Goal: Task Accomplishment & Management: Manage account settings

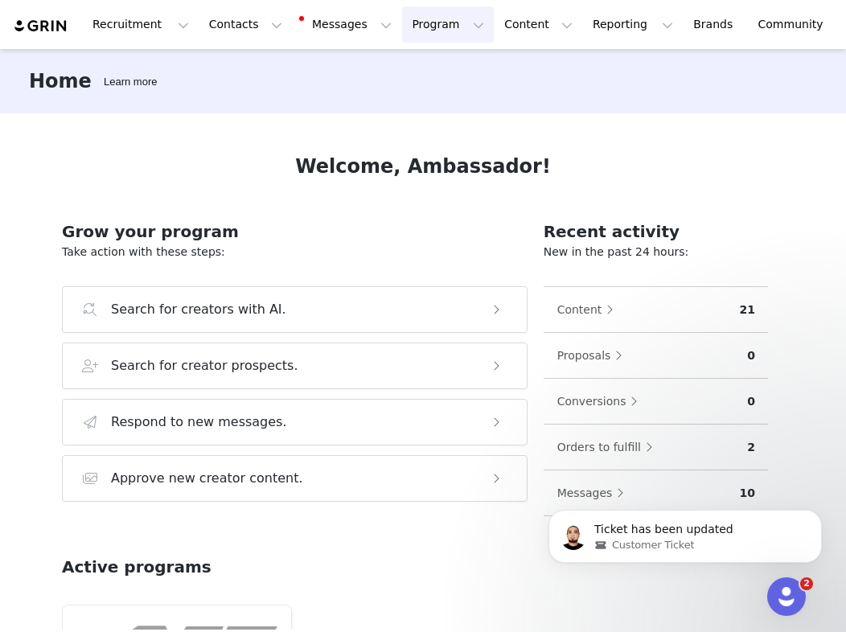
click at [417, 30] on button "Program Program" at bounding box center [448, 24] width 92 height 36
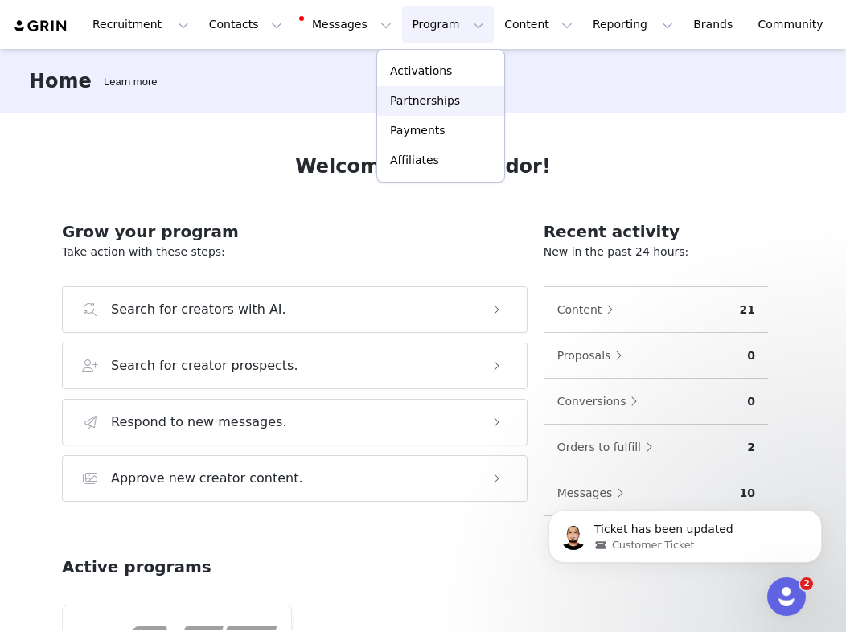
click at [443, 98] on p "Partnerships" at bounding box center [425, 100] width 70 height 17
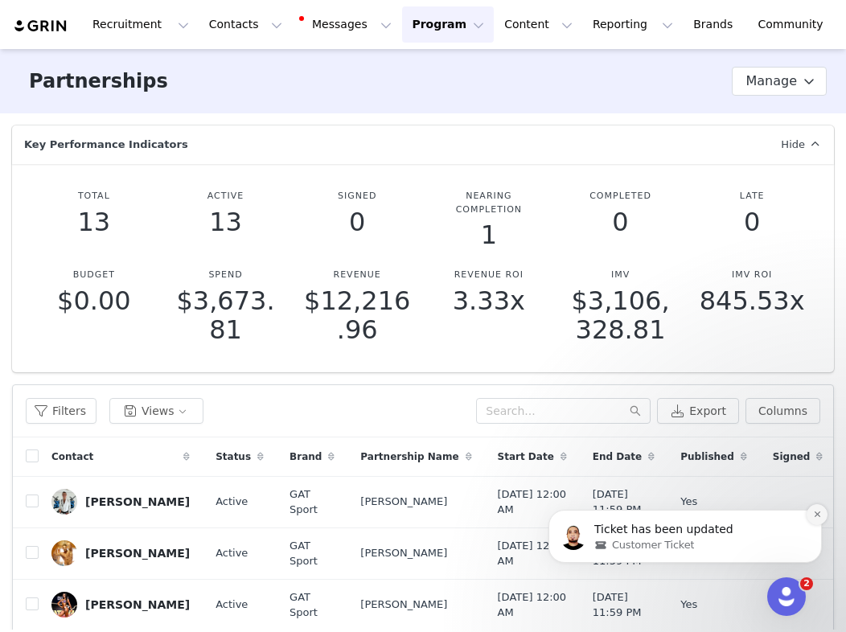
click at [813, 516] on icon "Dismiss notification" at bounding box center [817, 514] width 9 height 9
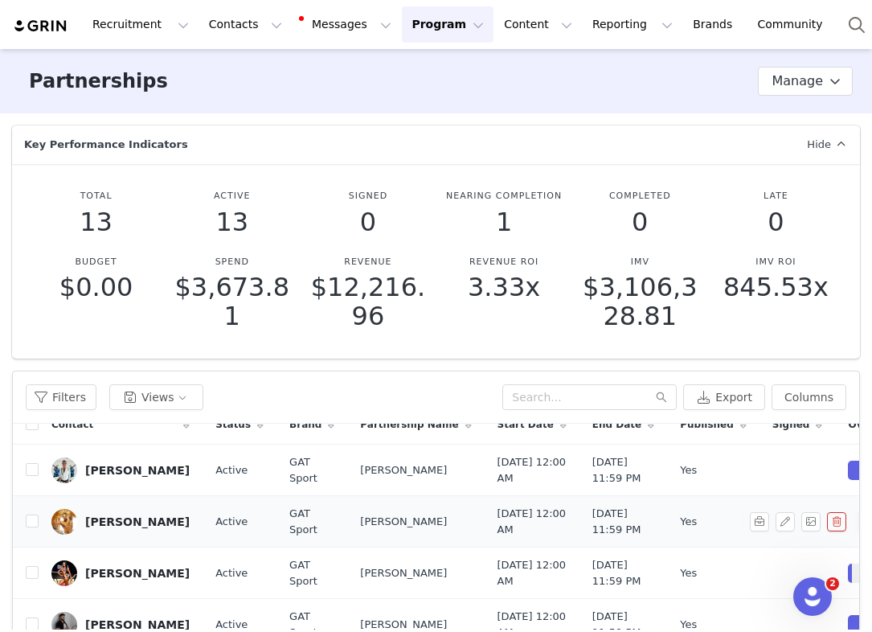
scroll to position [12, 0]
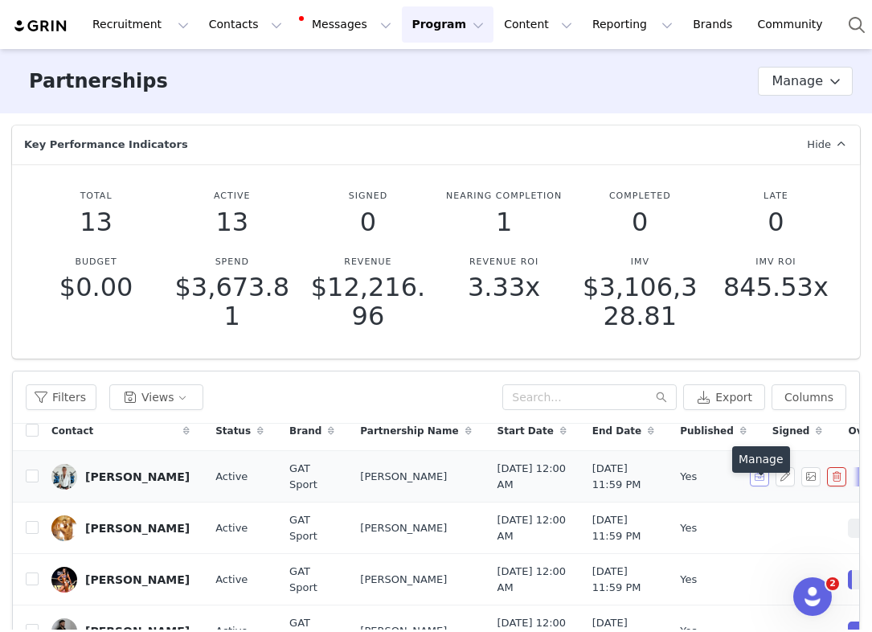
click at [764, 486] on button "button" at bounding box center [759, 476] width 19 height 19
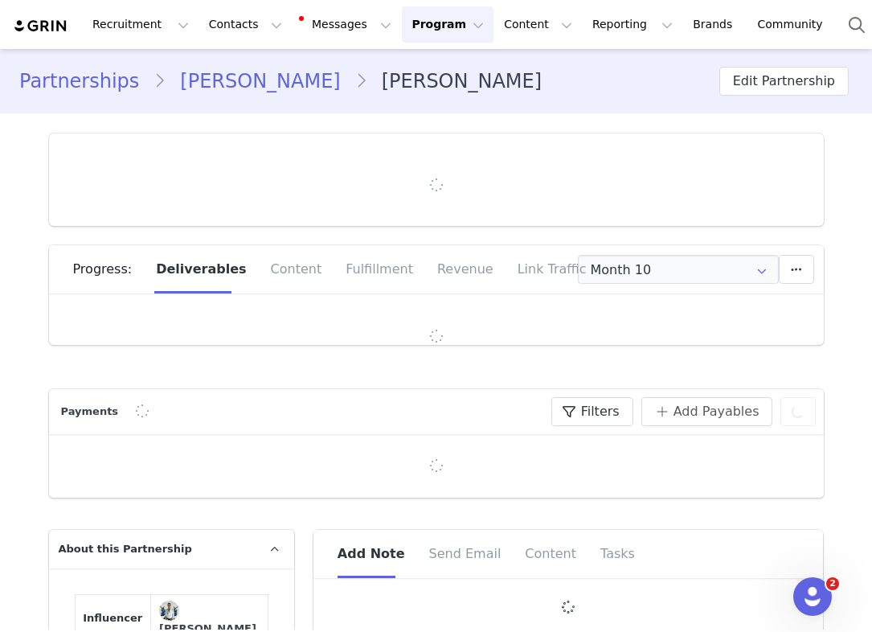
type input "+1 ([GEOGRAPHIC_DATA])"
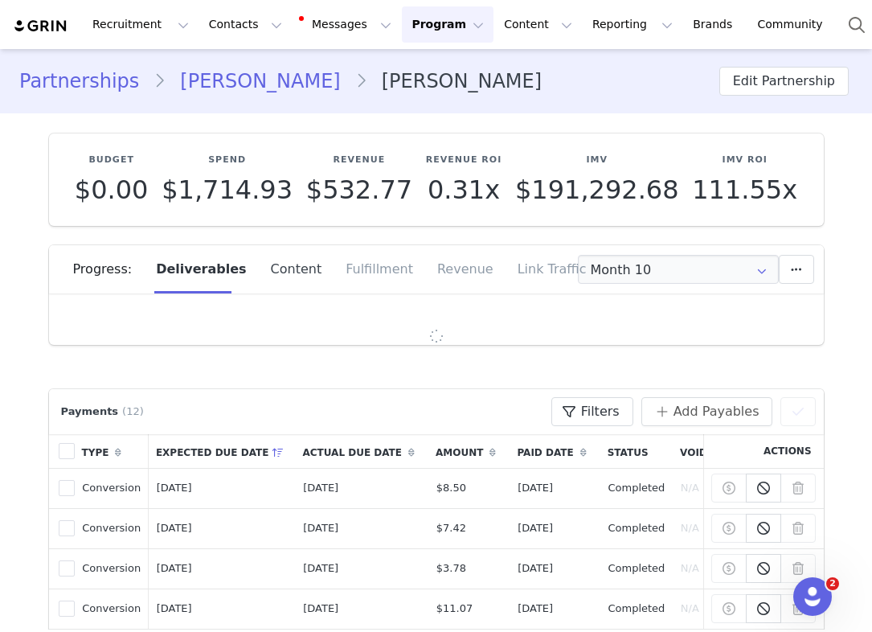
click at [297, 273] on div "Content" at bounding box center [297, 269] width 76 height 48
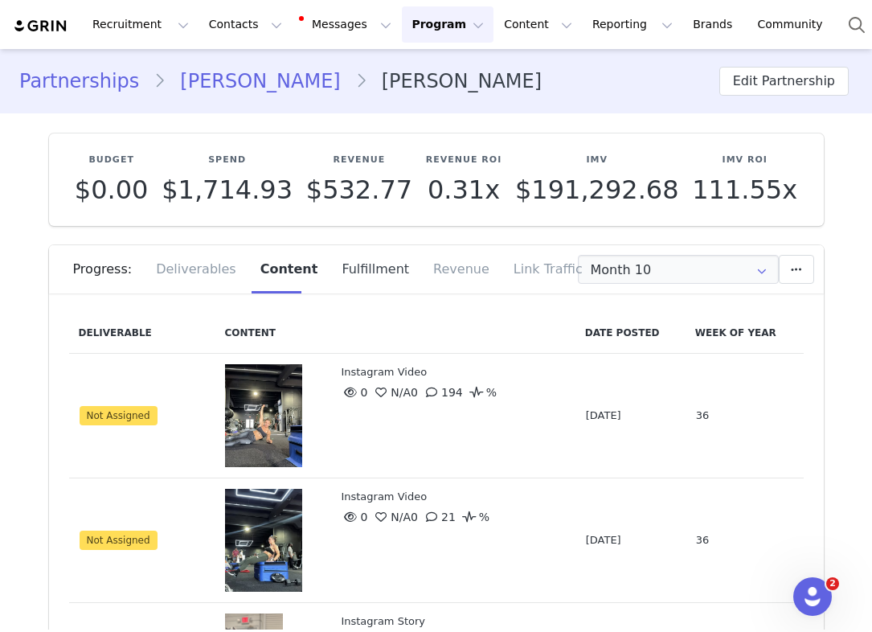
click at [357, 275] on div "Fulfillment" at bounding box center [376, 269] width 92 height 48
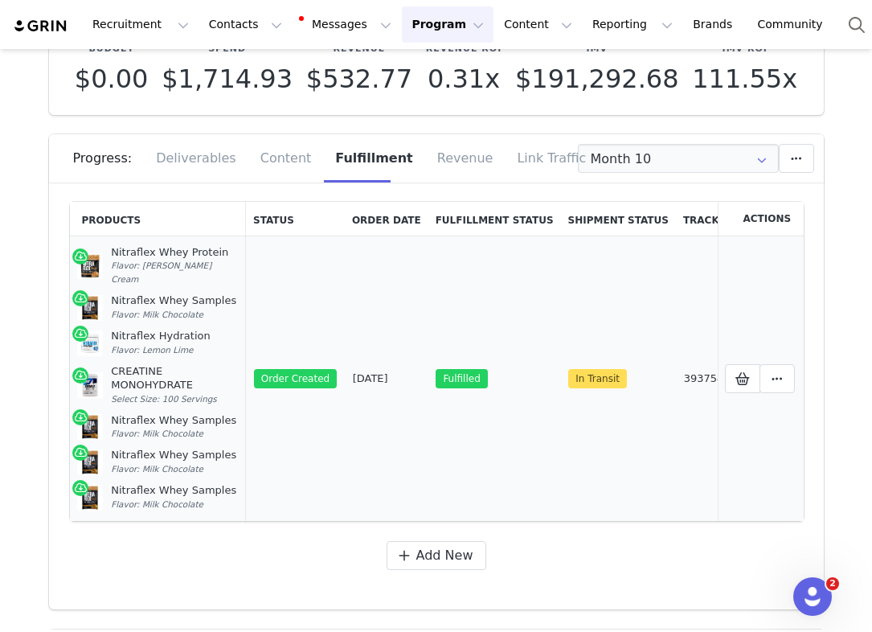
scroll to position [116, 0]
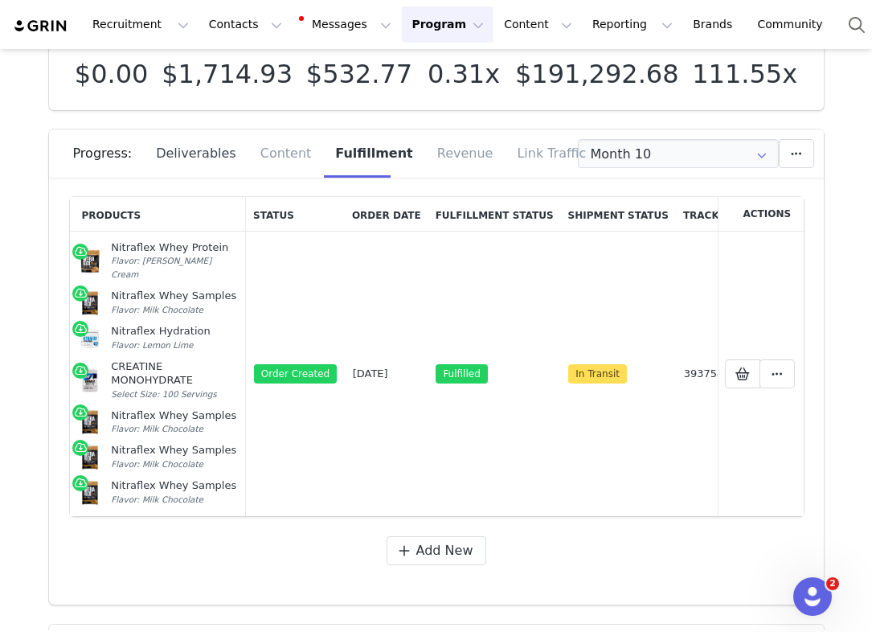
click at [225, 154] on div "Deliverables" at bounding box center [196, 153] width 104 height 48
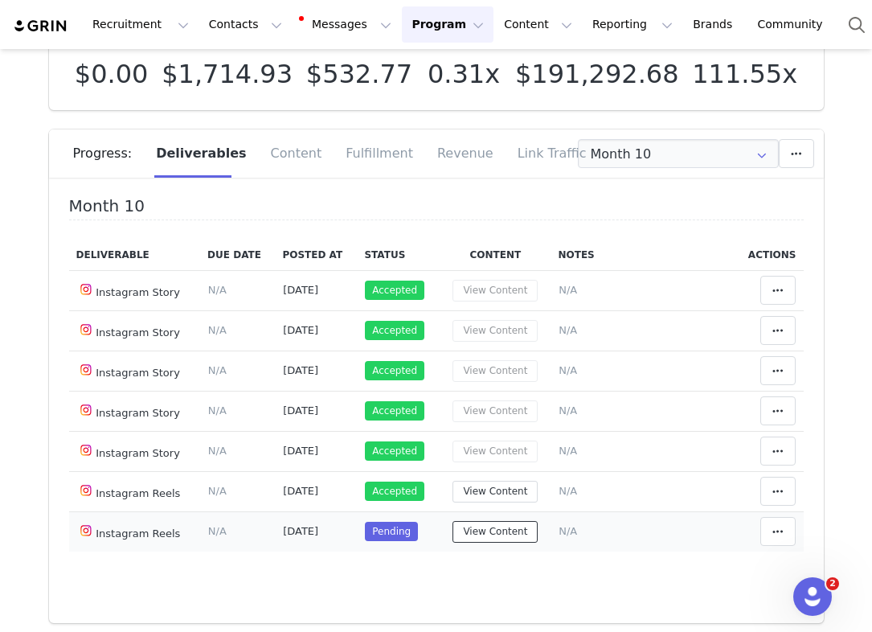
click at [503, 532] on button "View Content" at bounding box center [495, 532] width 85 height 22
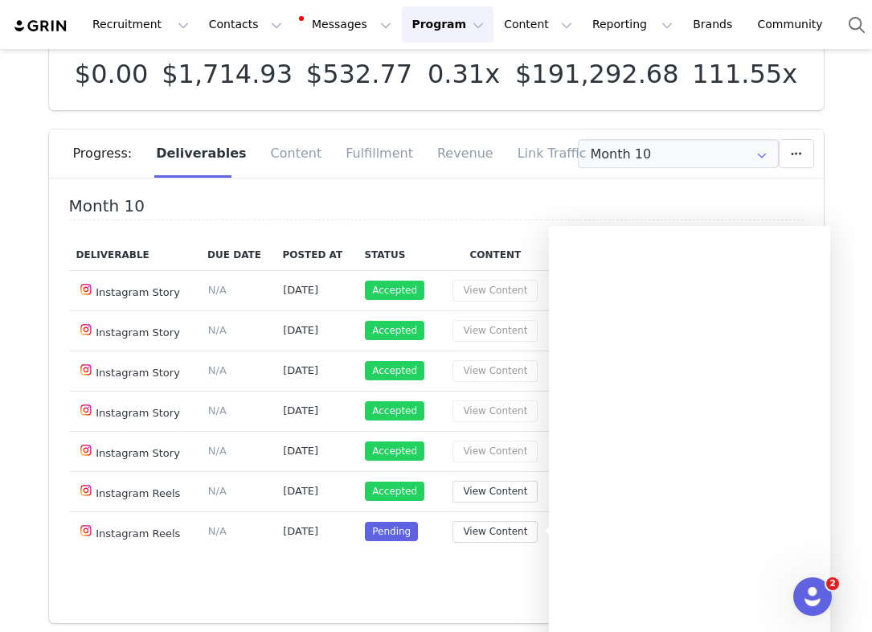
click at [452, 554] on div "Deliverable Due Date Posted At Status Content Notes Actions Instagram Story Del…" at bounding box center [436, 405] width 735 height 331
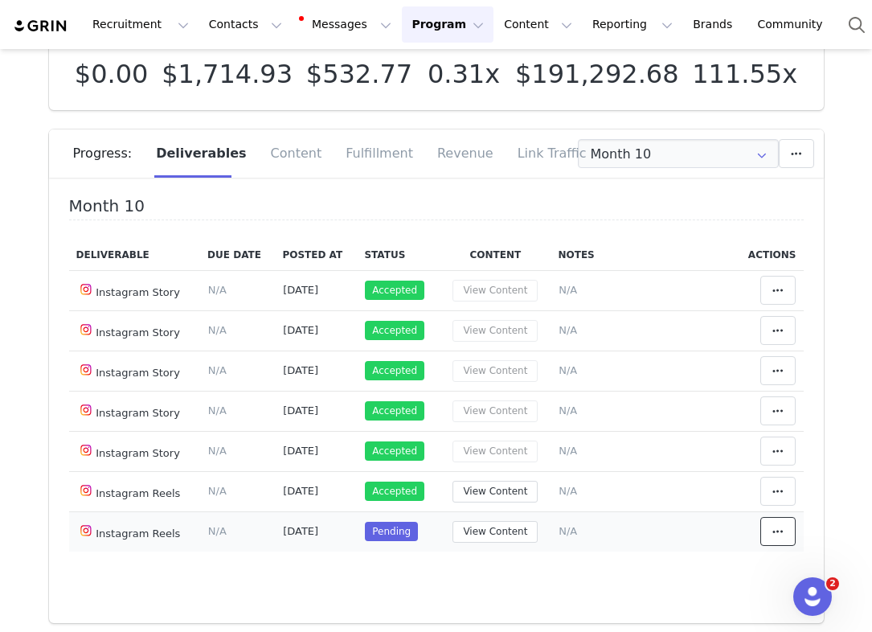
click at [778, 539] on span at bounding box center [777, 531] width 19 height 19
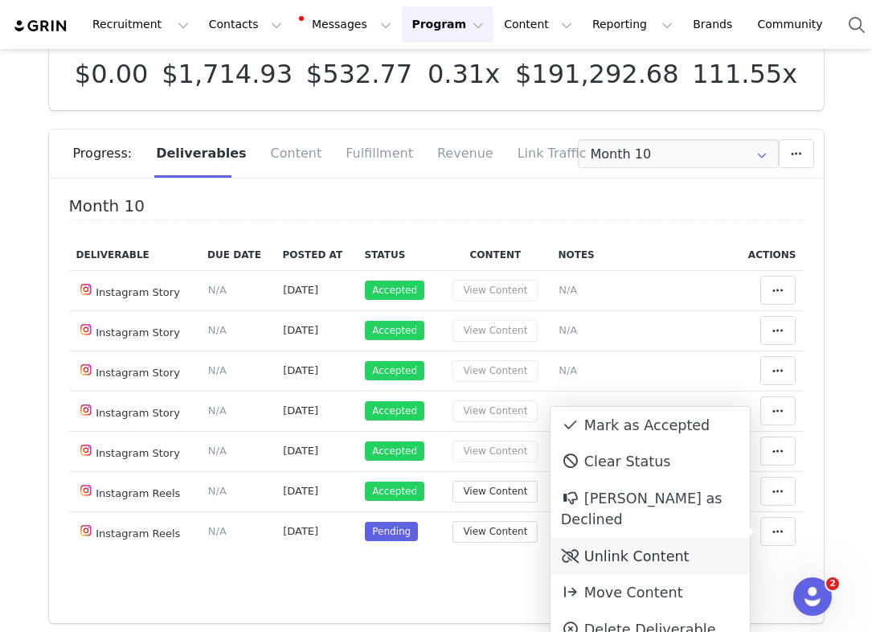
click at [686, 547] on div "Unlink Content" at bounding box center [650, 556] width 199 height 37
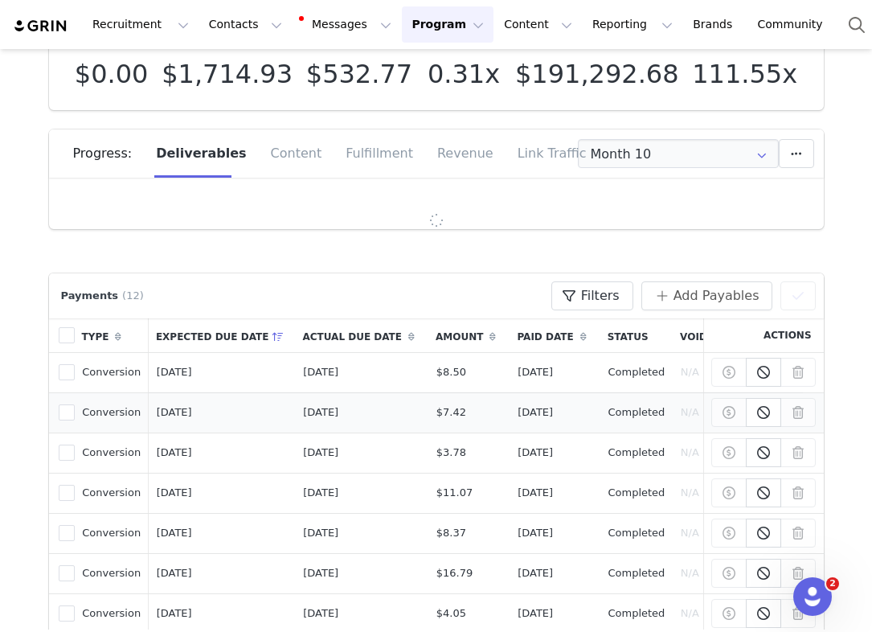
scroll to position [122, 0]
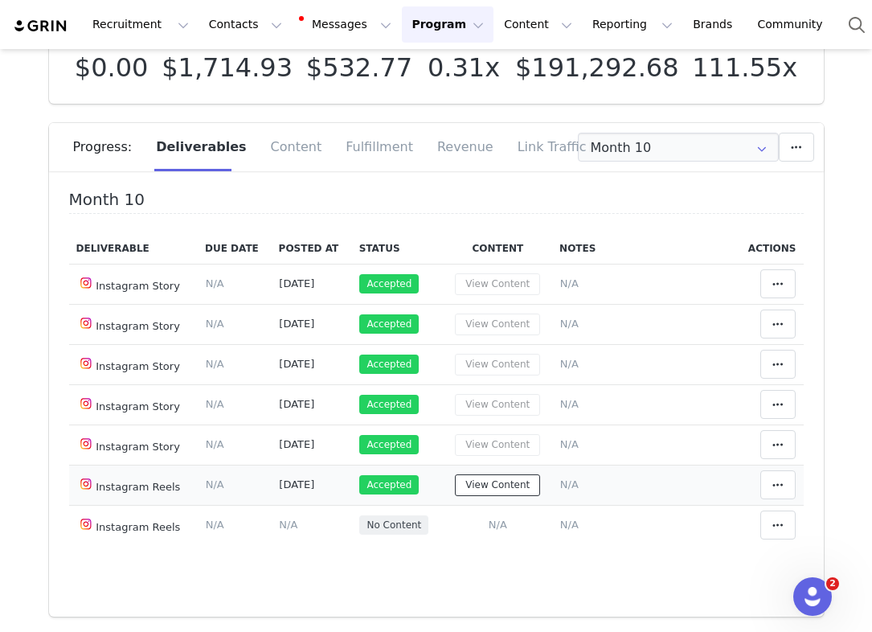
click at [477, 485] on button "View Content" at bounding box center [497, 485] width 85 height 22
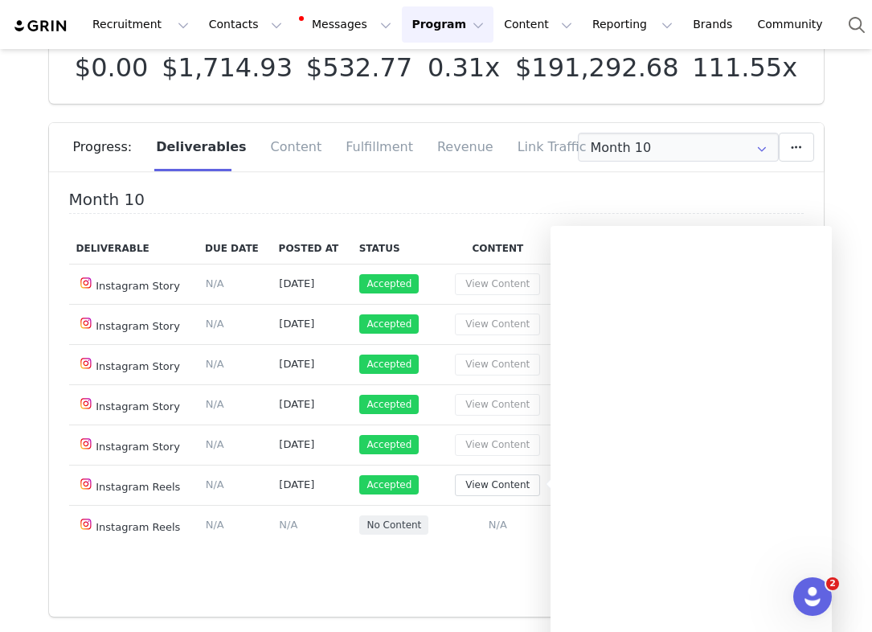
click at [602, 201] on h4 "Month 10" at bounding box center [436, 202] width 735 height 23
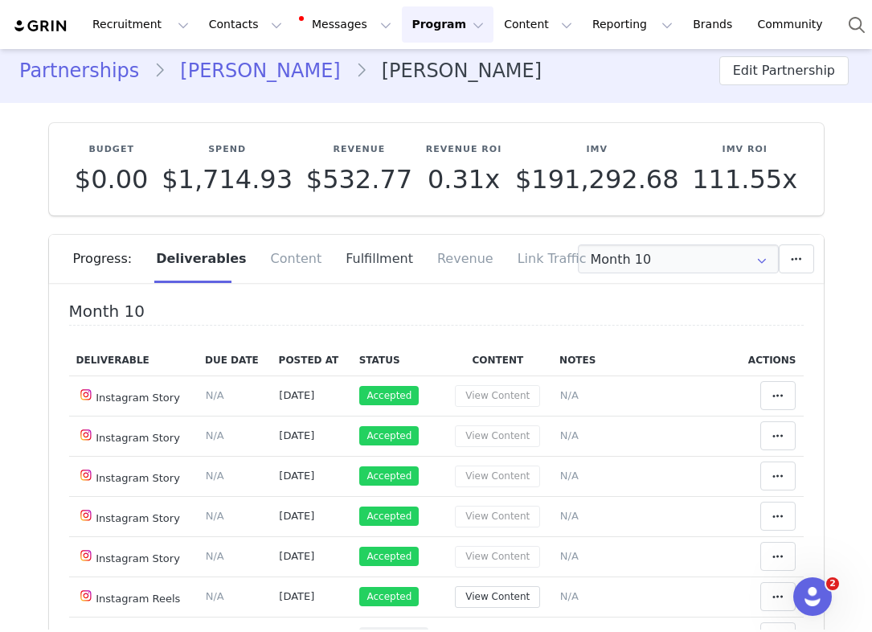
scroll to position [0, 0]
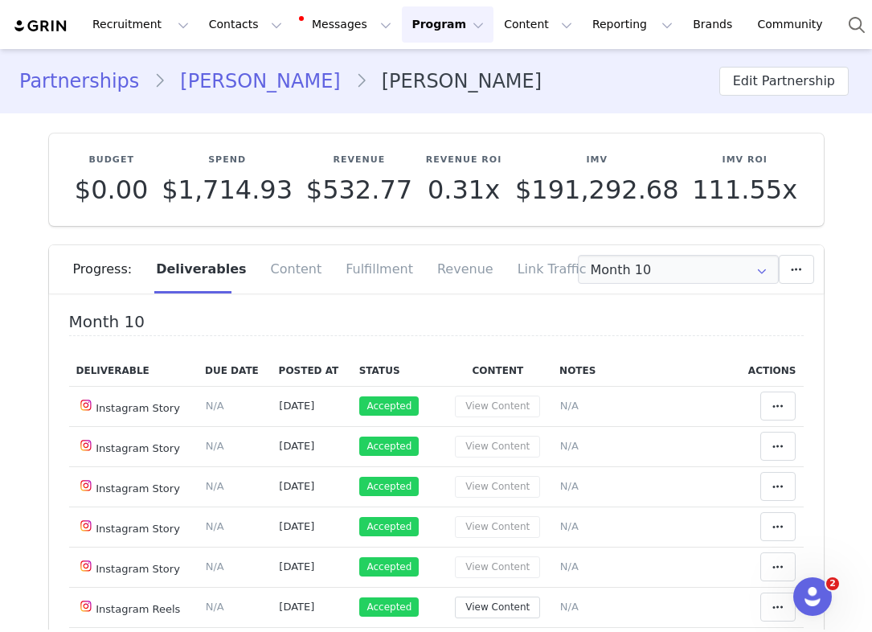
click at [121, 85] on link "Partnerships" at bounding box center [86, 81] width 134 height 29
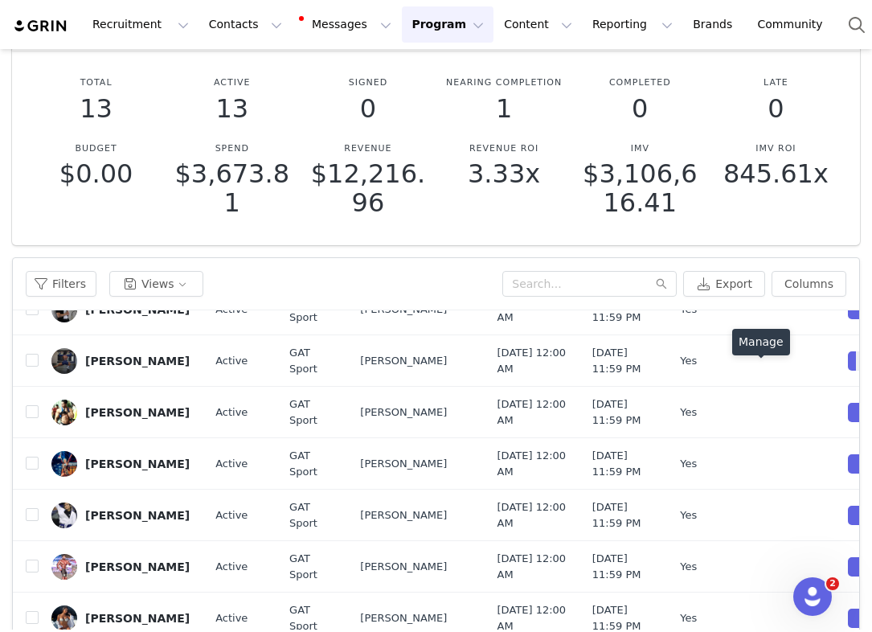
scroll to position [224, 0]
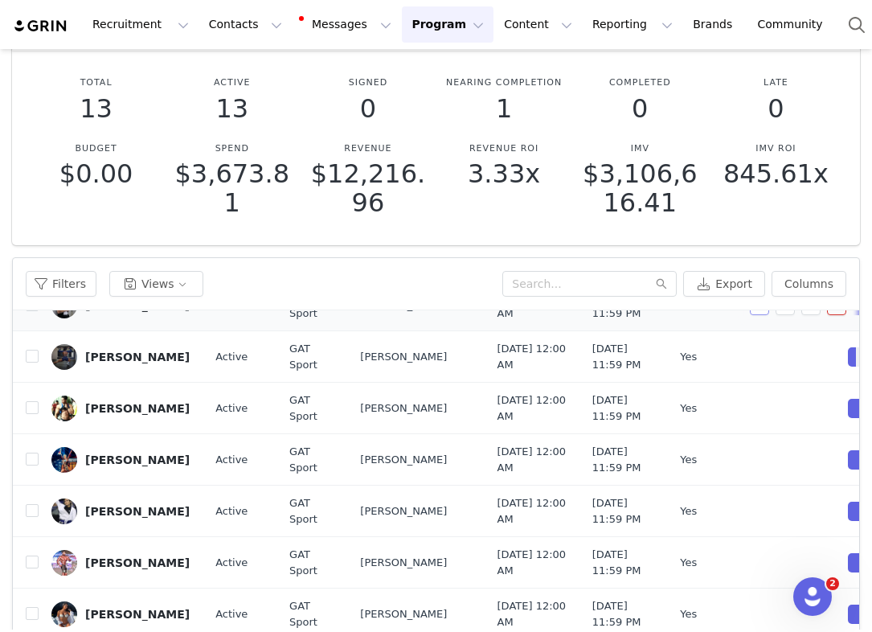
click at [760, 315] on button "button" at bounding box center [759, 305] width 19 height 19
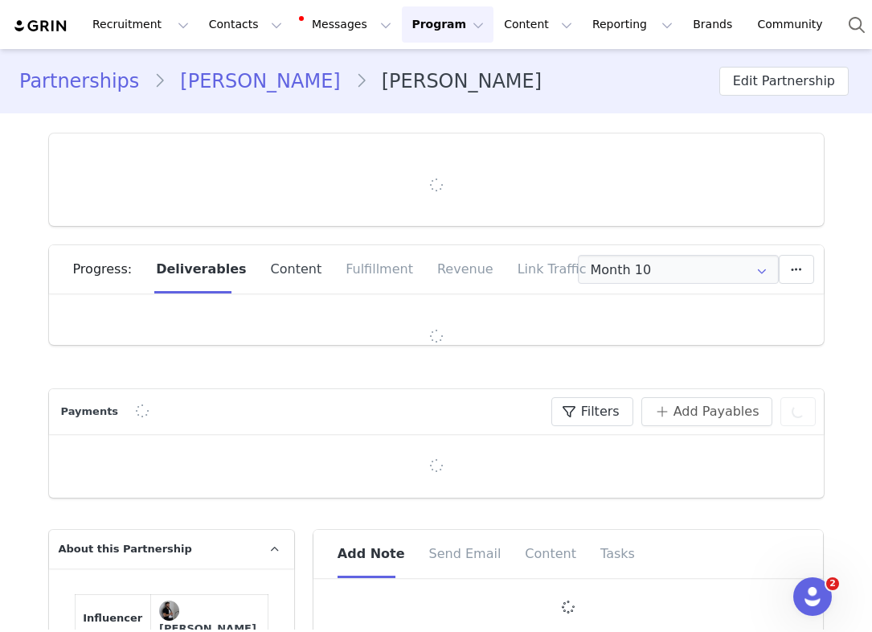
type input "+1 ([GEOGRAPHIC_DATA])"
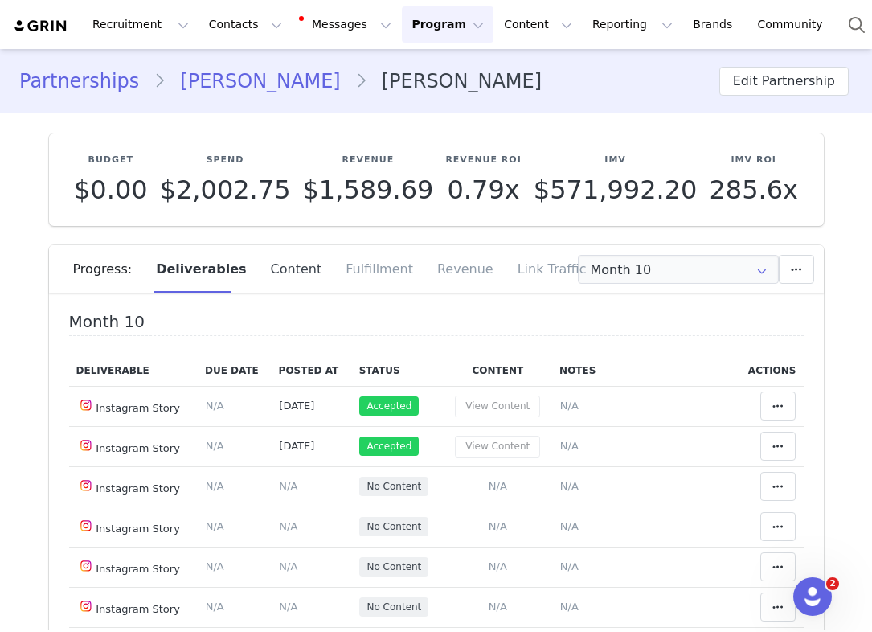
click at [298, 275] on div "Content" at bounding box center [297, 269] width 76 height 48
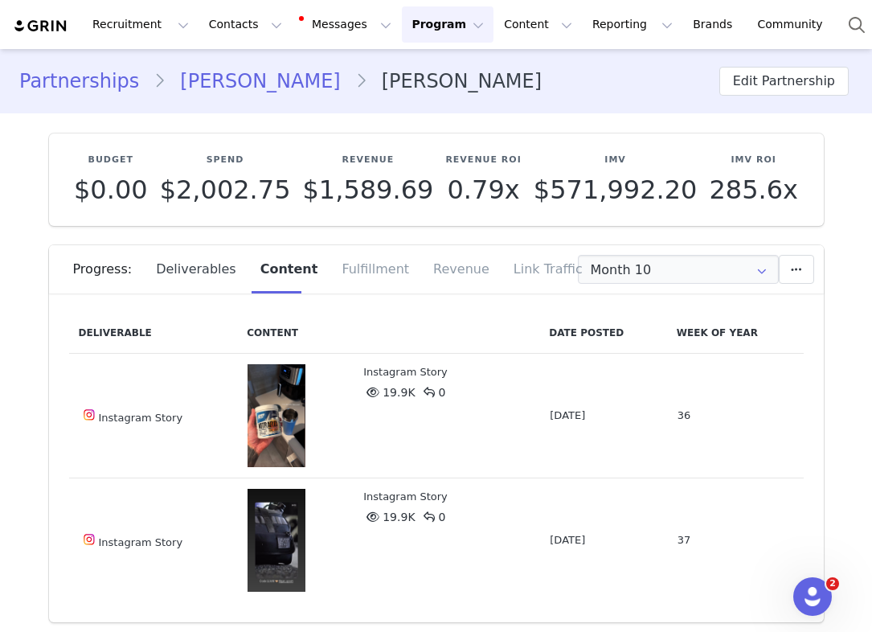
click at [195, 264] on div "Deliverables" at bounding box center [196, 269] width 104 height 48
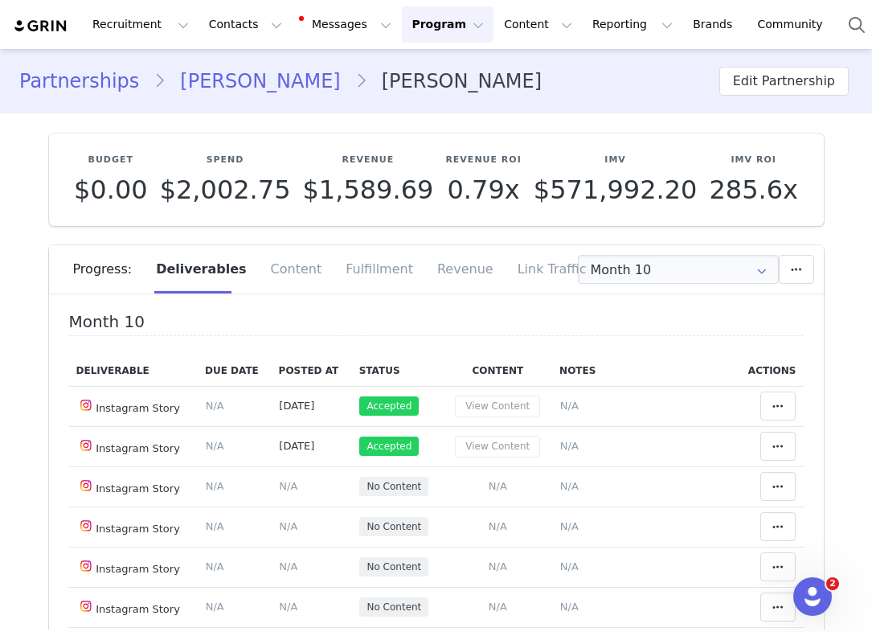
click at [100, 77] on link "Partnerships" at bounding box center [86, 81] width 134 height 29
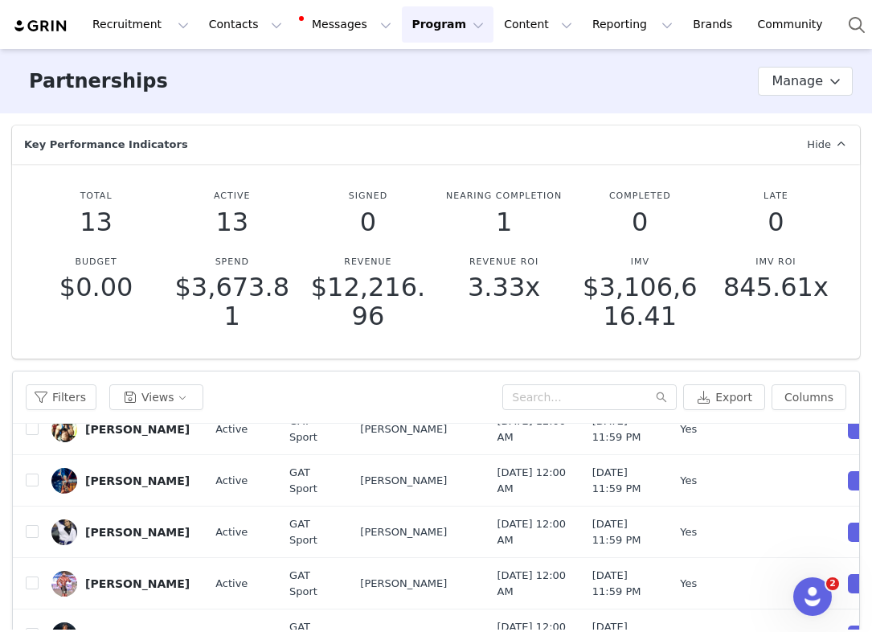
scroll to position [376, 0]
click at [756, 387] on button "button" at bounding box center [759, 377] width 19 height 19
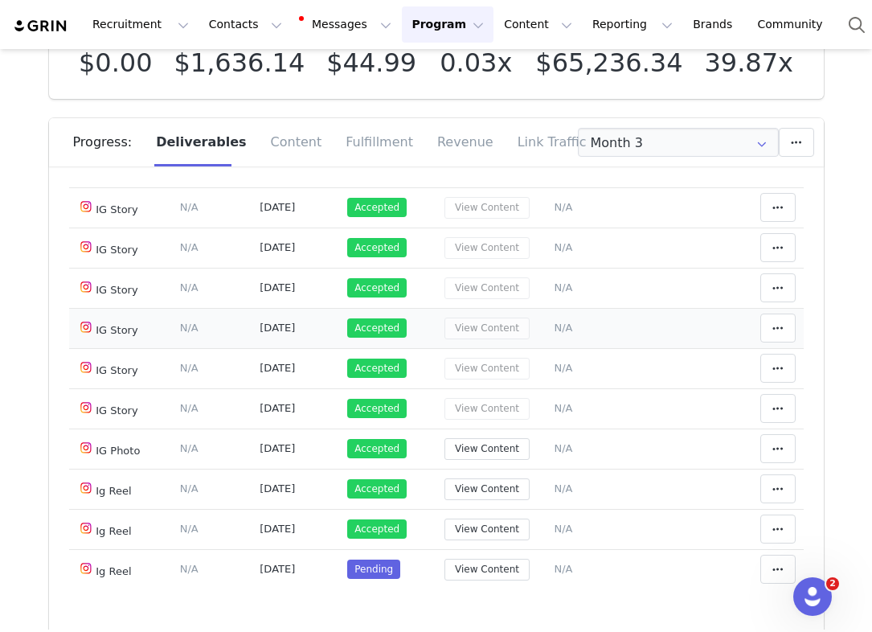
scroll to position [173, 0]
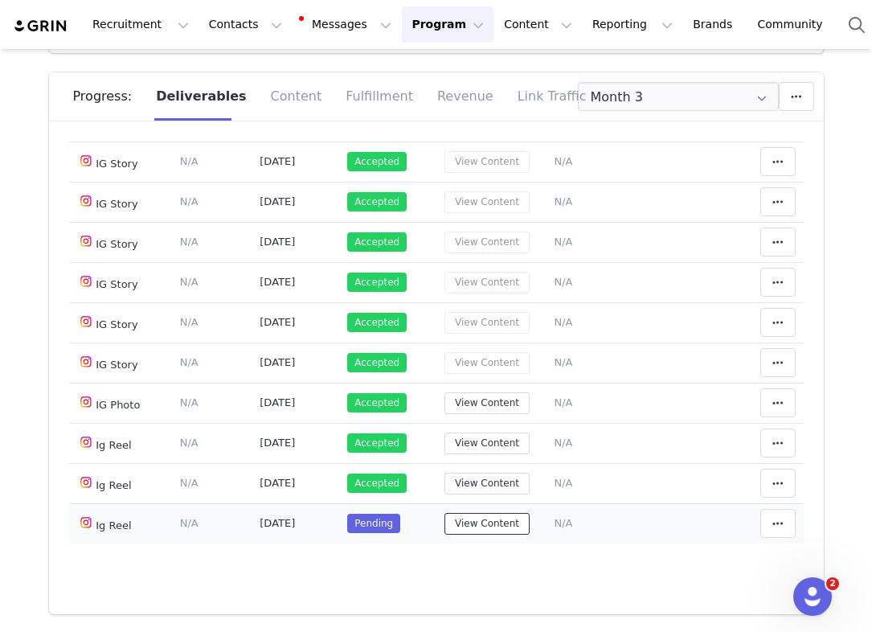
click at [471, 526] on button "View Content" at bounding box center [487, 524] width 85 height 22
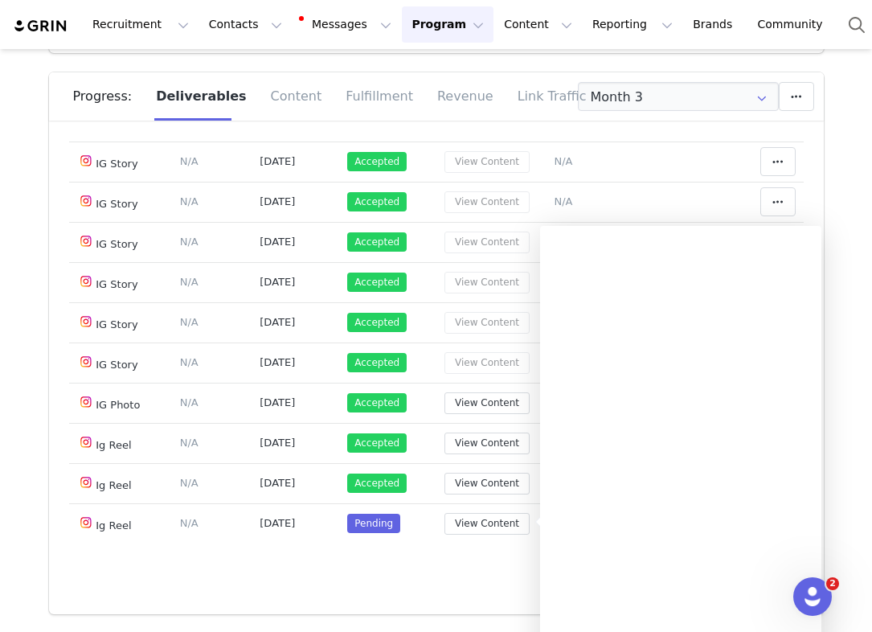
click at [469, 564] on div "Month 3 Deliverable Due Date Posted At Status Content Notes Actions IG Story De…" at bounding box center [436, 373] width 775 height 482
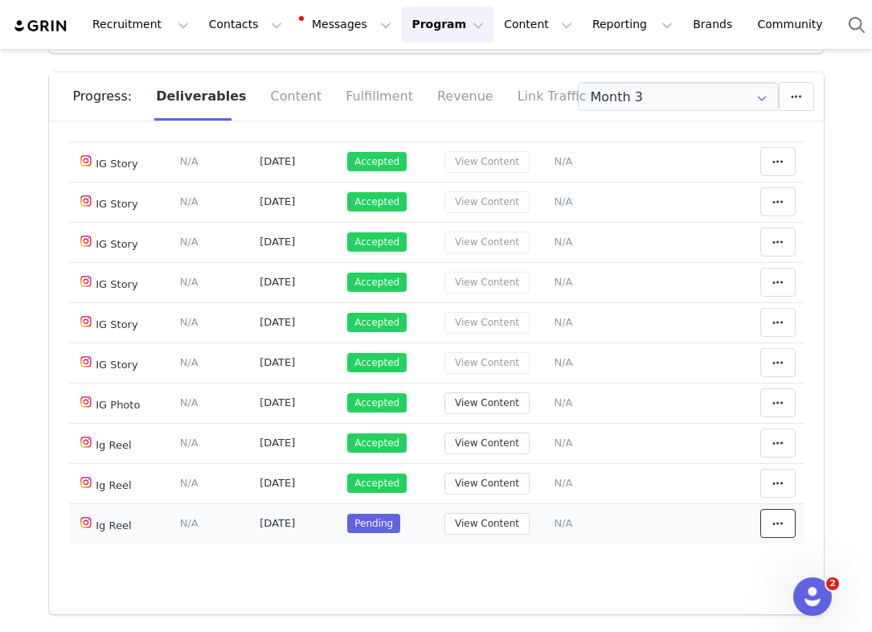
click at [770, 518] on span at bounding box center [777, 523] width 19 height 19
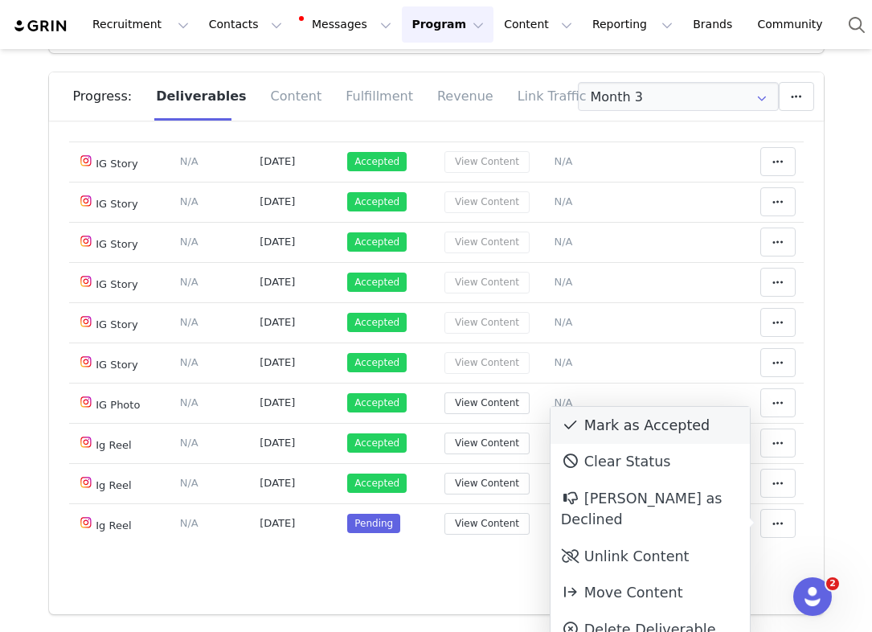
click at [672, 423] on div "Mark as Accepted" at bounding box center [650, 425] width 199 height 37
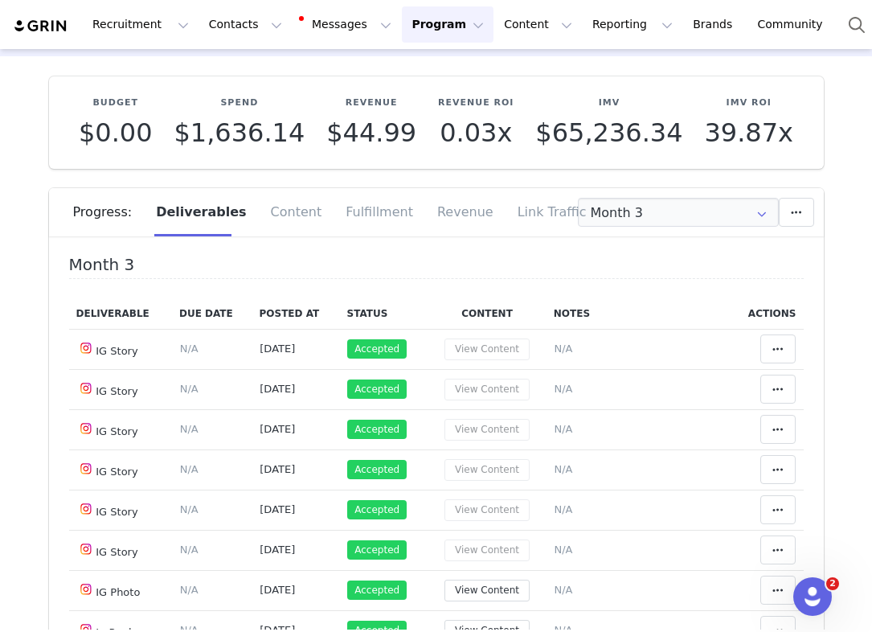
scroll to position [0, 0]
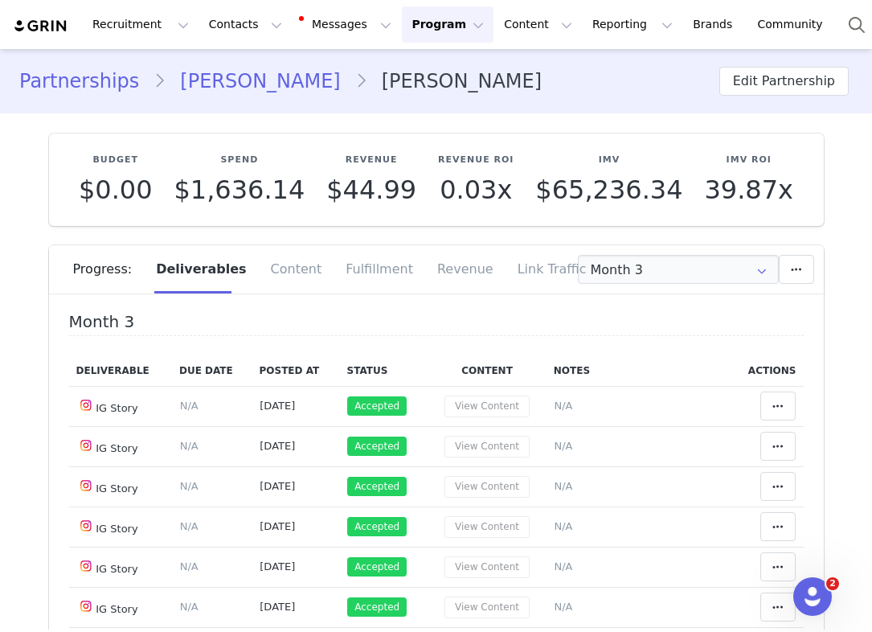
click at [116, 85] on link "Partnerships" at bounding box center [86, 81] width 134 height 29
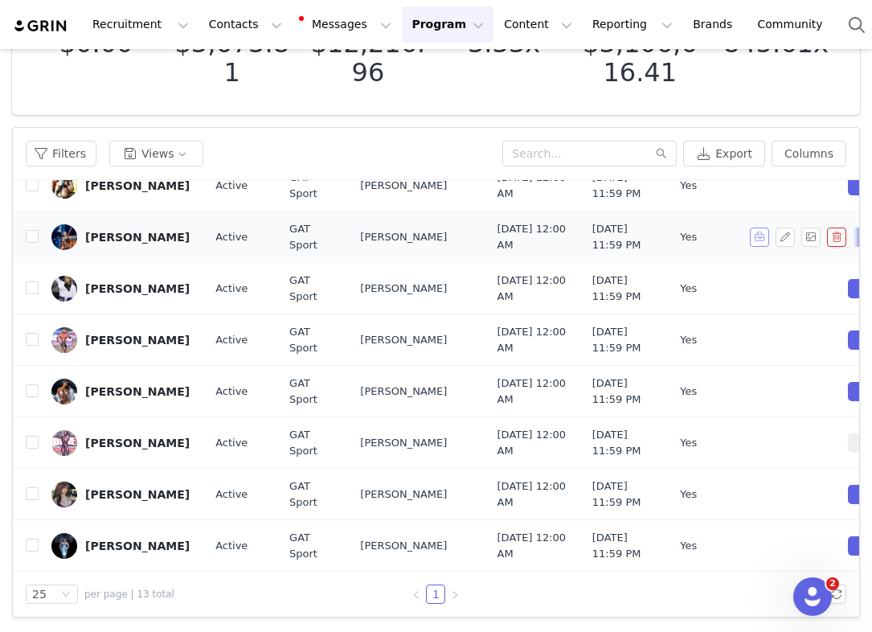
scroll to position [339, 0]
click at [763, 247] on button "button" at bounding box center [759, 236] width 19 height 19
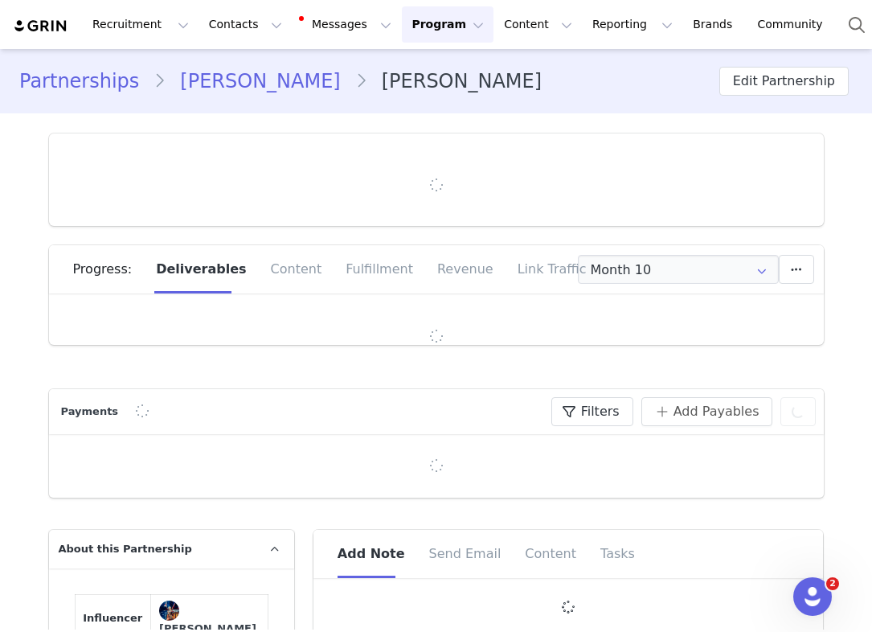
type input "+1 ([GEOGRAPHIC_DATA])"
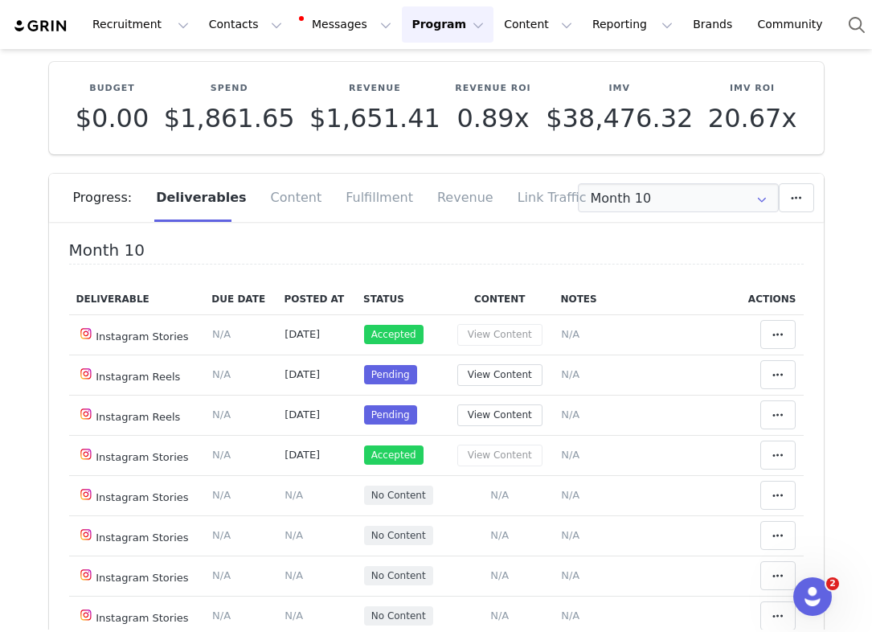
scroll to position [77, 0]
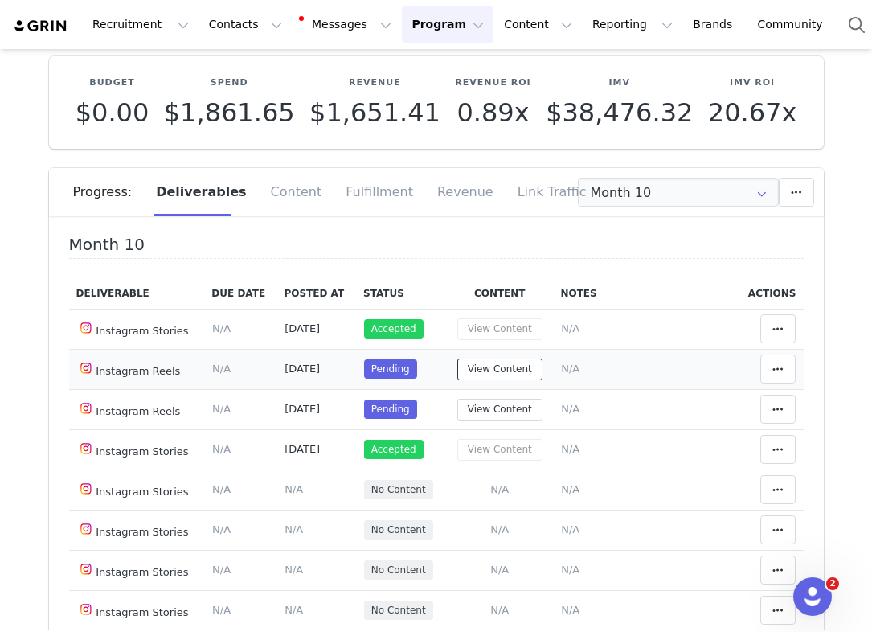
click at [527, 379] on button "View Content" at bounding box center [499, 370] width 85 height 22
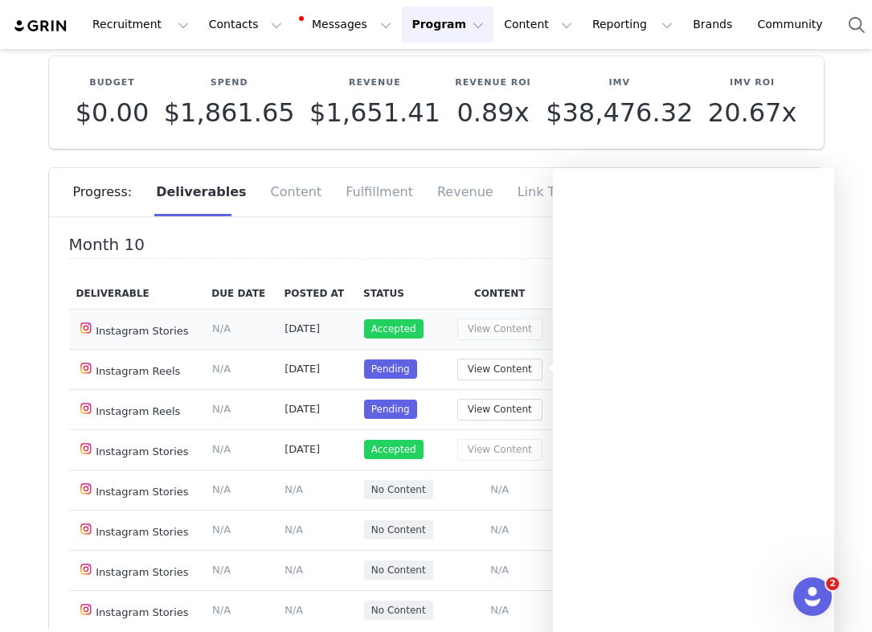
click at [296, 338] on td "[DATE]" at bounding box center [317, 329] width 80 height 40
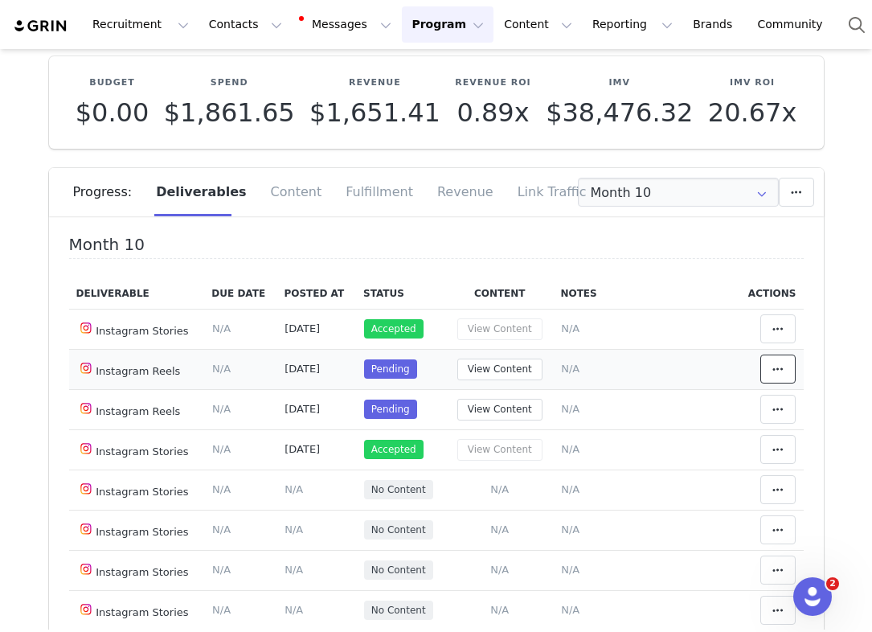
click at [785, 375] on span at bounding box center [777, 368] width 19 height 19
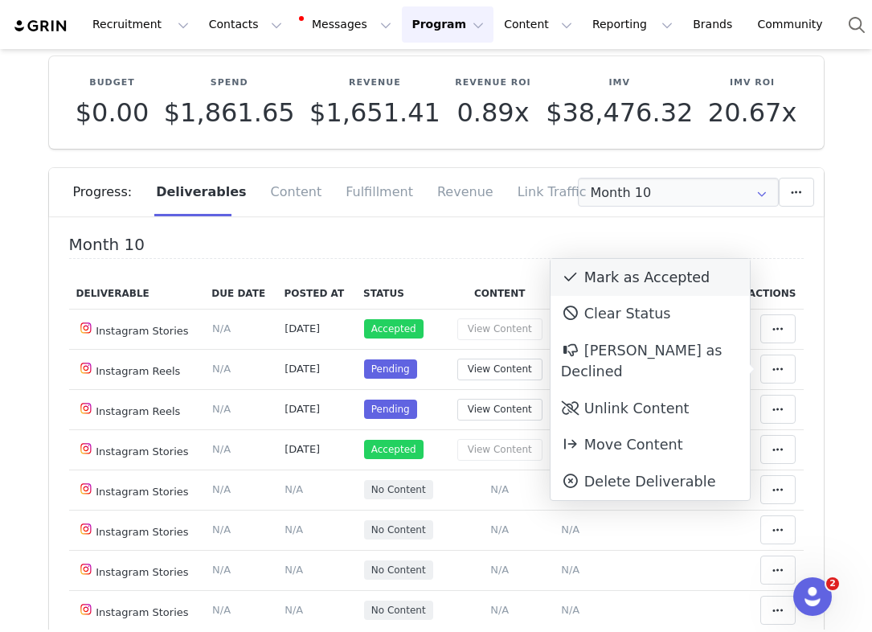
click at [695, 286] on div "Mark as Accepted" at bounding box center [650, 277] width 199 height 37
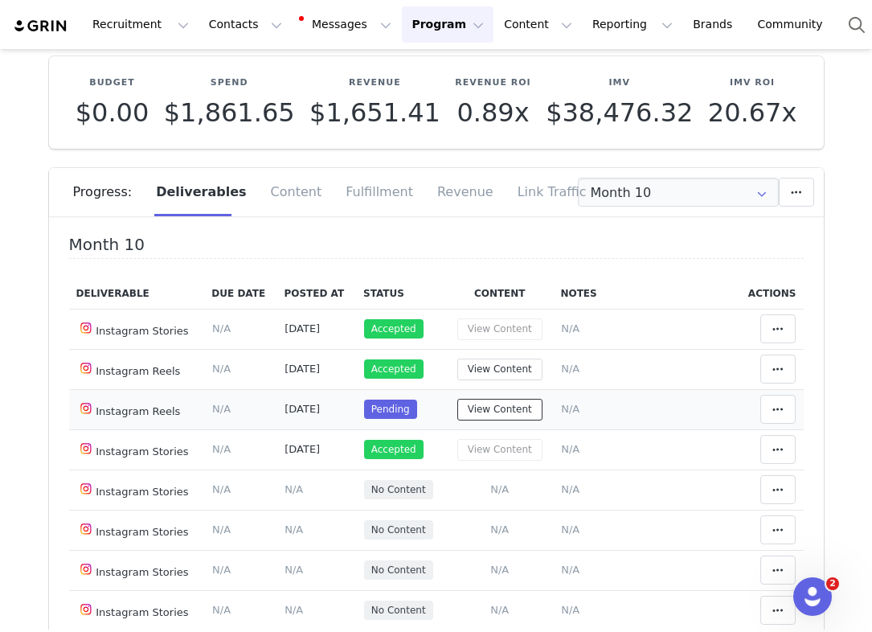
click at [510, 402] on button "View Content" at bounding box center [499, 410] width 85 height 22
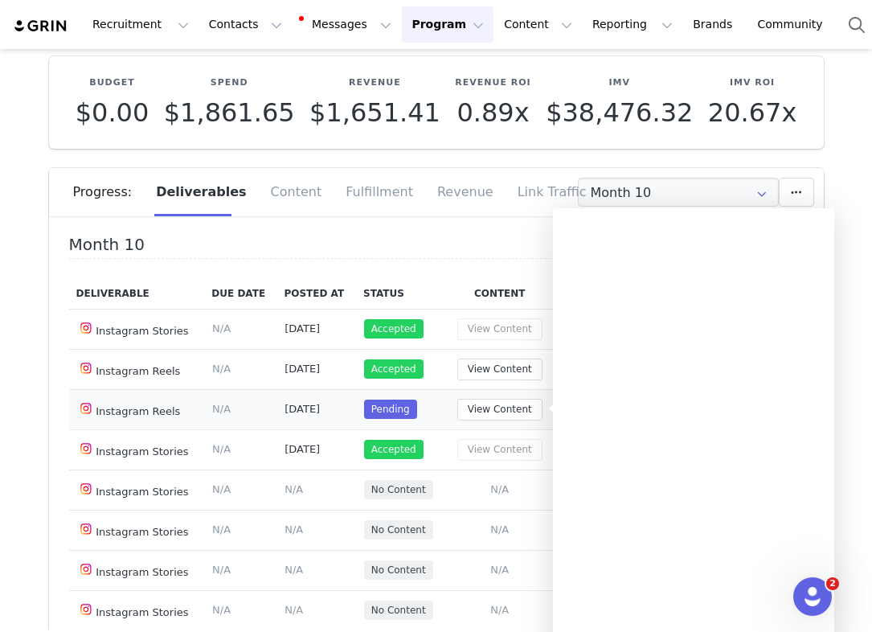
click at [434, 412] on td "Pending" at bounding box center [401, 409] width 90 height 40
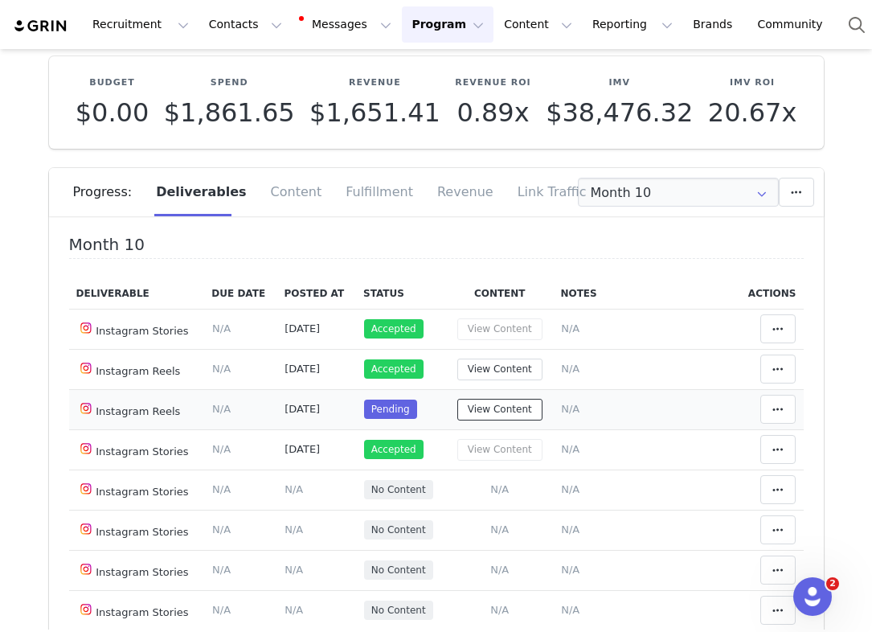
click at [514, 410] on button "View Content" at bounding box center [499, 410] width 85 height 22
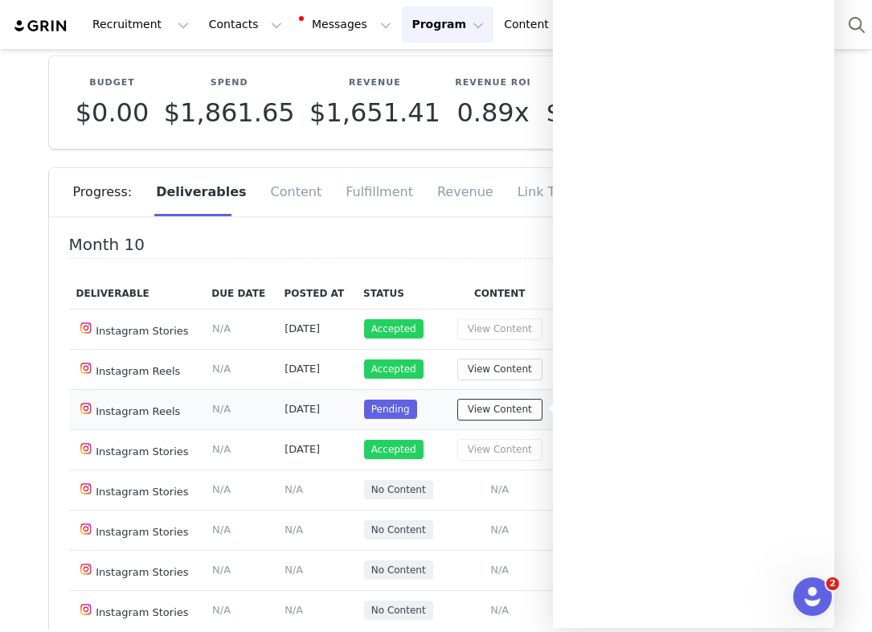
click at [510, 408] on button "View Content" at bounding box center [499, 410] width 85 height 22
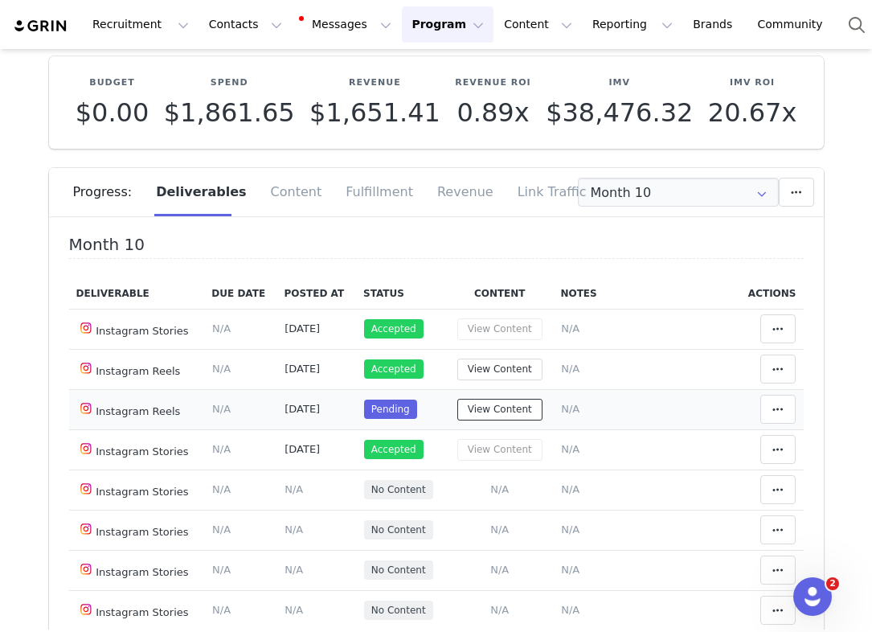
click at [461, 407] on button "View Content" at bounding box center [499, 410] width 85 height 22
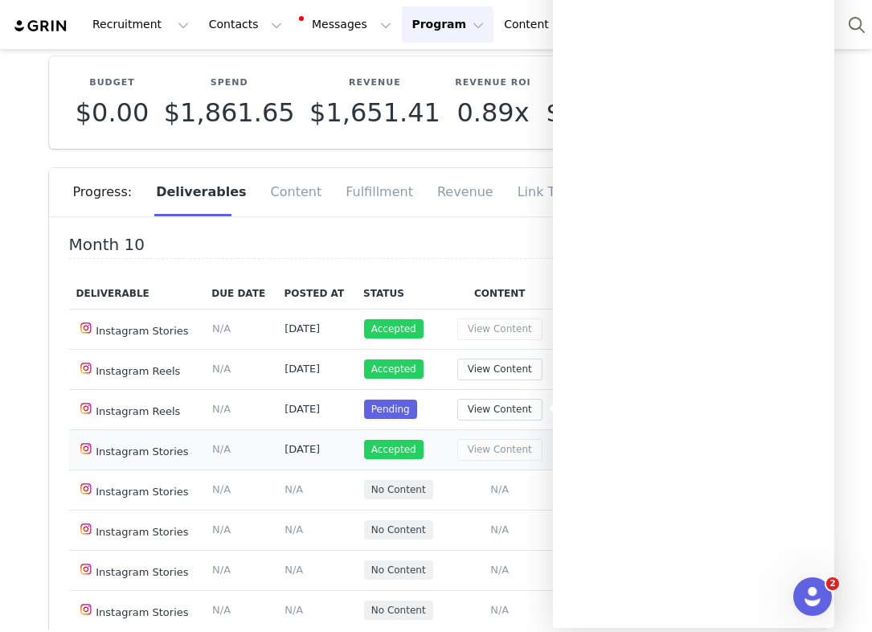
click at [334, 429] on td "[DATE]" at bounding box center [317, 449] width 80 height 40
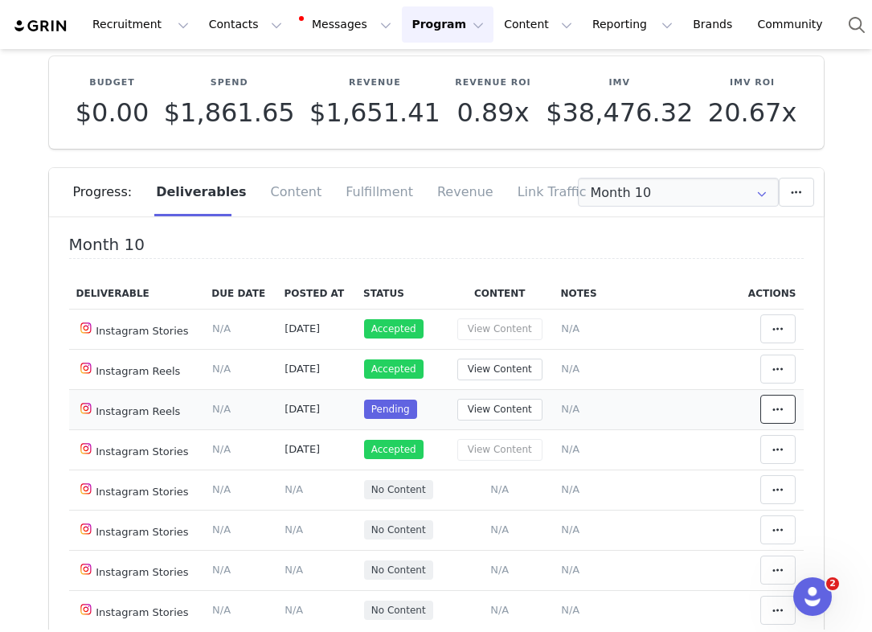
click at [792, 418] on button at bounding box center [777, 409] width 35 height 29
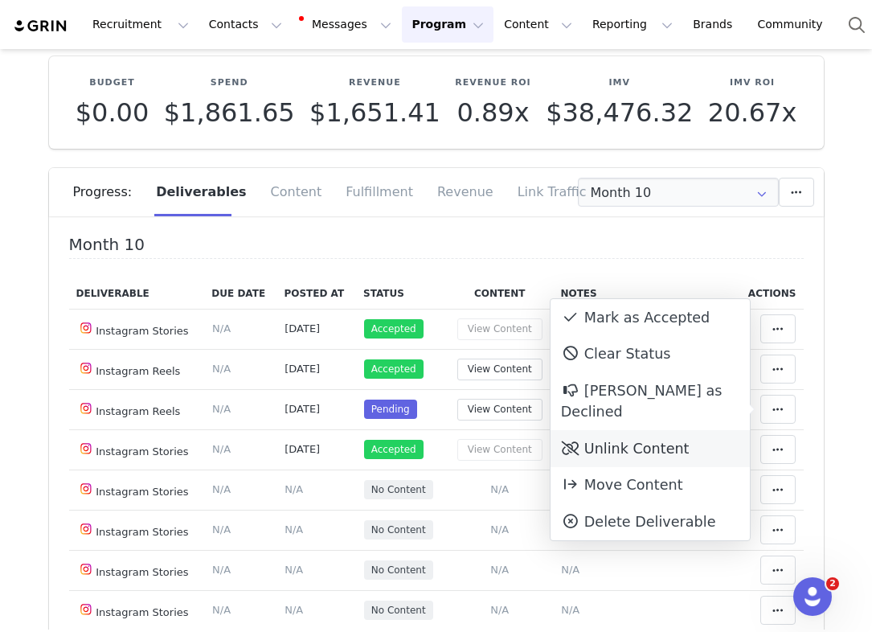
click at [671, 430] on div "Unlink Content" at bounding box center [650, 448] width 199 height 37
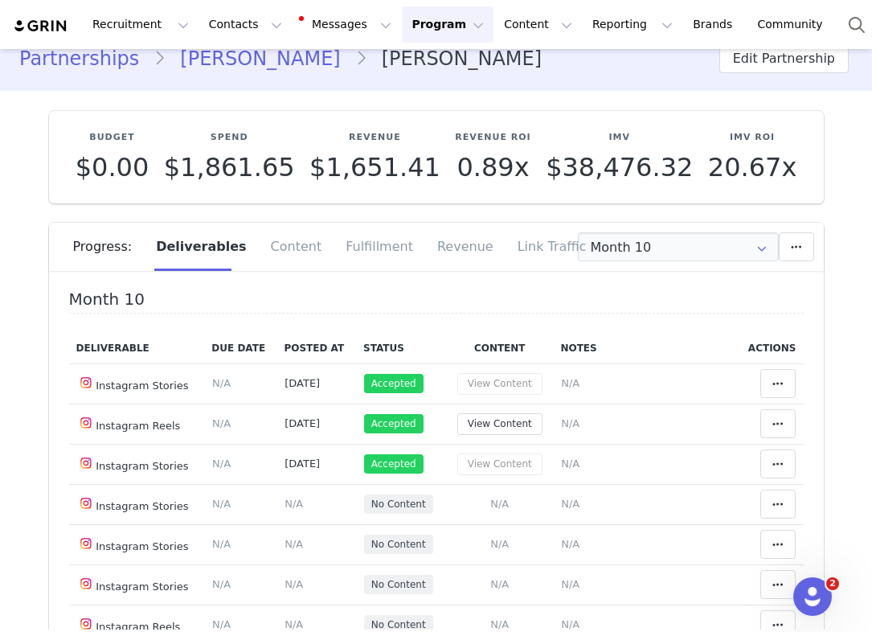
scroll to position [0, 0]
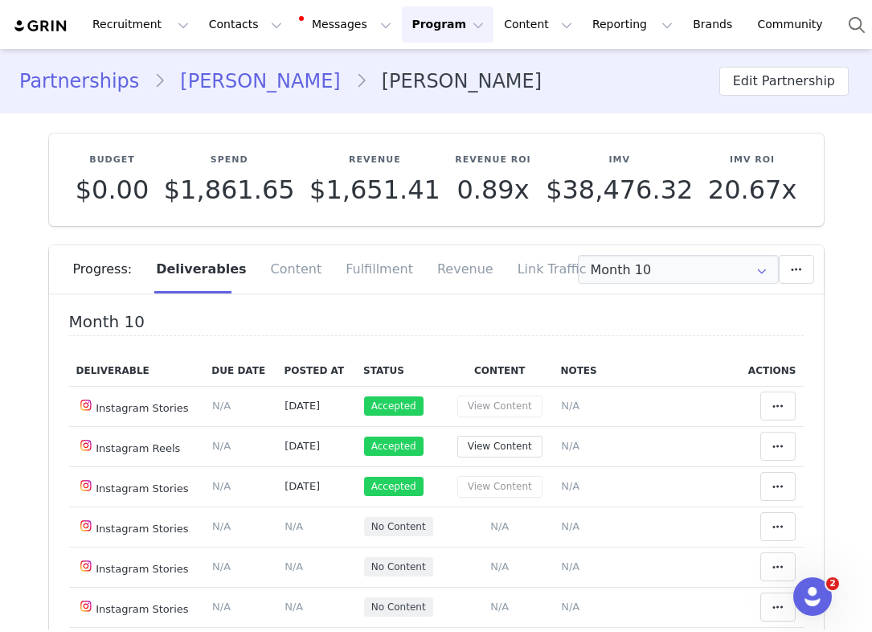
click at [215, 83] on link "[PERSON_NAME]" at bounding box center [260, 81] width 189 height 29
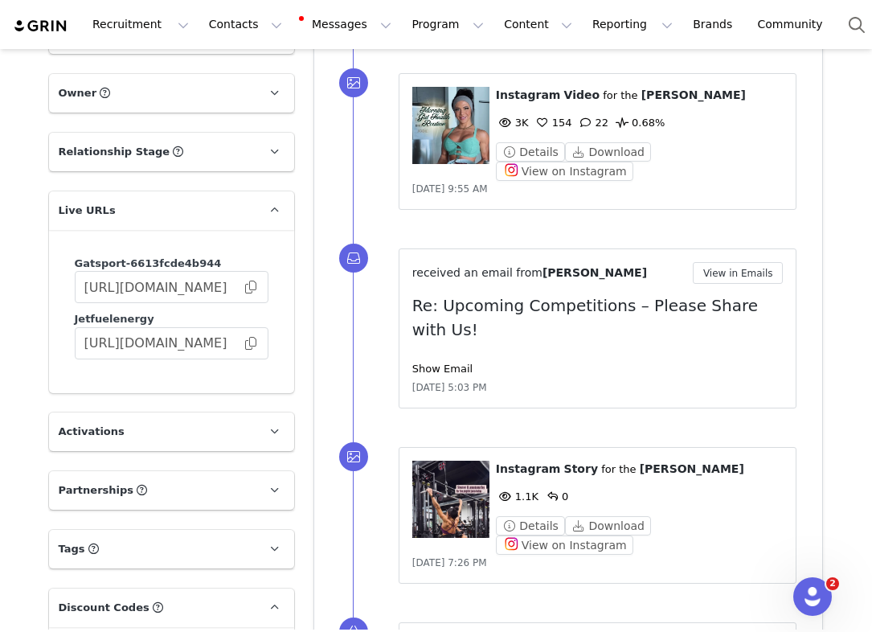
scroll to position [1357, 0]
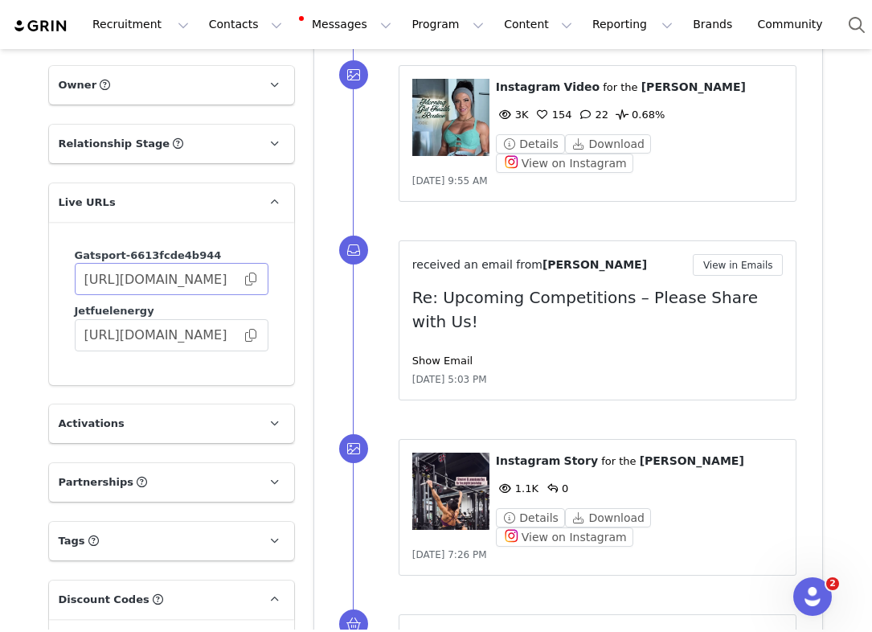
click at [247, 279] on span at bounding box center [251, 279] width 16 height 0
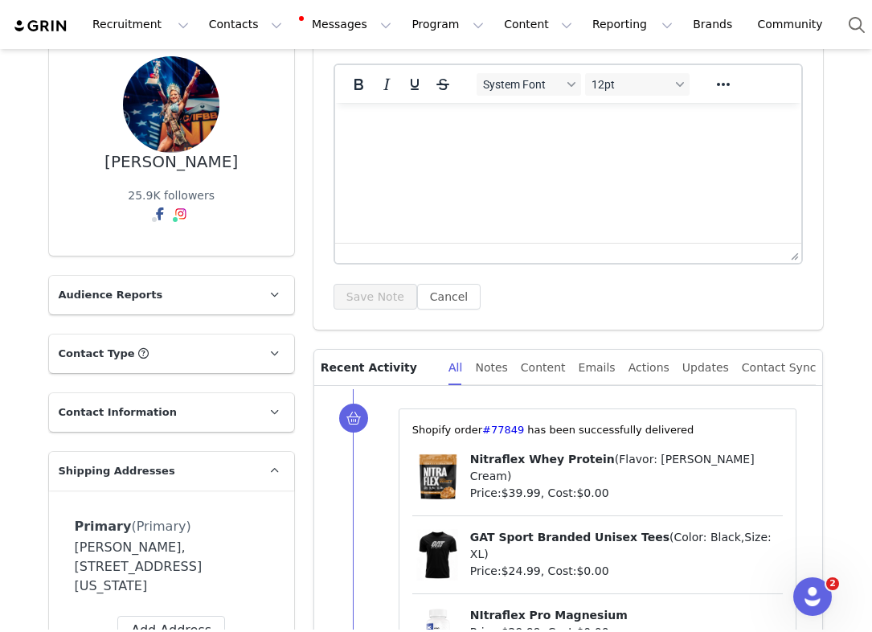
scroll to position [0, 0]
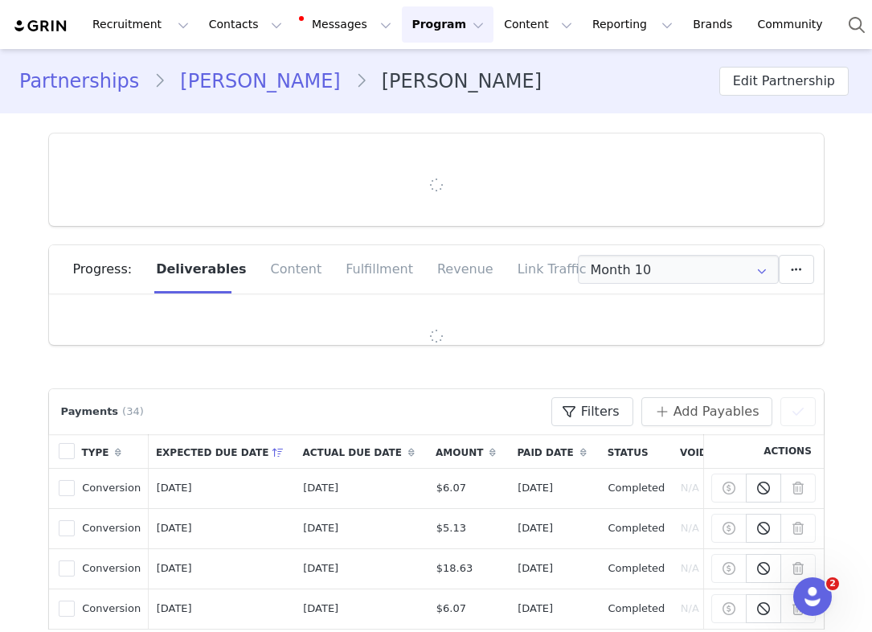
type input "+1 ([GEOGRAPHIC_DATA])"
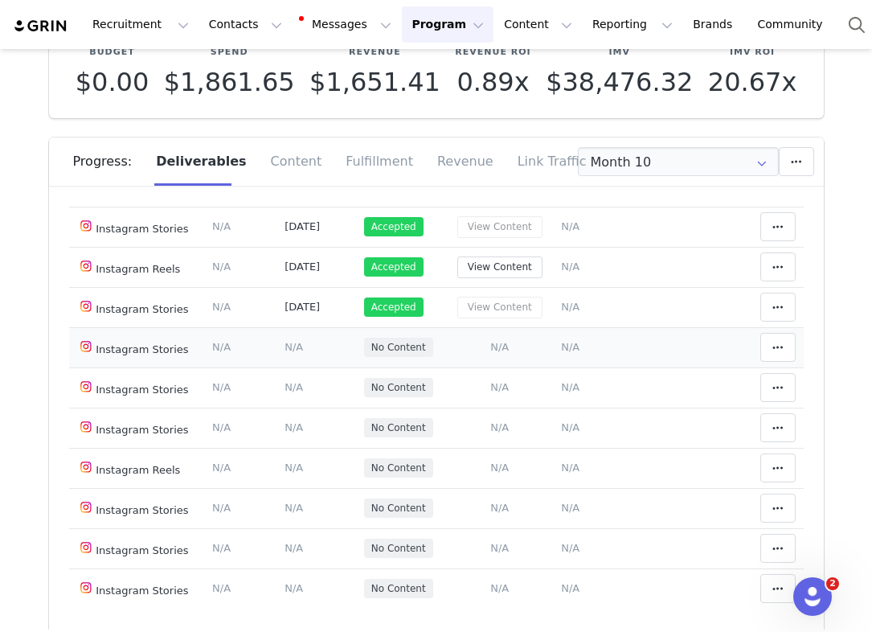
scroll to position [109, 0]
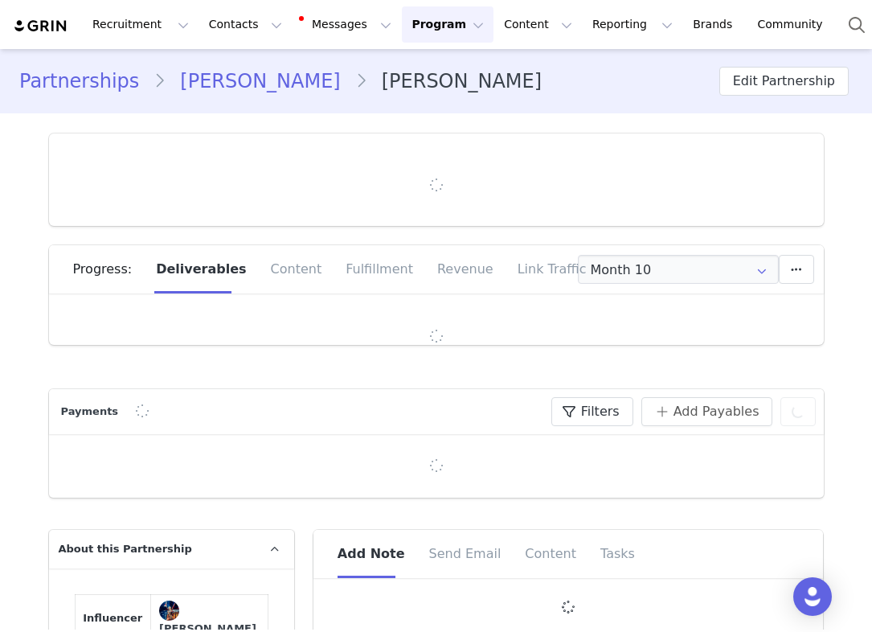
type input "+1 ([GEOGRAPHIC_DATA])"
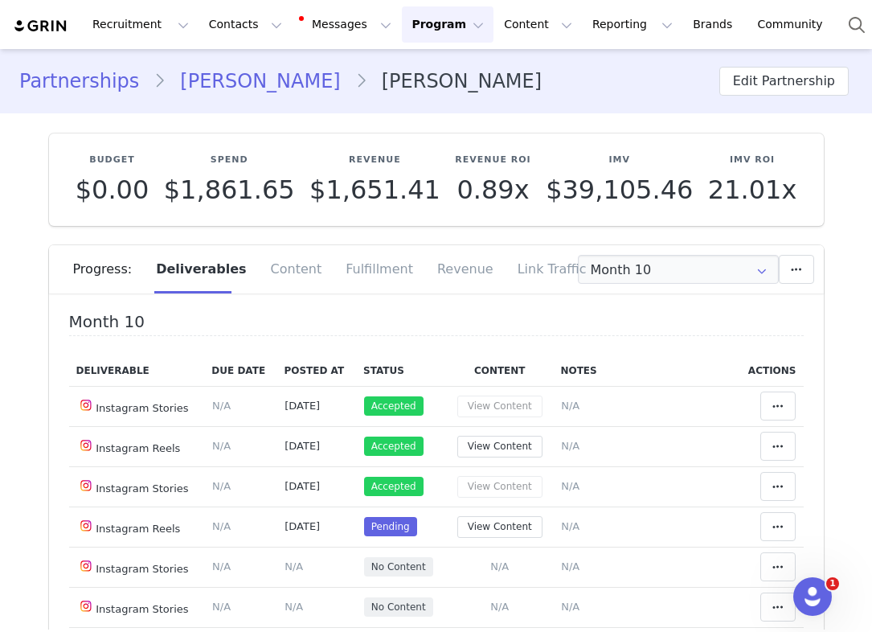
scroll to position [72, 0]
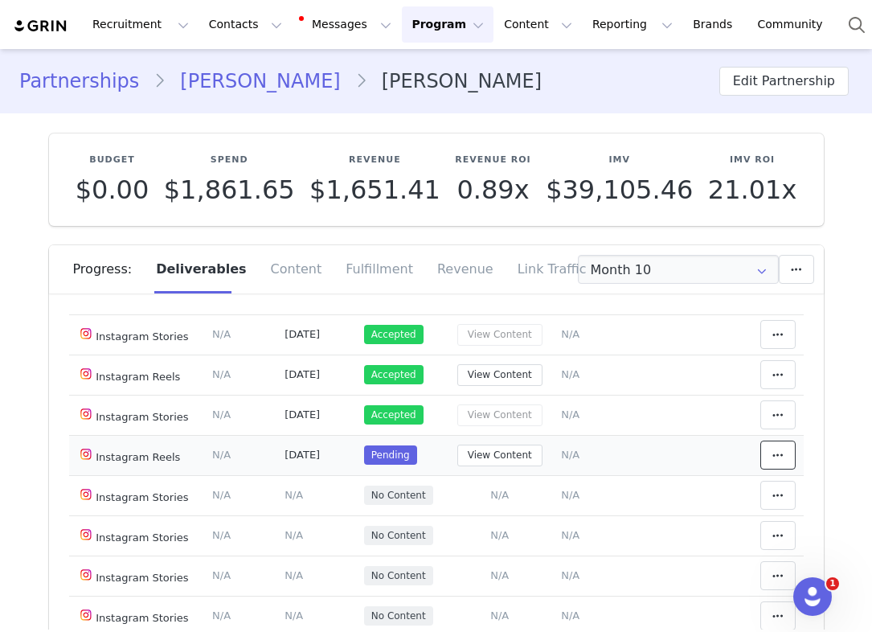
click at [762, 456] on button at bounding box center [777, 455] width 35 height 29
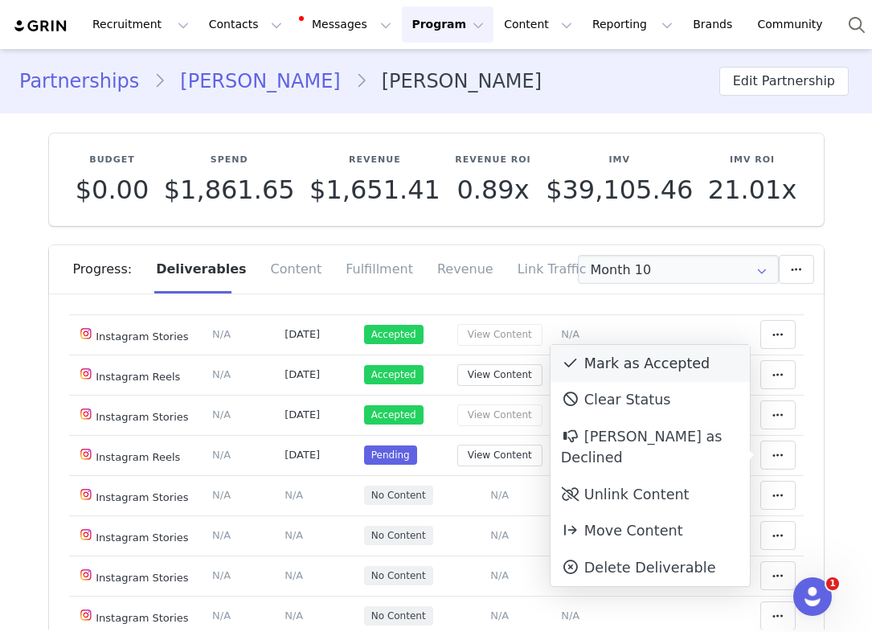
click at [697, 373] on div "Mark as Accepted" at bounding box center [650, 363] width 199 height 37
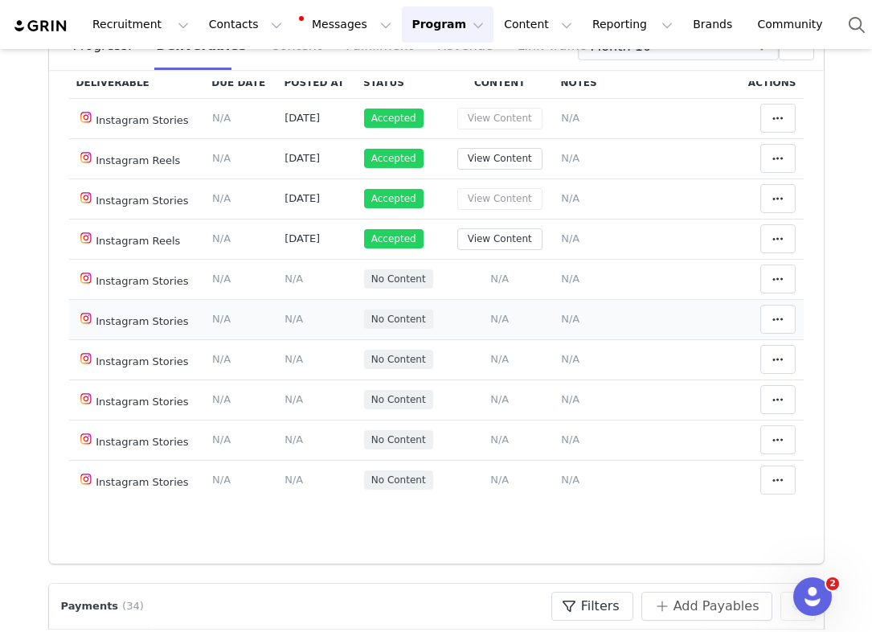
scroll to position [61, 0]
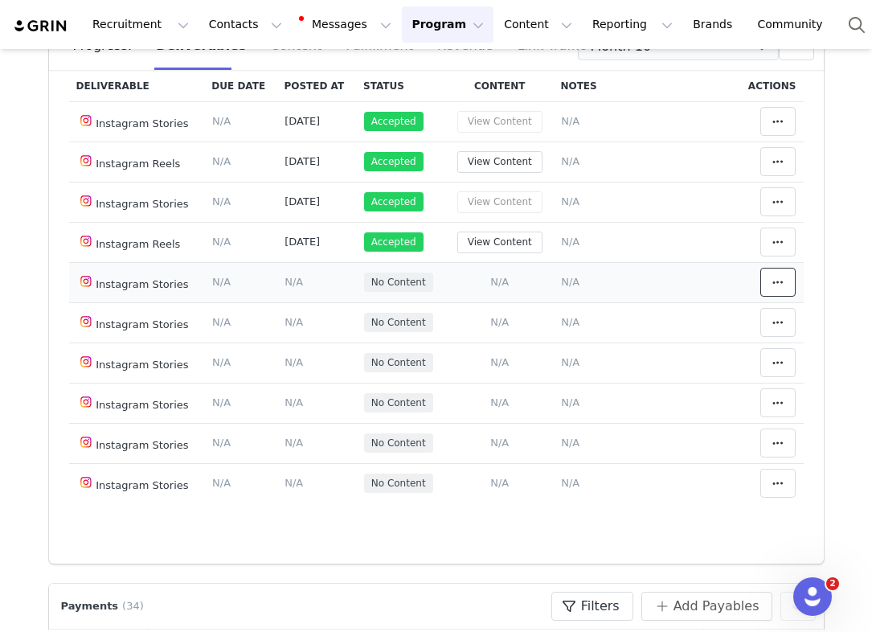
click at [789, 278] on button at bounding box center [777, 282] width 35 height 29
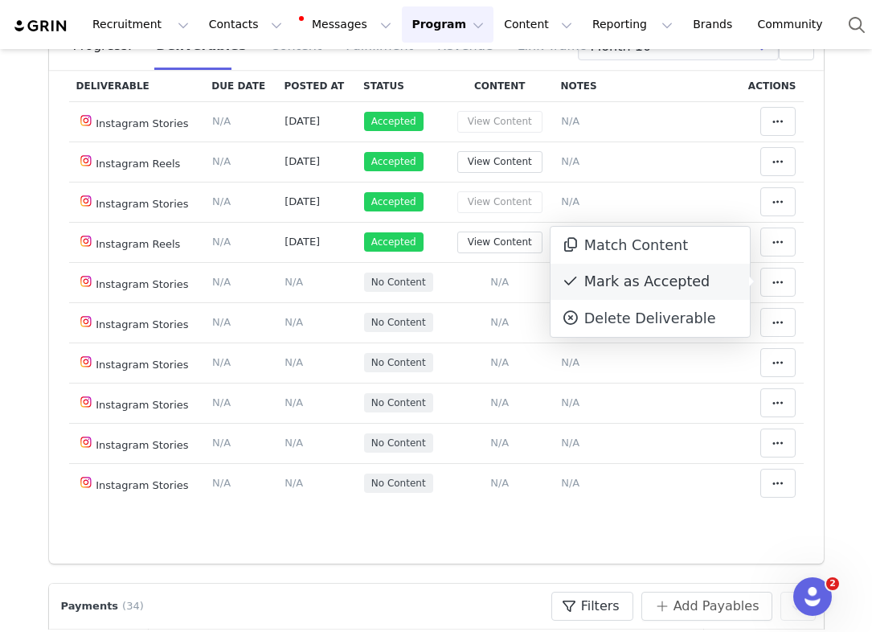
click at [683, 283] on div "Mark as Accepted" at bounding box center [650, 282] width 199 height 37
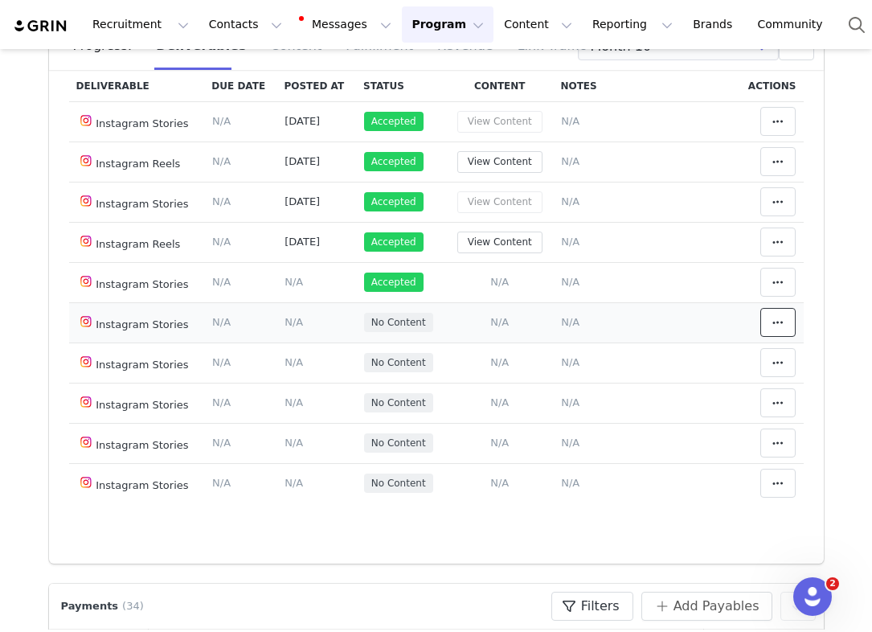
click at [775, 316] on icon at bounding box center [777, 322] width 11 height 13
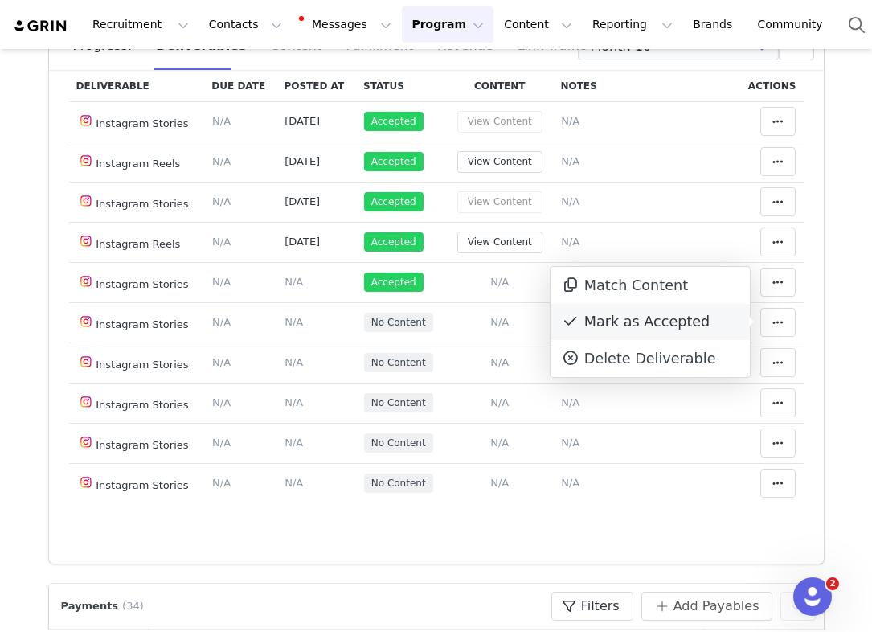
click at [683, 320] on div "Mark as Accepted" at bounding box center [650, 322] width 199 height 37
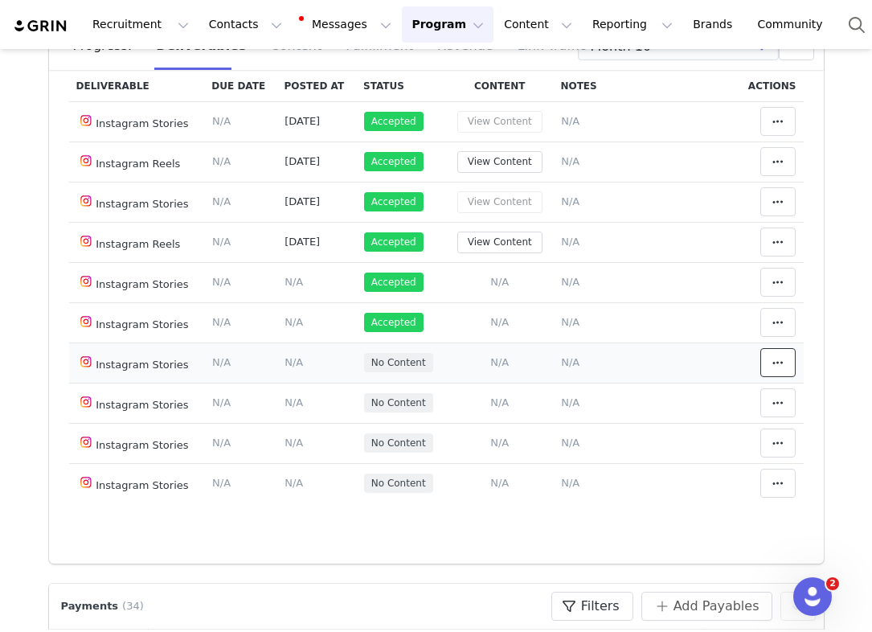
click at [782, 371] on span at bounding box center [777, 362] width 19 height 19
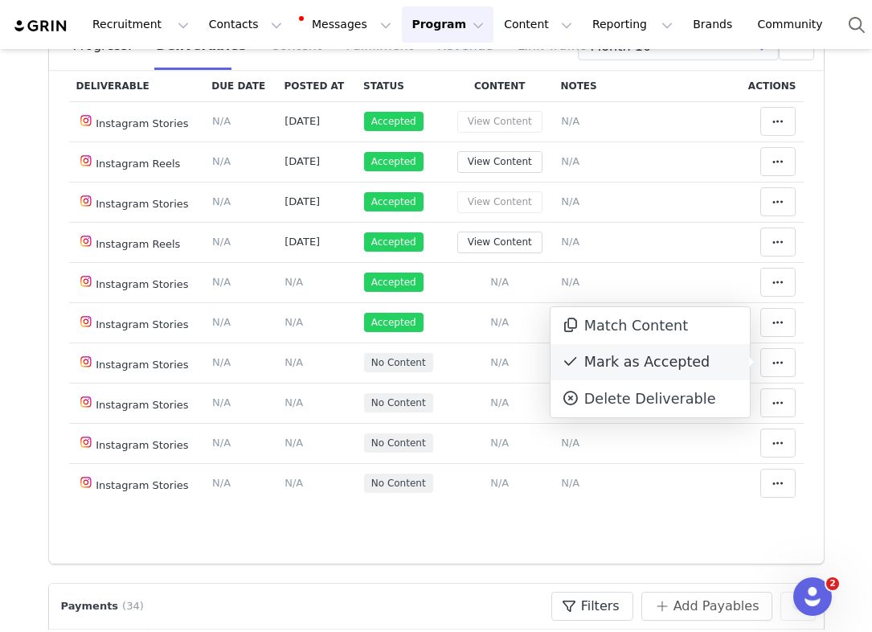
click at [708, 364] on div "Mark as Accepted" at bounding box center [650, 362] width 199 height 37
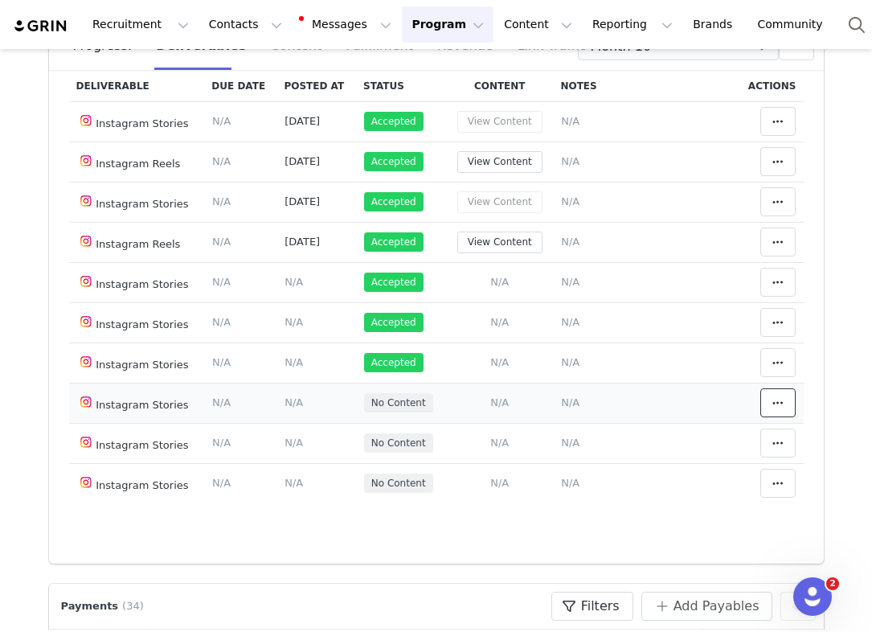
click at [781, 403] on icon at bounding box center [777, 402] width 11 height 13
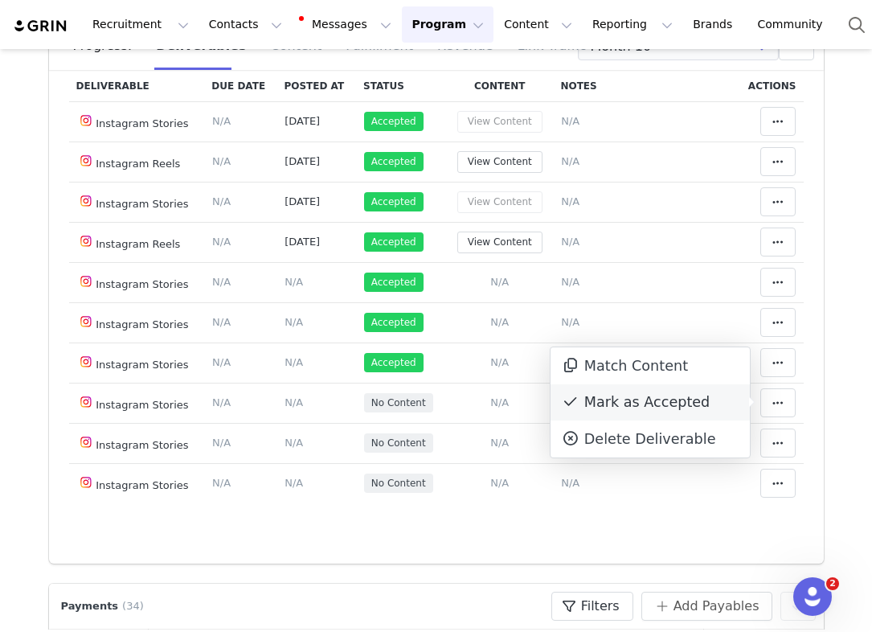
click at [690, 400] on div "Mark as Accepted" at bounding box center [650, 402] width 199 height 37
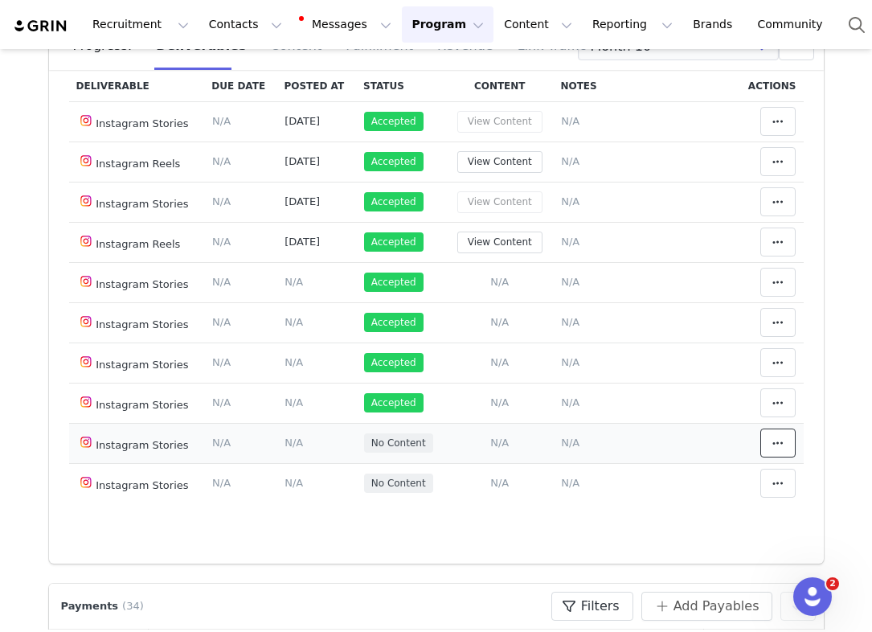
click at [779, 446] on icon at bounding box center [777, 442] width 11 height 13
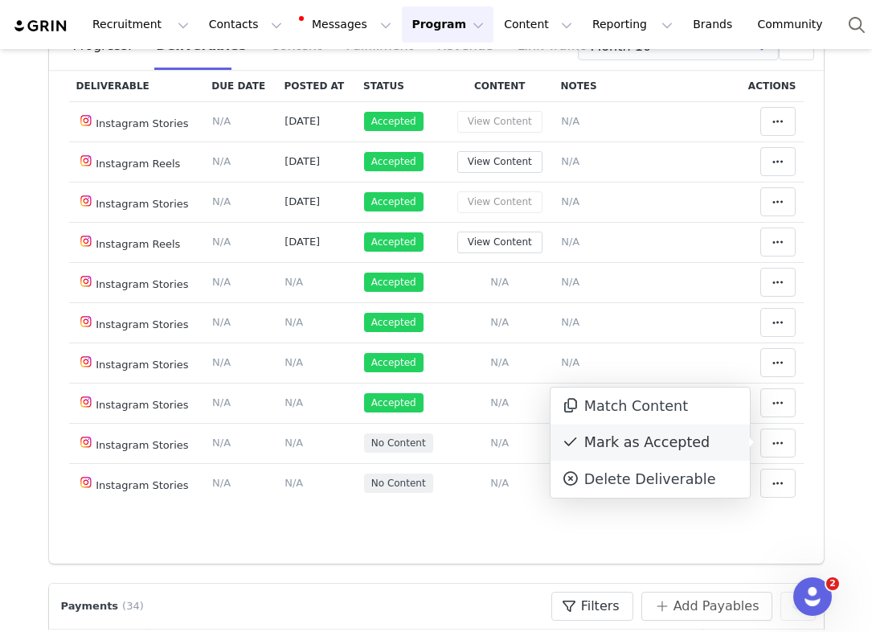
click at [695, 441] on div "Mark as Accepted" at bounding box center [650, 442] width 199 height 37
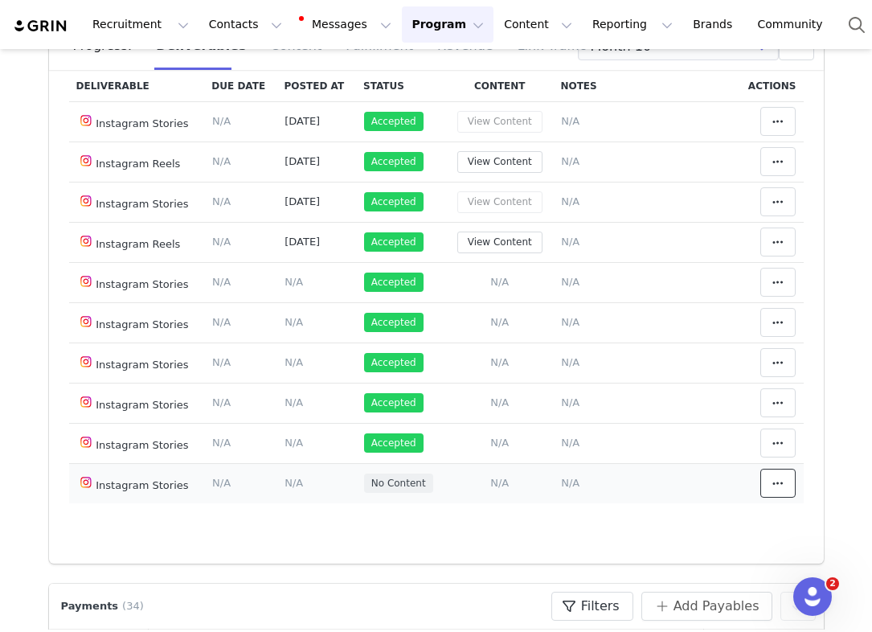
click at [787, 488] on span at bounding box center [777, 482] width 19 height 19
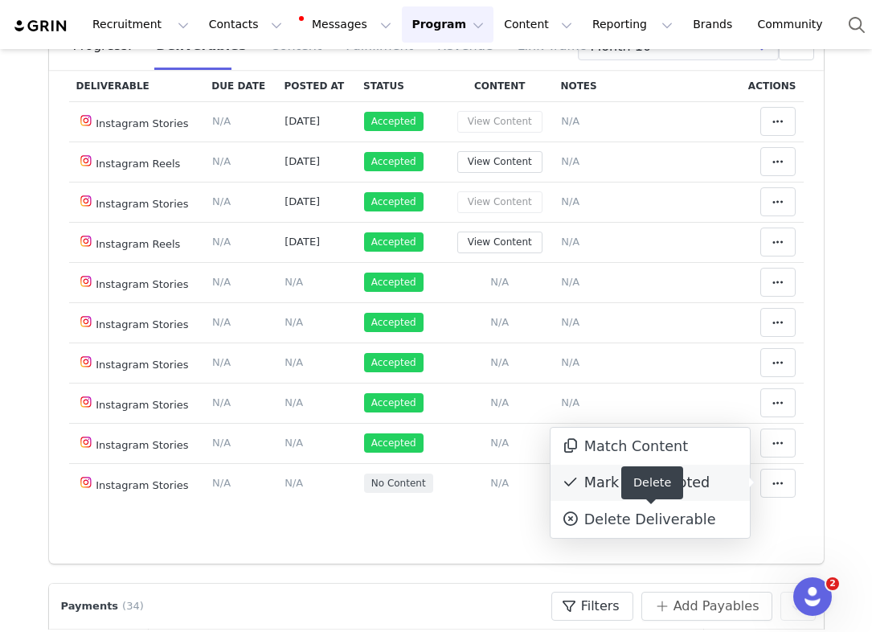
click at [709, 484] on div "Mark as Accepted" at bounding box center [650, 483] width 199 height 37
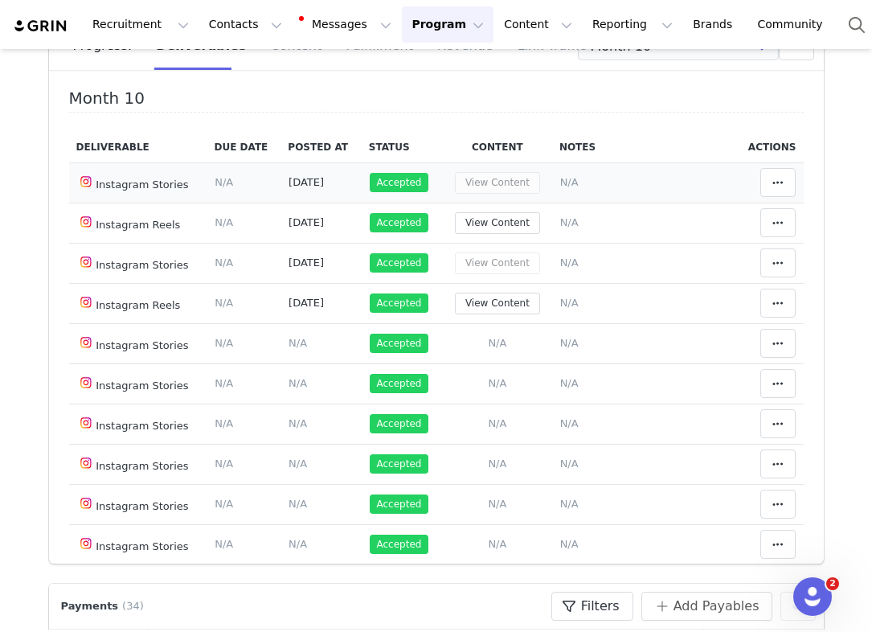
scroll to position [0, 0]
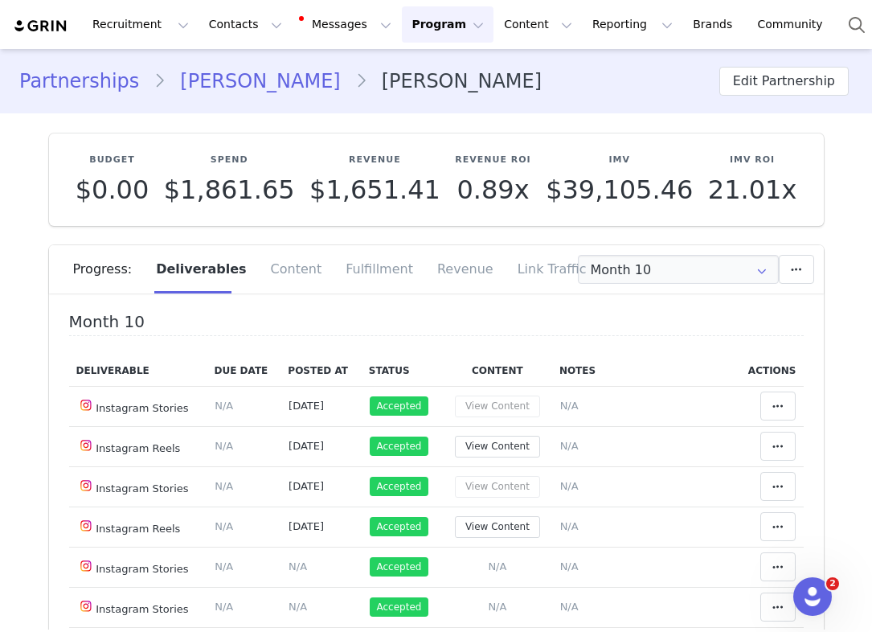
click at [110, 80] on link "Partnerships" at bounding box center [86, 81] width 134 height 29
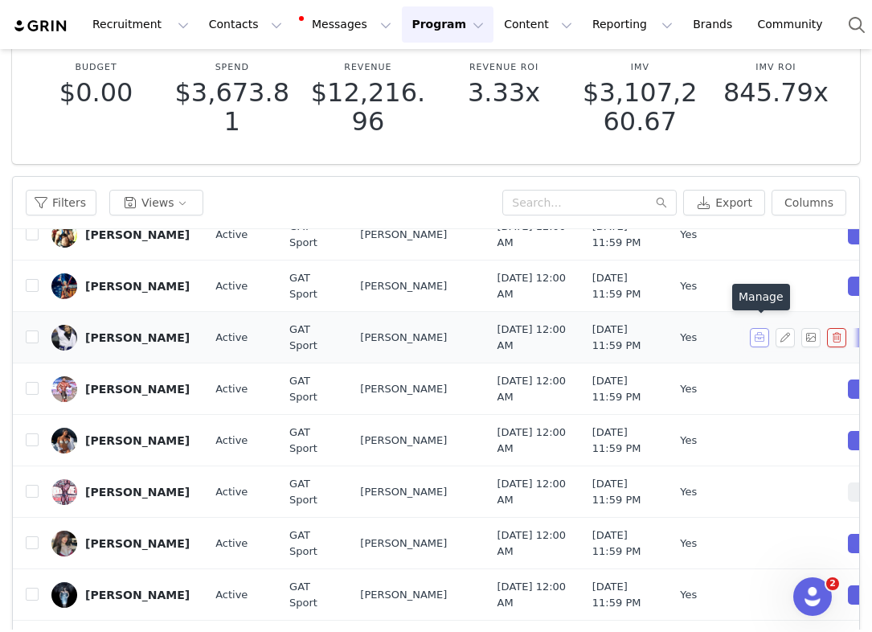
scroll to position [608, 0]
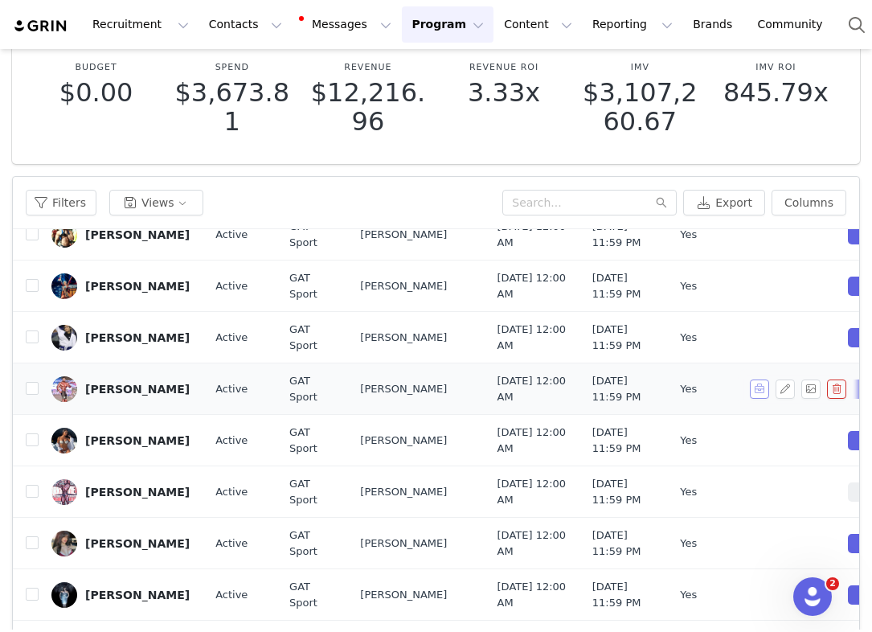
click at [768, 379] on button "button" at bounding box center [759, 388] width 19 height 19
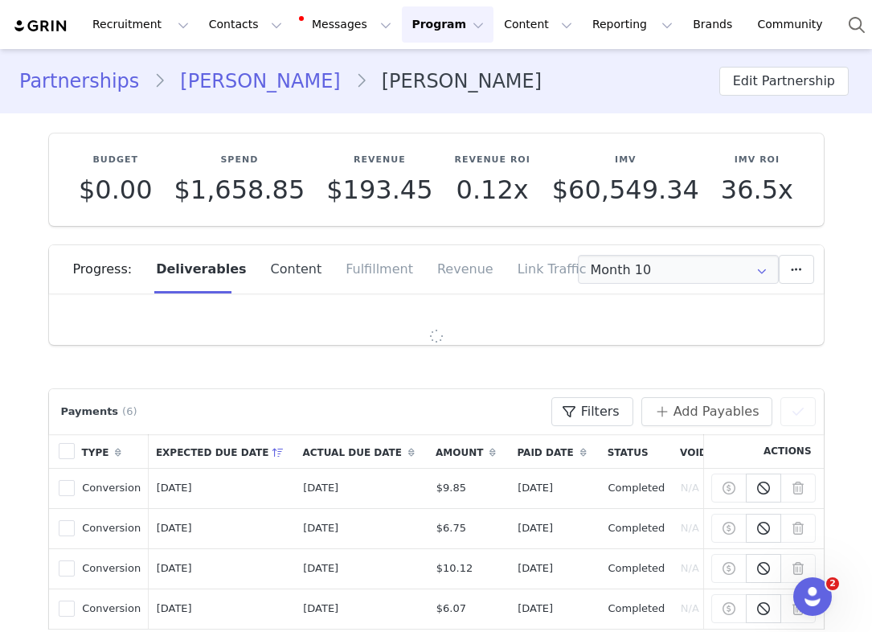
type input "+1 ([GEOGRAPHIC_DATA])"
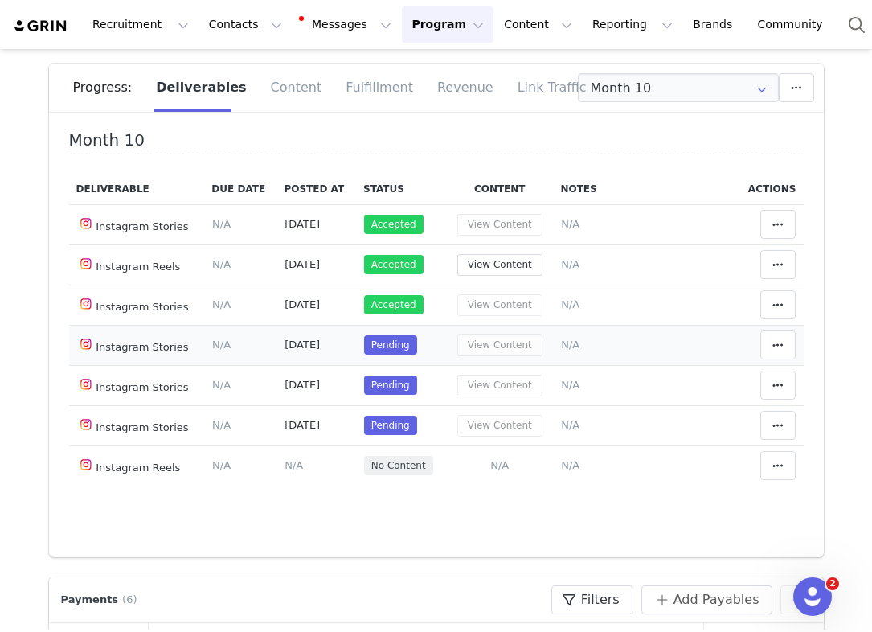
scroll to position [203, 0]
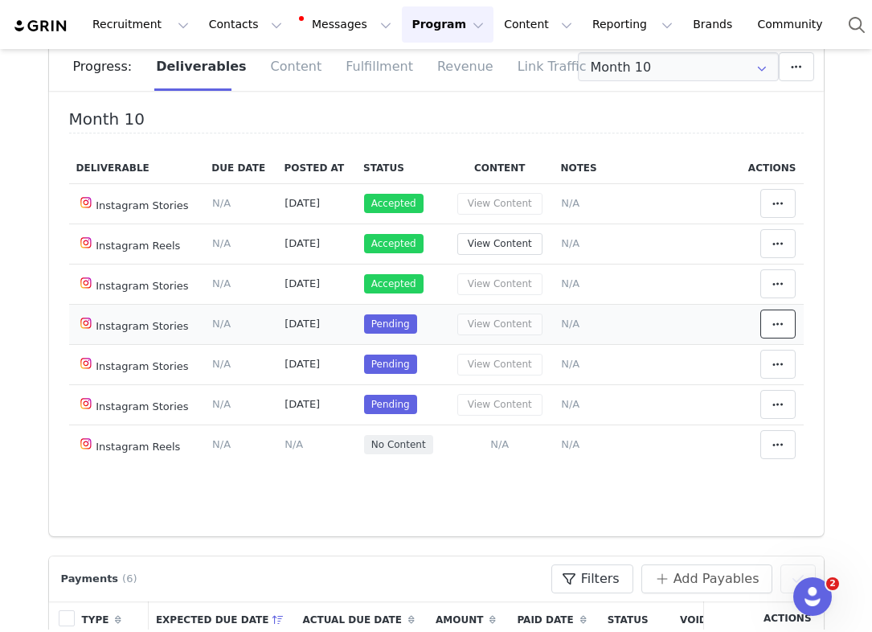
click at [785, 323] on span at bounding box center [777, 323] width 19 height 19
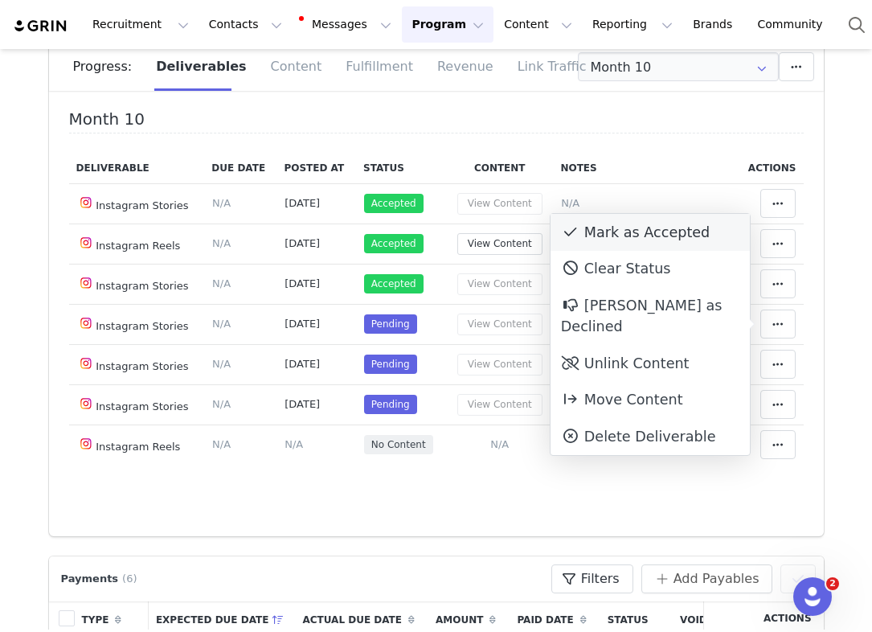
click at [684, 234] on div "Mark as Accepted" at bounding box center [650, 232] width 199 height 37
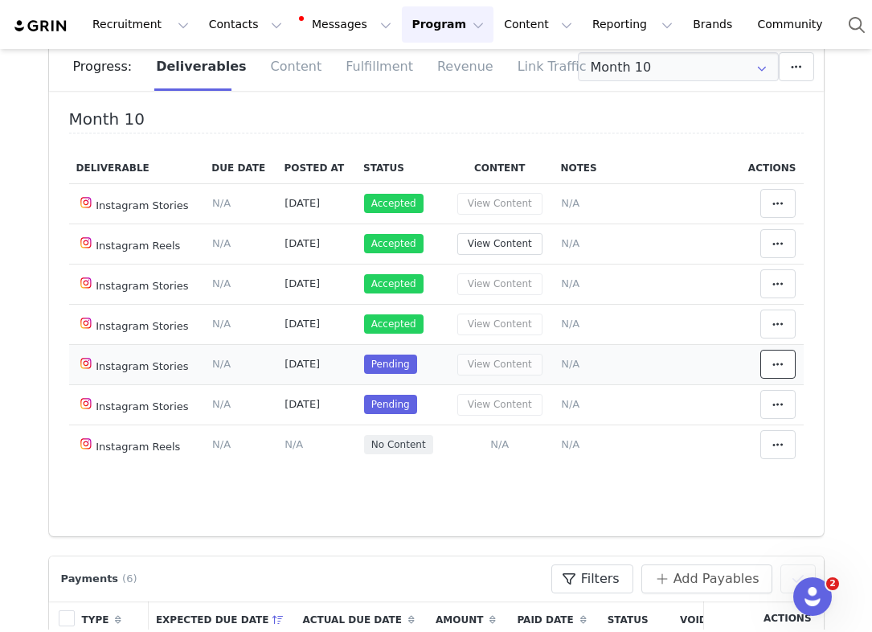
click at [775, 361] on icon at bounding box center [777, 364] width 11 height 13
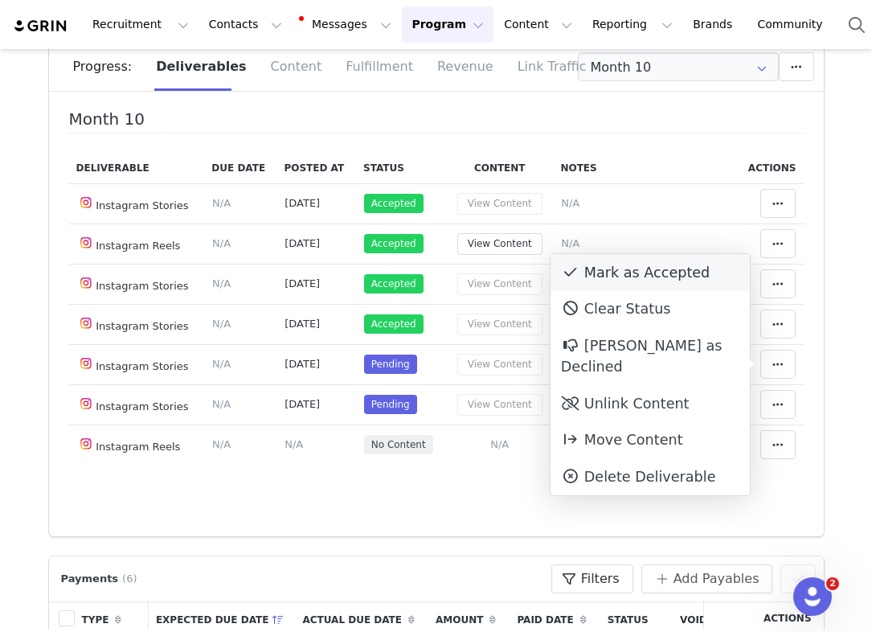
click at [705, 281] on div "Mark as Accepted" at bounding box center [650, 272] width 199 height 37
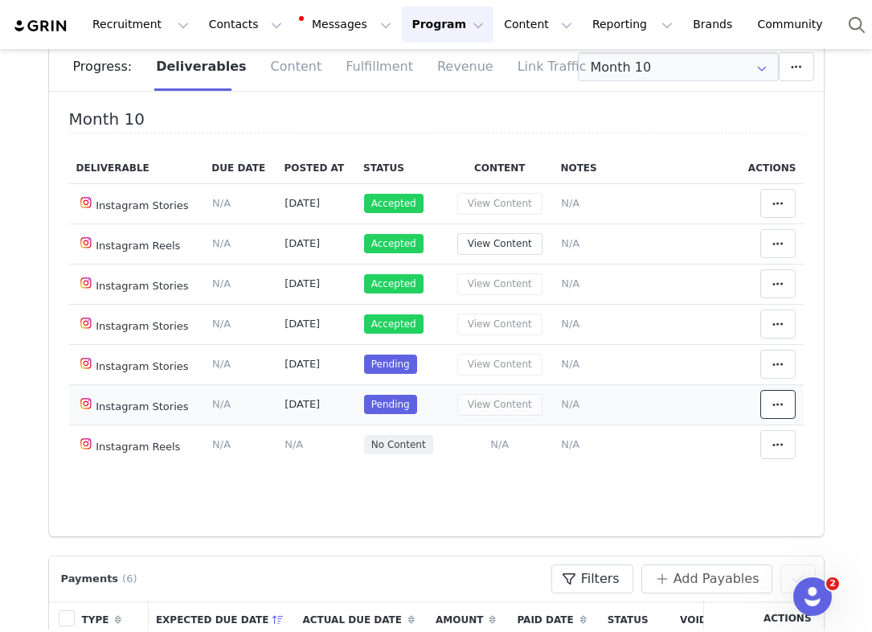
click at [767, 396] on button at bounding box center [777, 404] width 35 height 29
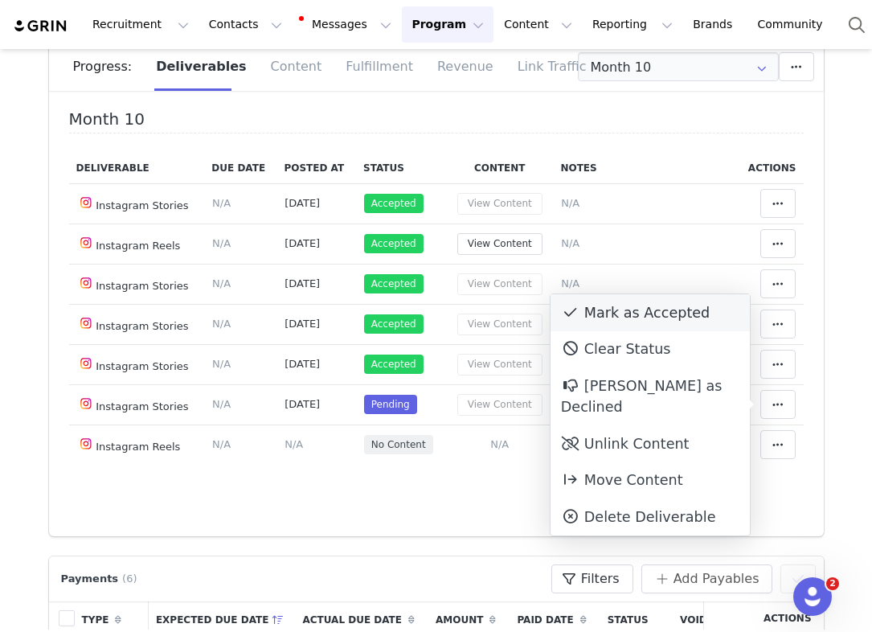
click at [673, 308] on div "Mark as Accepted" at bounding box center [650, 312] width 199 height 37
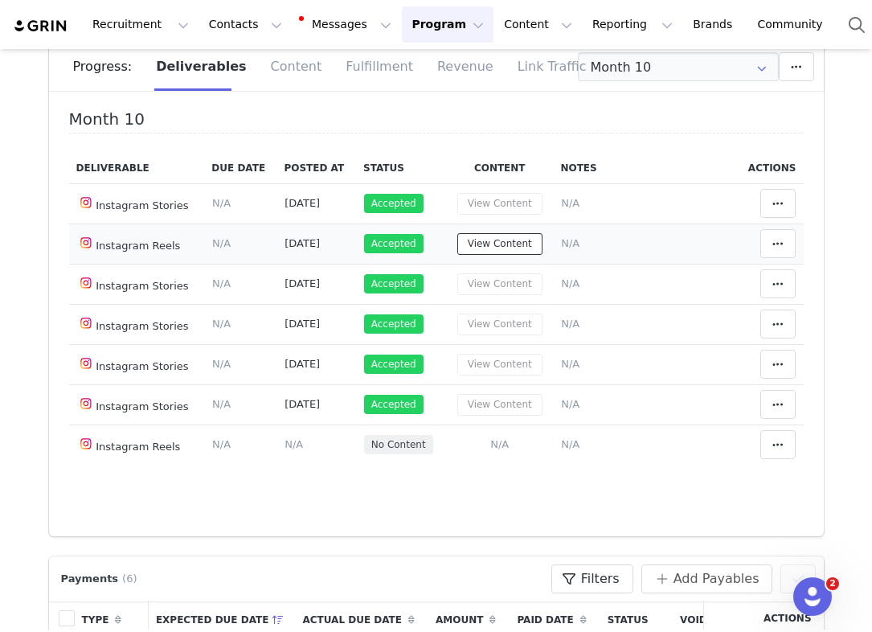
click at [519, 241] on button "View Content" at bounding box center [499, 244] width 85 height 22
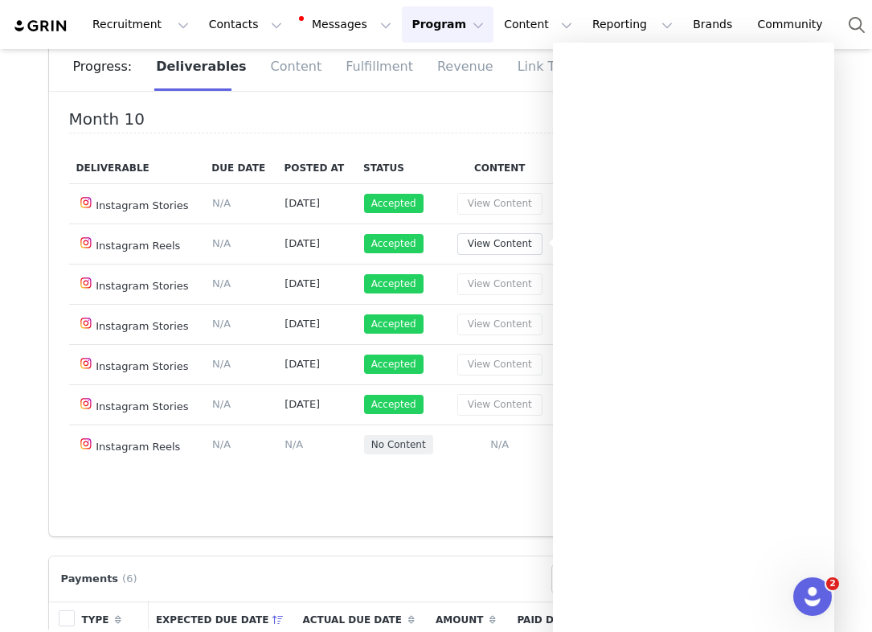
click at [227, 151] on div "Month 10 Deliverable Due Date Posted At Status Content Notes Actions Instagram …" at bounding box center [436, 297] width 735 height 374
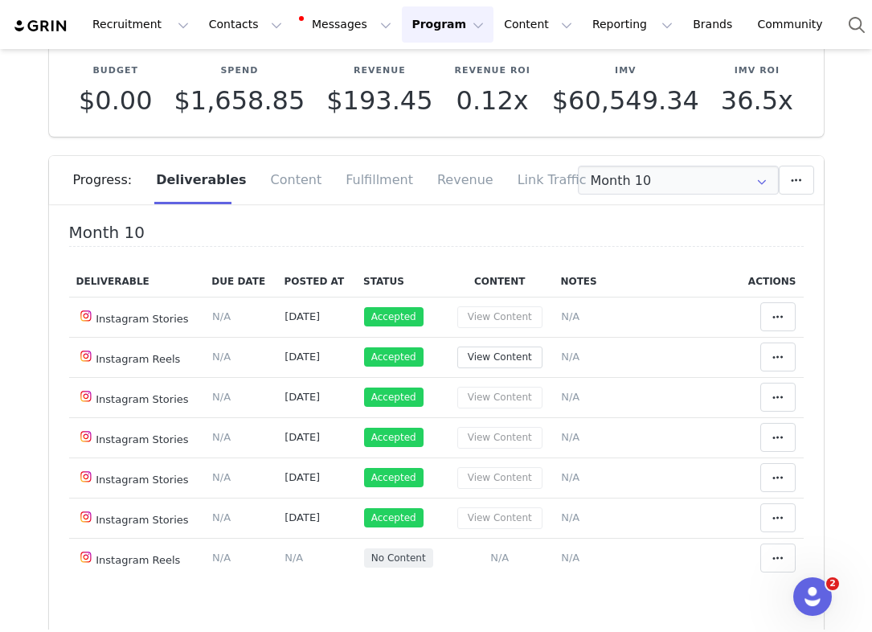
scroll to position [0, 0]
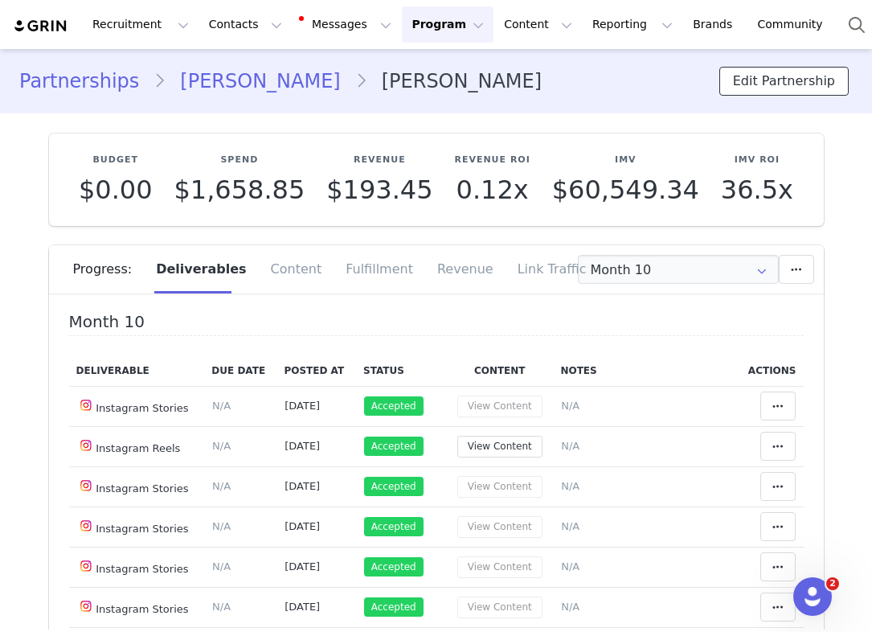
click at [826, 92] on button "Edit Partnership" at bounding box center [783, 81] width 129 height 29
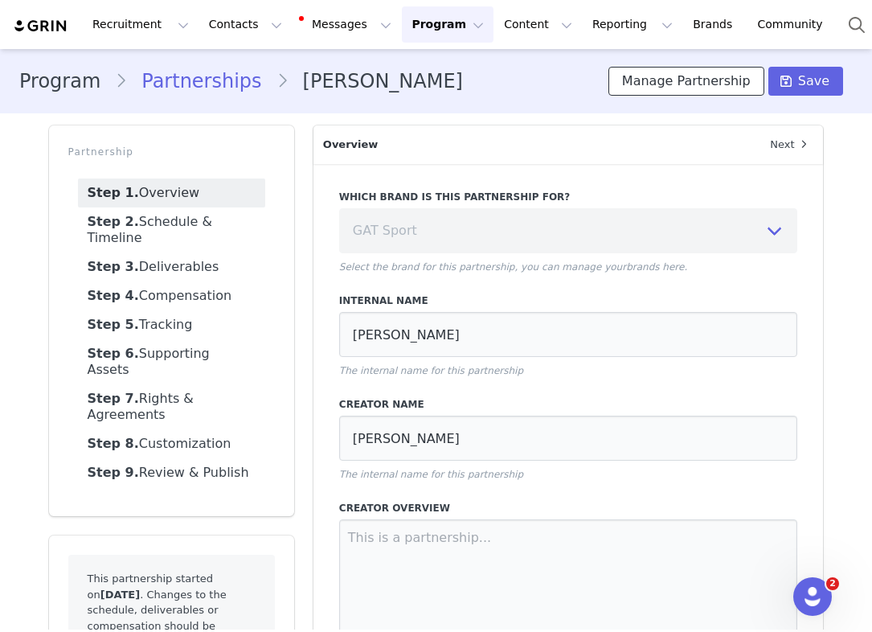
click at [690, 83] on button "Manage Partnership" at bounding box center [687, 81] width 156 height 29
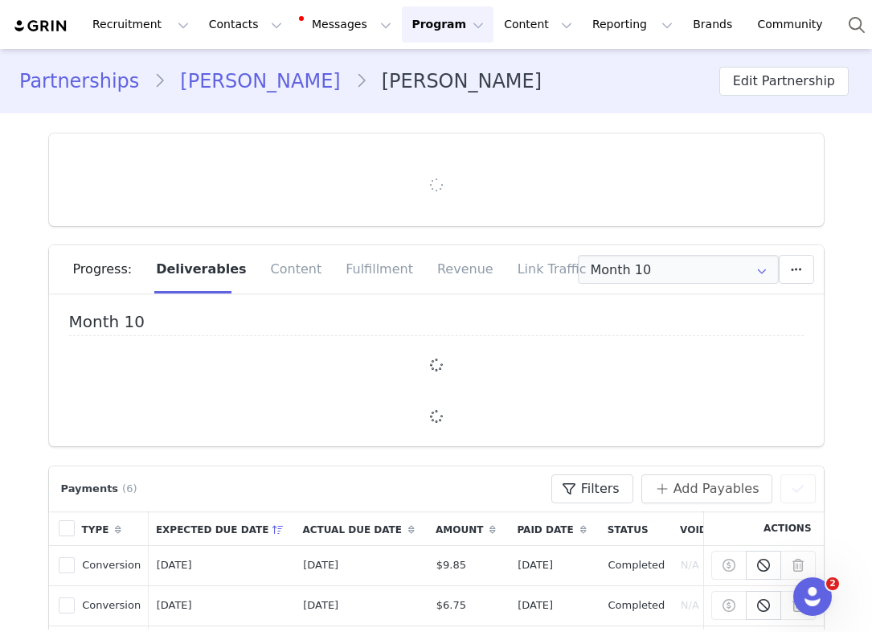
type input "+1 ([GEOGRAPHIC_DATA])"
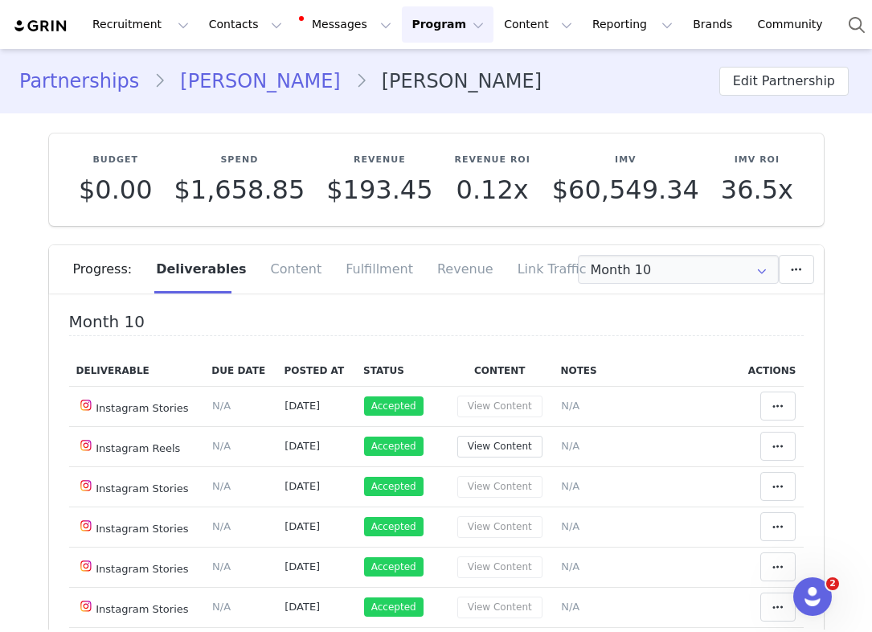
click at [232, 76] on link "[PERSON_NAME]" at bounding box center [260, 81] width 189 height 29
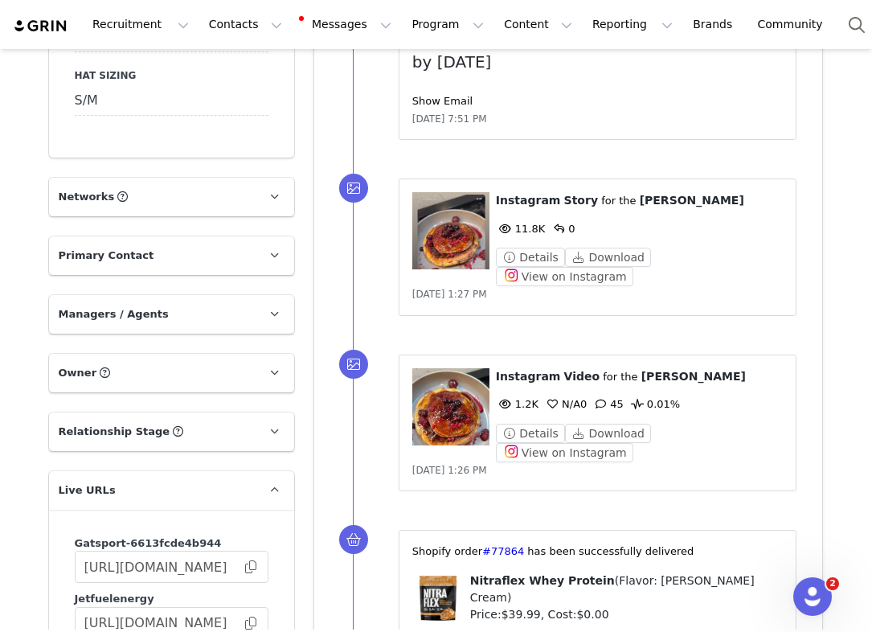
scroll to position [1276, 0]
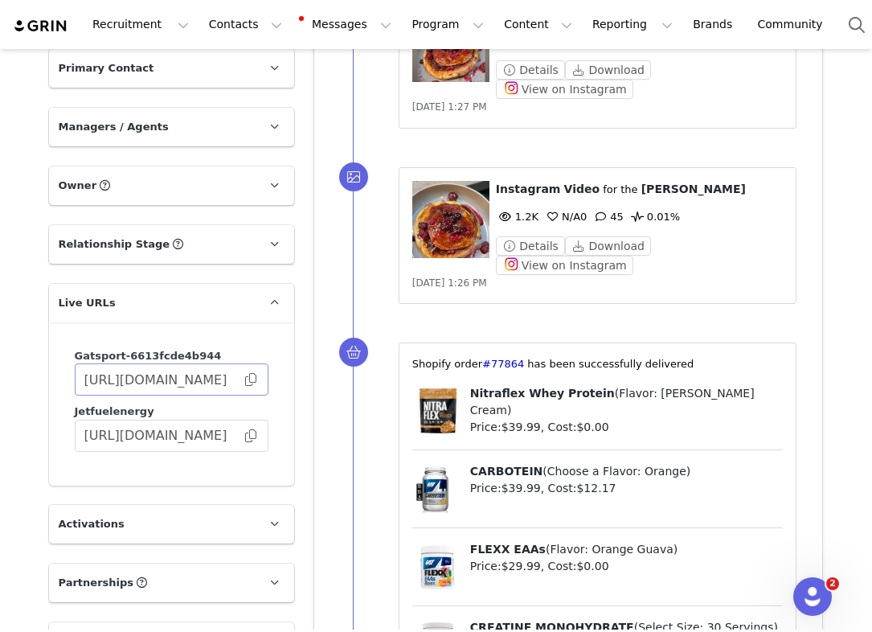
click at [249, 379] on span at bounding box center [251, 379] width 16 height 0
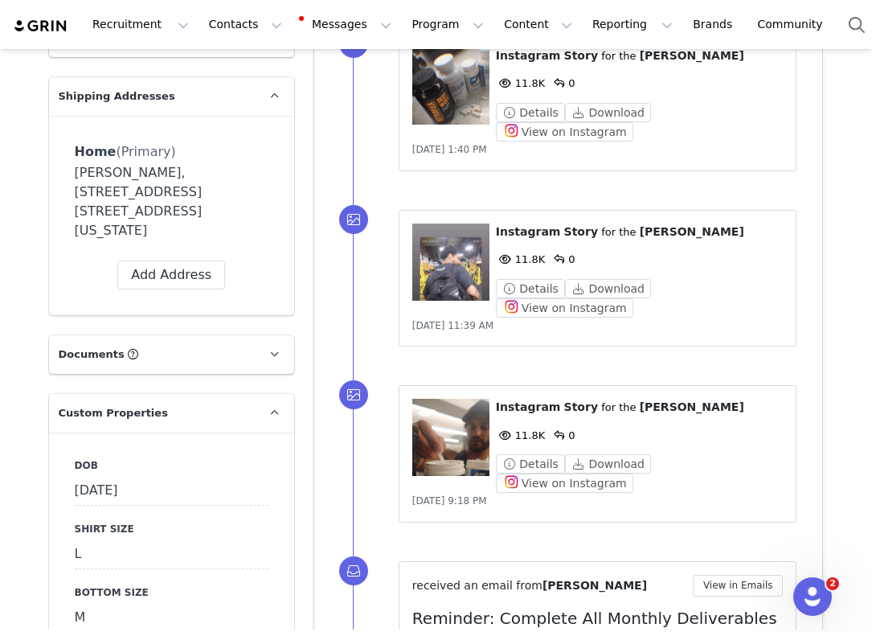
scroll to position [251, 0]
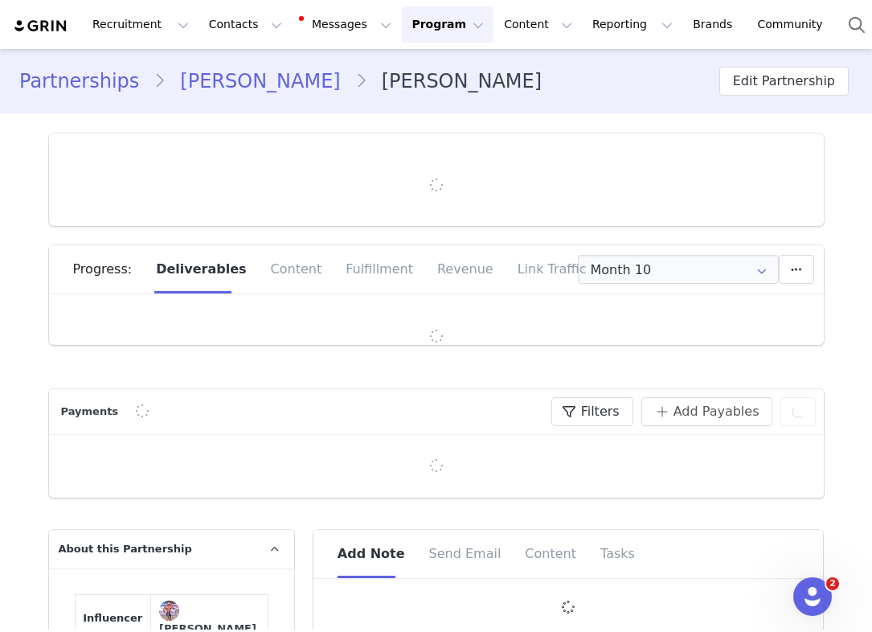
type input "+1 ([GEOGRAPHIC_DATA])"
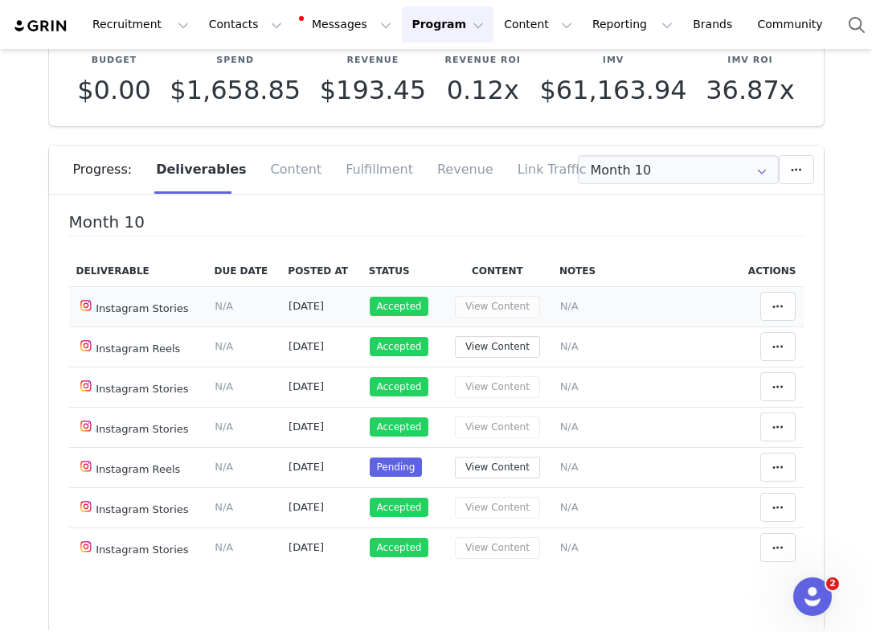
scroll to position [176, 0]
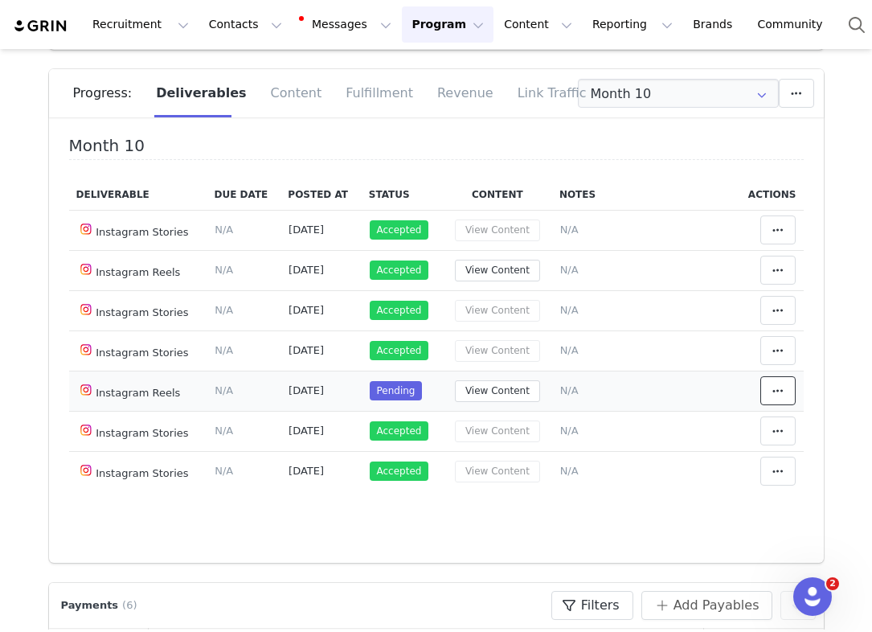
click at [772, 394] on icon at bounding box center [777, 390] width 11 height 13
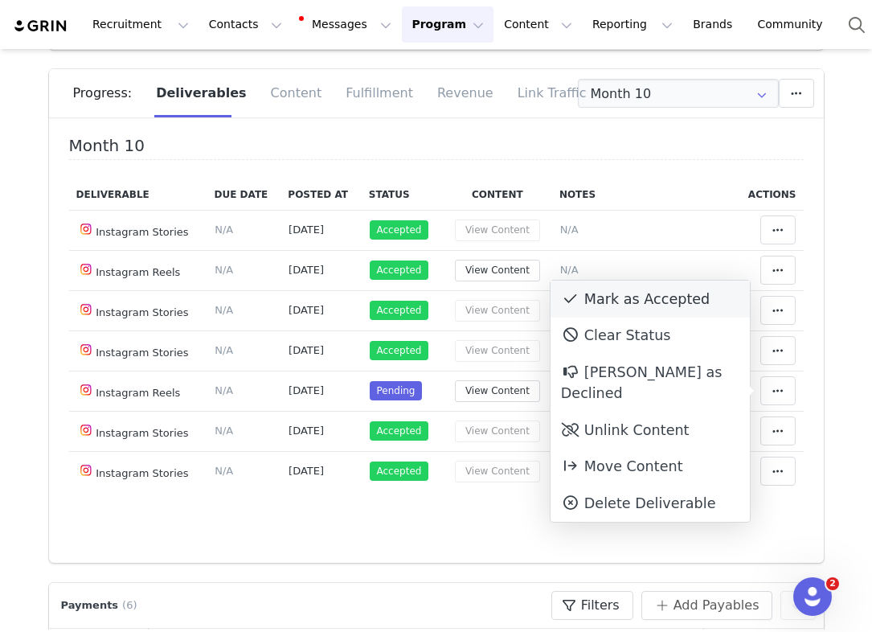
click at [605, 300] on div "Mark as Accepted" at bounding box center [650, 299] width 199 height 37
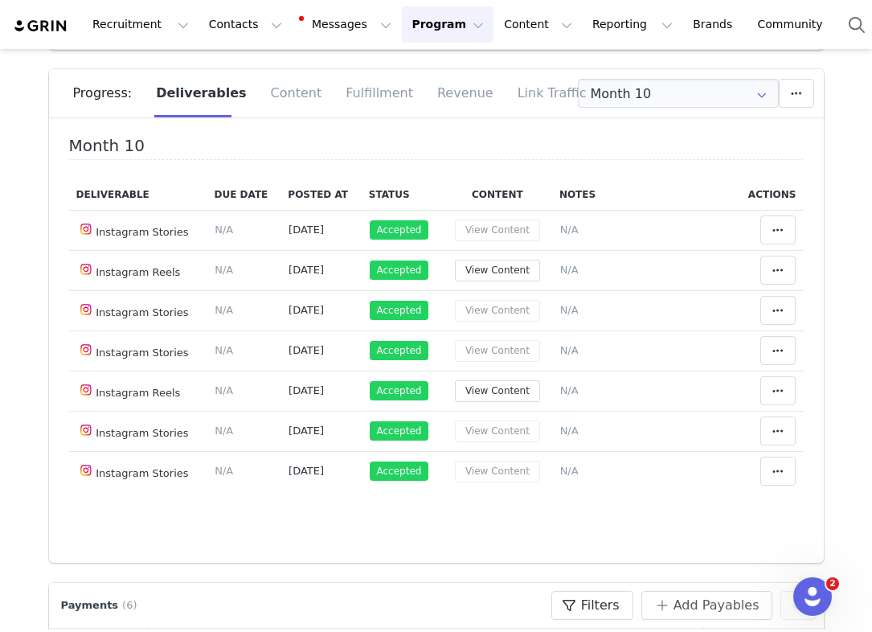
click at [60, 130] on div "Month 10 Deliverable Due Date Posted At Status Content Notes Actions Instagram …" at bounding box center [436, 346] width 775 height 434
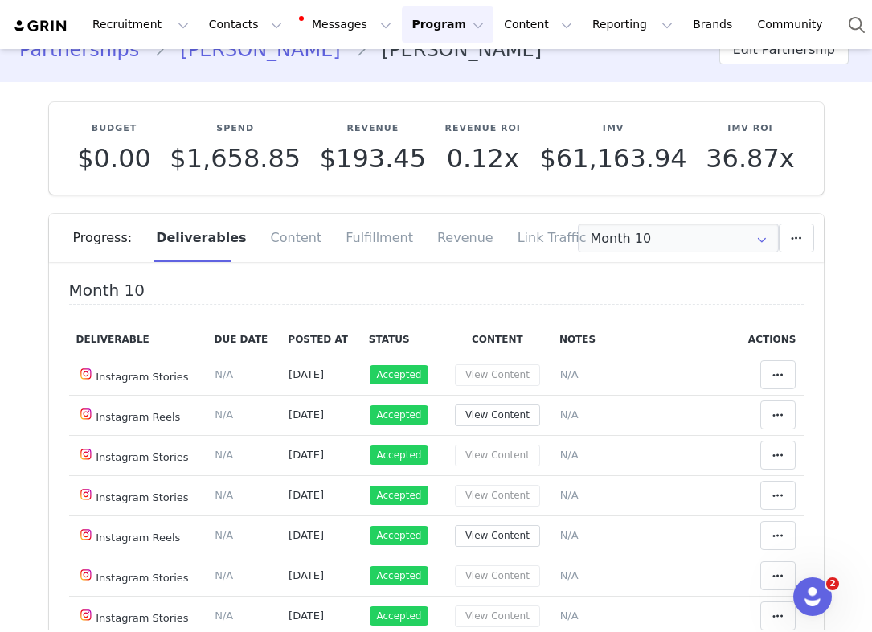
scroll to position [0, 0]
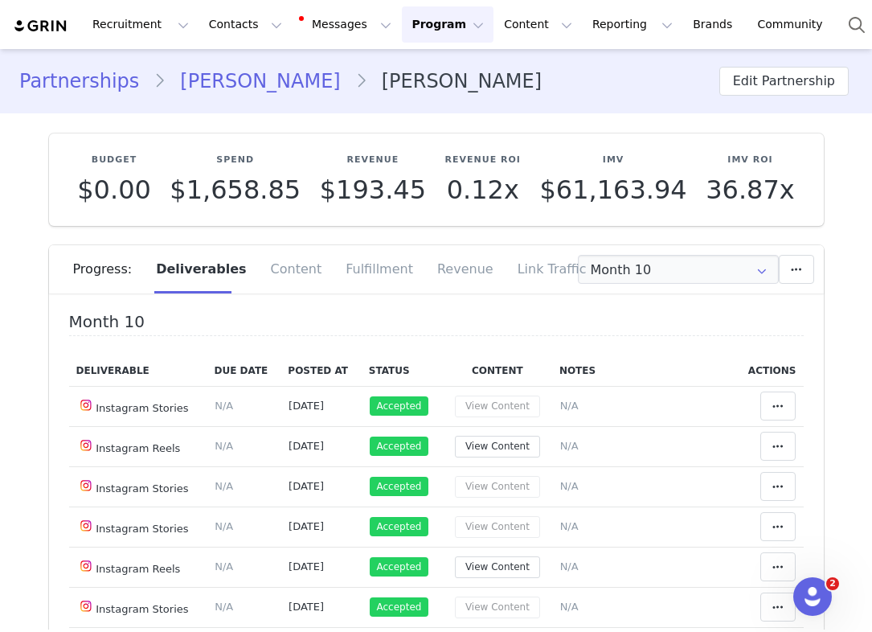
click at [103, 62] on div "Partnerships Karim Hawash Karim Hawash Edit Partnership" at bounding box center [436, 81] width 872 height 55
click at [124, 81] on link "Partnerships" at bounding box center [86, 81] width 134 height 29
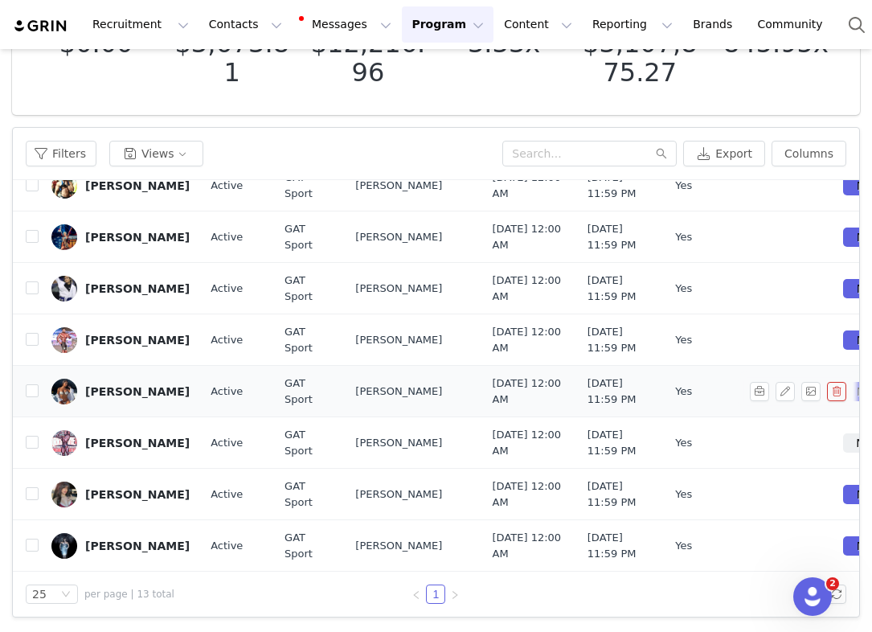
scroll to position [702, 5]
click at [751, 382] on button "button" at bounding box center [759, 391] width 19 height 19
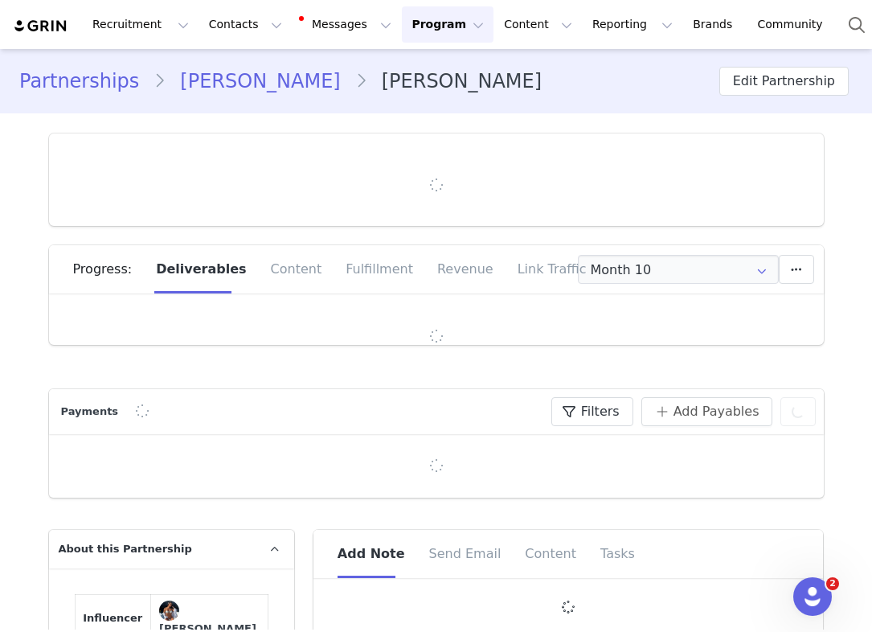
type input "+1 ([GEOGRAPHIC_DATA])"
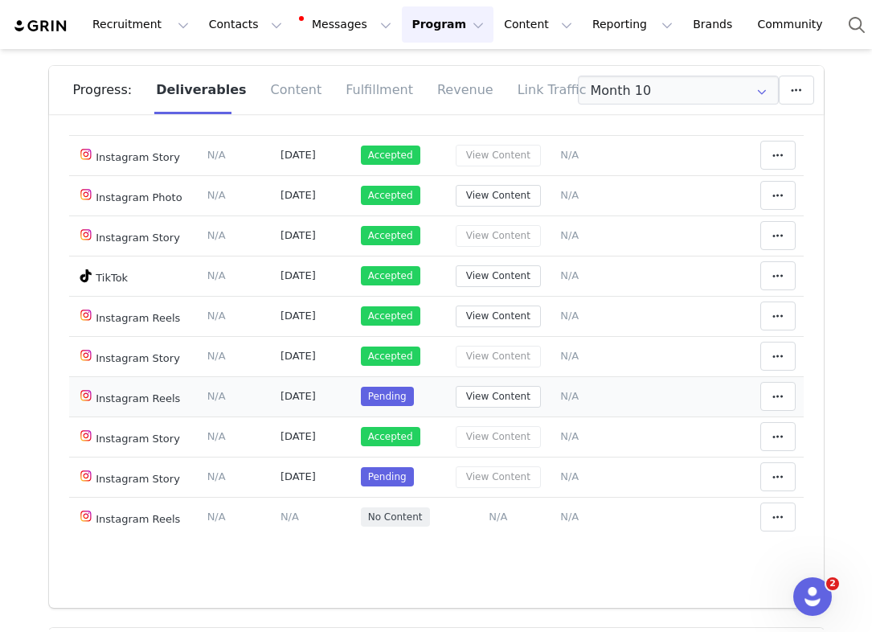
scroll to position [199, 0]
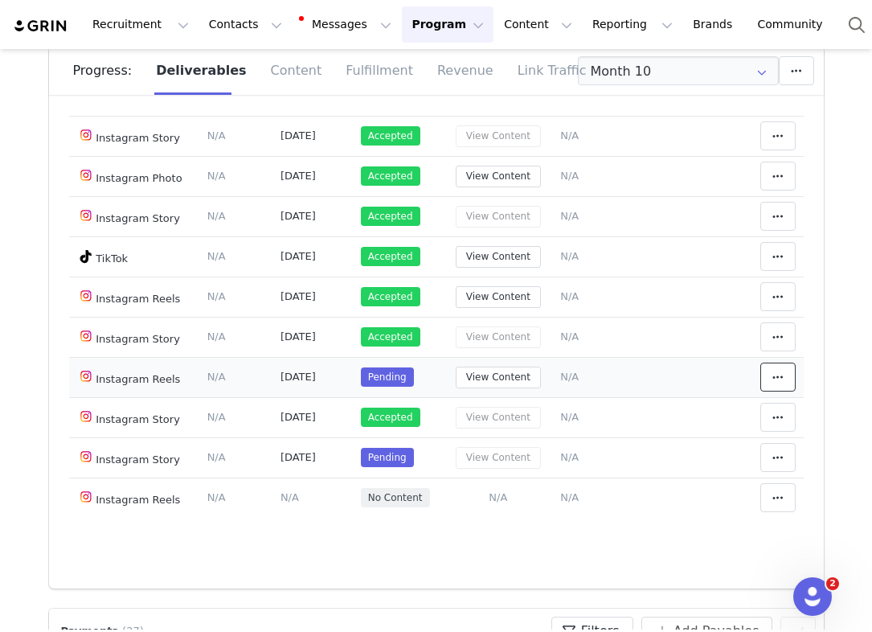
click at [783, 383] on icon at bounding box center [777, 377] width 11 height 13
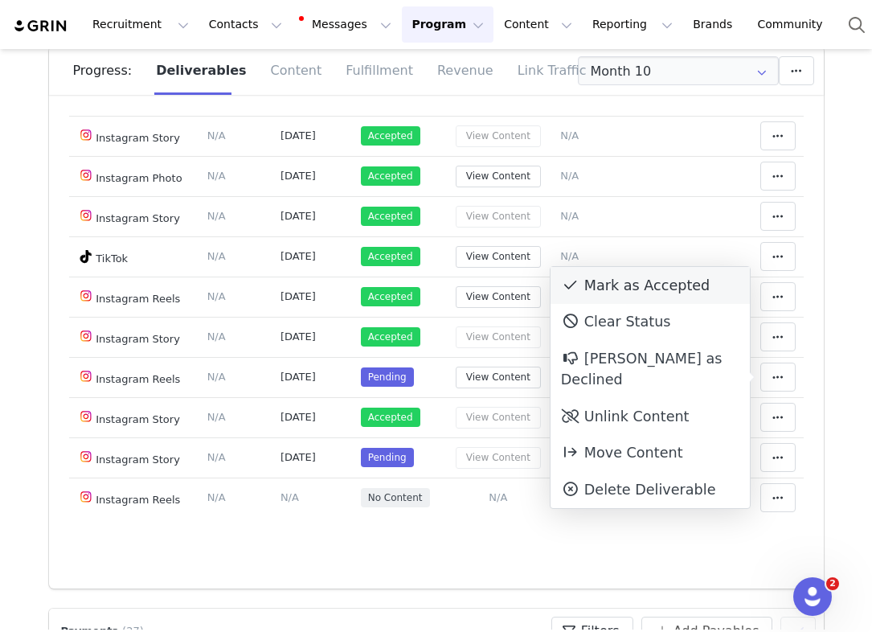
click at [638, 280] on div "Mark as Accepted" at bounding box center [650, 285] width 199 height 37
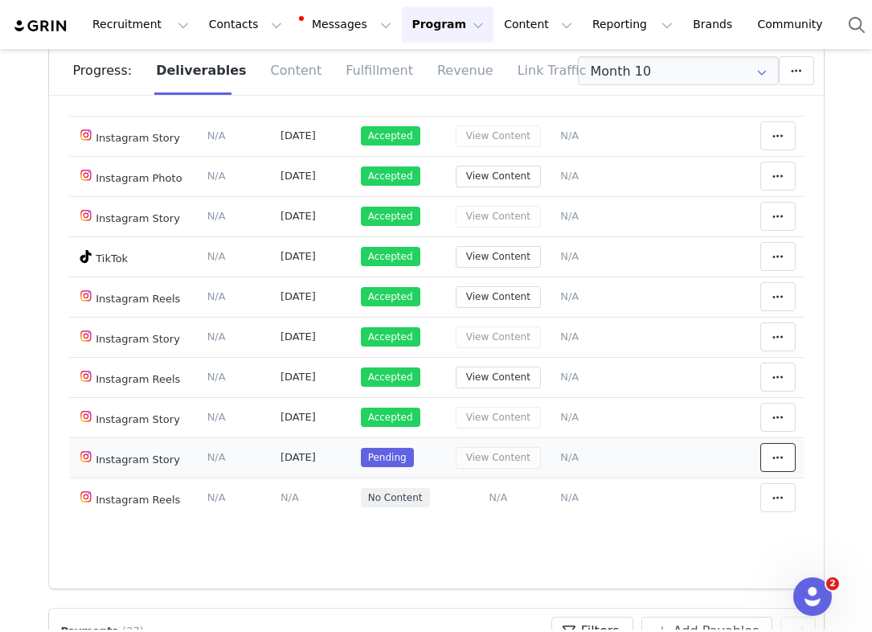
click at [785, 459] on span at bounding box center [777, 457] width 19 height 19
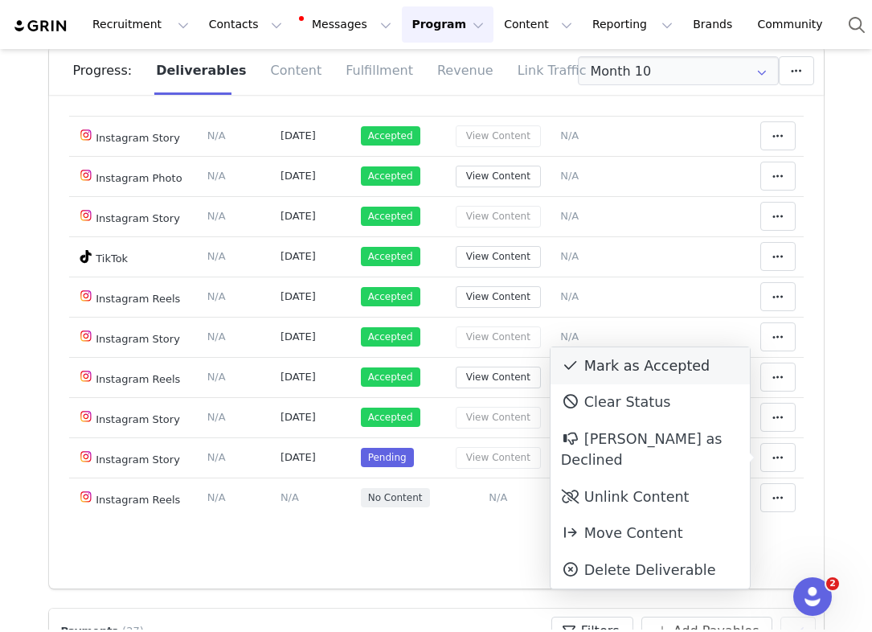
click at [697, 374] on div "Mark as Accepted" at bounding box center [650, 365] width 199 height 37
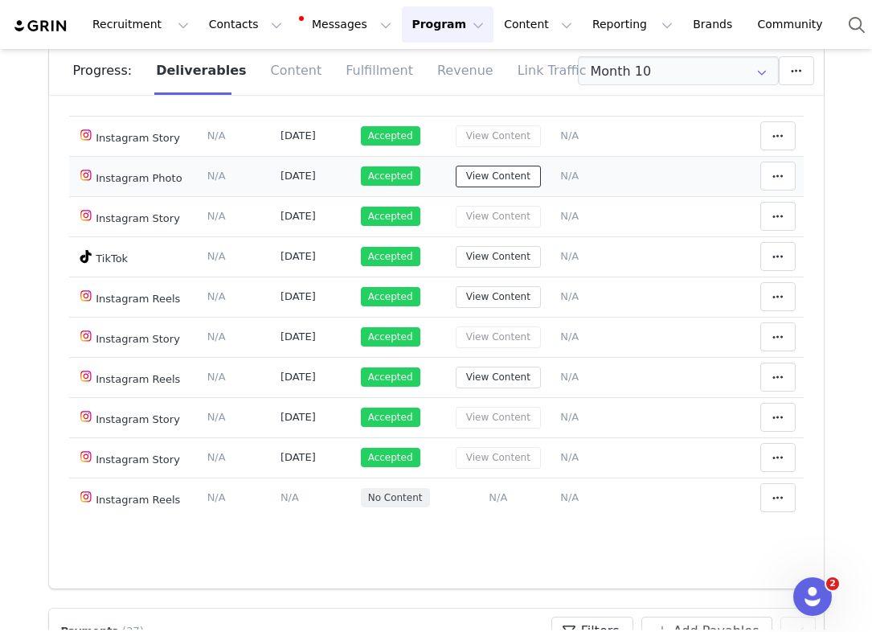
click at [521, 170] on button "View Content" at bounding box center [498, 177] width 85 height 22
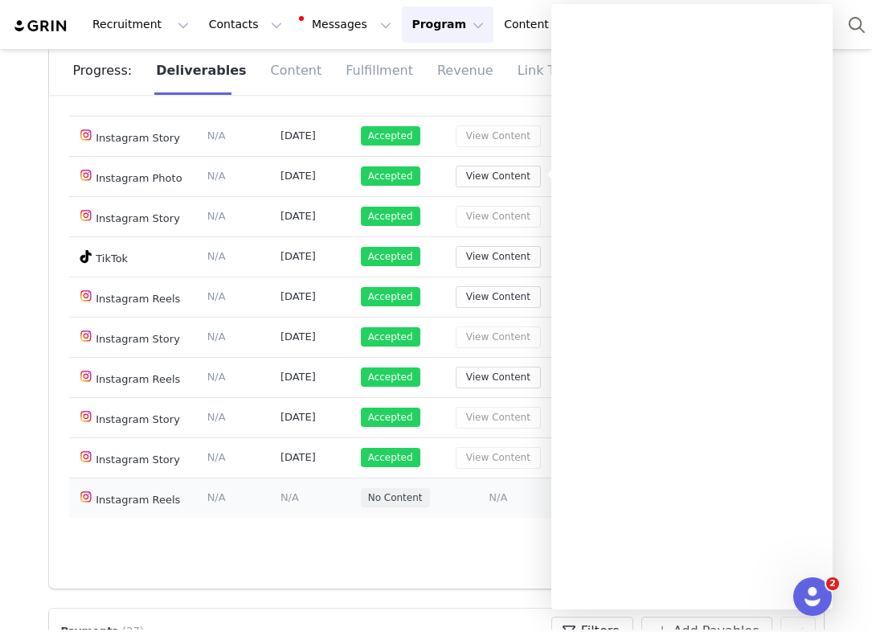
click at [377, 510] on td "No Content" at bounding box center [398, 497] width 91 height 40
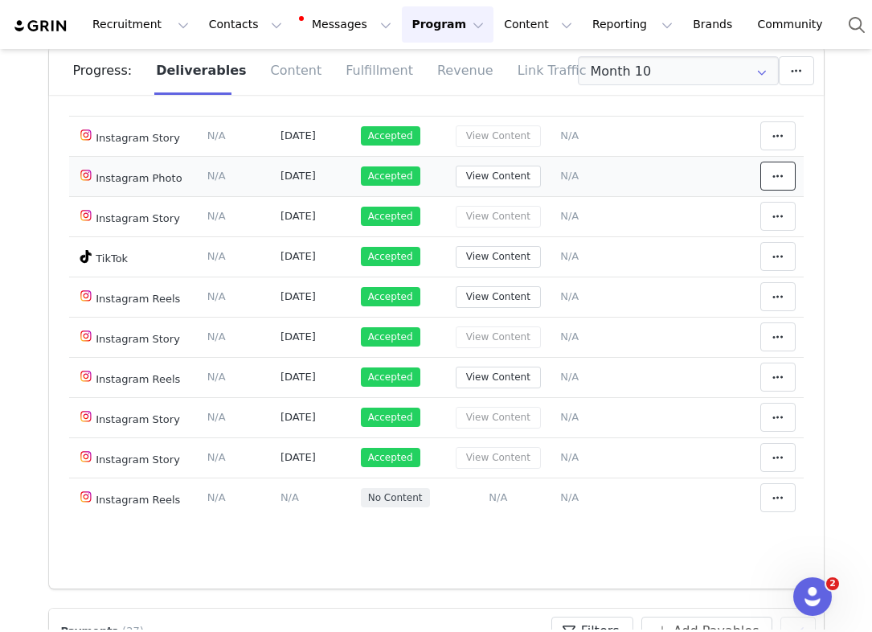
click at [786, 169] on span at bounding box center [777, 175] width 19 height 19
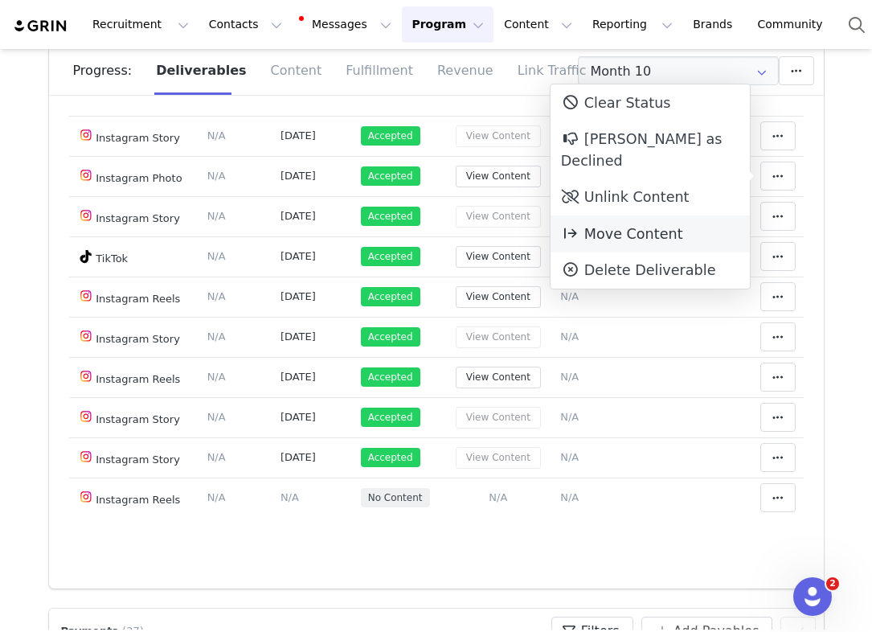
click at [687, 215] on div "Move Content Move Cancel Move Content" at bounding box center [650, 233] width 199 height 37
click at [603, 226] on span "Move Content" at bounding box center [622, 234] width 122 height 16
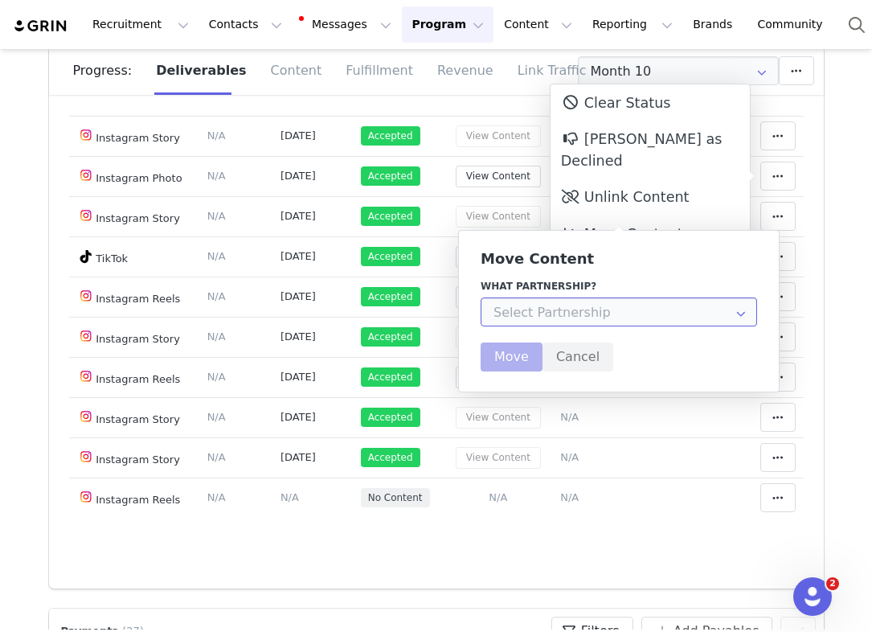
click at [577, 310] on input "text" at bounding box center [619, 311] width 277 height 29
click at [560, 358] on li "[PERSON_NAME]" at bounding box center [619, 355] width 275 height 27
type input "[PERSON_NAME]"
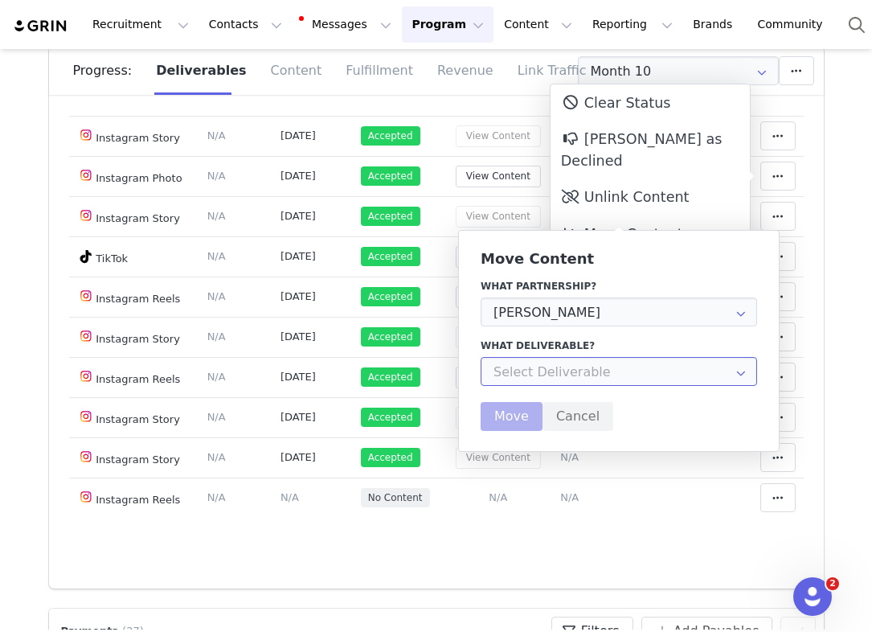
click at [551, 379] on input "text" at bounding box center [619, 371] width 277 height 29
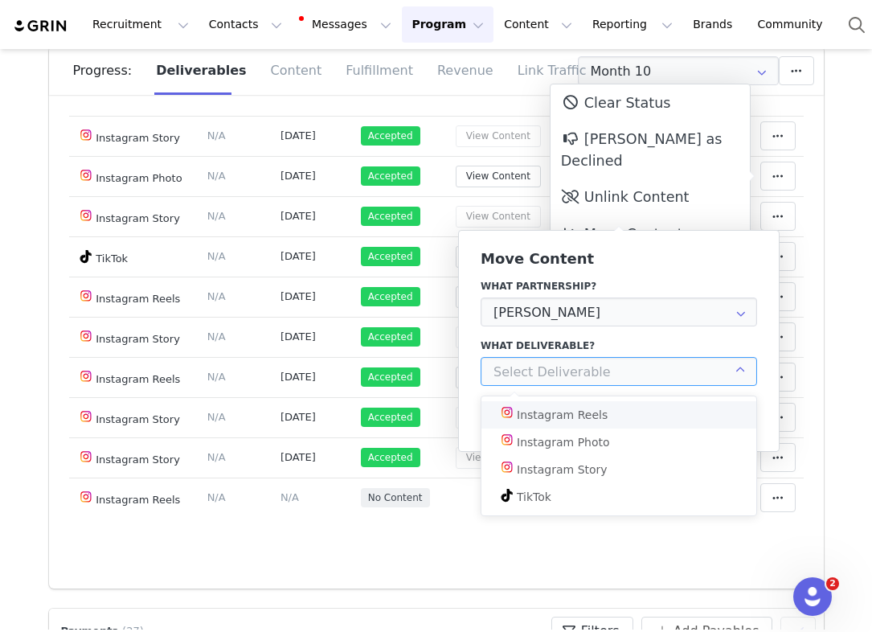
click at [598, 417] on div "Instagram Reels" at bounding box center [562, 414] width 91 height 27
type input "Instagram Reels"
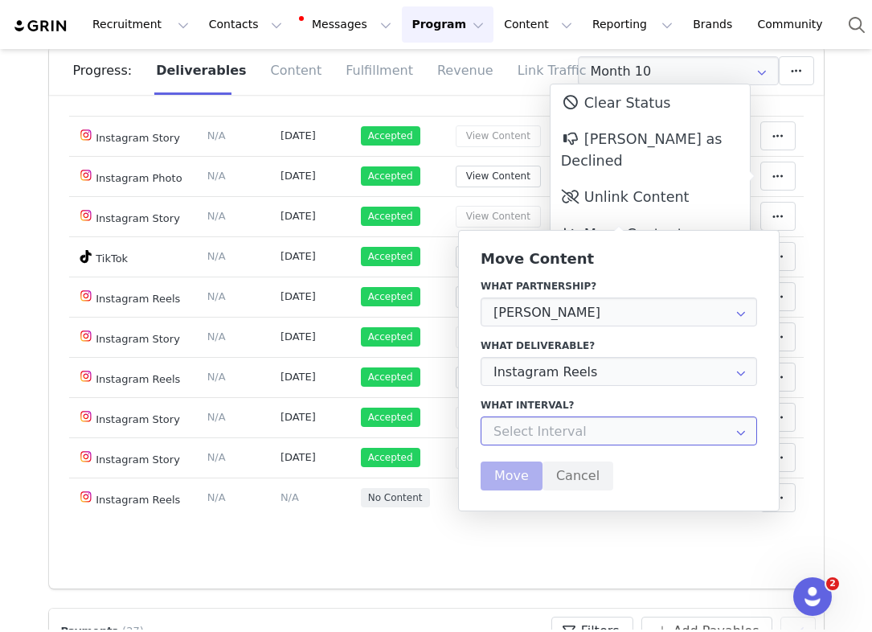
click at [531, 425] on input "text" at bounding box center [619, 430] width 277 height 29
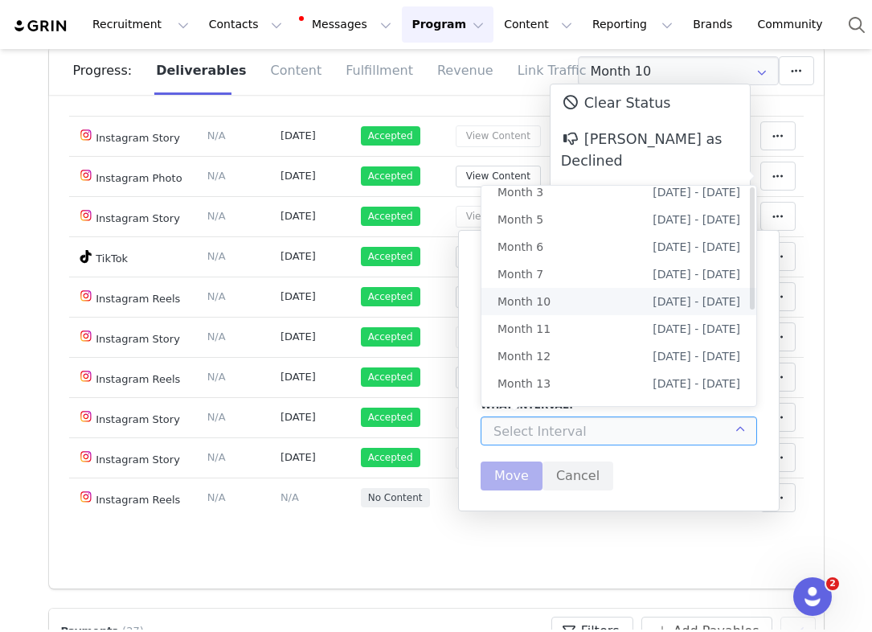
scroll to position [0, 0]
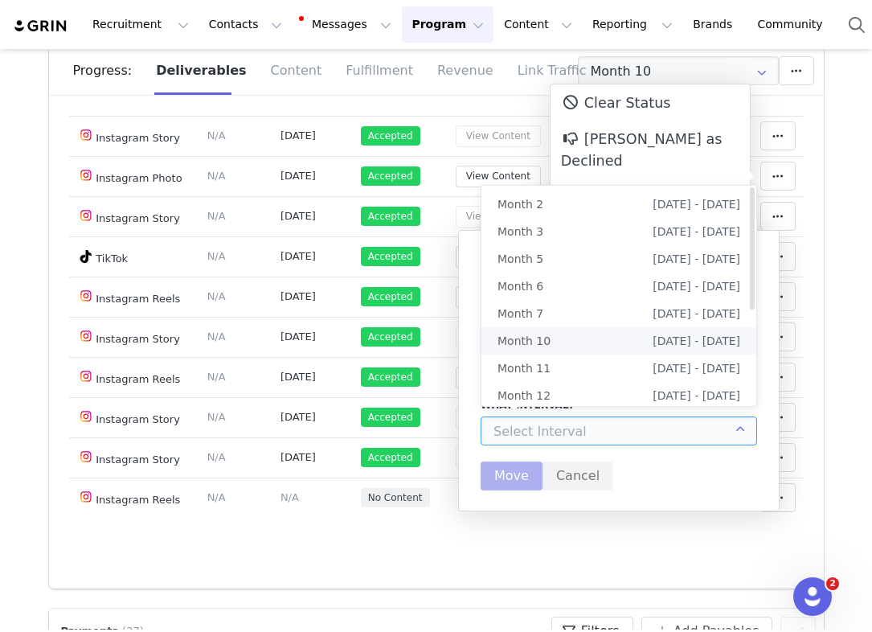
click at [671, 352] on span "[DATE] - [DATE]" at bounding box center [697, 340] width 88 height 27
type input "Month 10"
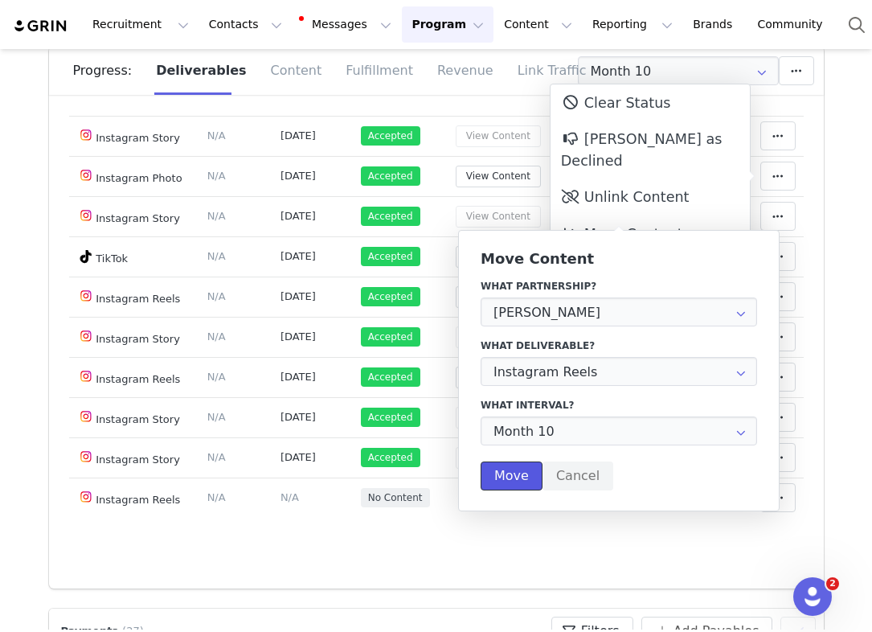
click at [513, 468] on button "Move" at bounding box center [512, 475] width 62 height 29
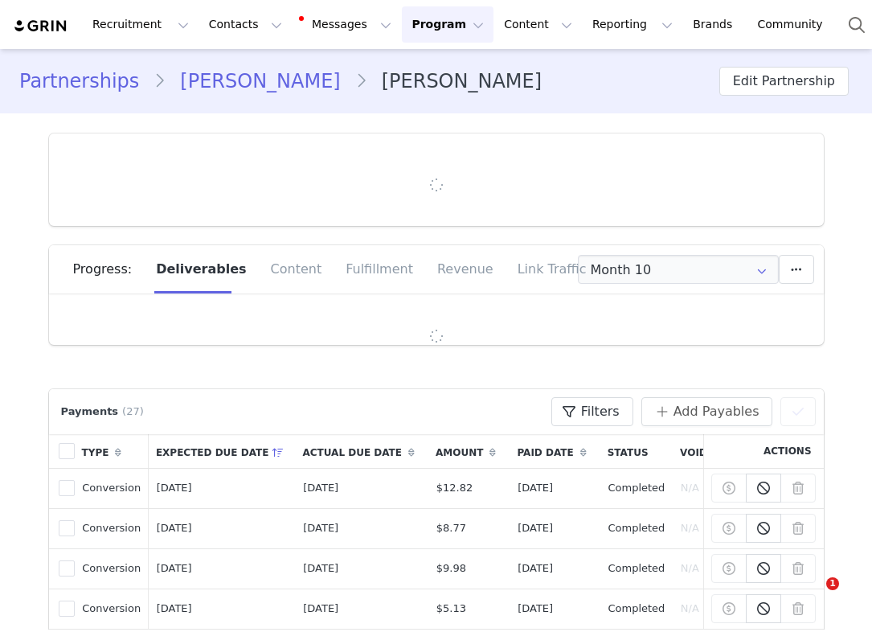
type input "+1 ([GEOGRAPHIC_DATA])"
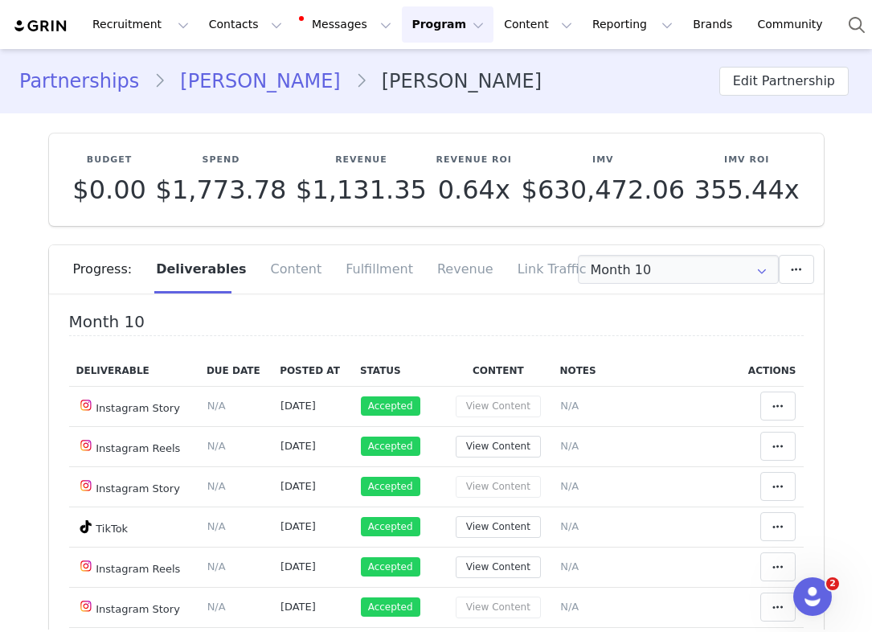
click at [83, 74] on link "Partnerships" at bounding box center [86, 81] width 134 height 29
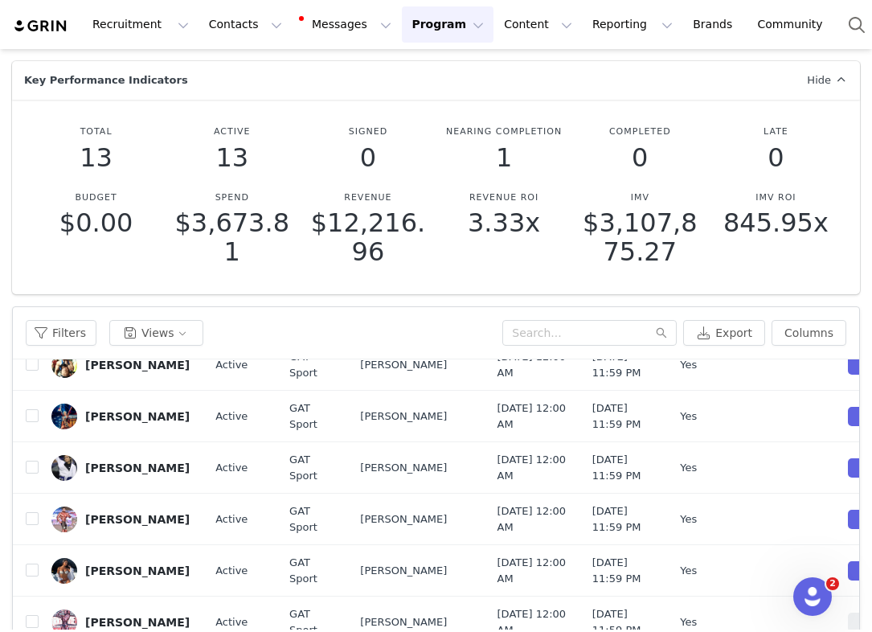
scroll to position [113, 0]
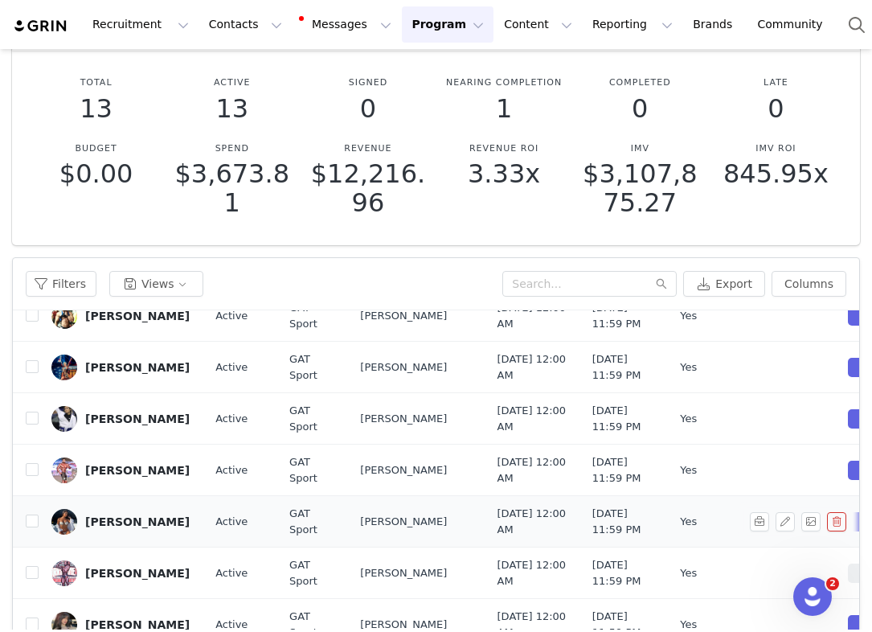
click at [119, 515] on div "[PERSON_NAME]" at bounding box center [137, 521] width 104 height 13
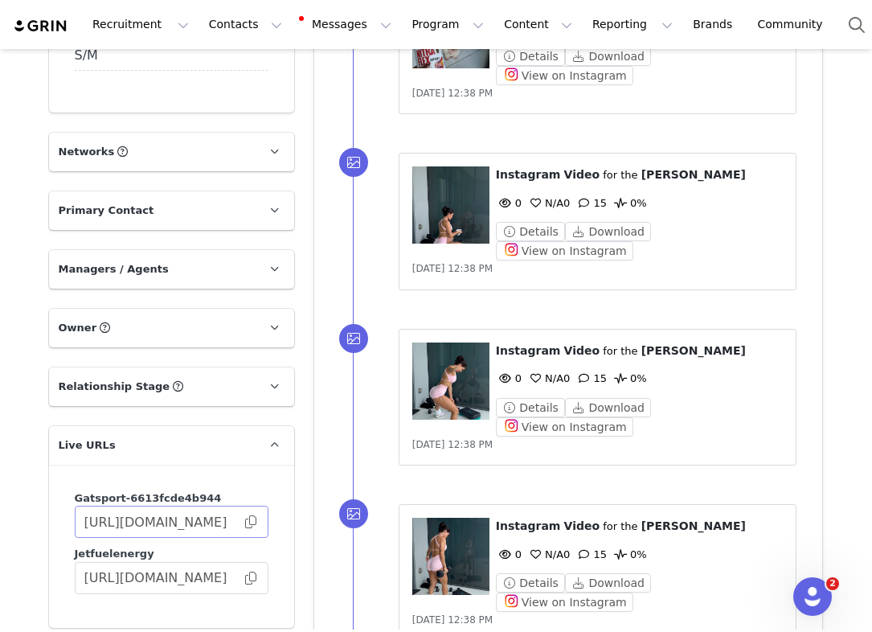
scroll to position [1172, 0]
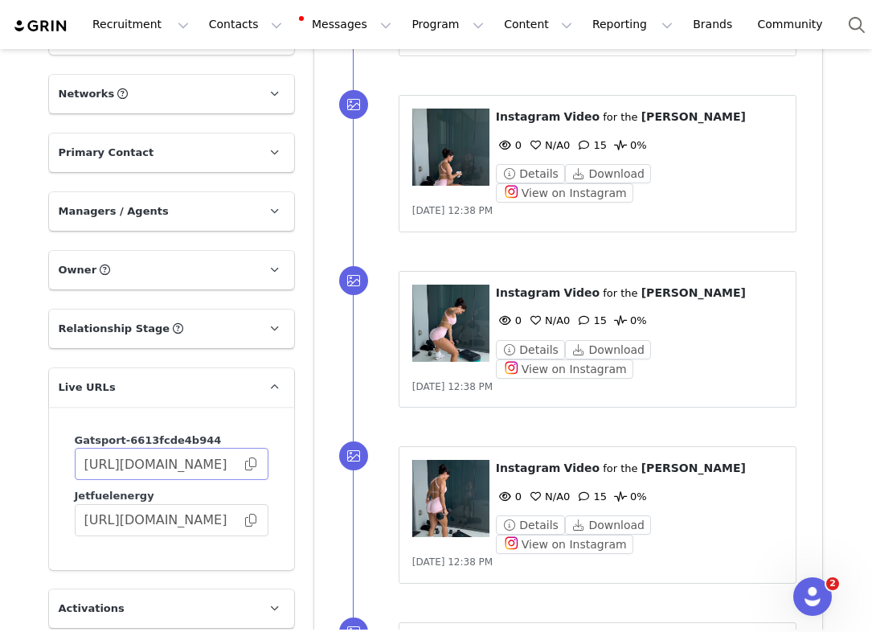
click at [247, 464] on span at bounding box center [251, 464] width 16 height 0
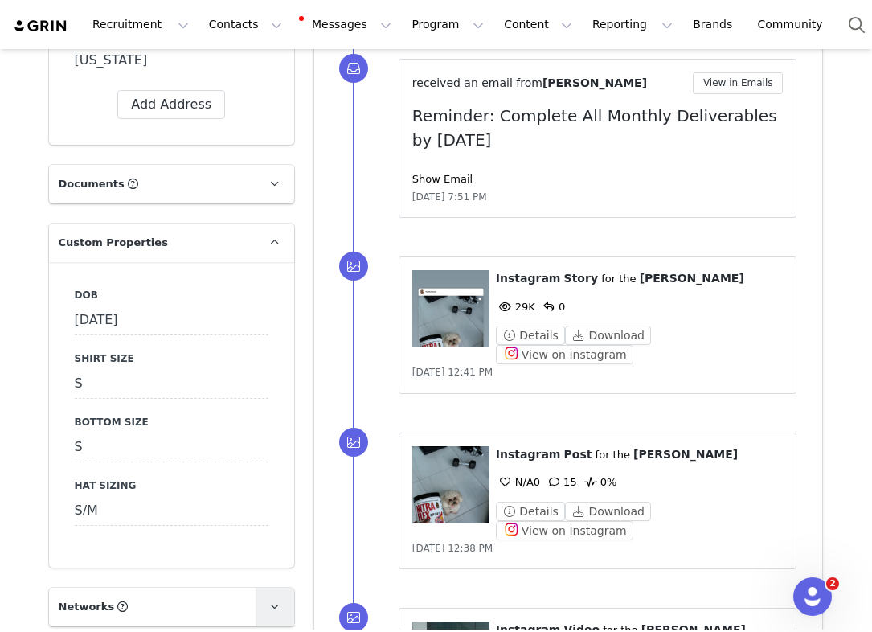
scroll to position [0, 0]
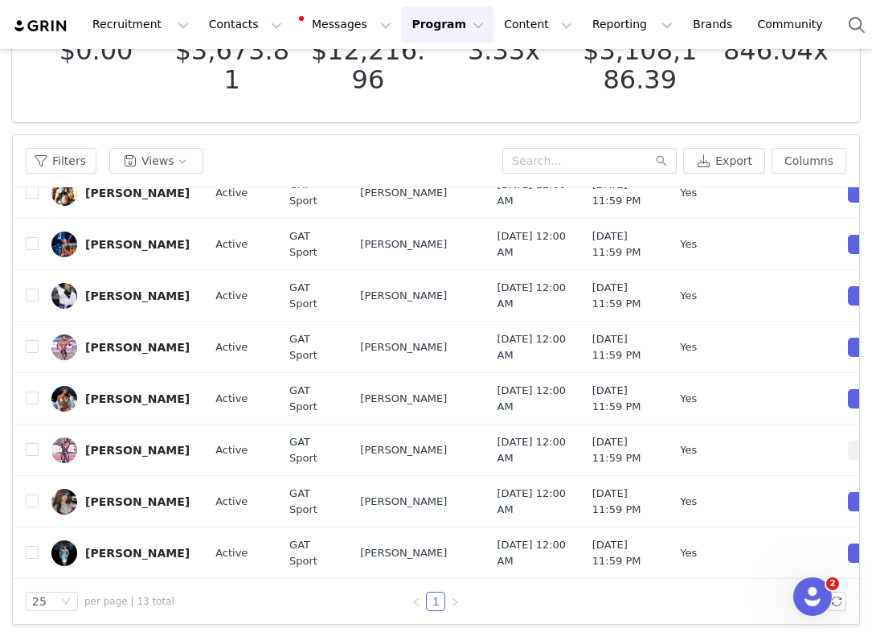
scroll to position [244, 0]
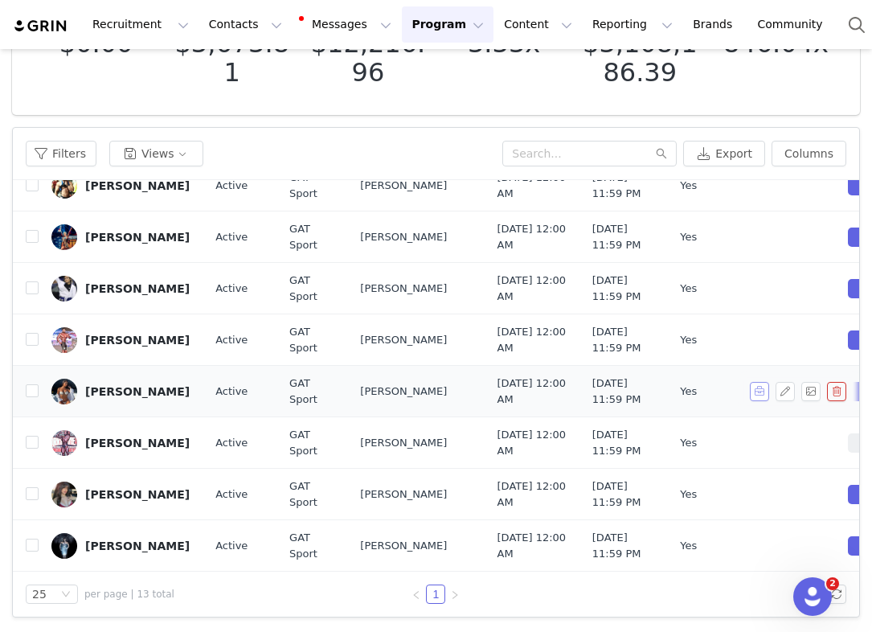
click at [752, 382] on button "button" at bounding box center [759, 391] width 19 height 19
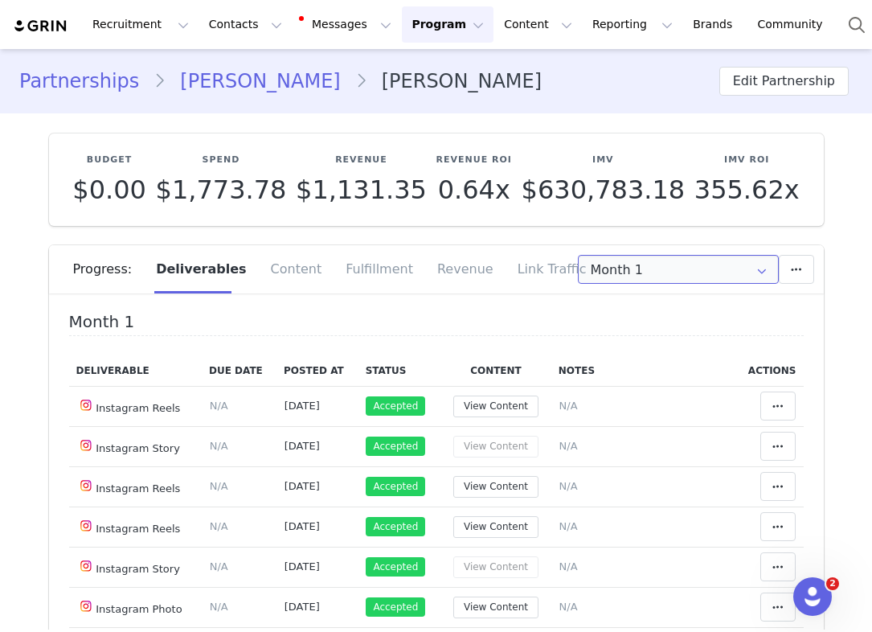
click at [680, 267] on input "Month 1" at bounding box center [678, 269] width 201 height 29
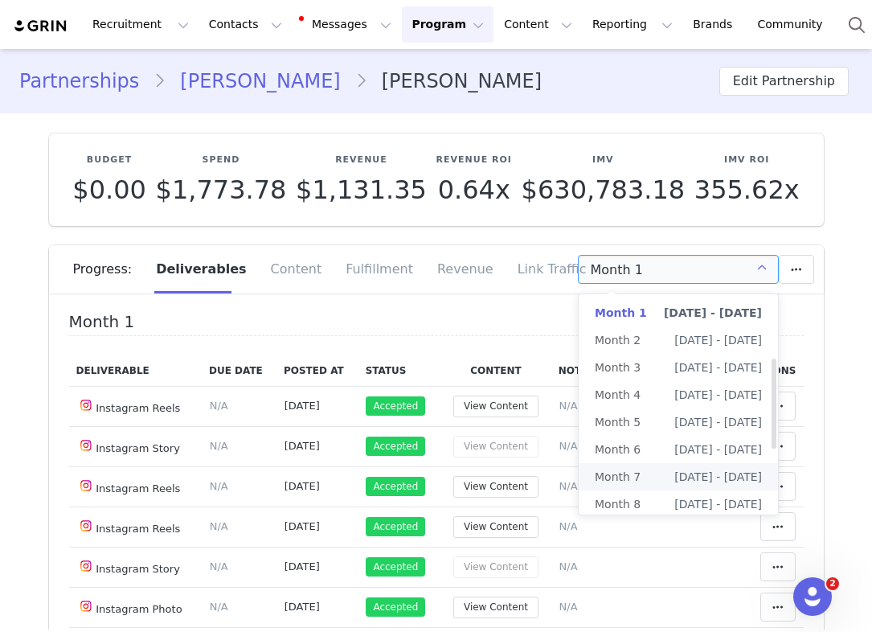
scroll to position [309, 0]
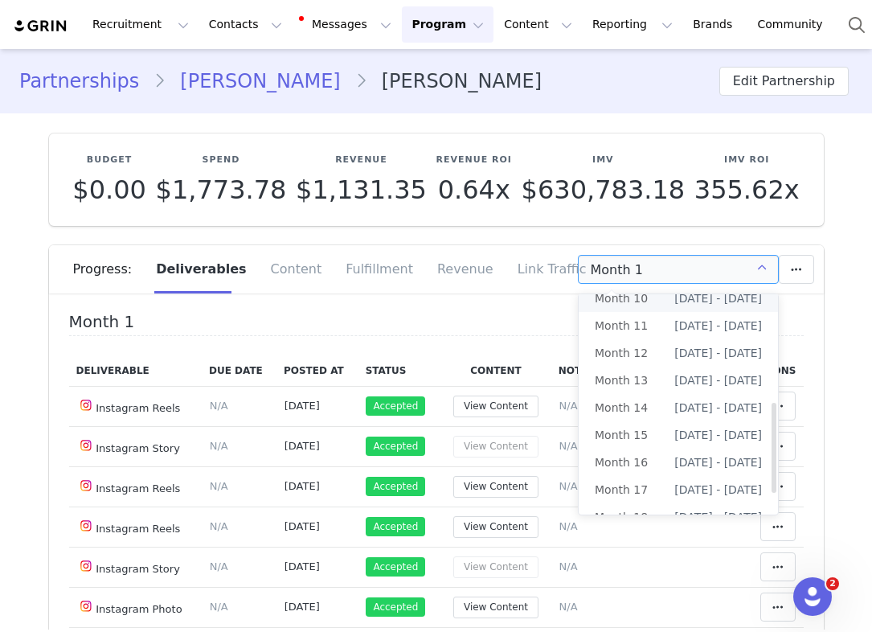
click at [684, 305] on span "[DATE] - [DATE]" at bounding box center [718, 298] width 88 height 27
type input "Month 10"
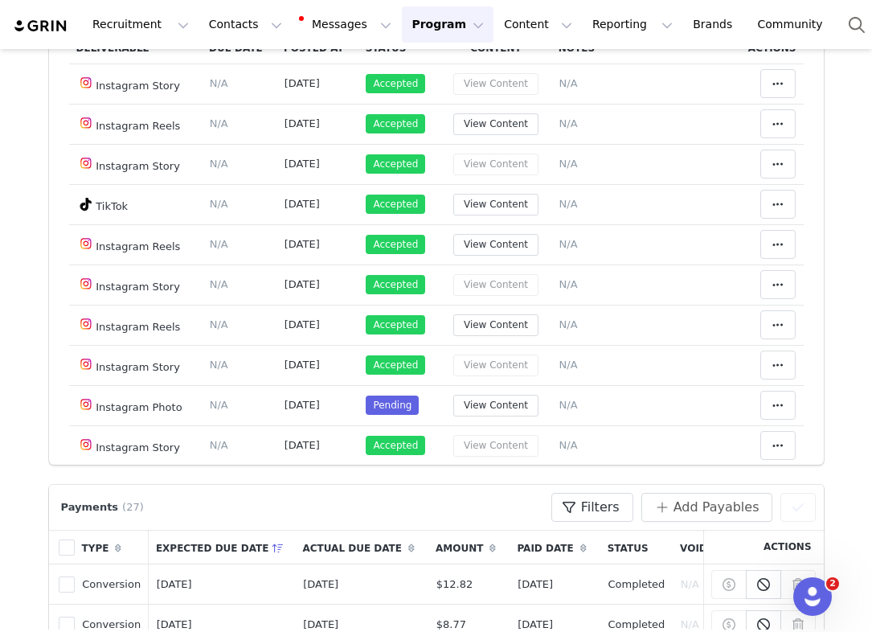
scroll to position [20, 0]
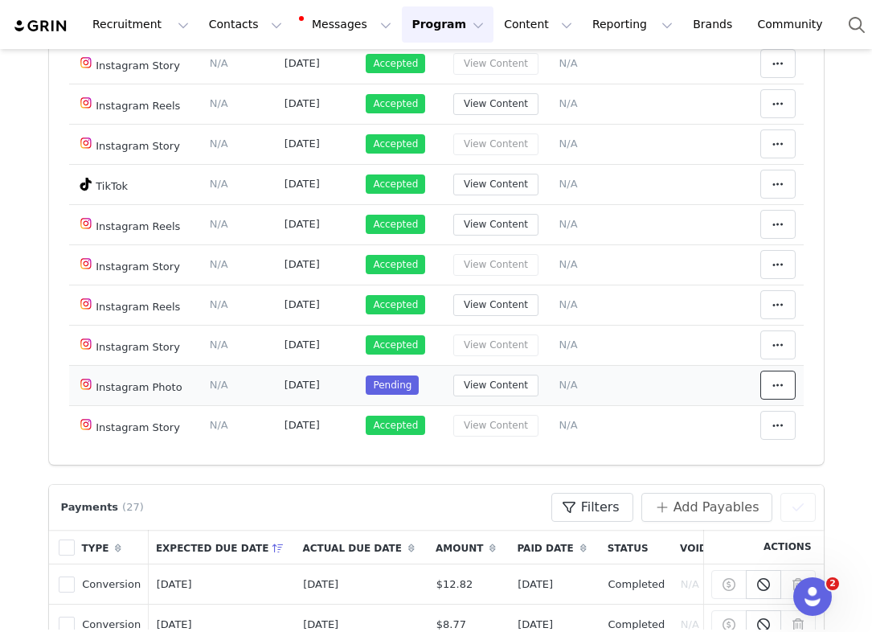
click at [775, 375] on span at bounding box center [777, 384] width 19 height 19
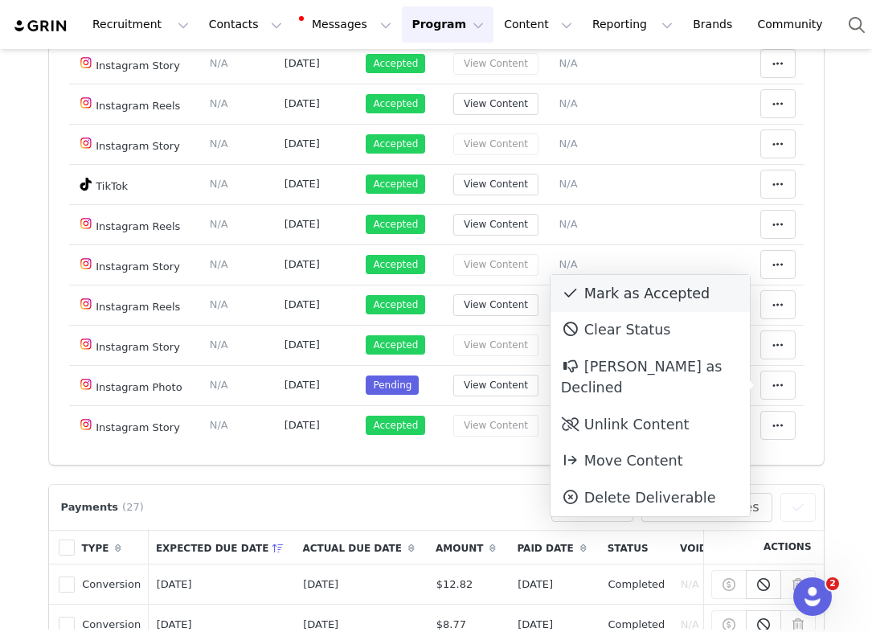
click at [695, 299] on div "Mark as Accepted" at bounding box center [650, 293] width 199 height 37
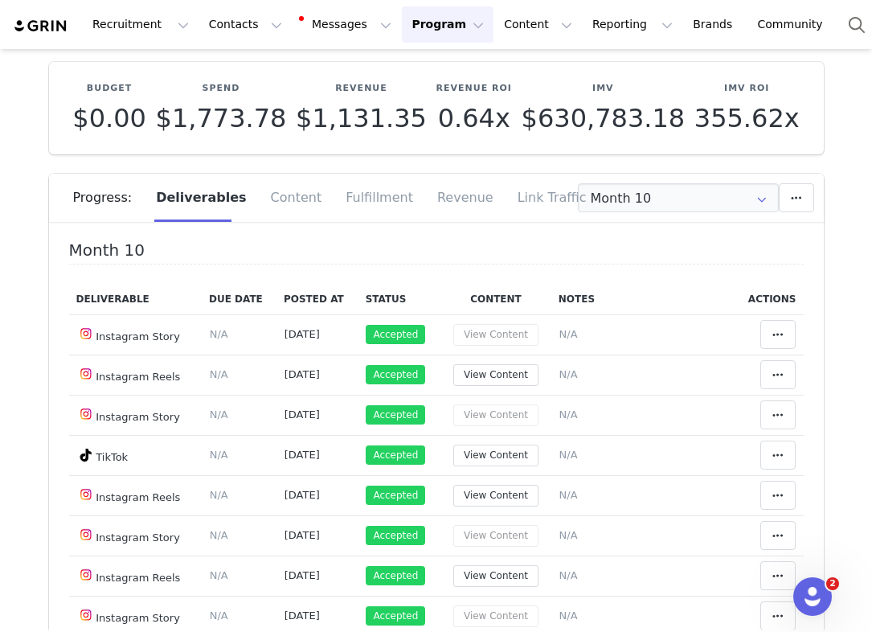
scroll to position [0, 0]
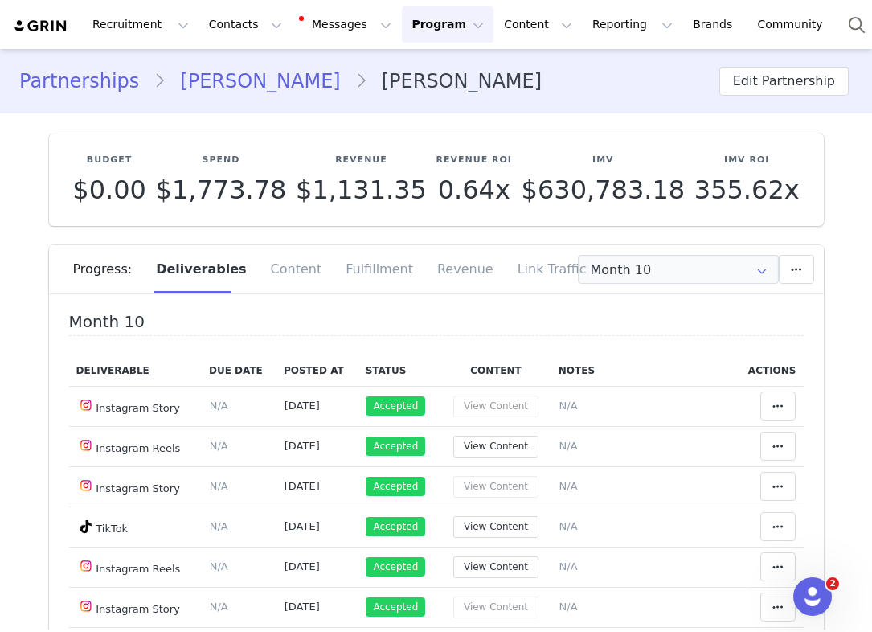
click at [85, 73] on link "Partnerships" at bounding box center [86, 81] width 134 height 29
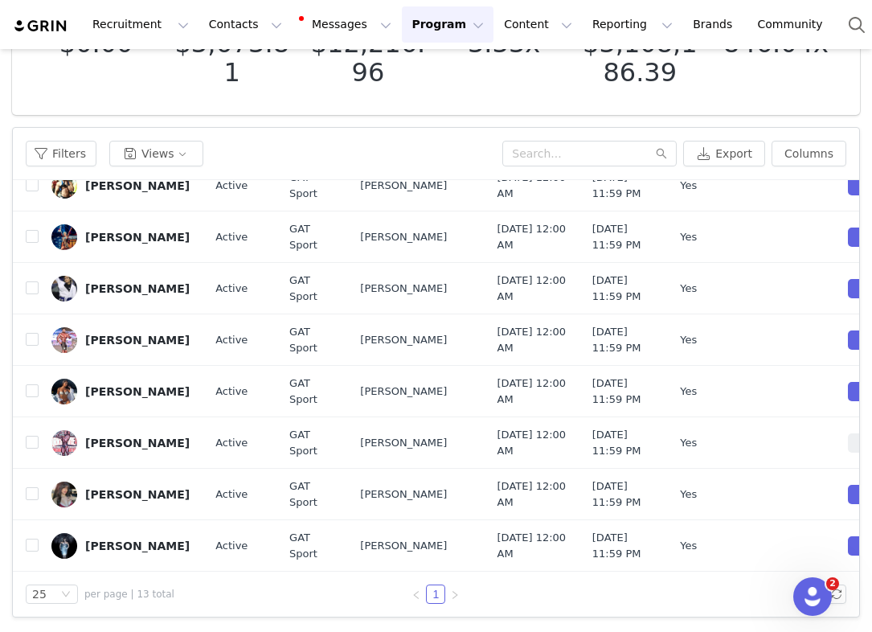
scroll to position [724, 0]
click at [760, 433] on button "button" at bounding box center [759, 442] width 19 height 19
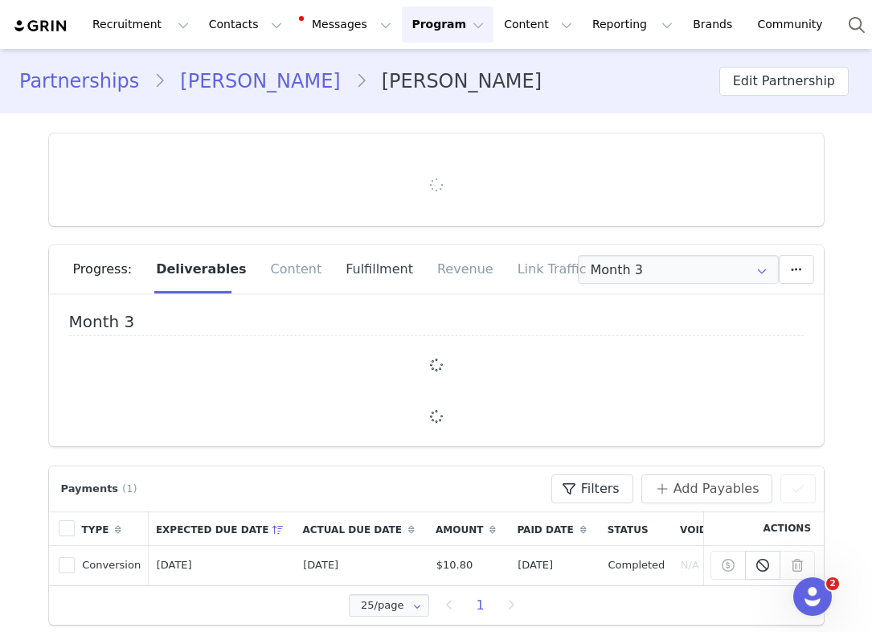
type input "+1 ([GEOGRAPHIC_DATA])"
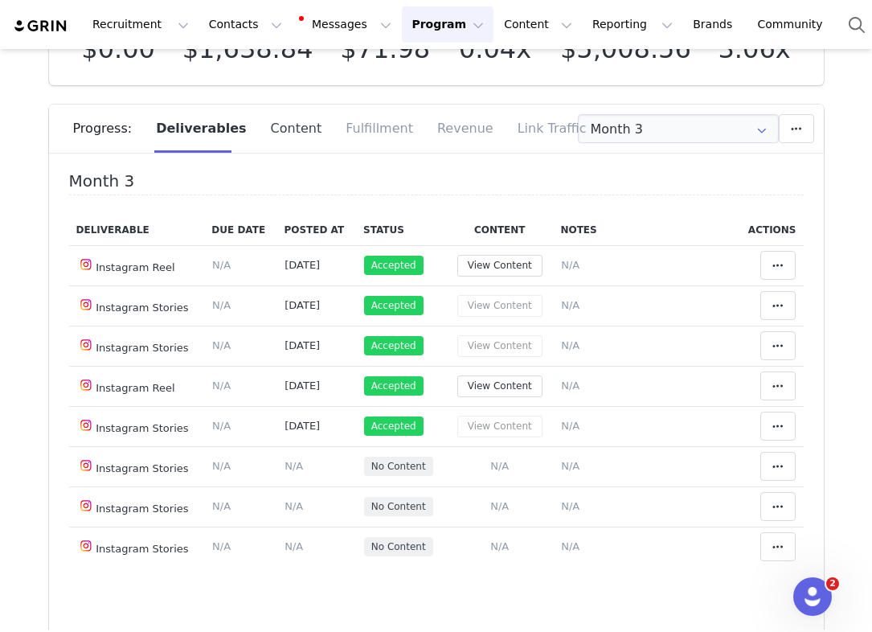
scroll to position [169, 0]
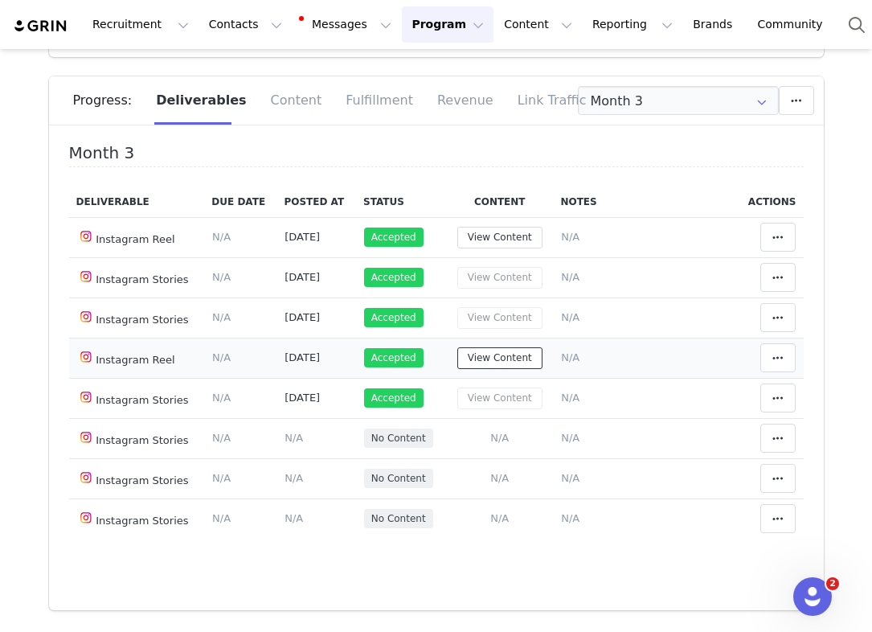
click at [508, 347] on button "View Content" at bounding box center [499, 358] width 85 height 22
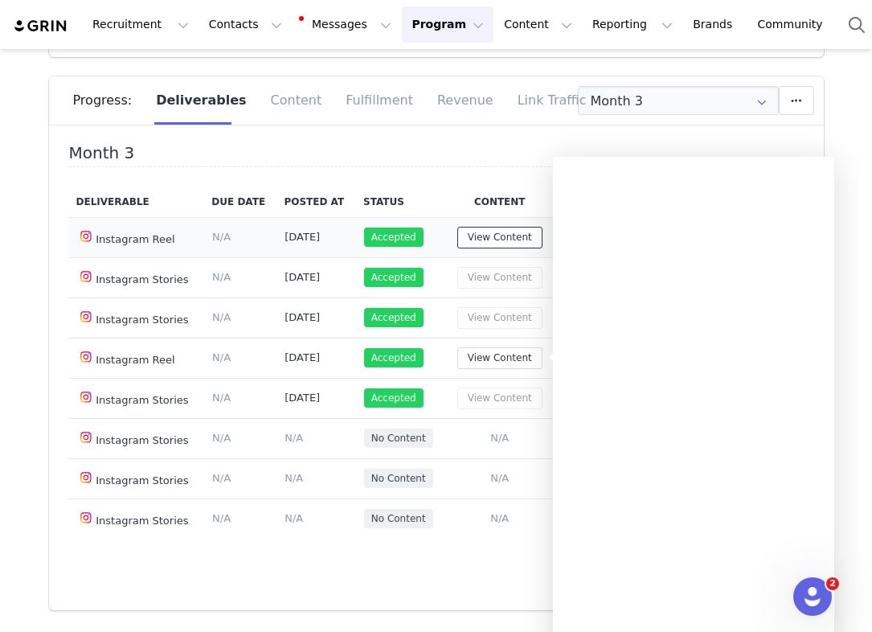
click at [503, 227] on button "View Content" at bounding box center [499, 238] width 85 height 22
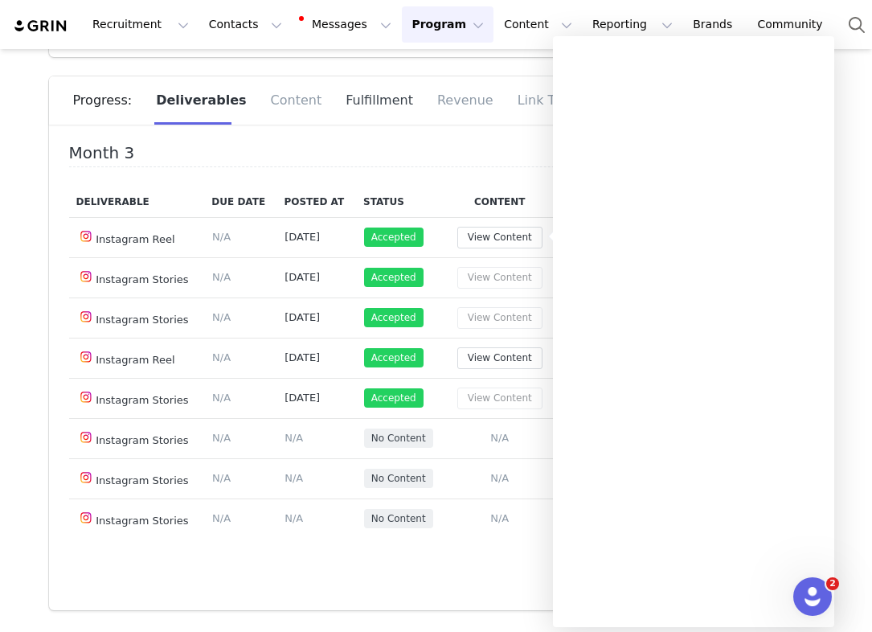
click at [364, 96] on div "Fulfillment" at bounding box center [380, 100] width 92 height 48
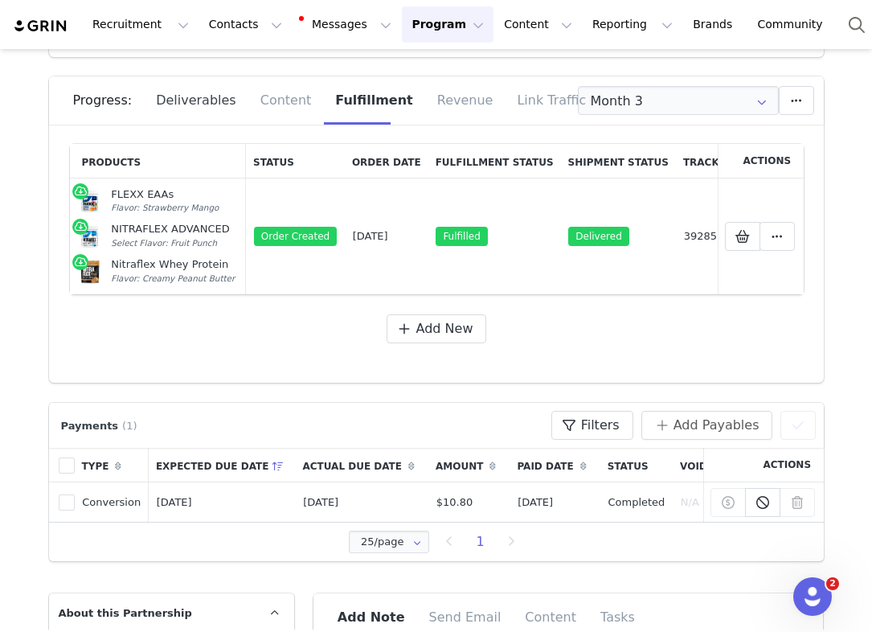
click at [181, 104] on div "Deliverables" at bounding box center [196, 100] width 104 height 48
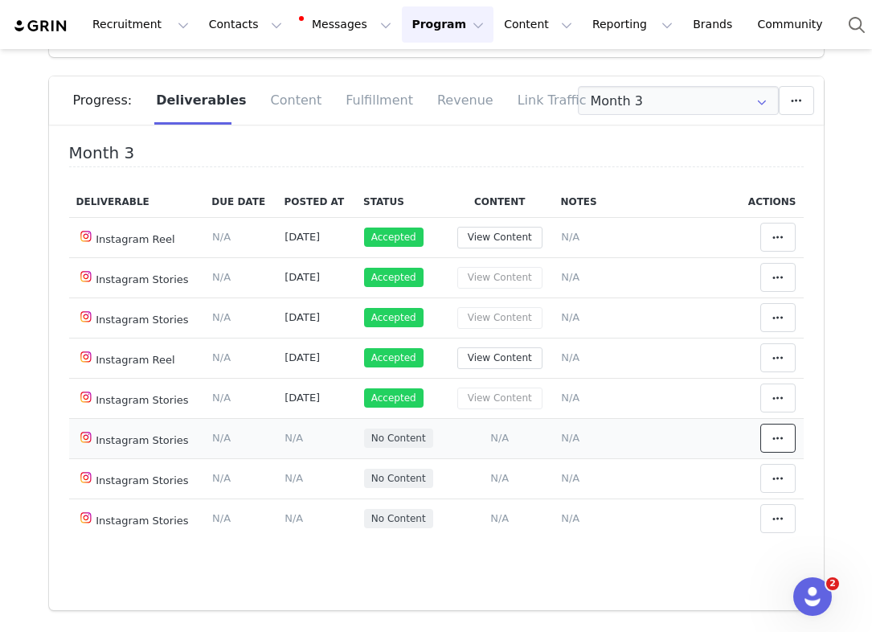
click at [768, 436] on span at bounding box center [777, 437] width 19 height 19
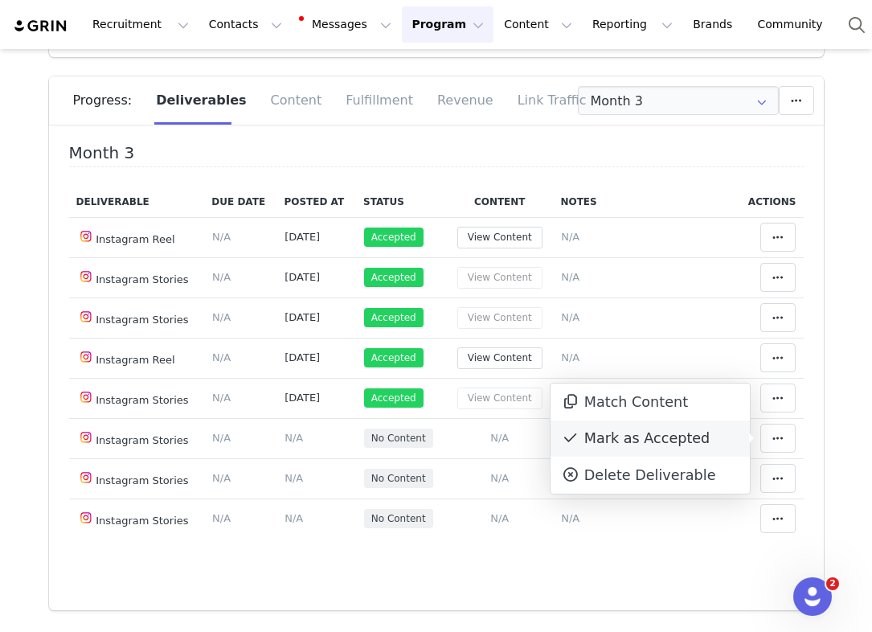
click at [637, 455] on div "Mark as Accepted" at bounding box center [650, 438] width 199 height 37
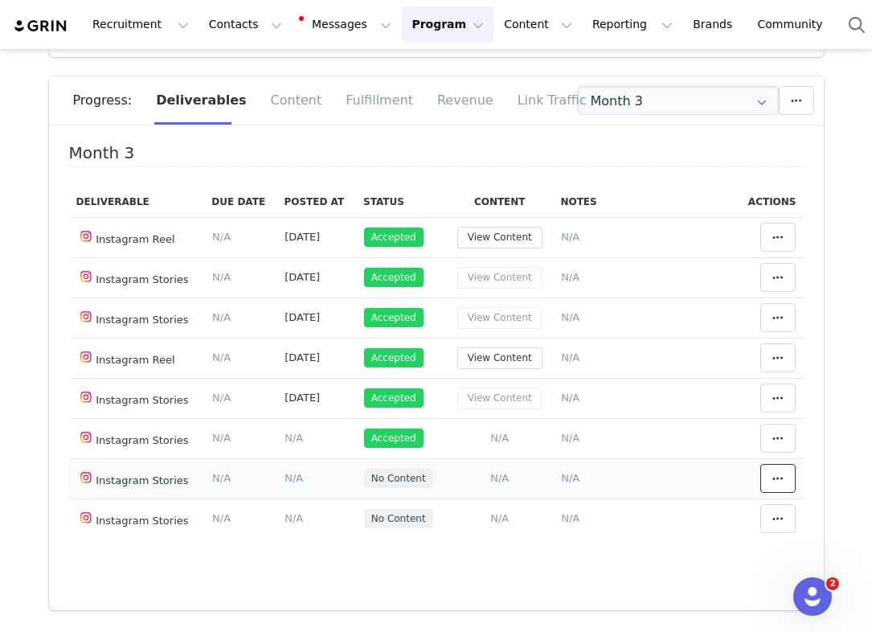
click at [780, 482] on icon at bounding box center [777, 478] width 11 height 13
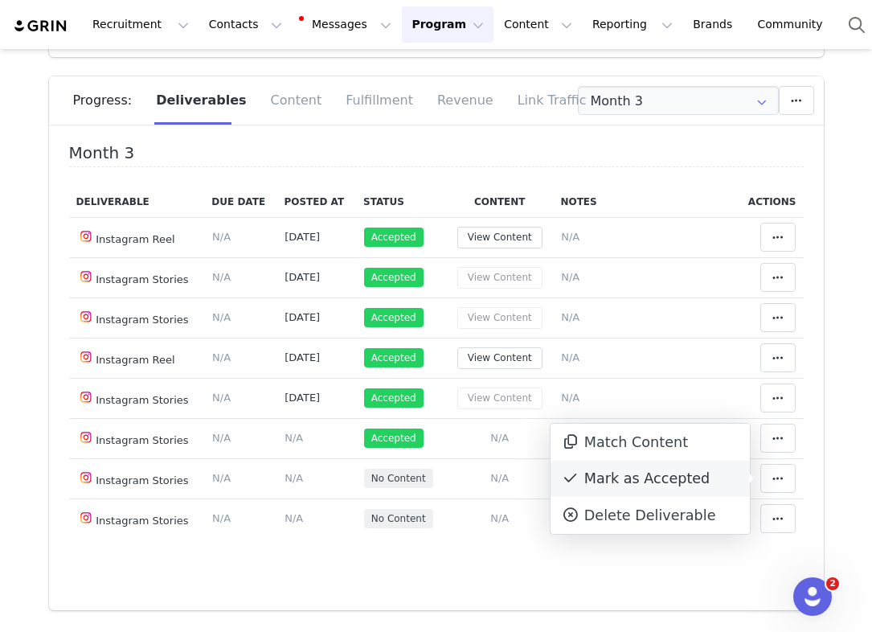
click at [699, 477] on div "Mark as Accepted" at bounding box center [650, 479] width 199 height 37
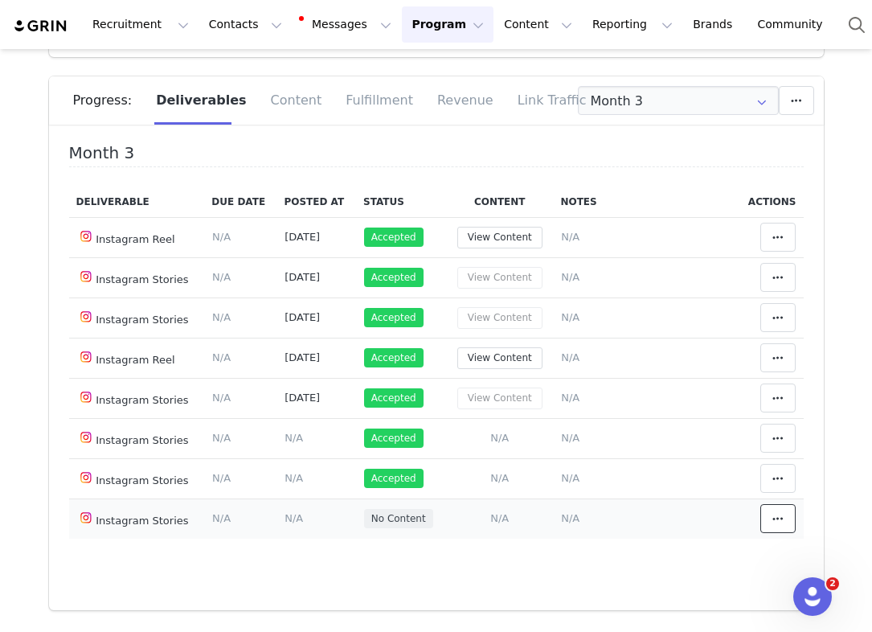
click at [776, 521] on icon at bounding box center [777, 518] width 11 height 13
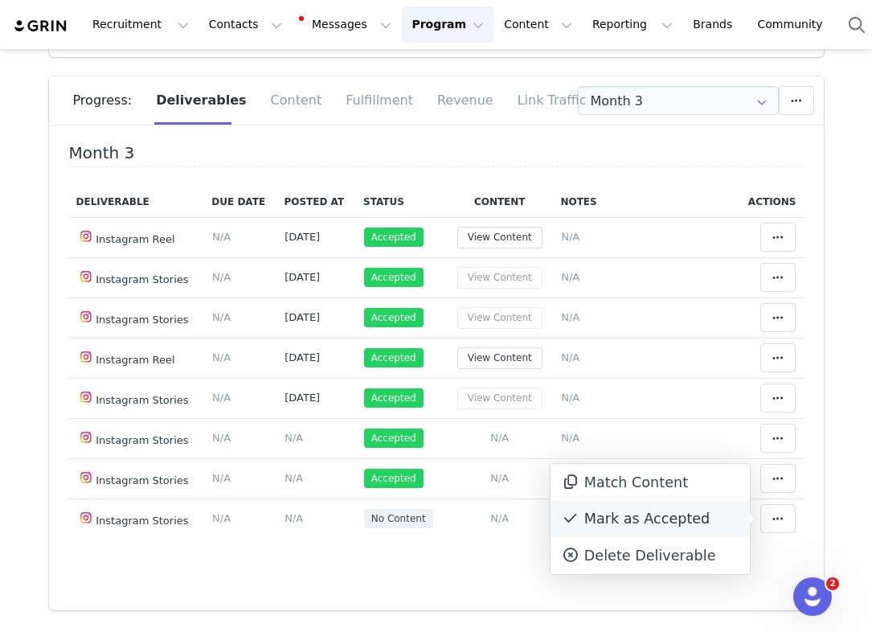
click at [678, 515] on div "Mark as Accepted" at bounding box center [650, 519] width 199 height 37
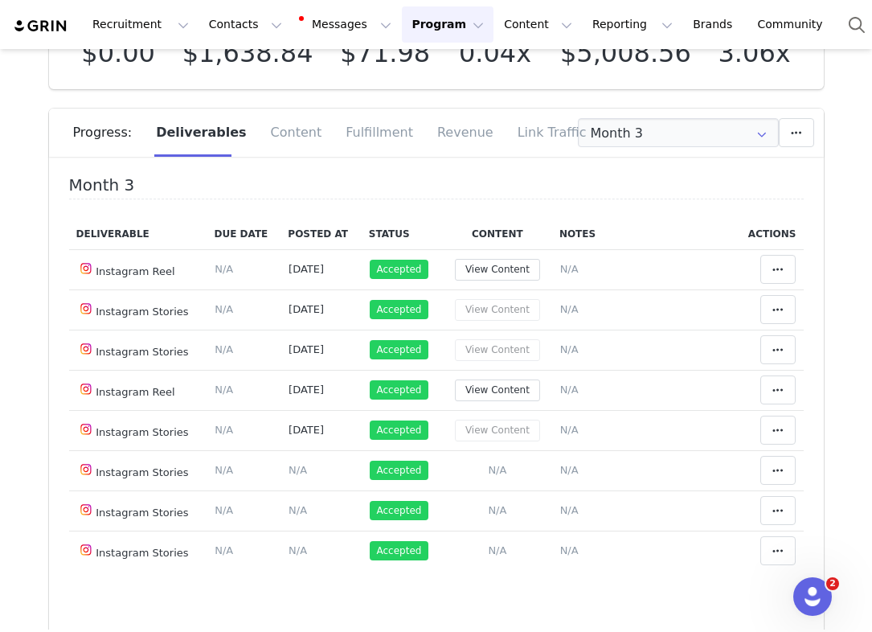
scroll to position [0, 0]
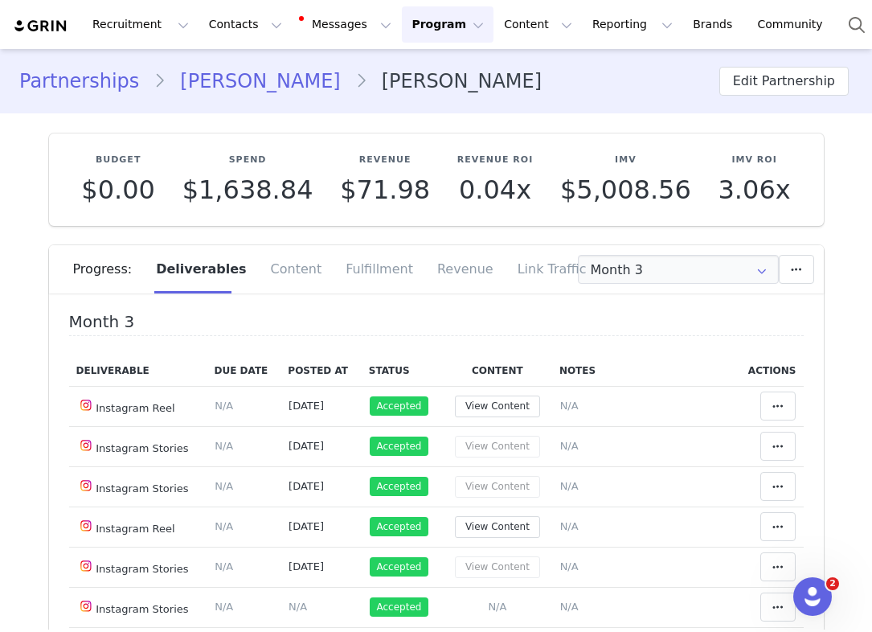
click at [98, 80] on link "Partnerships" at bounding box center [86, 81] width 134 height 29
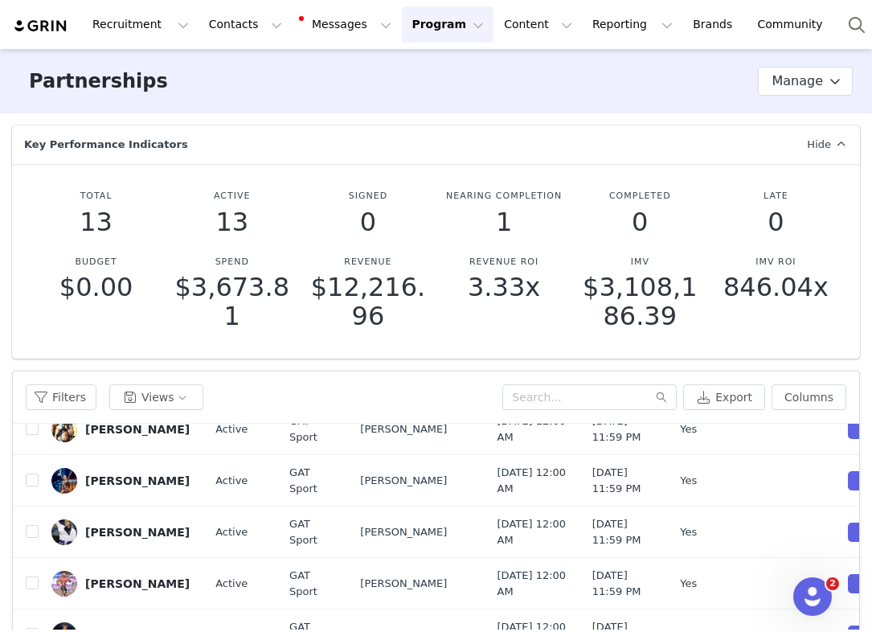
click at [120, 77] on h3 "Partnerships" at bounding box center [98, 81] width 139 height 29
click at [407, 31] on button "Program Program" at bounding box center [448, 24] width 92 height 36
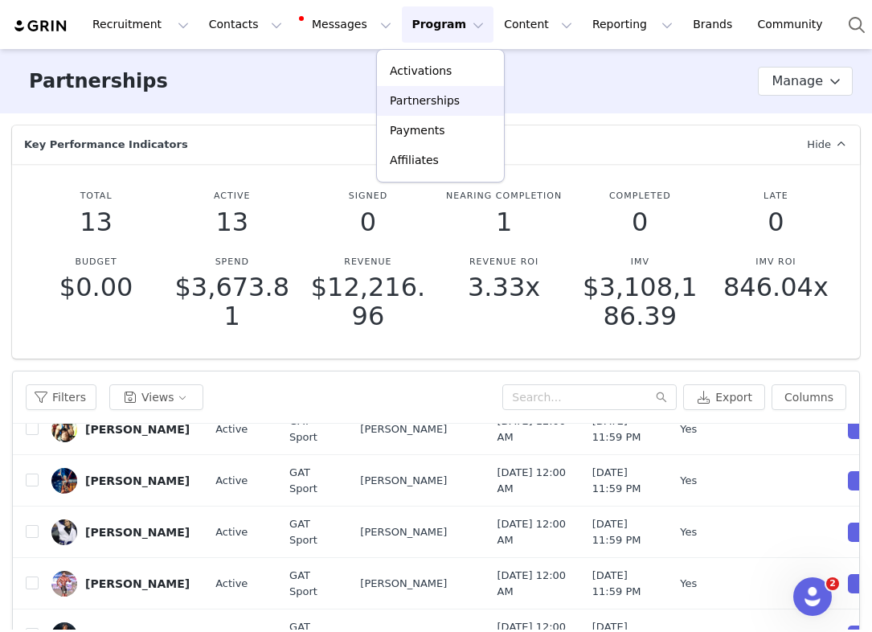
click at [433, 104] on p "Partnerships" at bounding box center [425, 100] width 70 height 17
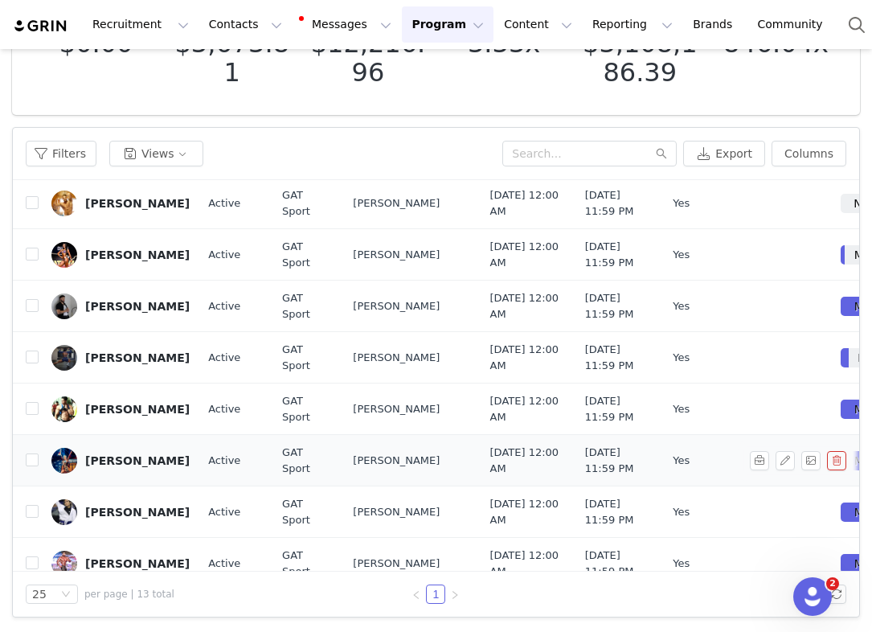
scroll to position [0, 7]
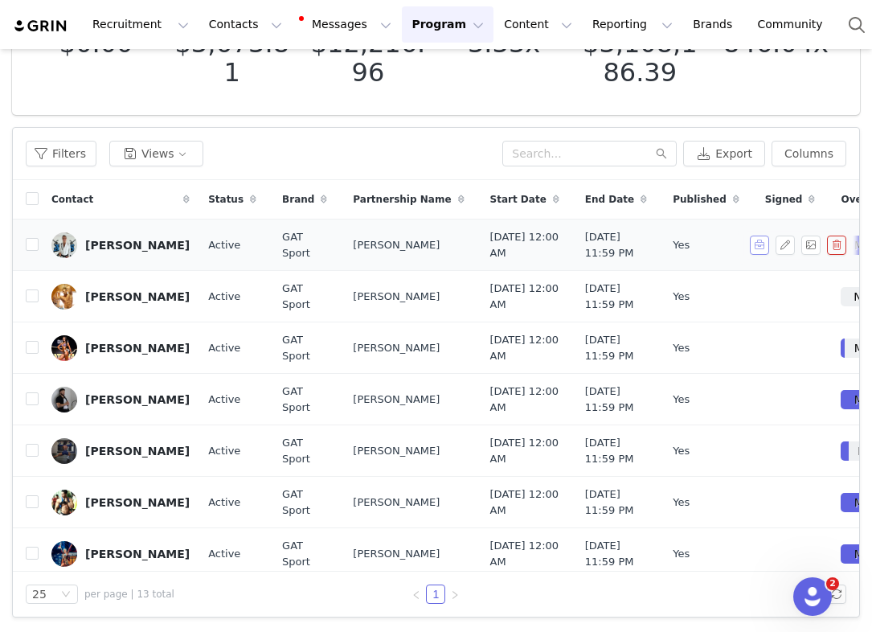
click at [757, 255] on button "button" at bounding box center [759, 245] width 19 height 19
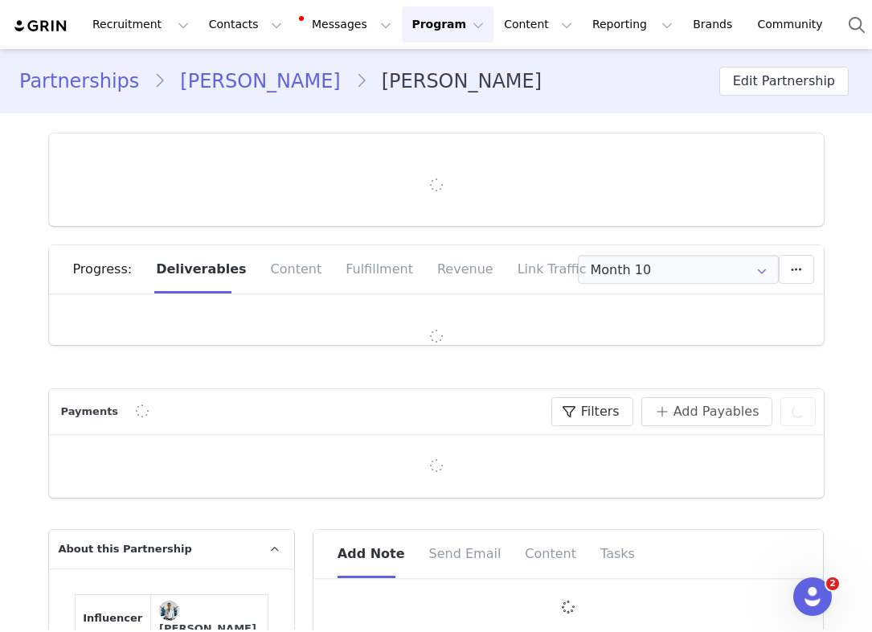
type input "+1 ([GEOGRAPHIC_DATA])"
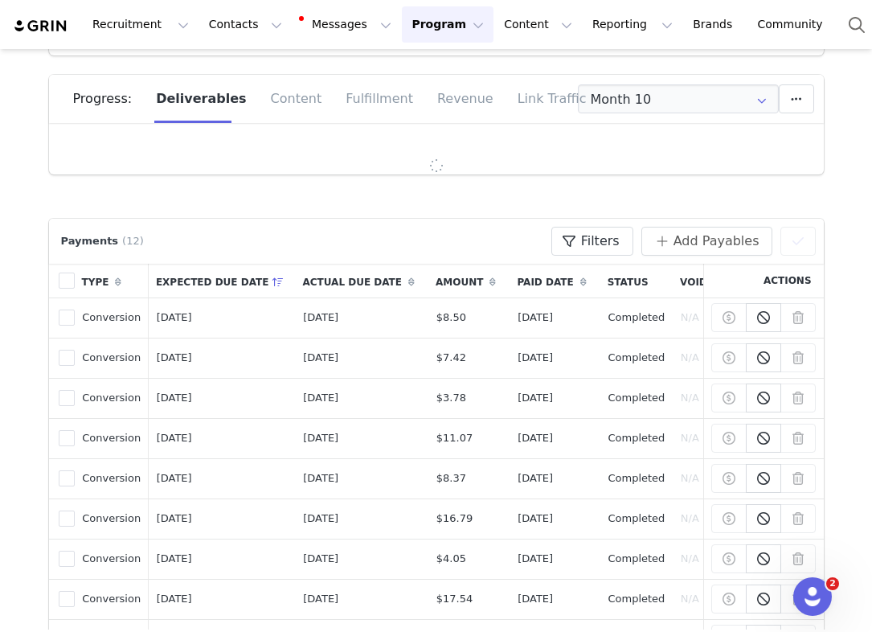
scroll to position [249, 0]
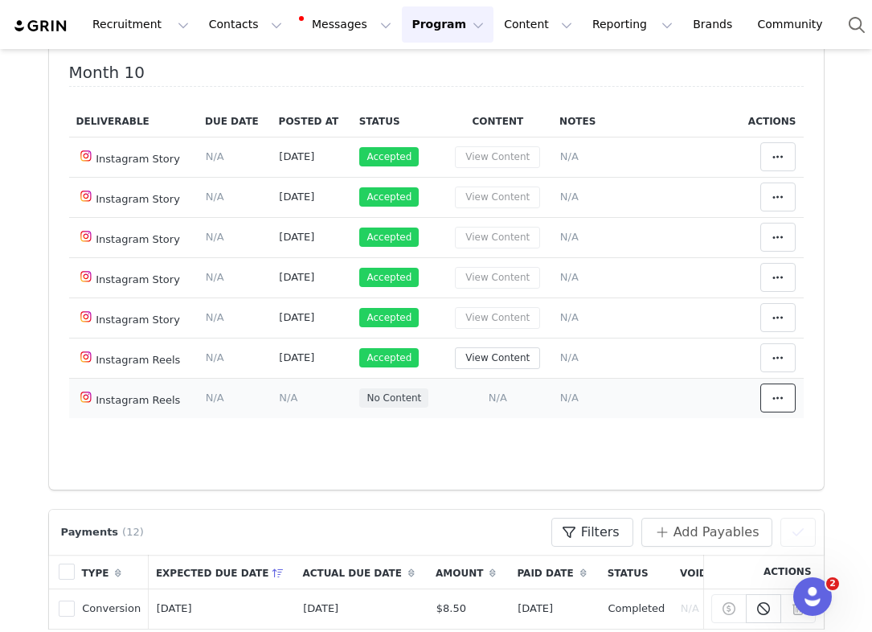
click at [769, 389] on span at bounding box center [777, 397] width 19 height 19
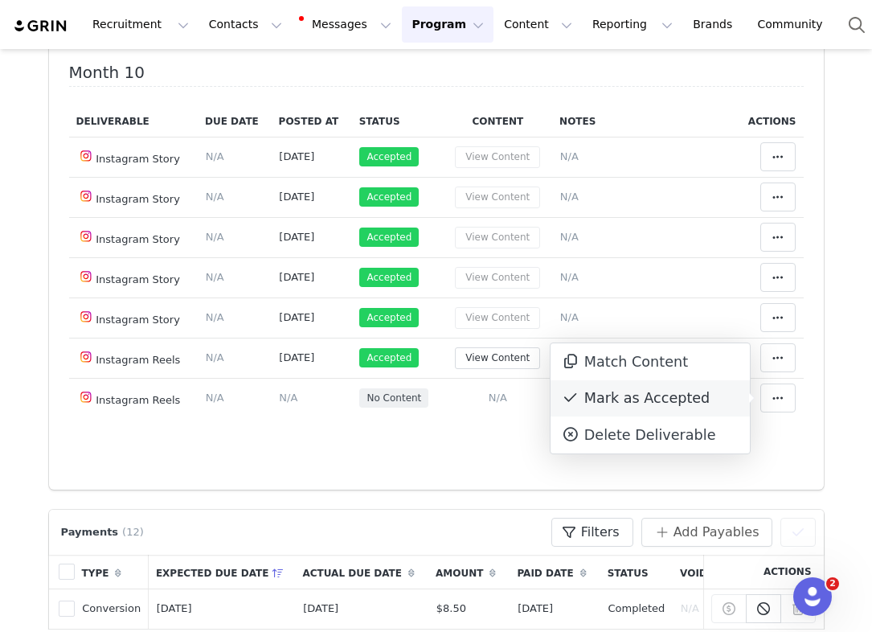
click at [678, 394] on div "Mark as Accepted" at bounding box center [650, 398] width 199 height 37
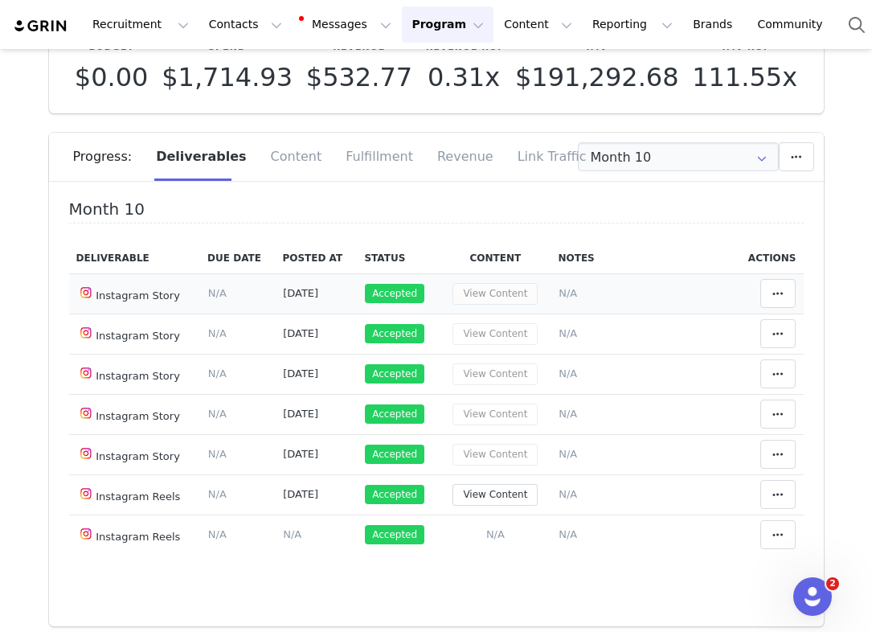
scroll to position [148, 0]
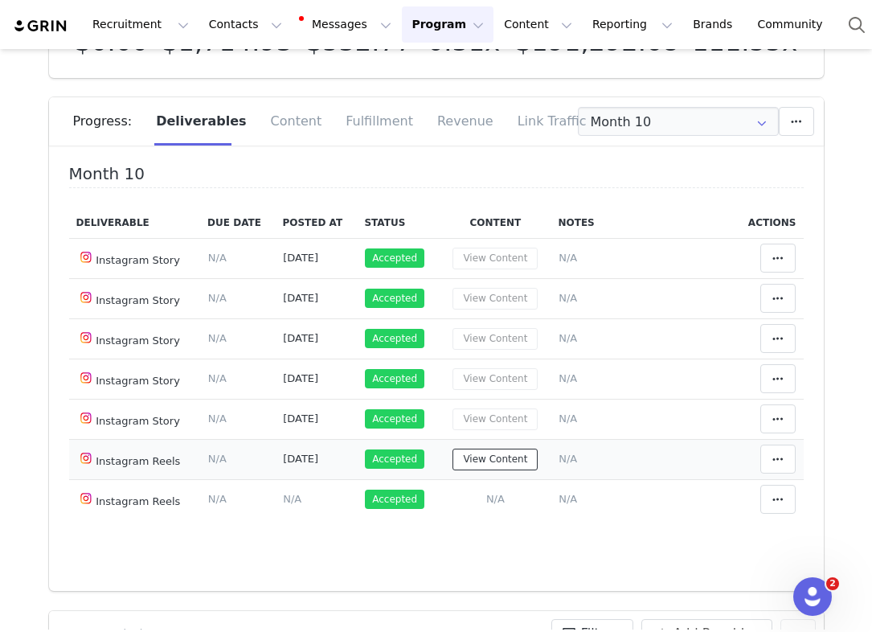
click at [507, 457] on button "View Content" at bounding box center [495, 460] width 85 height 22
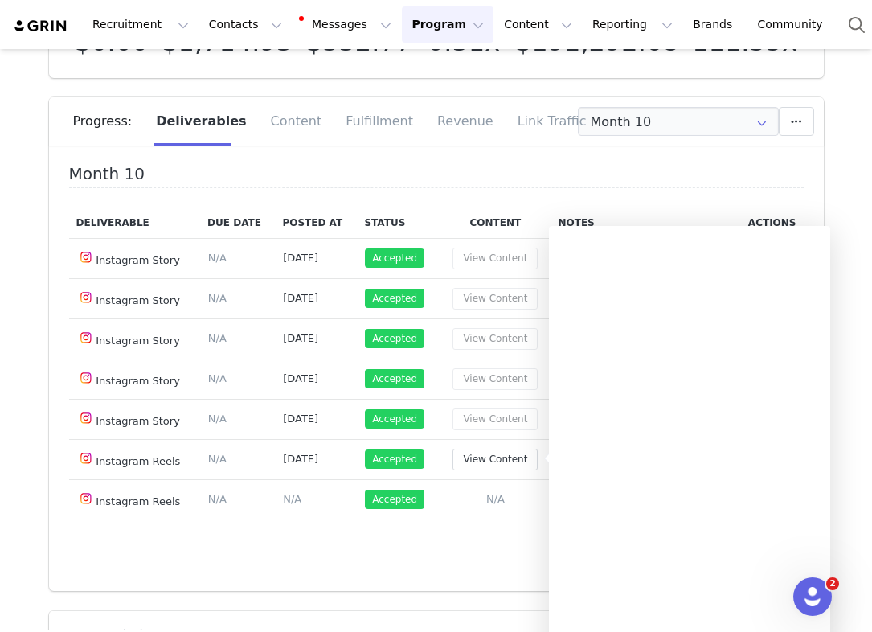
click at [95, 132] on div "Progress:" at bounding box center [109, 121] width 72 height 48
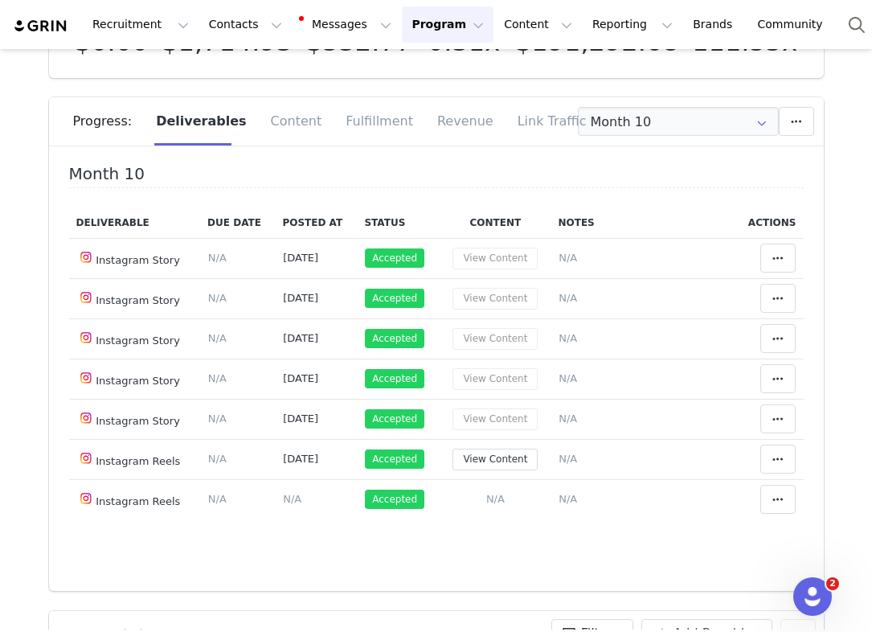
scroll to position [0, 0]
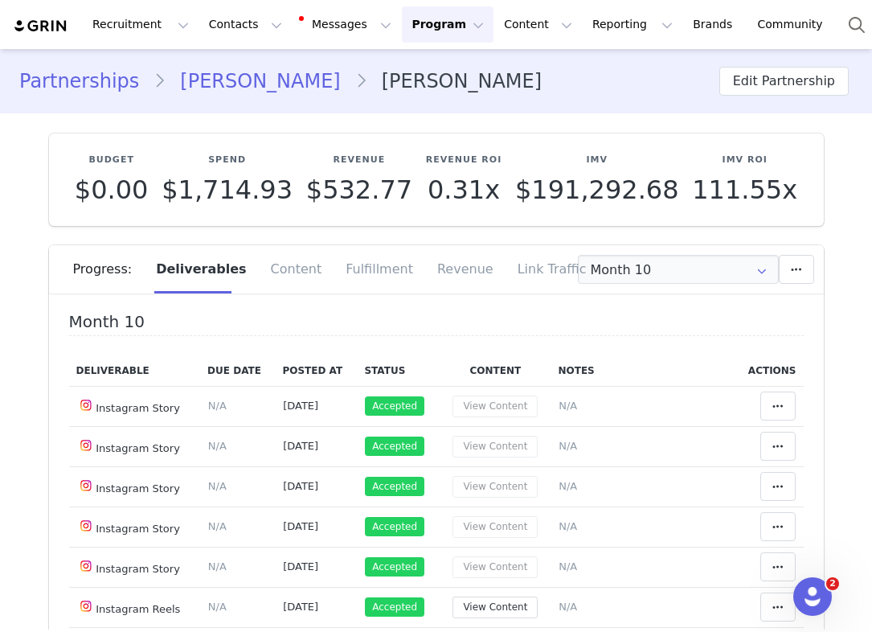
click at [107, 92] on link "Partnerships" at bounding box center [86, 81] width 134 height 29
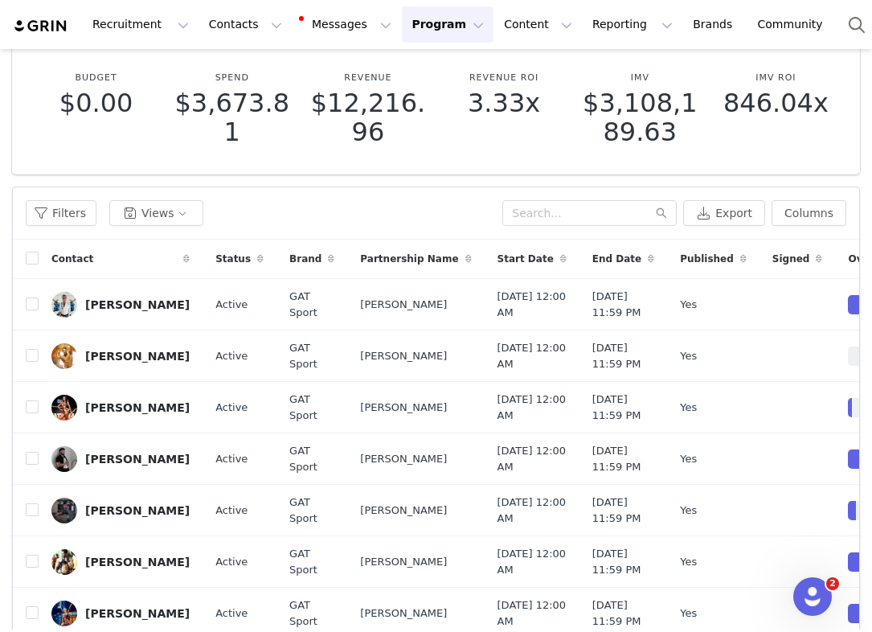
scroll to position [96, 0]
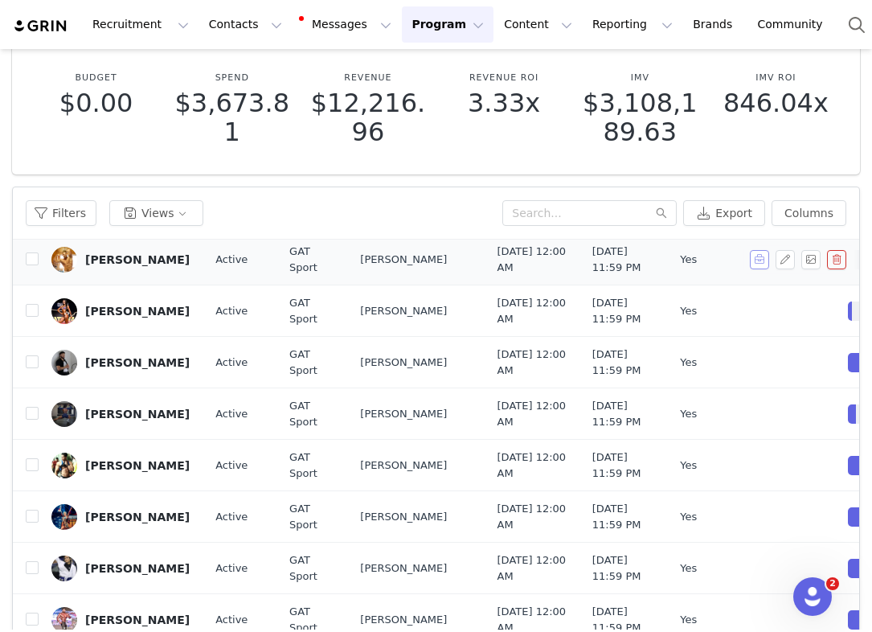
click at [760, 269] on button "button" at bounding box center [759, 259] width 19 height 19
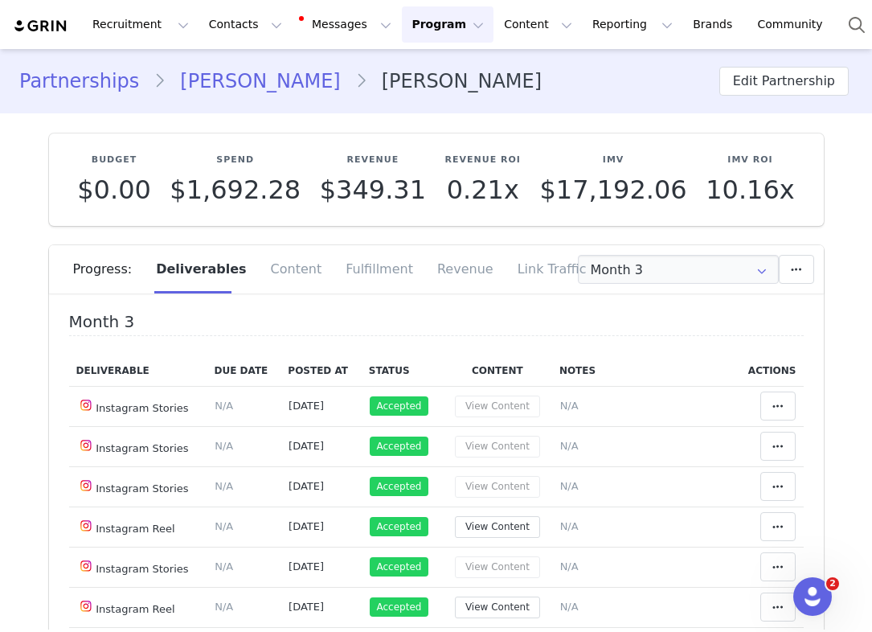
type input "+1 ([GEOGRAPHIC_DATA])"
click at [294, 266] on div "Content" at bounding box center [297, 269] width 76 height 48
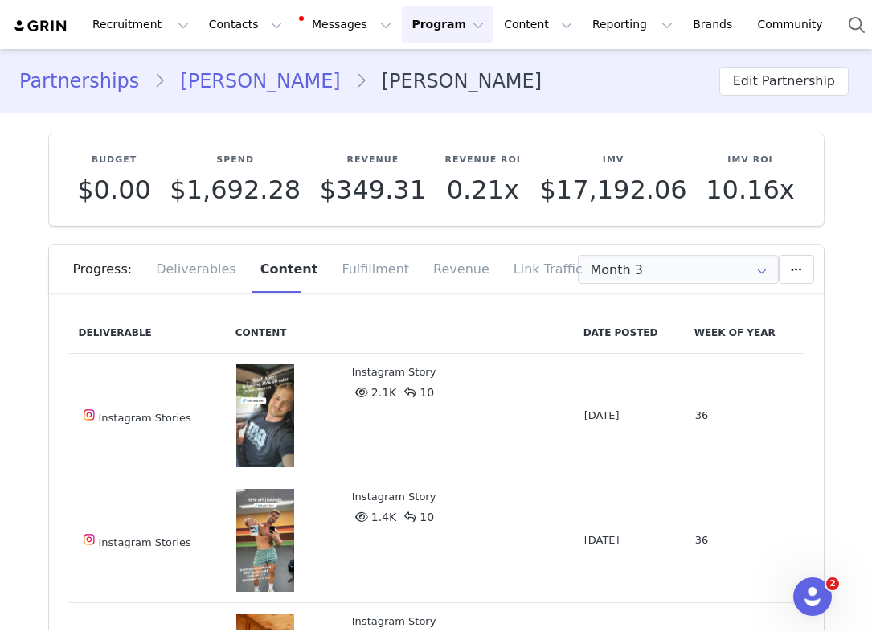
scroll to position [44, 0]
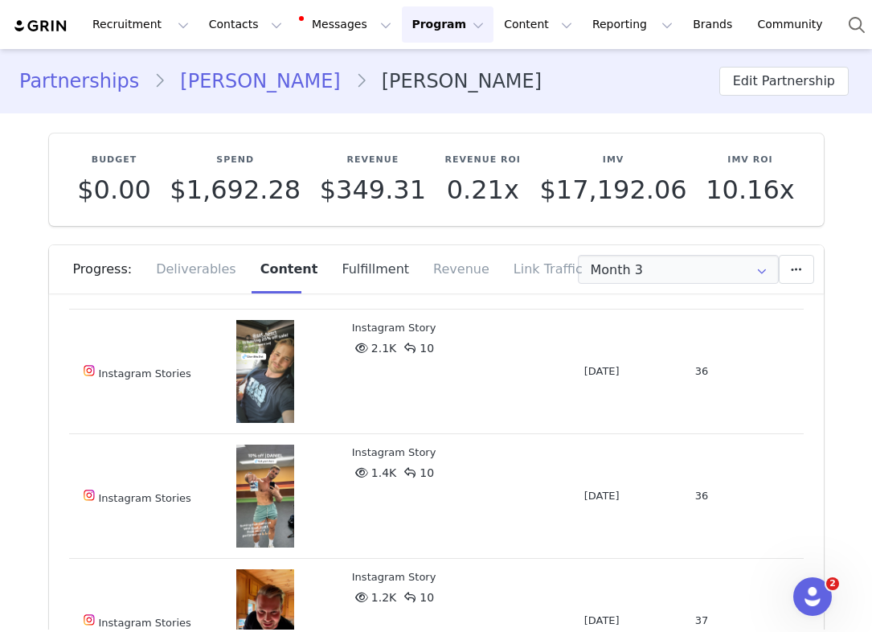
click at [363, 277] on div "Fulfillment" at bounding box center [376, 269] width 92 height 48
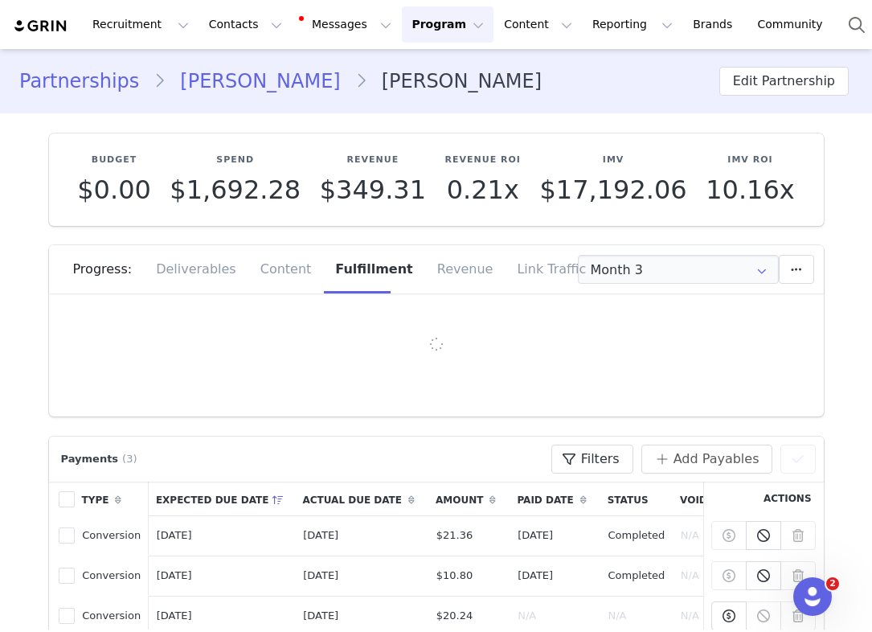
scroll to position [0, 0]
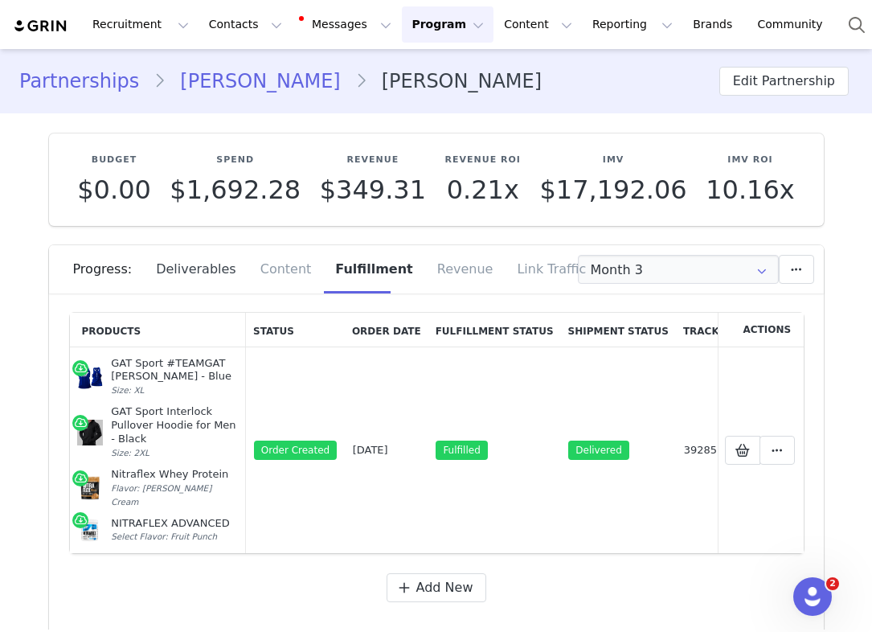
click at [199, 265] on div "Deliverables" at bounding box center [196, 269] width 104 height 48
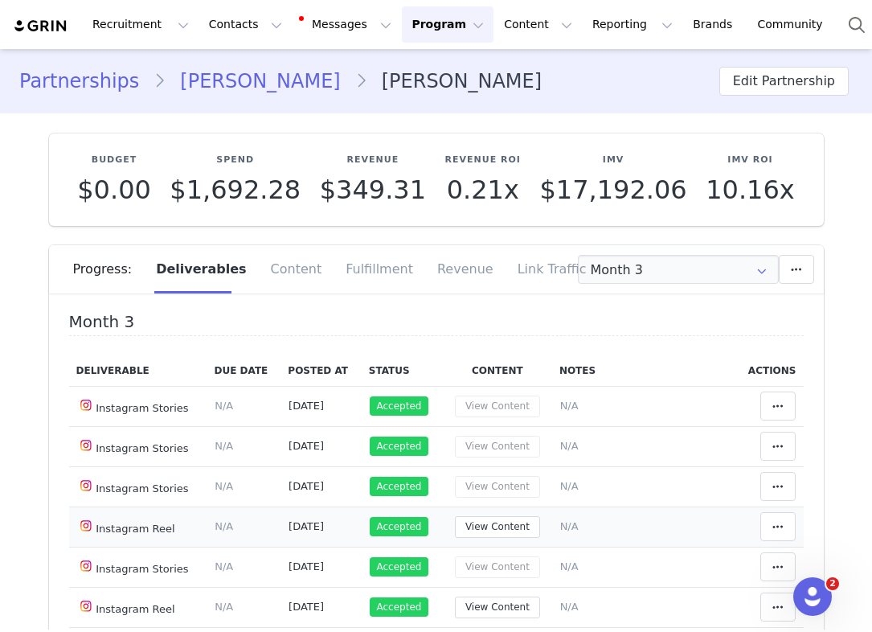
click at [497, 542] on td "View Content" at bounding box center [497, 526] width 109 height 40
click at [486, 528] on button "View Content" at bounding box center [497, 527] width 85 height 22
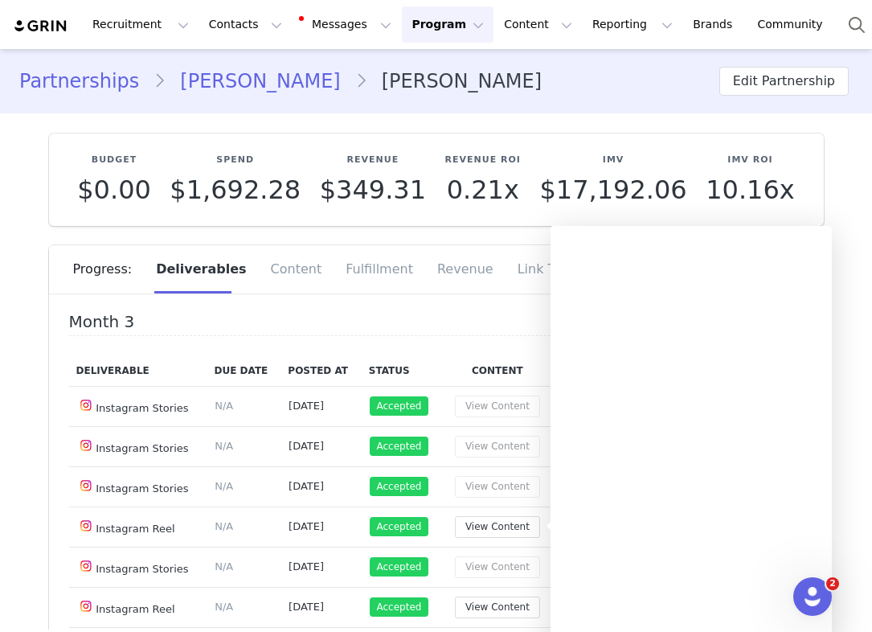
click at [466, 327] on h4 "Month 3" at bounding box center [436, 324] width 735 height 23
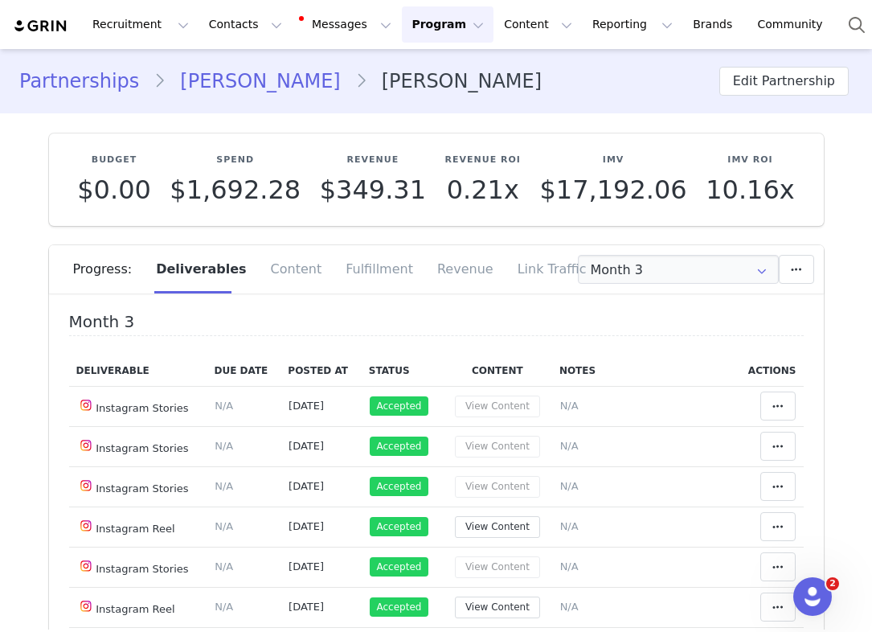
scroll to position [72, 0]
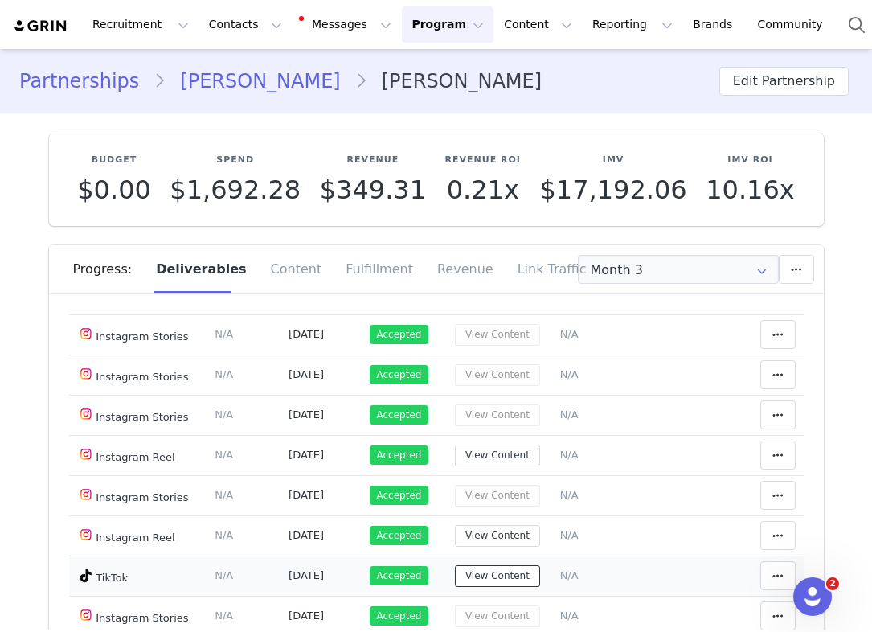
click at [505, 574] on button "View Content" at bounding box center [497, 576] width 85 height 22
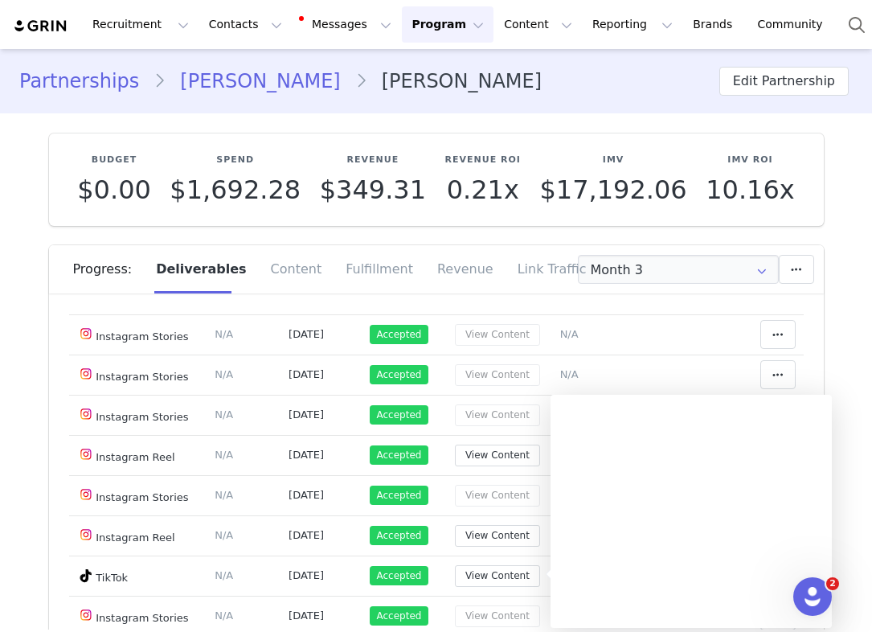
click at [718, 576] on div at bounding box center [691, 507] width 281 height 241
click at [123, 87] on link "Partnerships" at bounding box center [86, 81] width 134 height 29
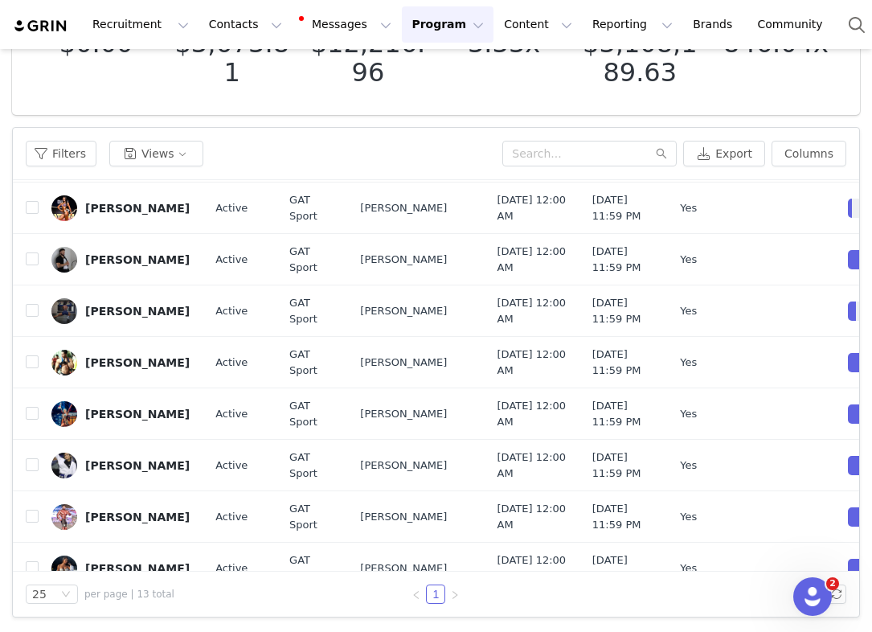
scroll to position [144, 0]
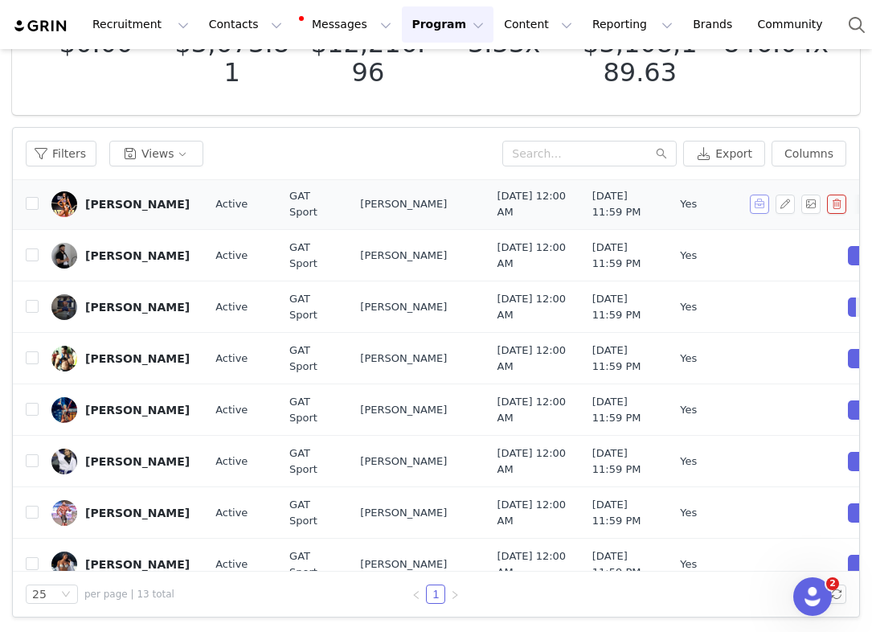
click at [753, 214] on button "button" at bounding box center [759, 204] width 19 height 19
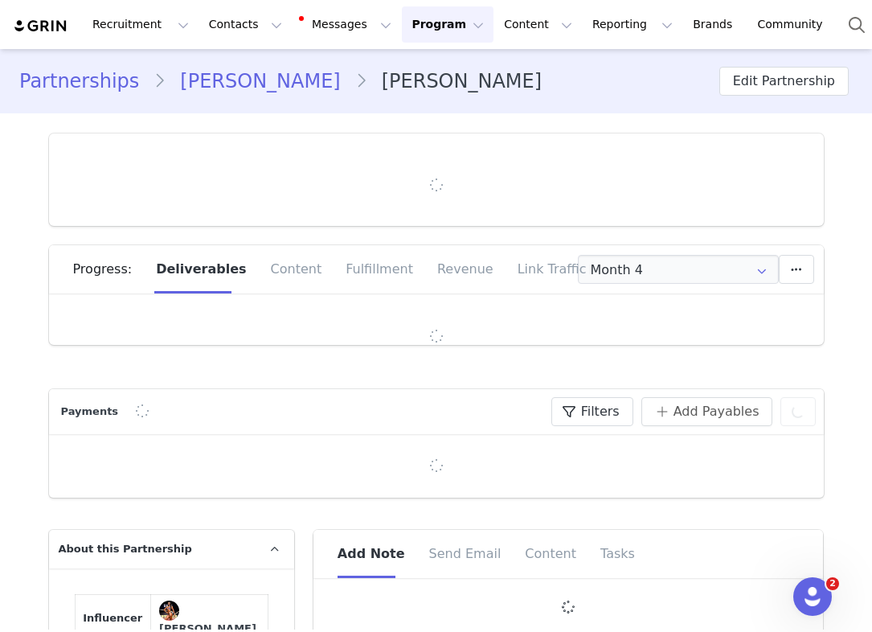
type input "+1 ([GEOGRAPHIC_DATA])"
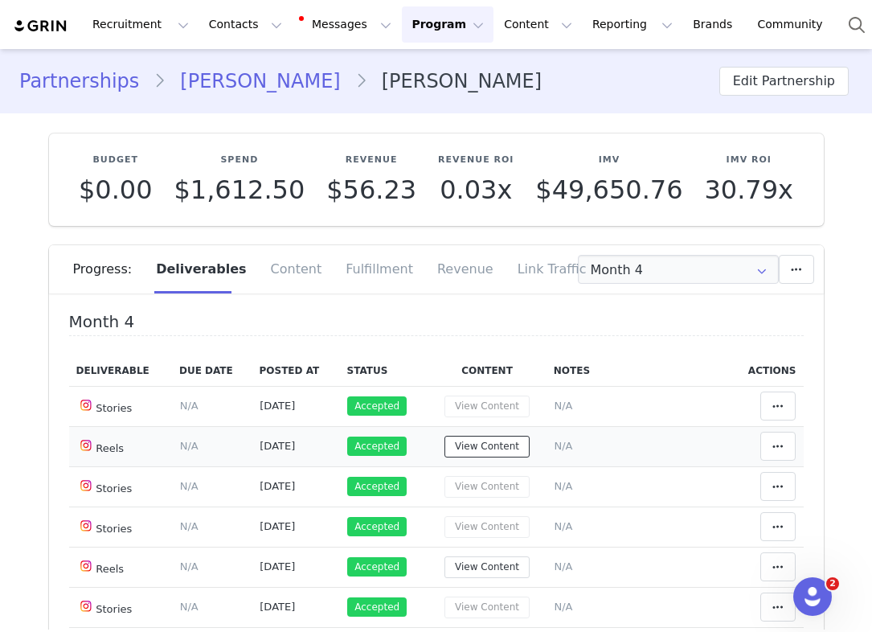
click at [487, 445] on button "View Content" at bounding box center [487, 447] width 85 height 22
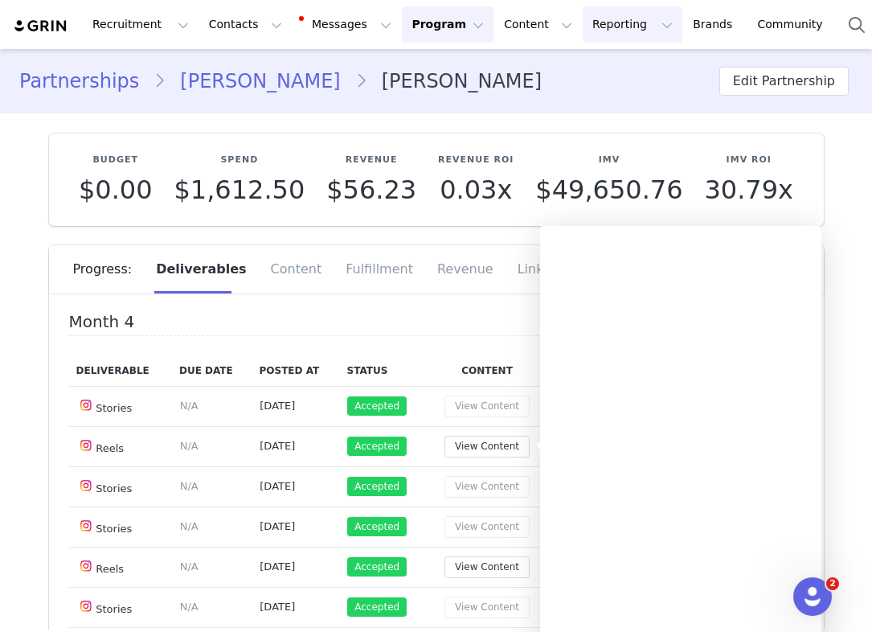
click at [600, 16] on button "Reporting Reporting" at bounding box center [633, 24] width 100 height 36
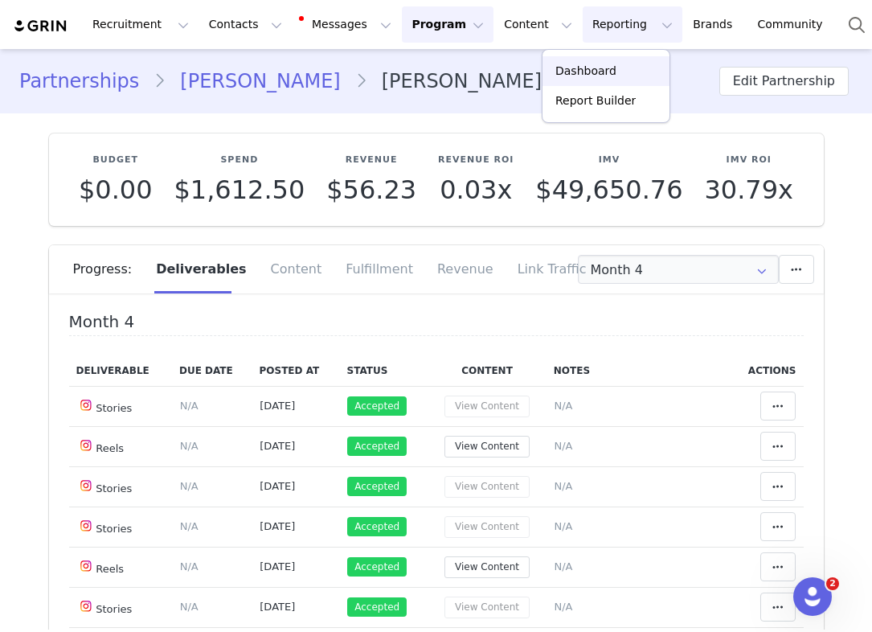
click at [612, 75] on div "Dashboard" at bounding box center [606, 71] width 108 height 17
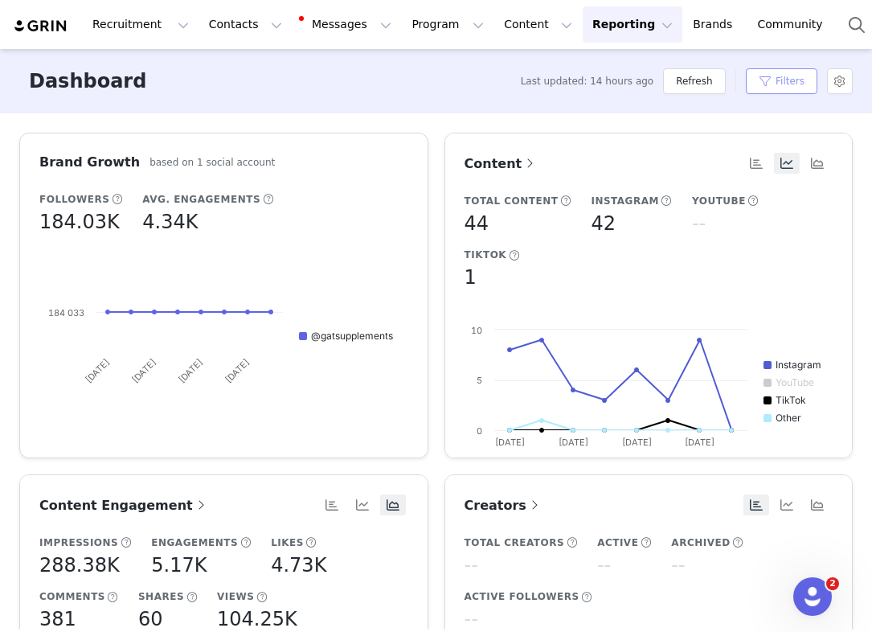
click at [768, 79] on button "Filters" at bounding box center [782, 81] width 72 height 26
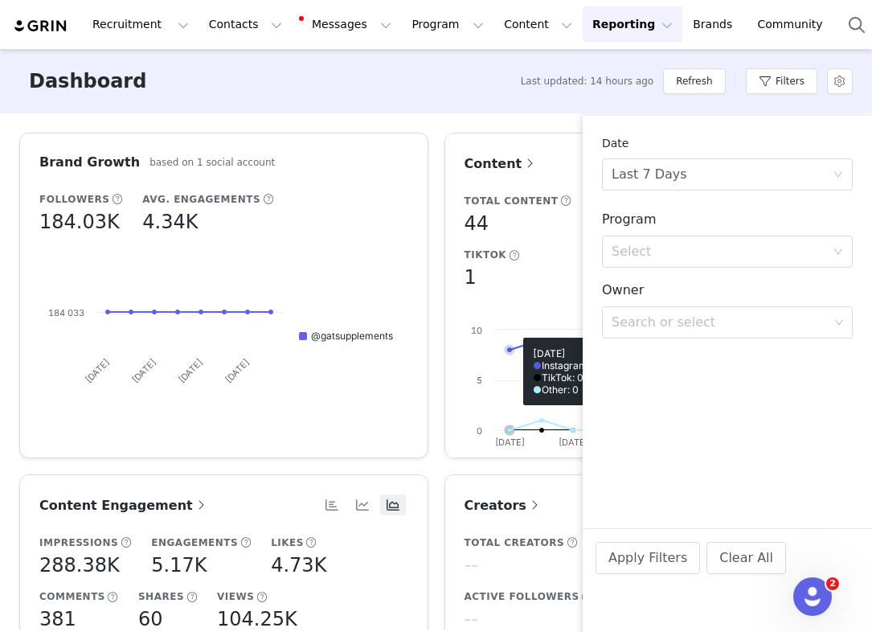
click at [453, 273] on article "Content Total Content 44 Instagram 42 YouTube -- TikTok 1 Created with Highchar…" at bounding box center [649, 296] width 409 height 326
click at [441, 297] on div "Content Total Content 44 Instagram 42 YouTube -- TikTok 1 Created with Highchar…" at bounding box center [648, 296] width 425 height 326
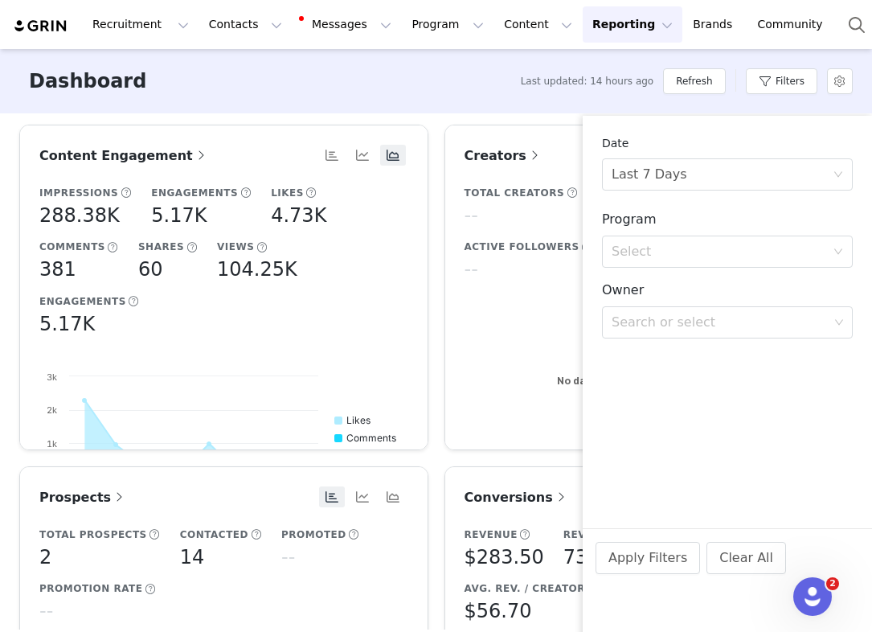
scroll to position [498, 0]
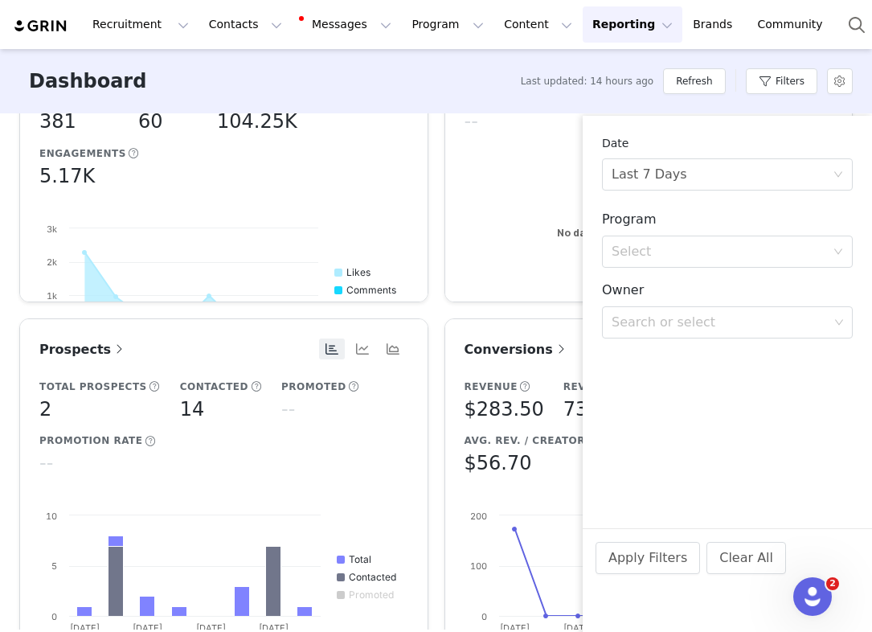
click at [440, 304] on div "Brand Growth based on 1 social account Followers 184.03K Avg. Engagements 4.34K…" at bounding box center [436, 318] width 850 height 1367
click at [499, 354] on span "Conversions" at bounding box center [517, 349] width 104 height 15
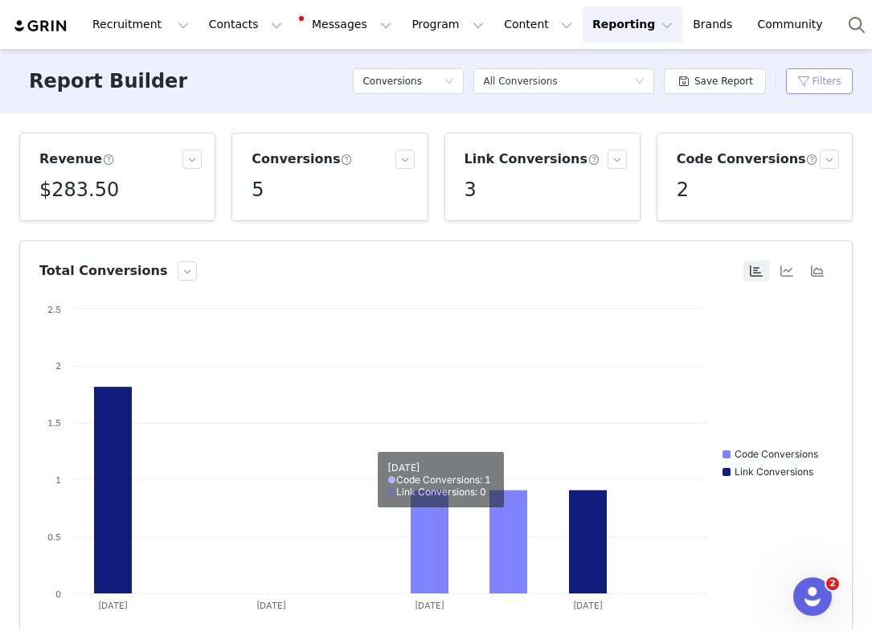
click at [813, 78] on button "Filters" at bounding box center [819, 81] width 67 height 26
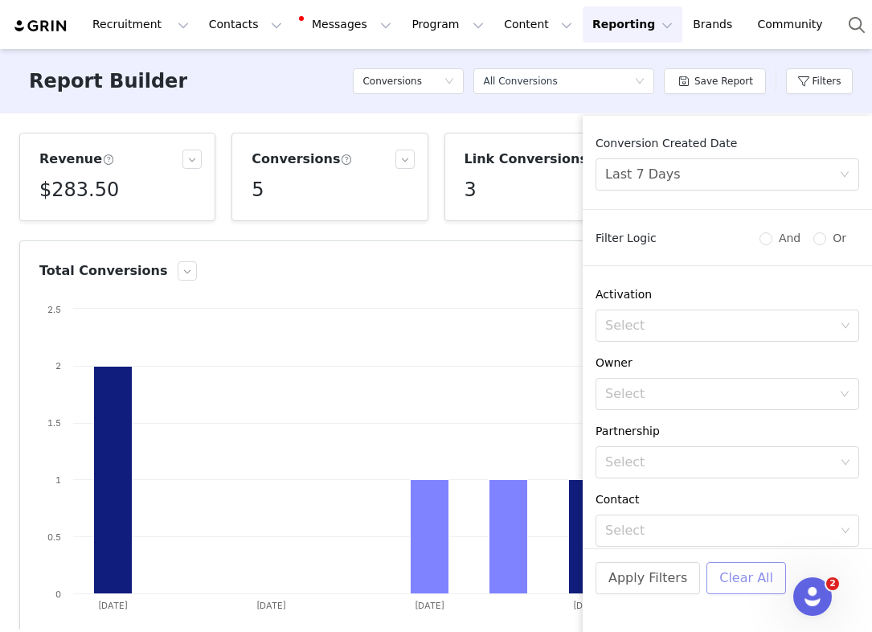
click at [731, 579] on button "Clear All" at bounding box center [747, 578] width 80 height 32
radio input "true"
click at [660, 572] on button "Apply Filters" at bounding box center [648, 578] width 104 height 32
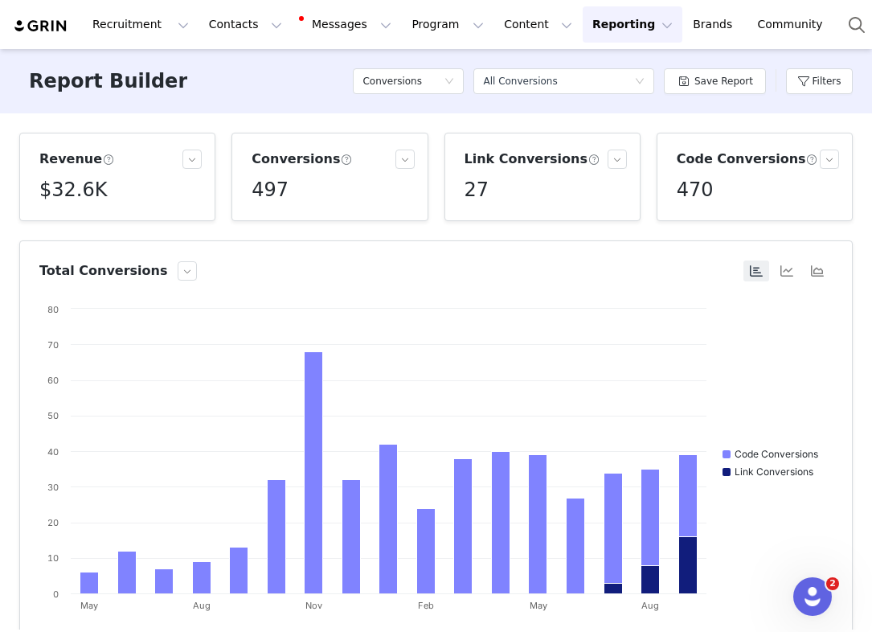
scroll to position [532, 0]
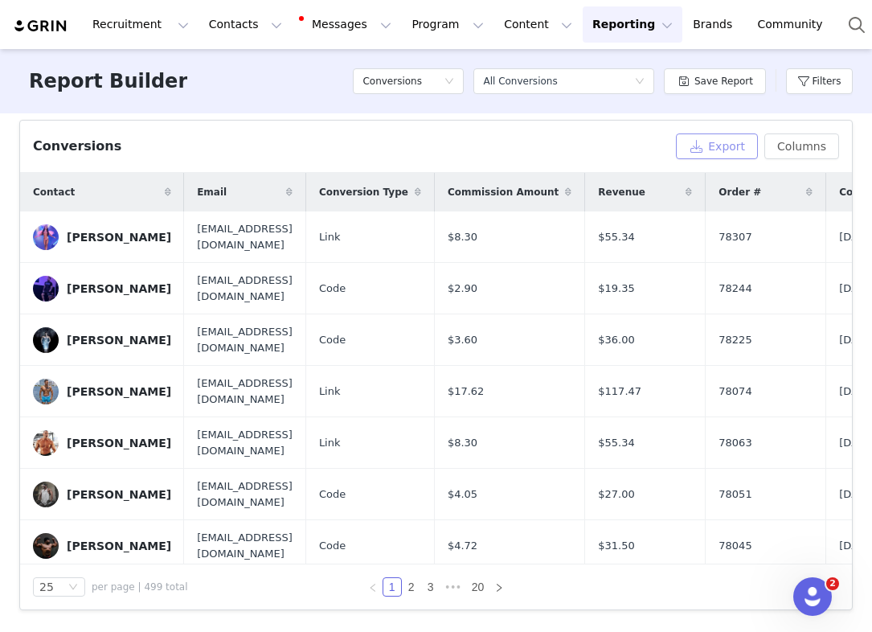
click at [727, 143] on button "Export" at bounding box center [717, 146] width 82 height 26
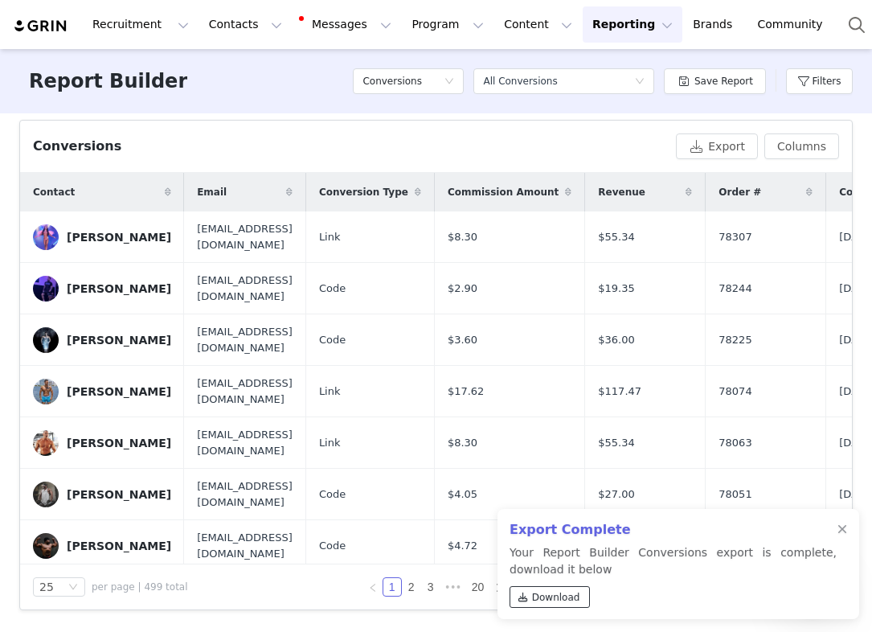
click at [556, 593] on span "Download" at bounding box center [556, 597] width 48 height 14
click at [403, 25] on button "Program Program" at bounding box center [448, 24] width 92 height 36
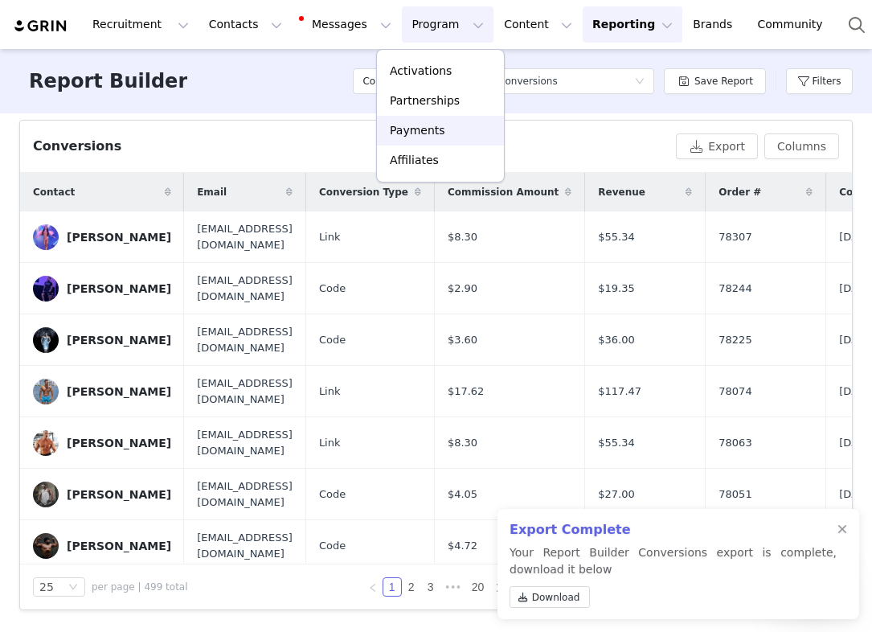
click at [411, 137] on p "Payments" at bounding box center [417, 130] width 55 height 17
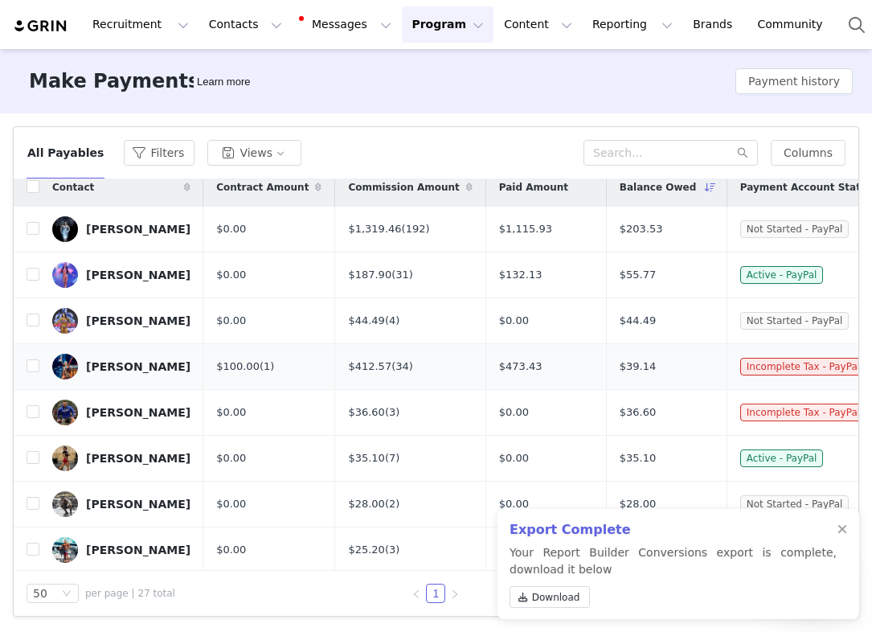
scroll to position [12, 0]
click at [632, 274] on span "$55.77" at bounding box center [638, 274] width 37 height 16
click at [633, 272] on span "$55.77" at bounding box center [638, 274] width 37 height 16
click at [432, 27] on button "Program Program" at bounding box center [448, 24] width 92 height 36
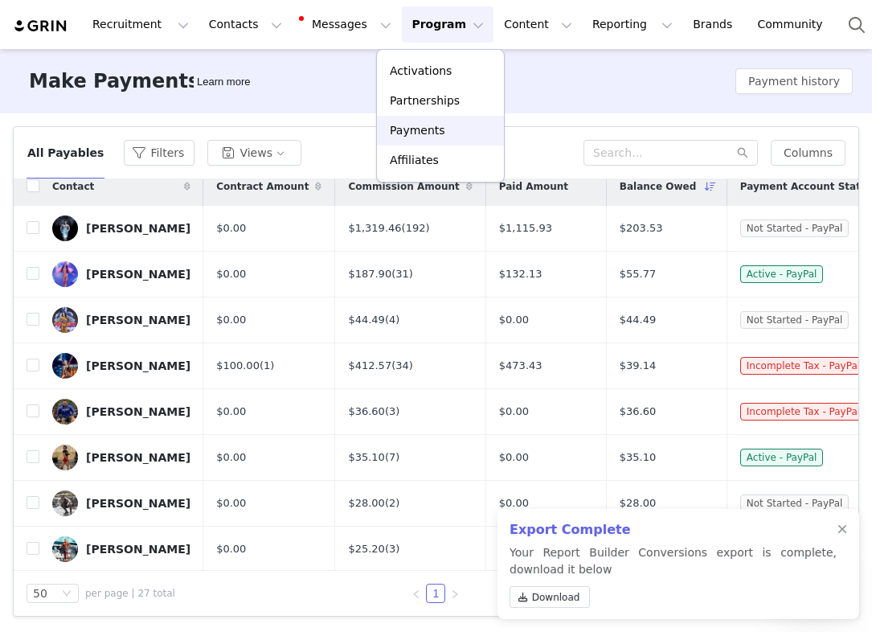
click at [432, 138] on p "Payments" at bounding box center [417, 130] width 55 height 17
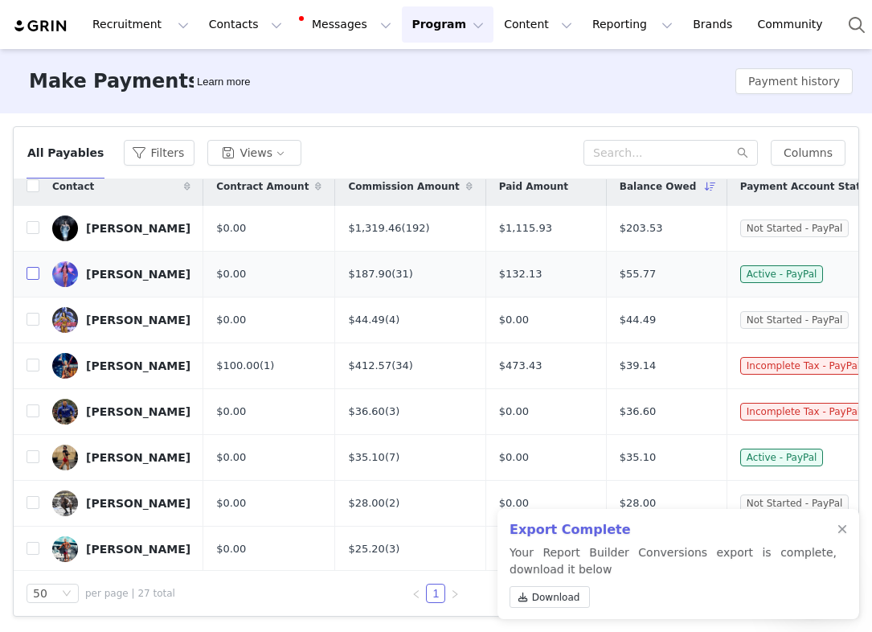
click at [31, 277] on input "checkbox" at bounding box center [33, 273] width 13 height 13
checkbox input "true"
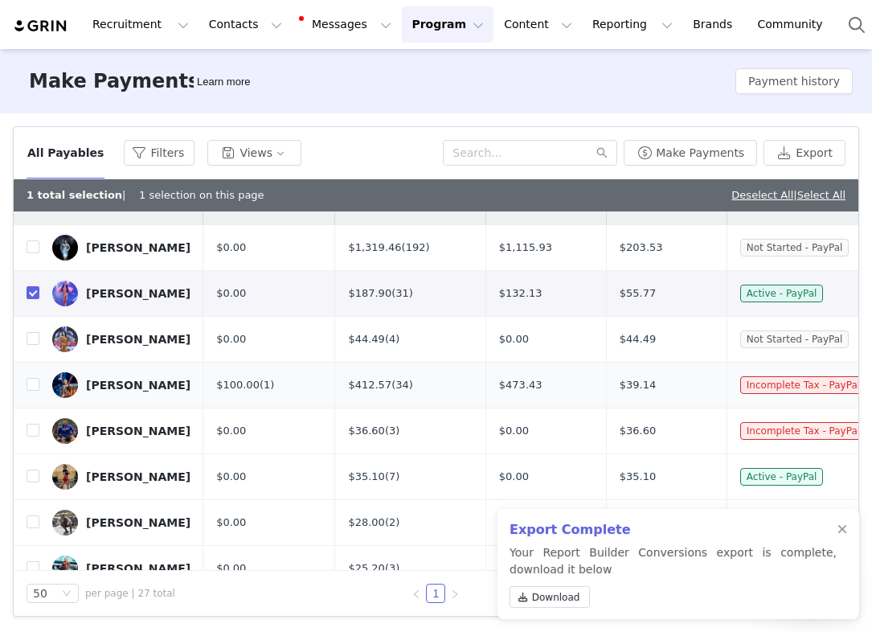
scroll to position [35, 0]
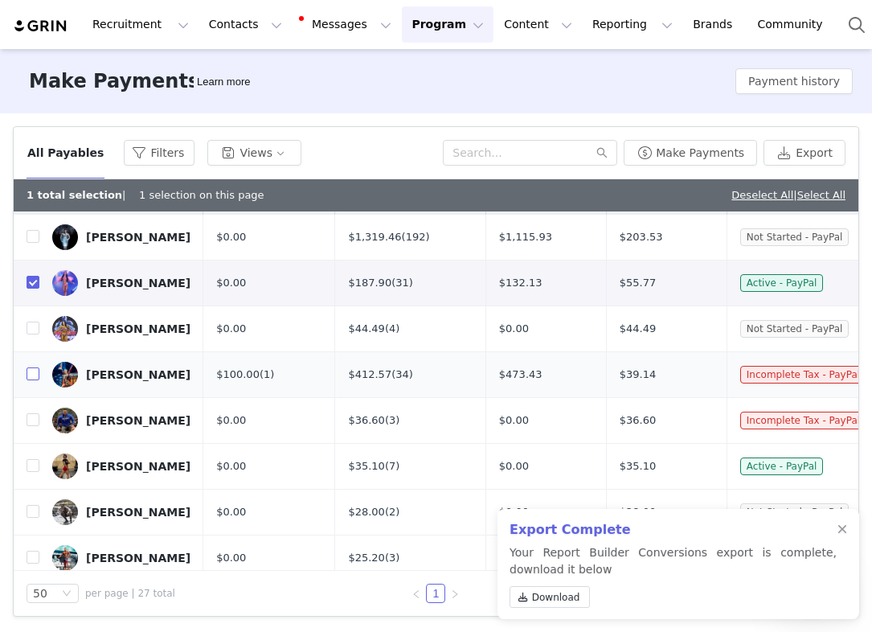
click at [34, 374] on input "checkbox" at bounding box center [33, 373] width 13 height 13
checkbox input "true"
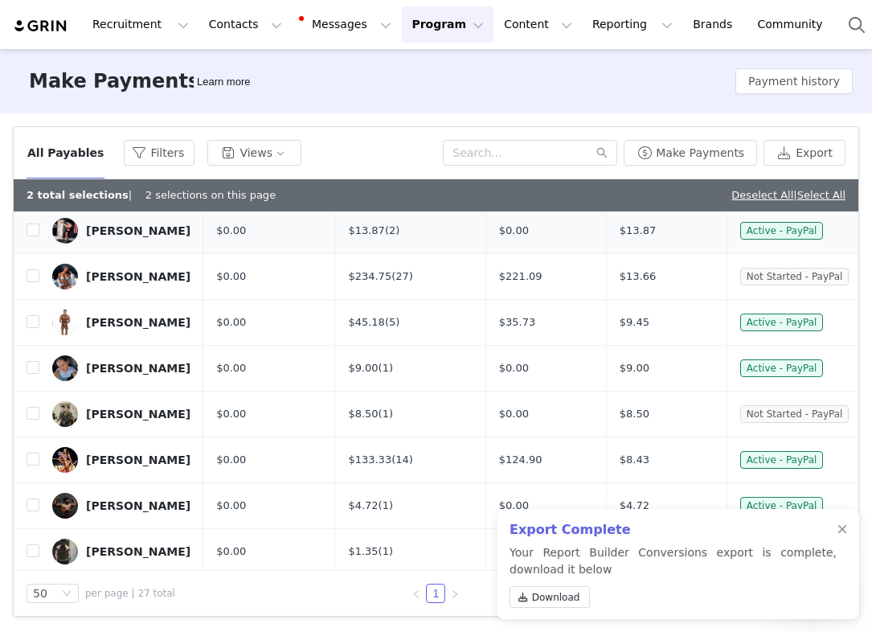
scroll to position [916, 0]
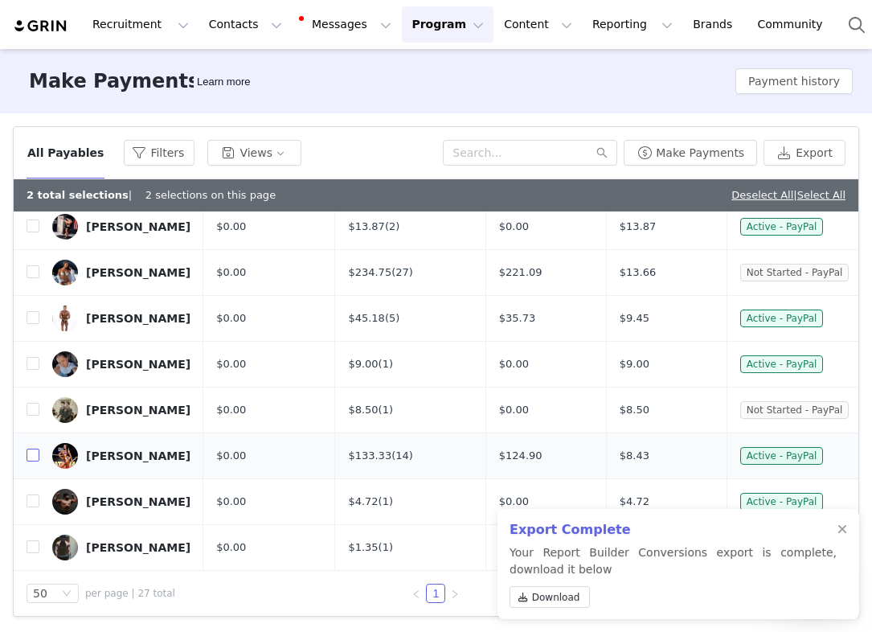
click at [33, 455] on input "checkbox" at bounding box center [33, 455] width 13 height 13
checkbox input "true"
click at [551, 590] on span "Download" at bounding box center [556, 597] width 48 height 14
click at [367, 426] on td "$8.50 (1)" at bounding box center [410, 410] width 150 height 46
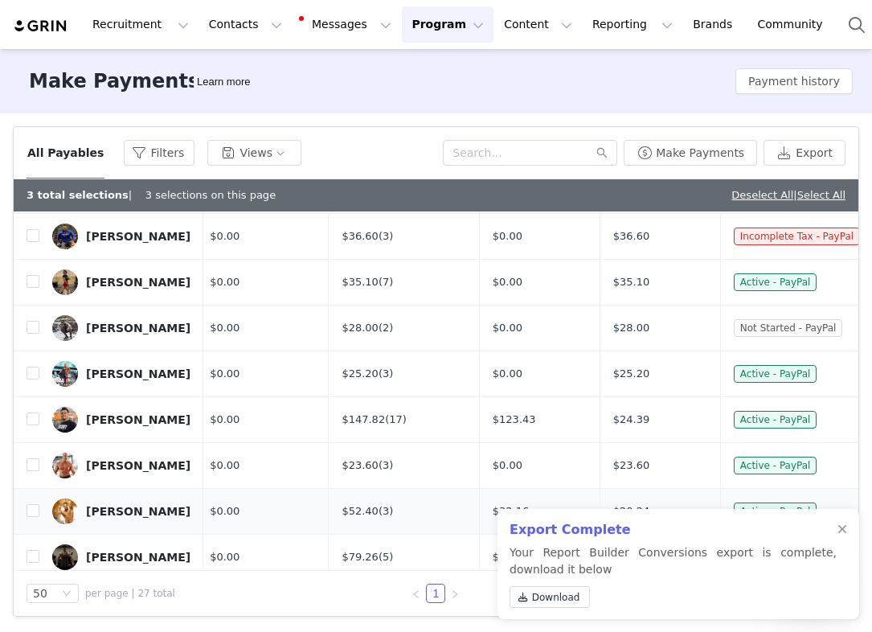
scroll to position [214, 6]
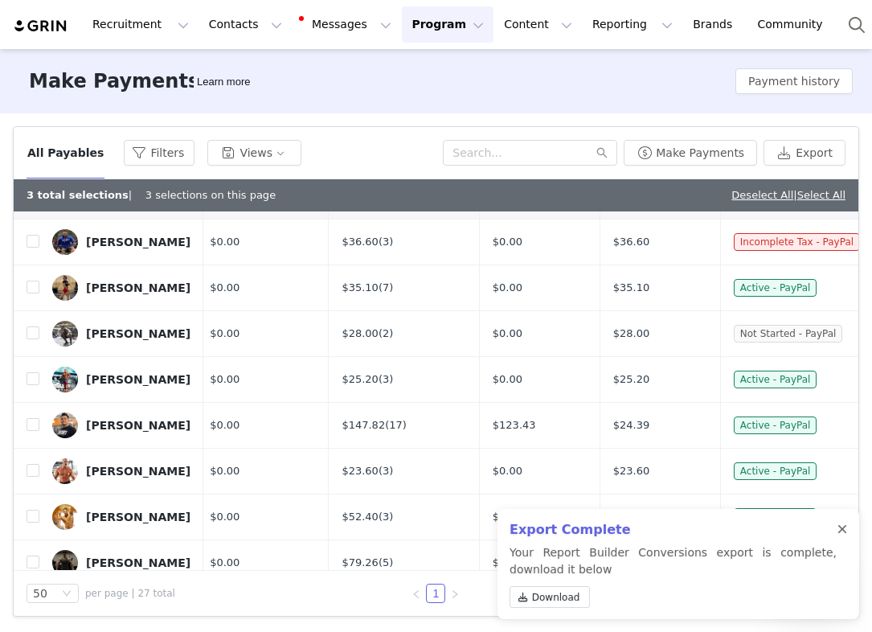
click at [842, 523] on div at bounding box center [843, 529] width 10 height 13
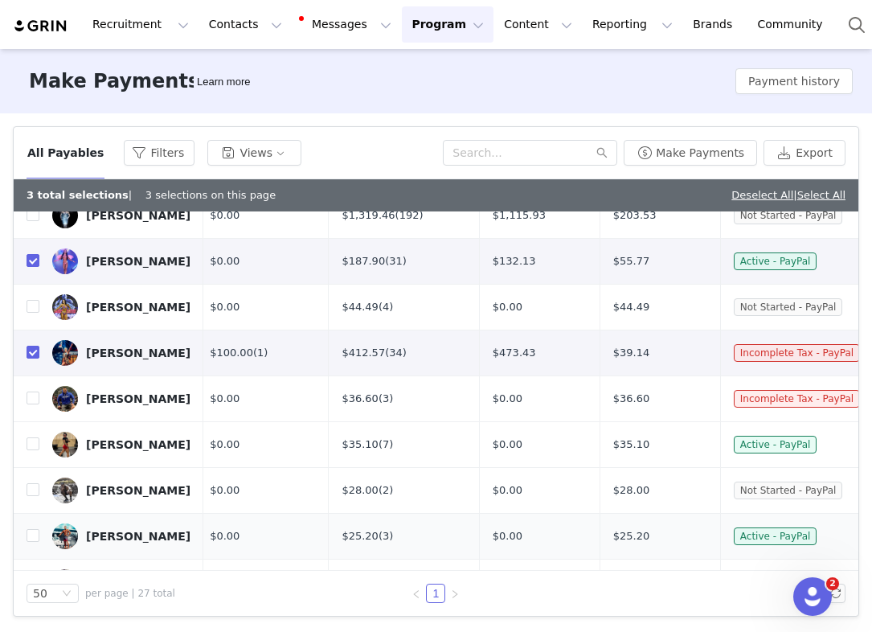
scroll to position [0, 6]
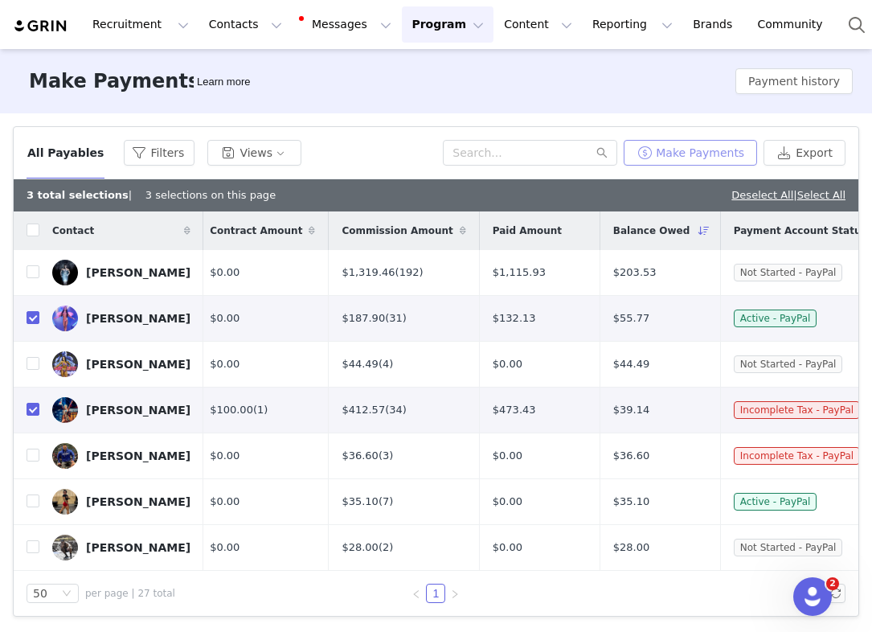
click at [703, 157] on button "Make Payments" at bounding box center [690, 153] width 133 height 26
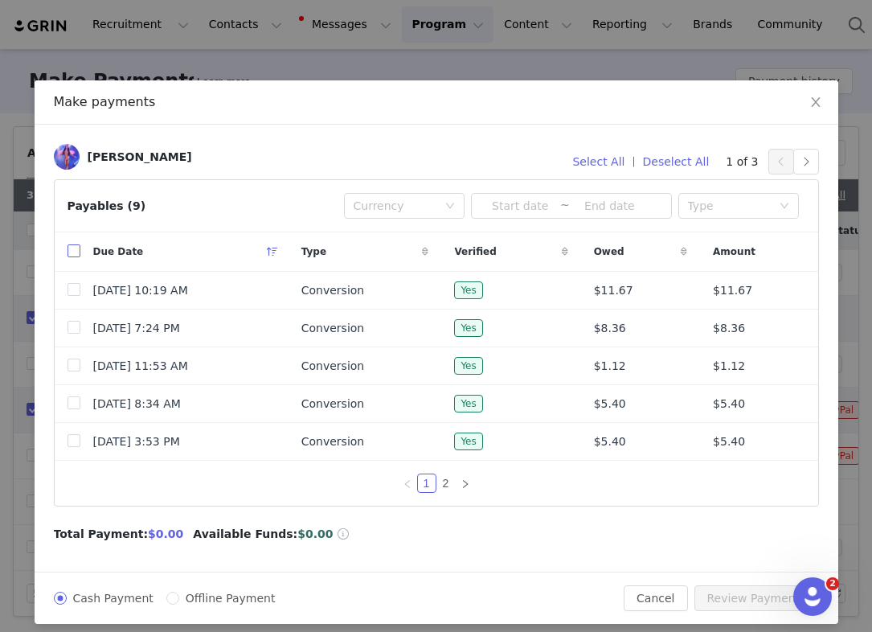
click at [76, 256] on input "checkbox" at bounding box center [74, 250] width 13 height 13
checkbox input "true"
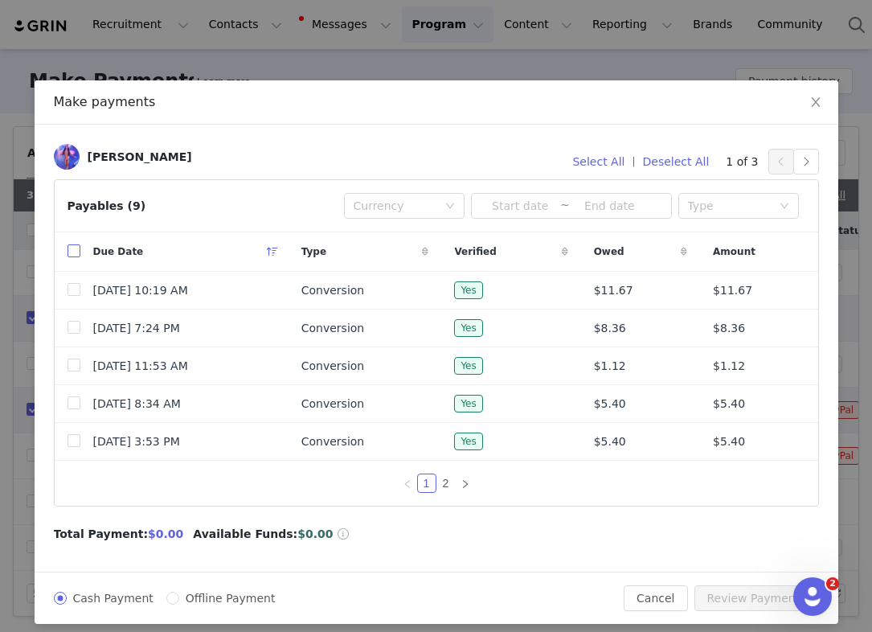
checkbox input "true"
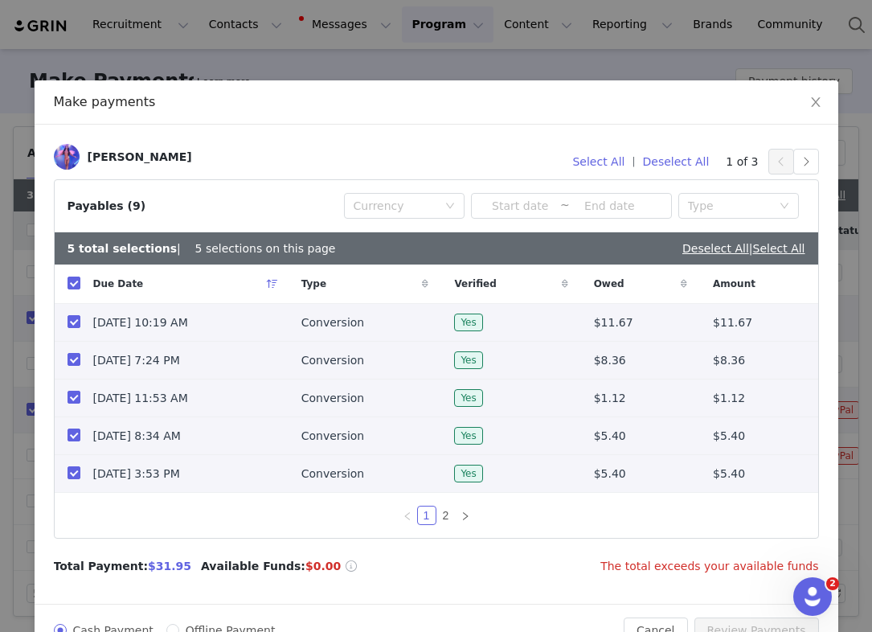
scroll to position [43, 0]
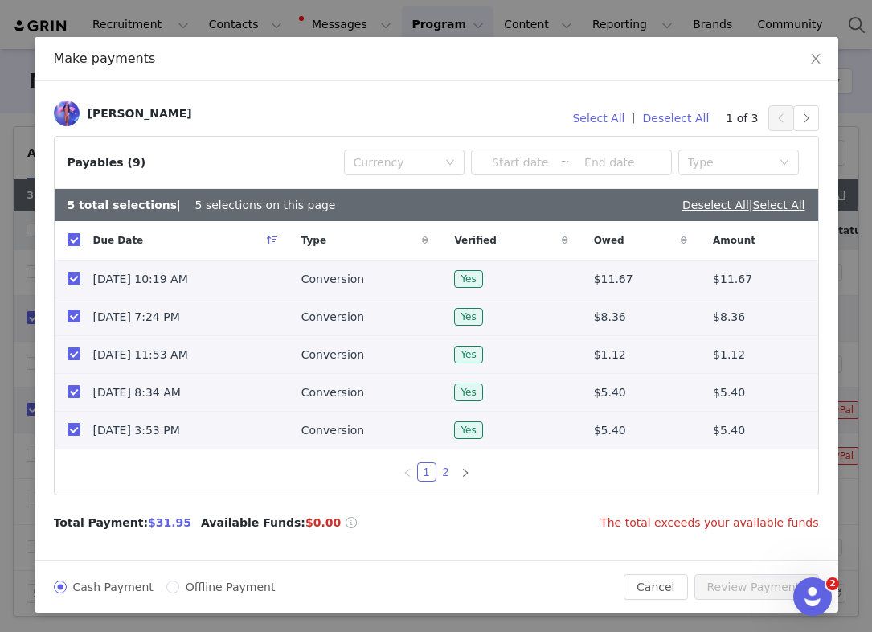
click at [447, 468] on link "2" at bounding box center [446, 472] width 18 height 18
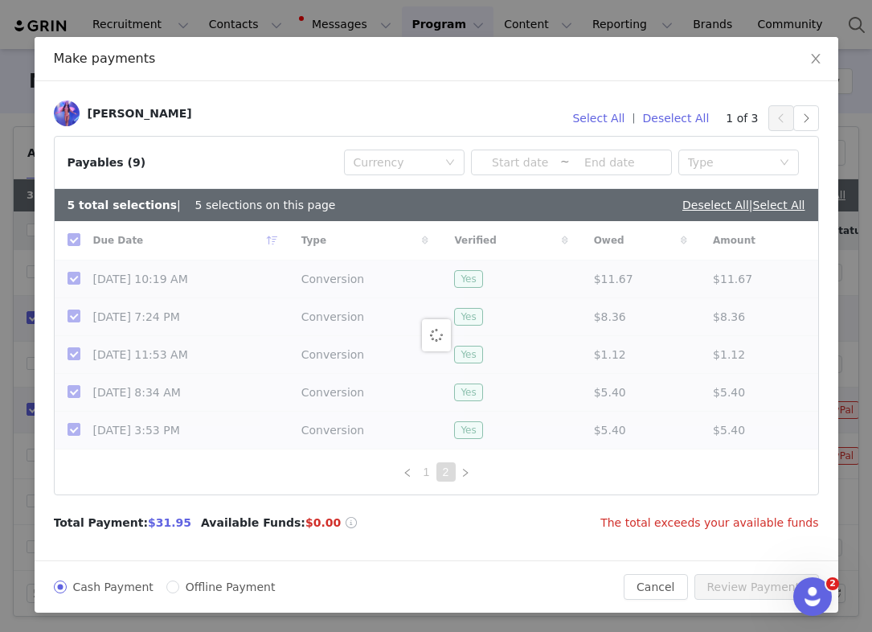
checkbox input "false"
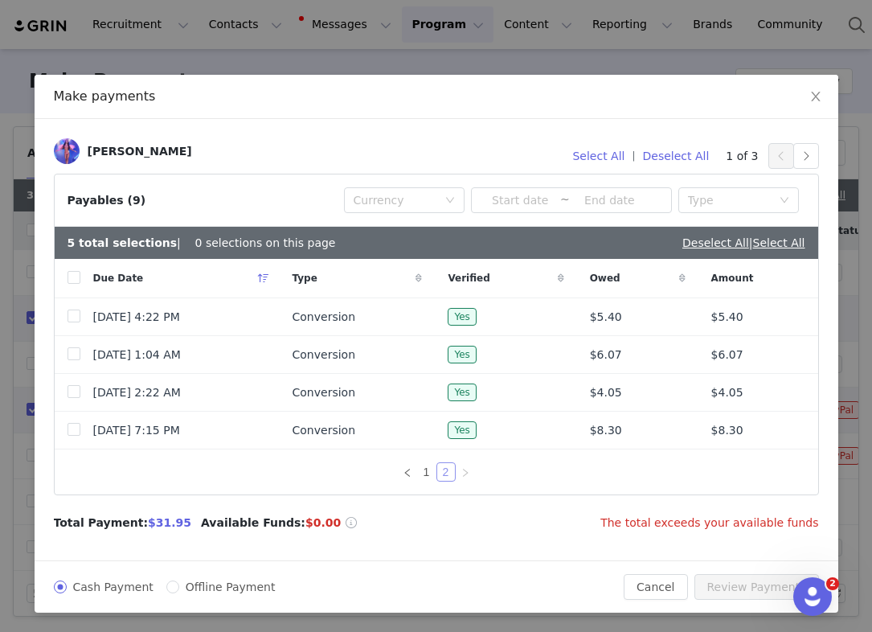
scroll to position [6, 0]
click at [75, 282] on input "checkbox" at bounding box center [74, 277] width 13 height 13
checkbox input "true"
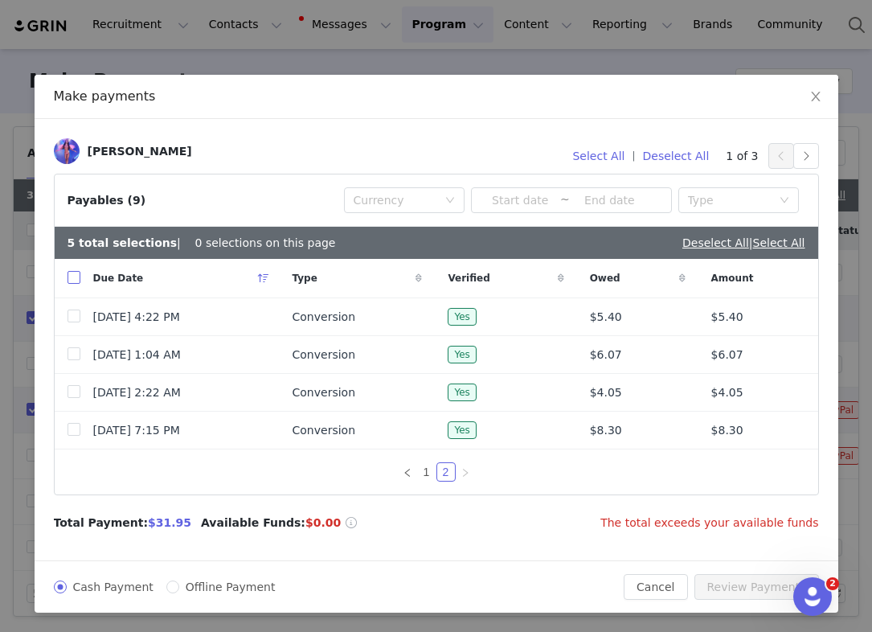
checkbox input "true"
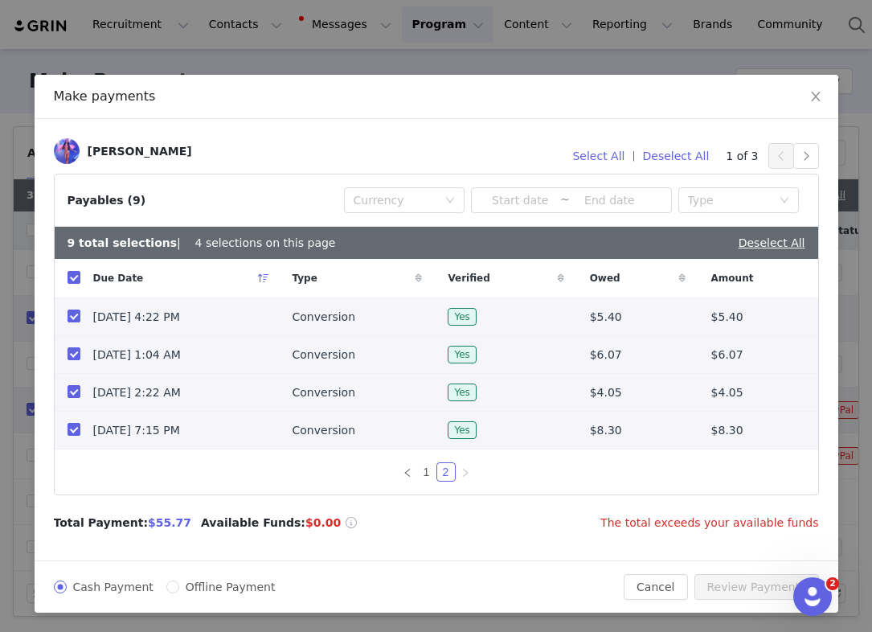
click at [179, 585] on span "Offline Payment" at bounding box center [230, 586] width 103 height 13
click at [176, 585] on input "Offline Payment" at bounding box center [172, 586] width 13 height 13
radio input "true"
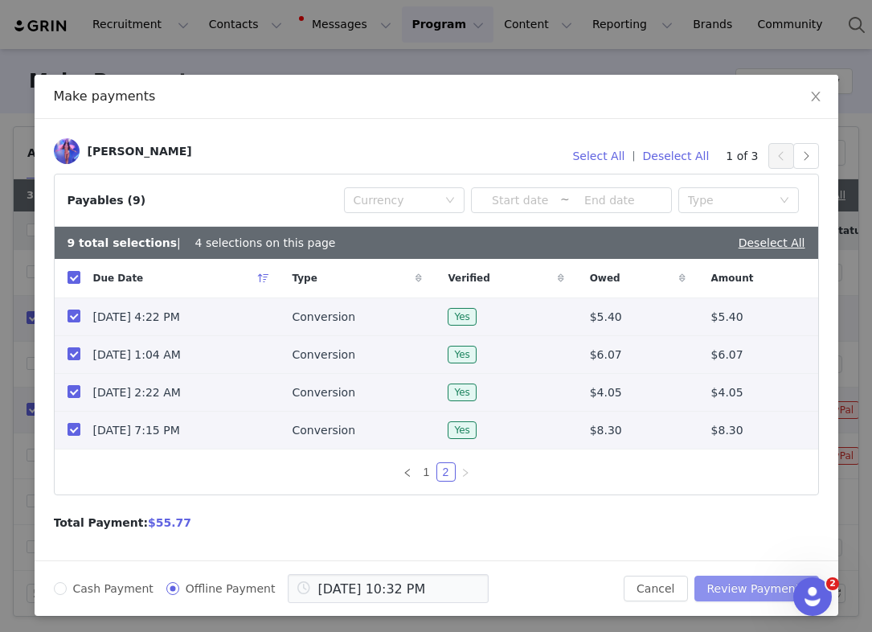
click at [758, 586] on button "Review Payments" at bounding box center [757, 589] width 125 height 26
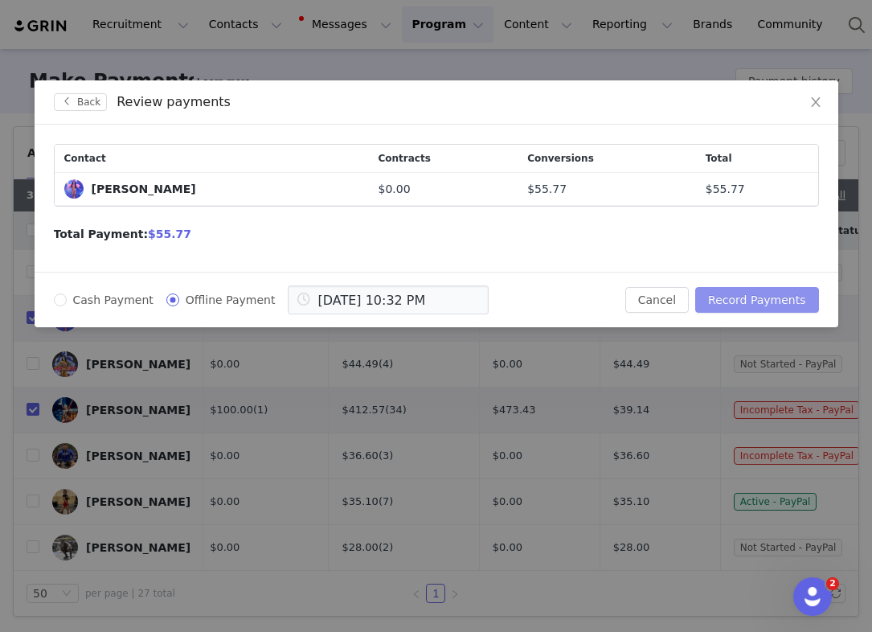
click at [777, 299] on button "Record Payments" at bounding box center [756, 300] width 123 height 26
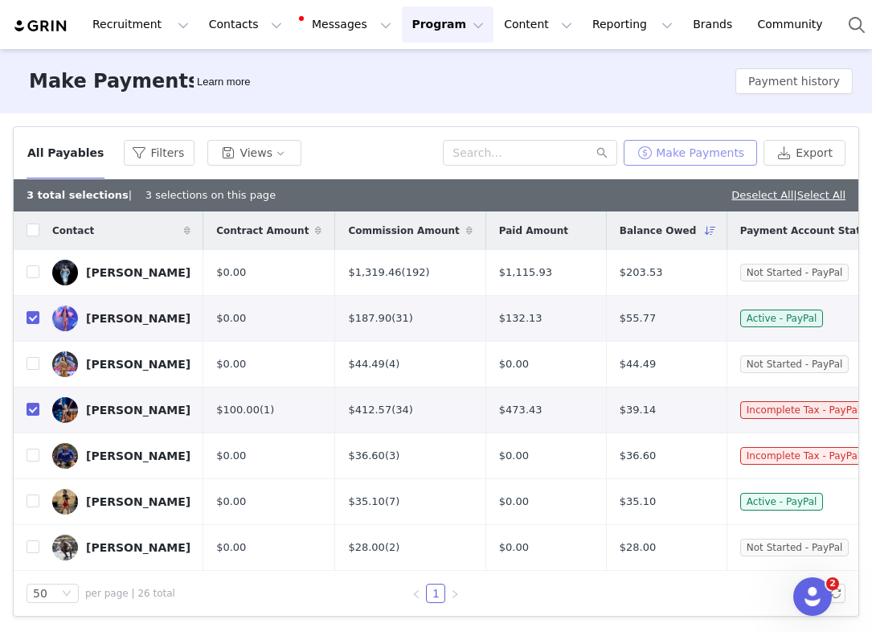
click at [710, 158] on button "Make Payments" at bounding box center [690, 153] width 133 height 26
radio input "true"
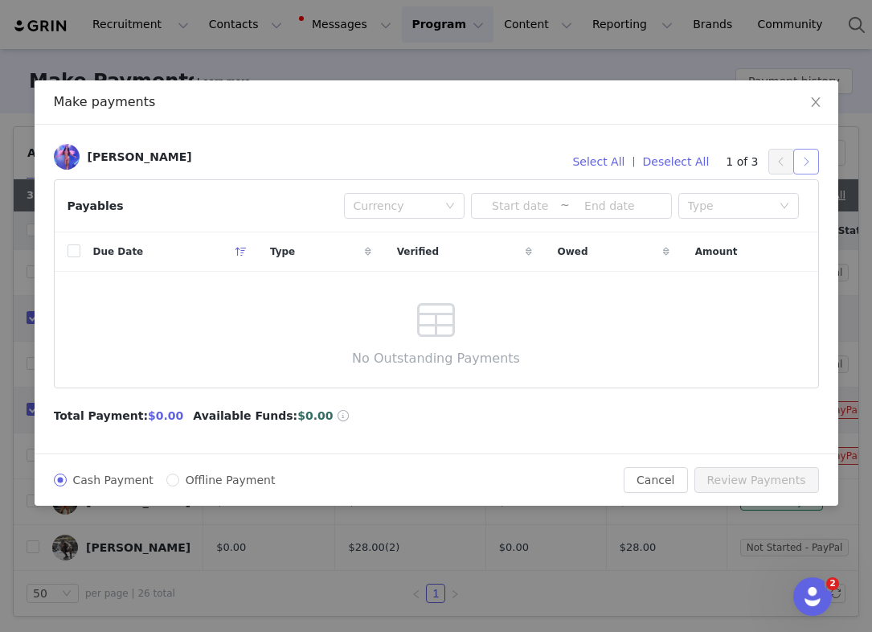
click at [807, 158] on button "button" at bounding box center [806, 162] width 26 height 26
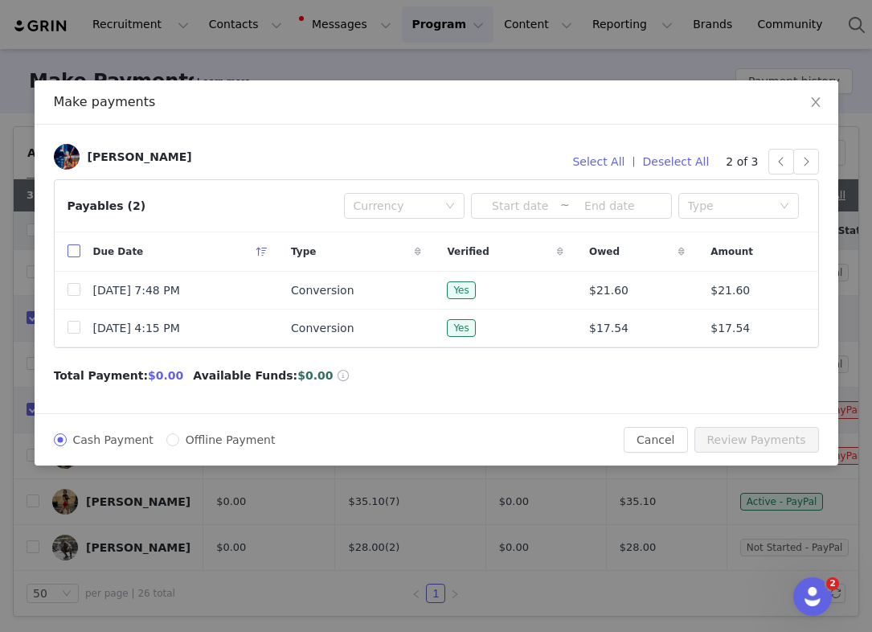
click at [73, 252] on input "checkbox" at bounding box center [74, 250] width 13 height 13
checkbox input "true"
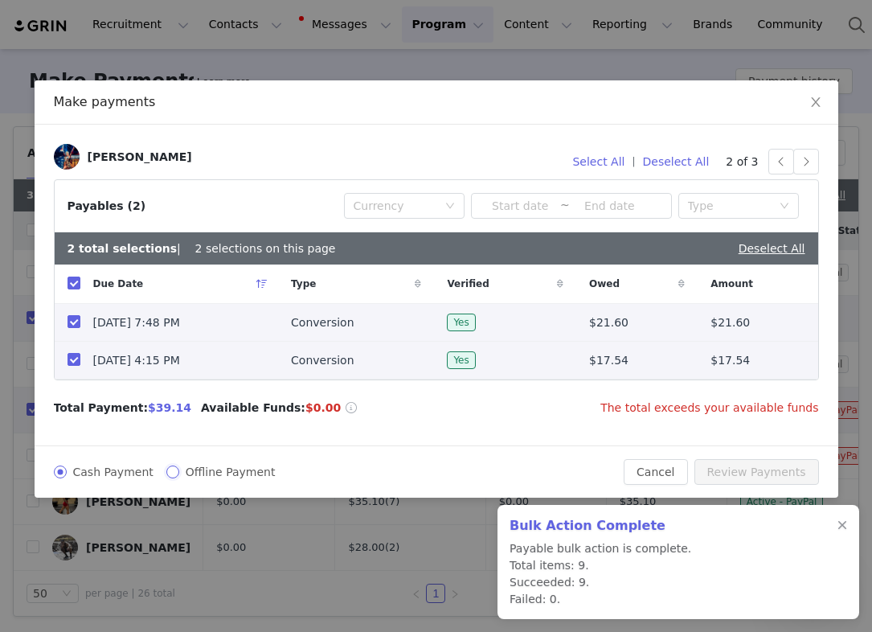
click at [175, 468] on input "Offline Payment" at bounding box center [172, 471] width 13 height 13
radio input "true"
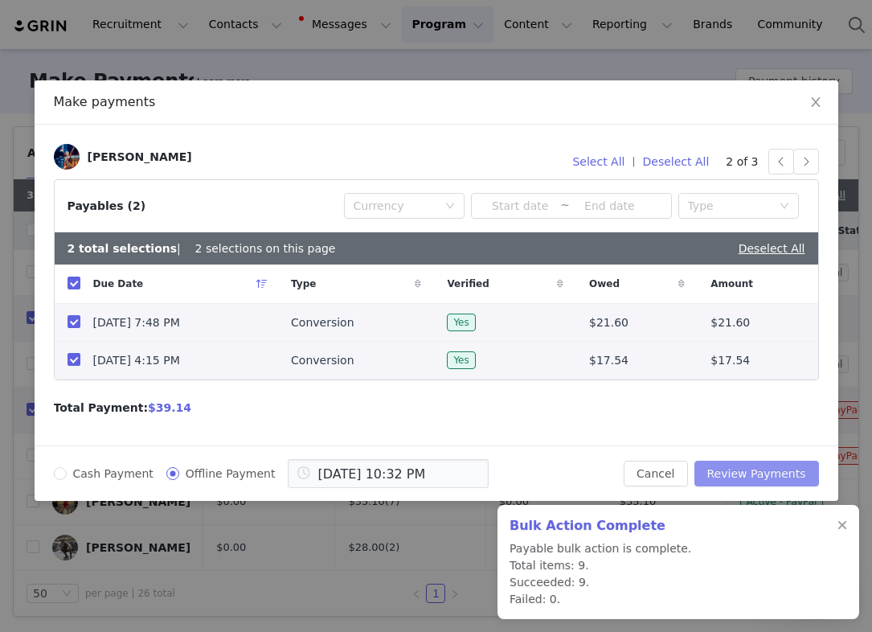
click at [801, 477] on button "Review Payments" at bounding box center [757, 474] width 125 height 26
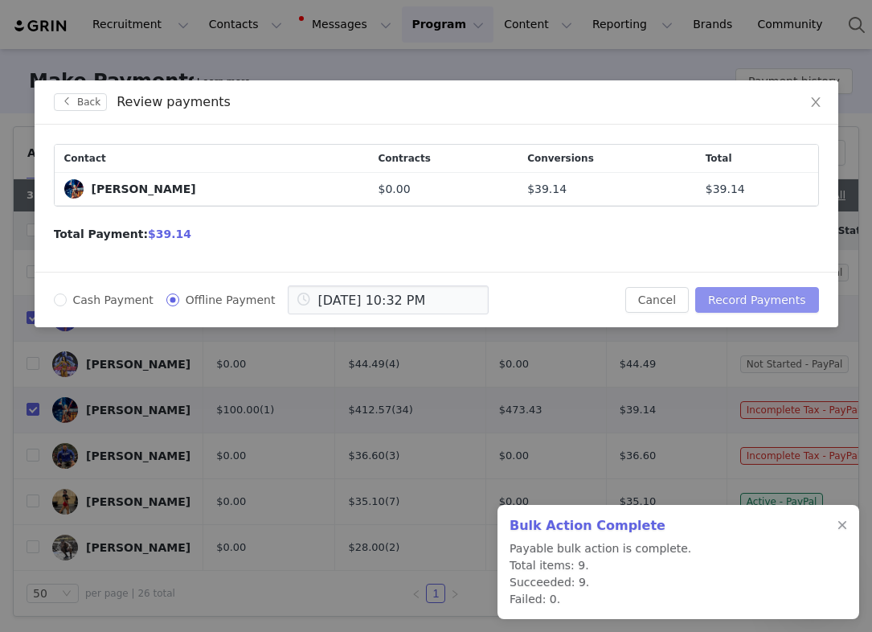
click at [760, 301] on button "Record Payments" at bounding box center [756, 300] width 123 height 26
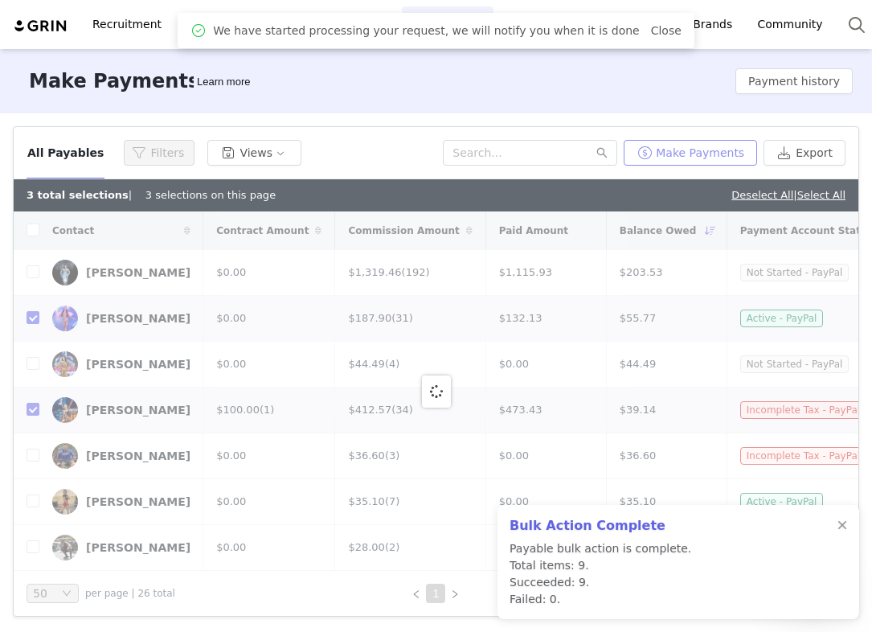
checkbox input "false"
checkbox input "true"
checkbox input "false"
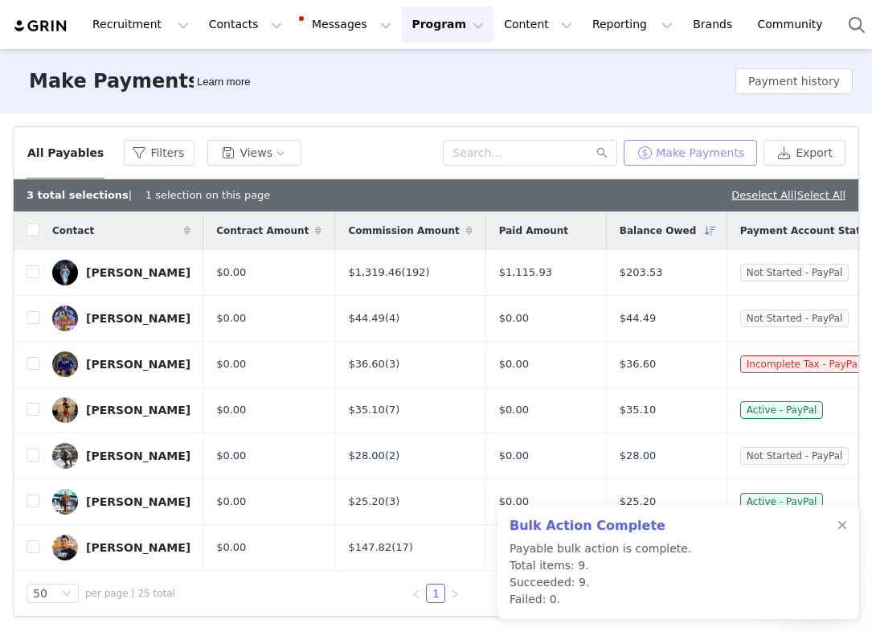
click at [740, 153] on button "Make Payments" at bounding box center [690, 153] width 133 height 26
radio input "true"
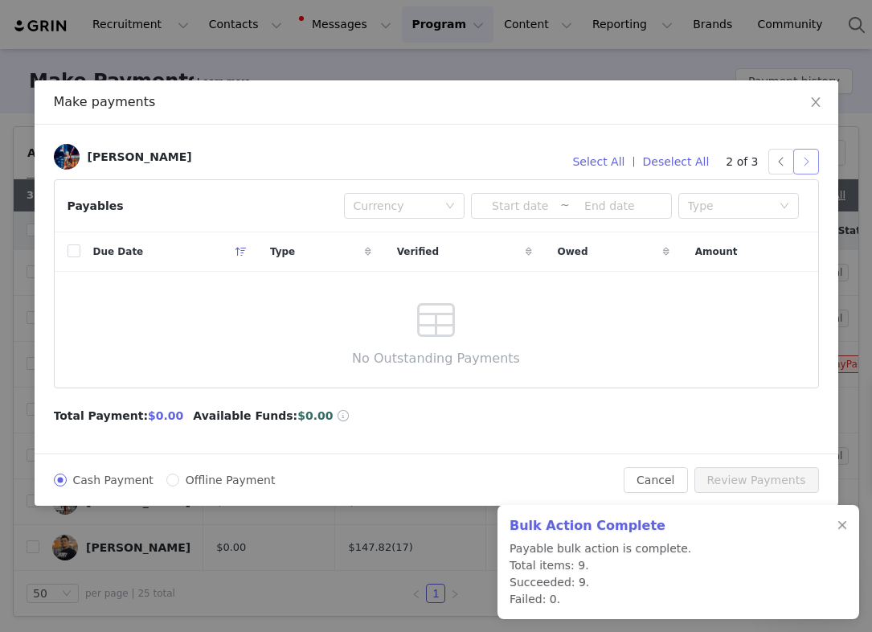
click at [797, 167] on button "button" at bounding box center [806, 162] width 26 height 26
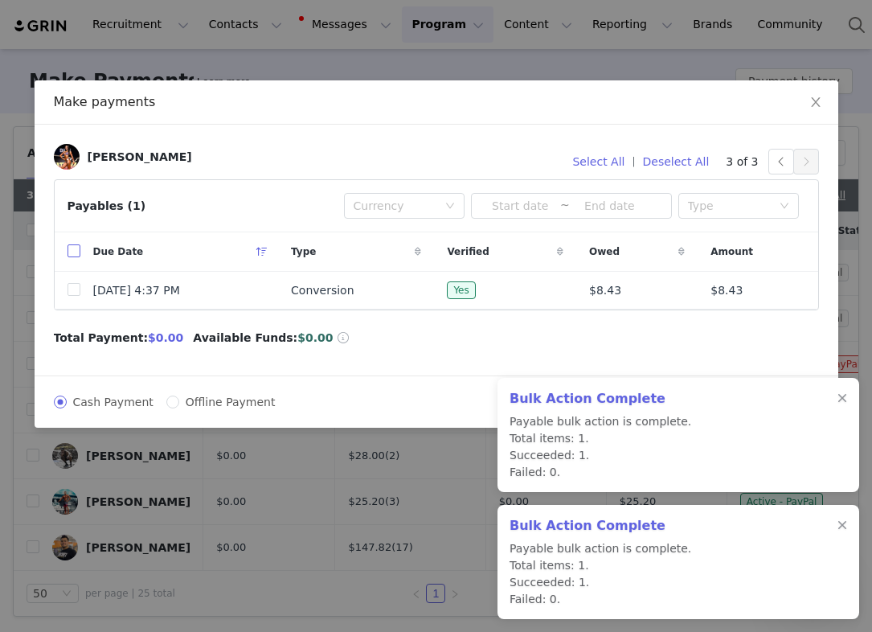
click at [68, 249] on input "checkbox" at bounding box center [74, 250] width 13 height 13
checkbox input "true"
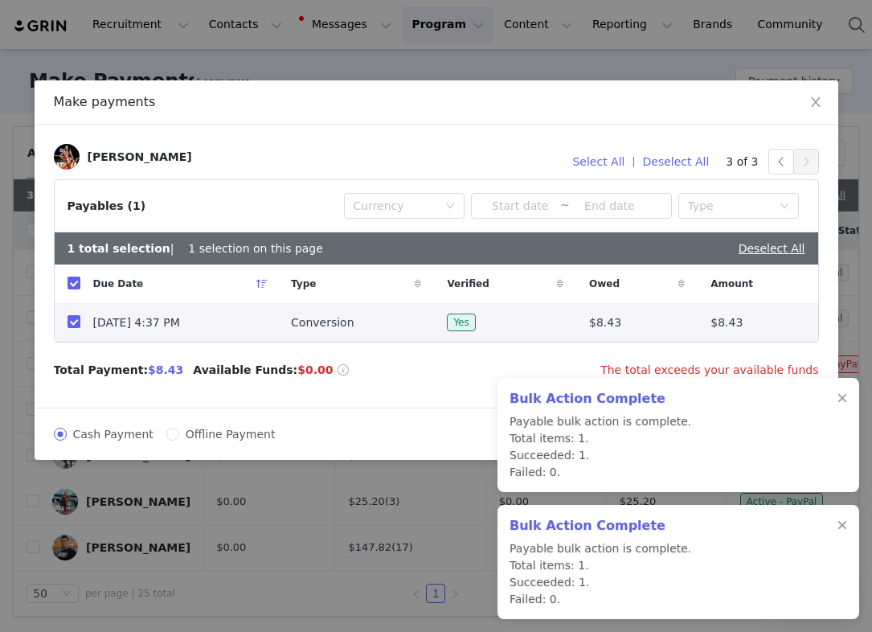
click at [222, 439] on span "Offline Payment" at bounding box center [230, 434] width 103 height 13
click at [179, 439] on input "Offline Payment" at bounding box center [172, 434] width 13 height 13
radio input "true"
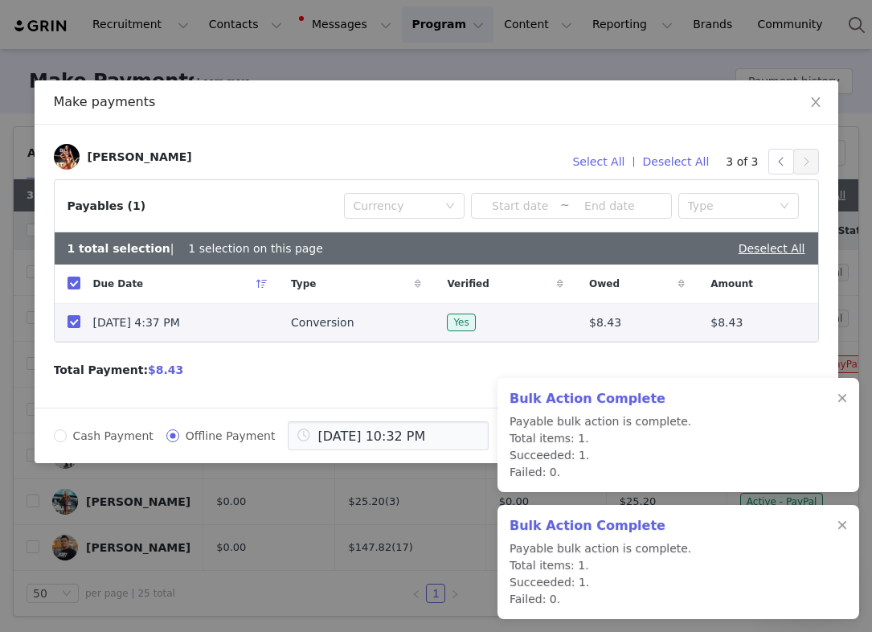
click at [847, 396] on div "Bulk Action Complete Payable bulk action is complete. Total items: 1. Succeeded…" at bounding box center [679, 435] width 362 height 114
click at [844, 399] on div at bounding box center [843, 398] width 10 height 13
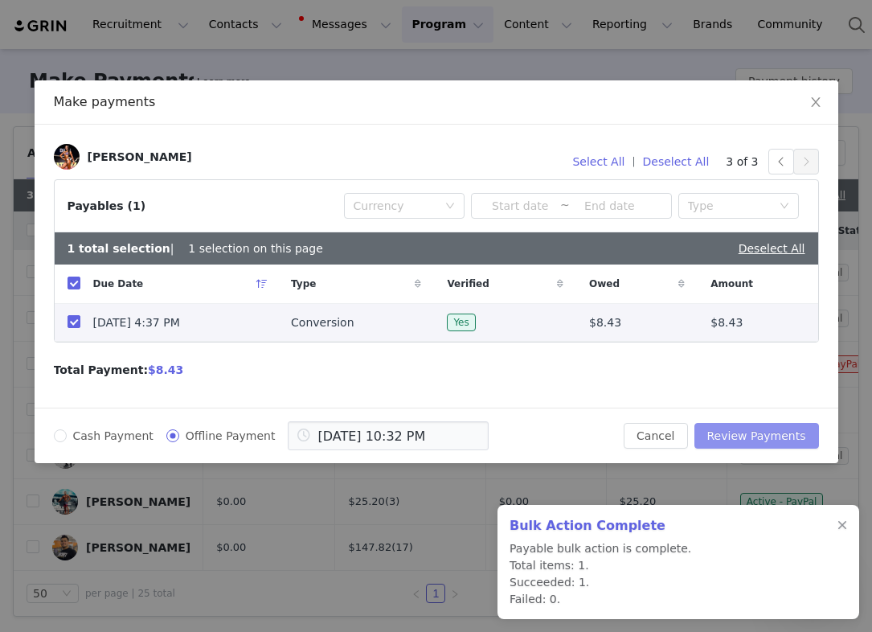
click at [790, 440] on button "Review Payments" at bounding box center [757, 436] width 125 height 26
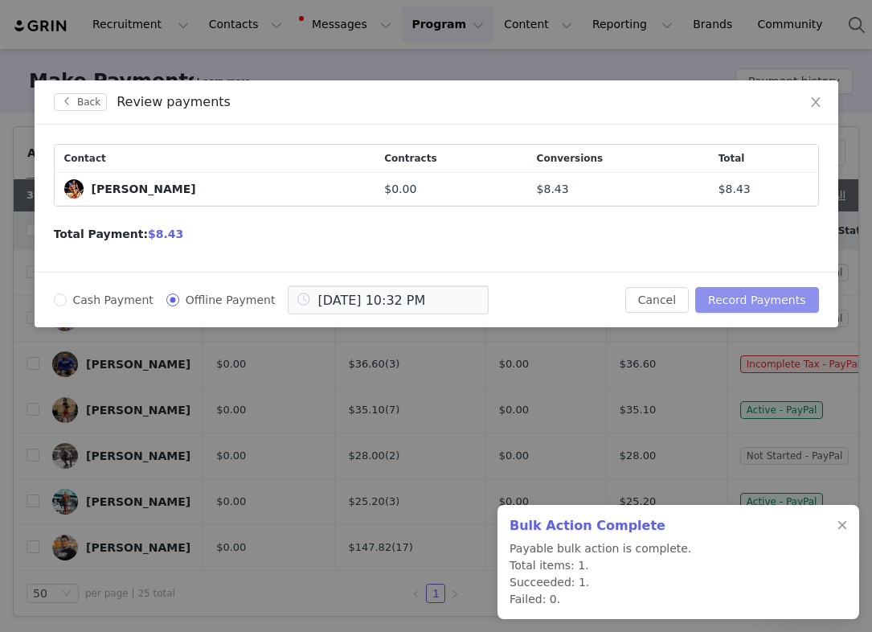
click at [783, 306] on button "Record Payments" at bounding box center [756, 300] width 123 height 26
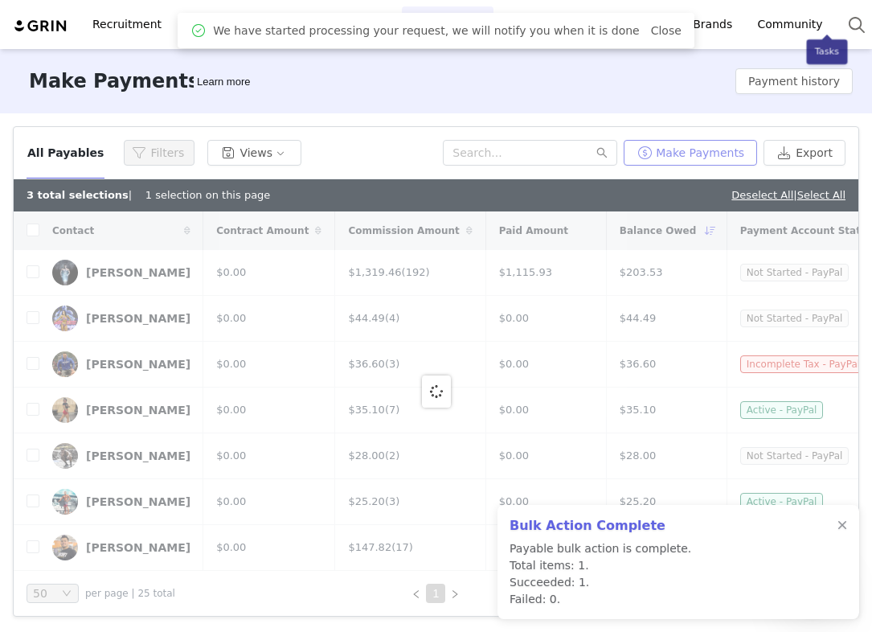
checkbox input "false"
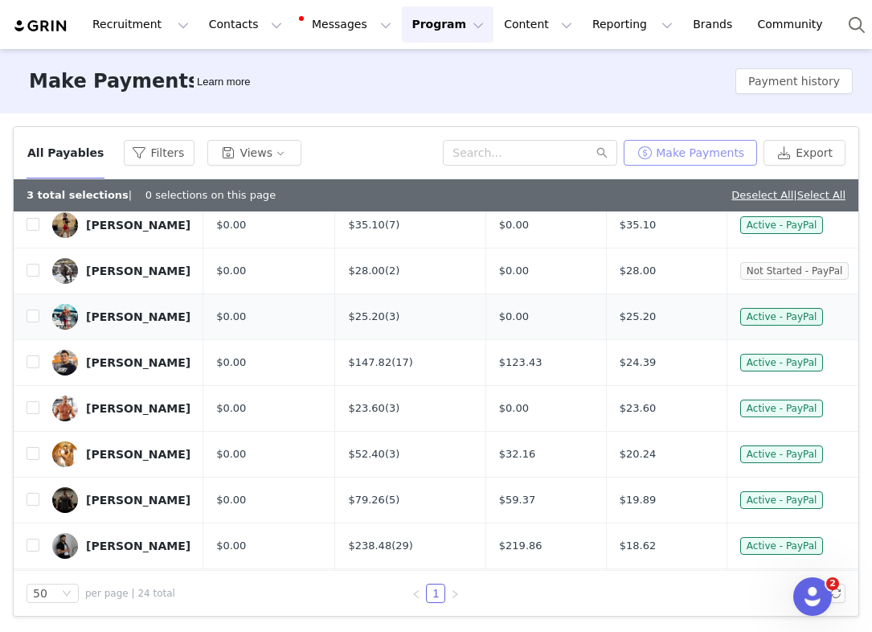
scroll to position [210, 0]
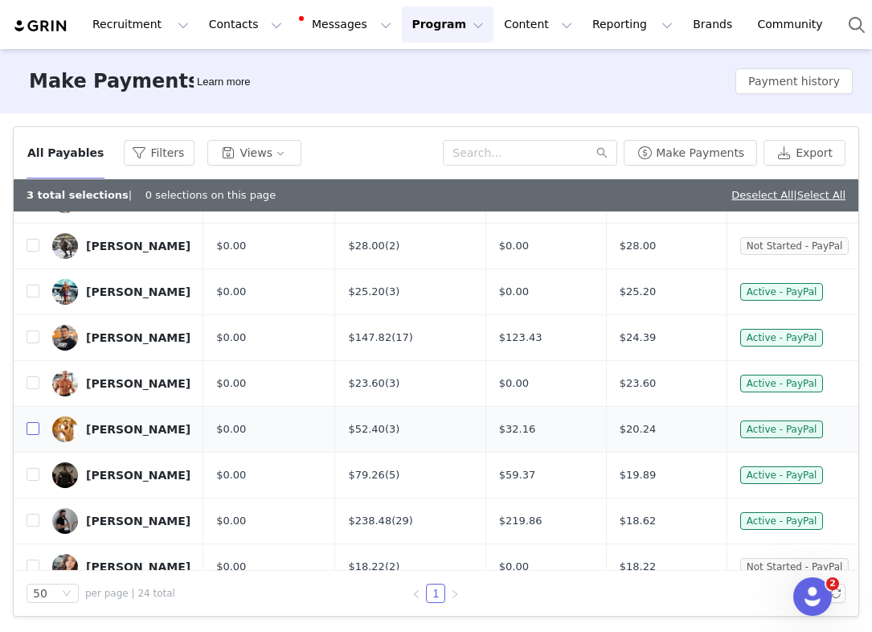
click at [32, 428] on input "checkbox" at bounding box center [33, 428] width 13 height 13
checkbox input "true"
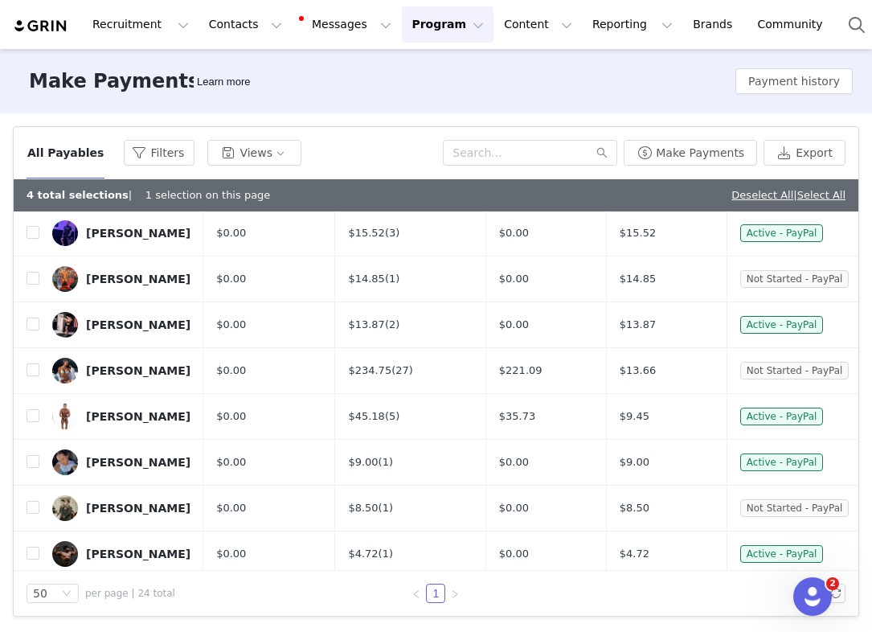
scroll to position [740, 0]
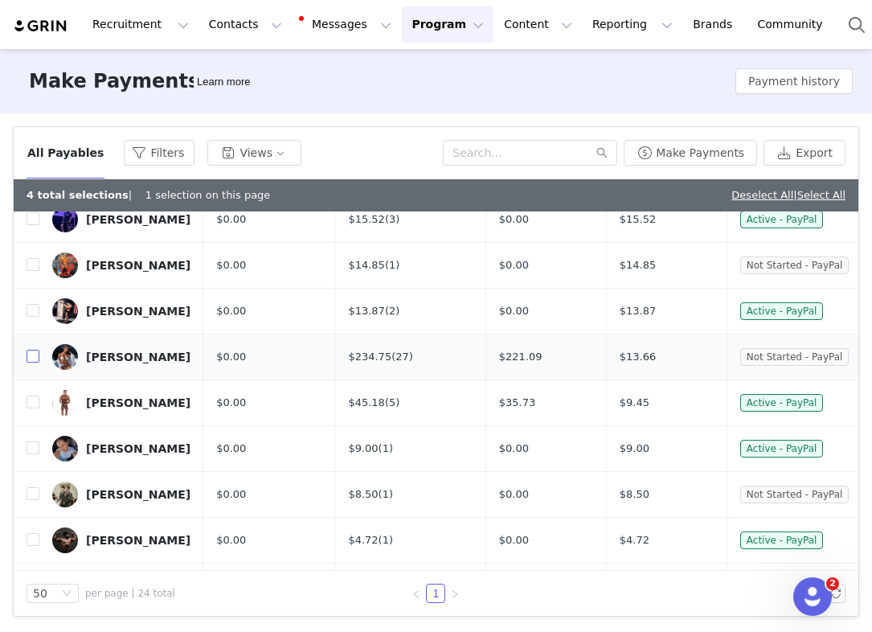
click at [28, 356] on input "checkbox" at bounding box center [33, 356] width 13 height 13
checkbox input "true"
click at [711, 150] on button "Make Payments" at bounding box center [690, 153] width 133 height 26
radio input "true"
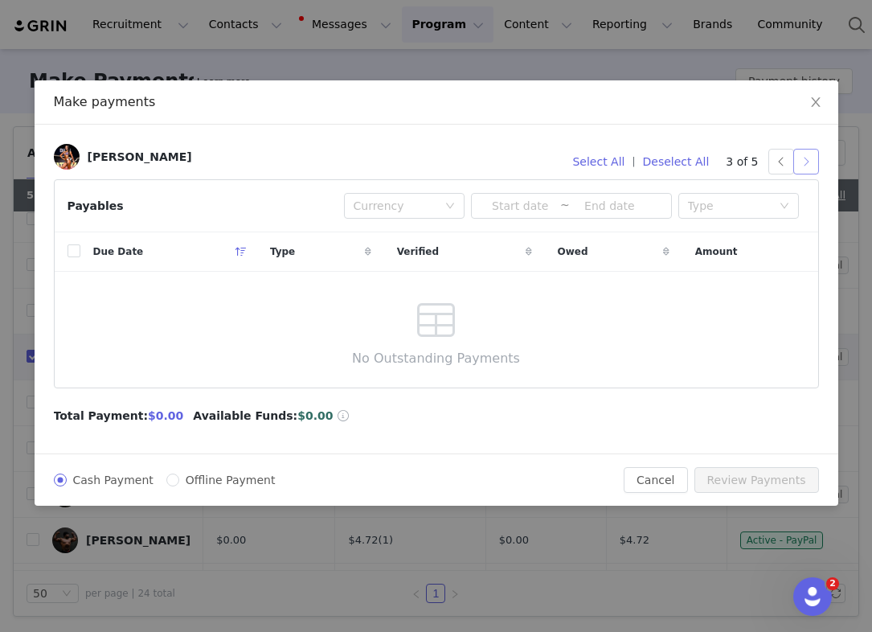
click at [808, 155] on button "button" at bounding box center [806, 162] width 26 height 26
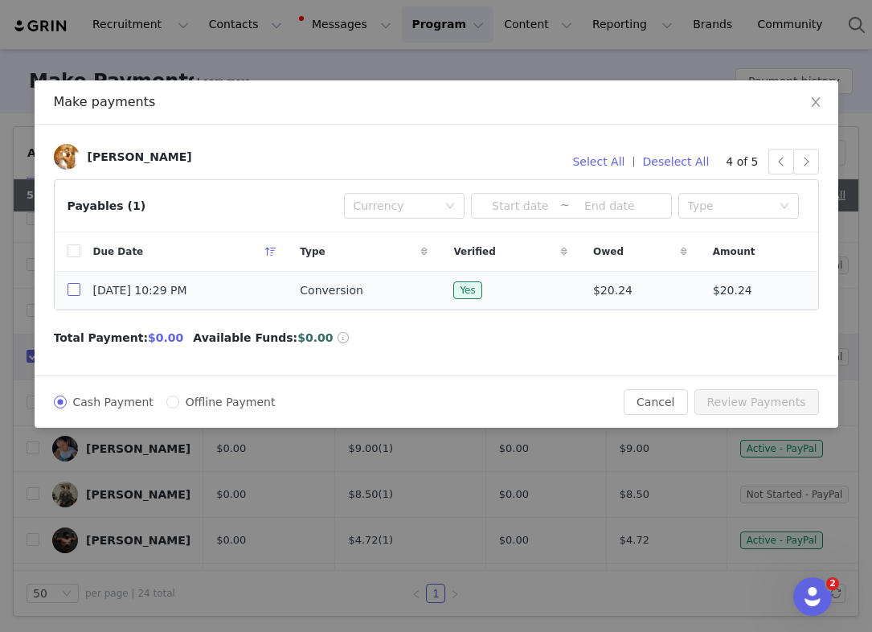
click at [74, 289] on input "checkbox" at bounding box center [74, 289] width 13 height 13
checkbox input "true"
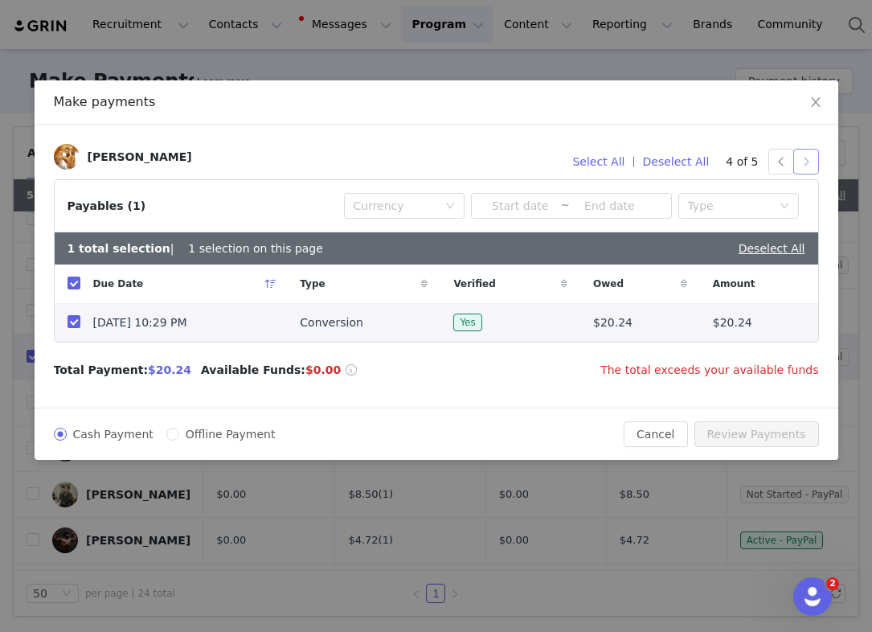
click at [807, 158] on button "button" at bounding box center [806, 162] width 26 height 26
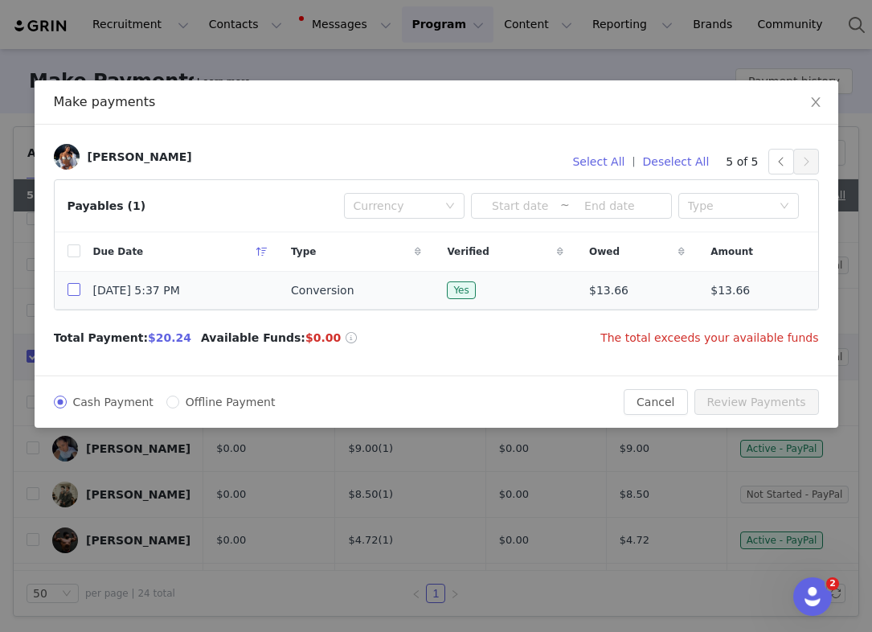
click at [77, 288] on input "checkbox" at bounding box center [74, 289] width 13 height 13
checkbox input "true"
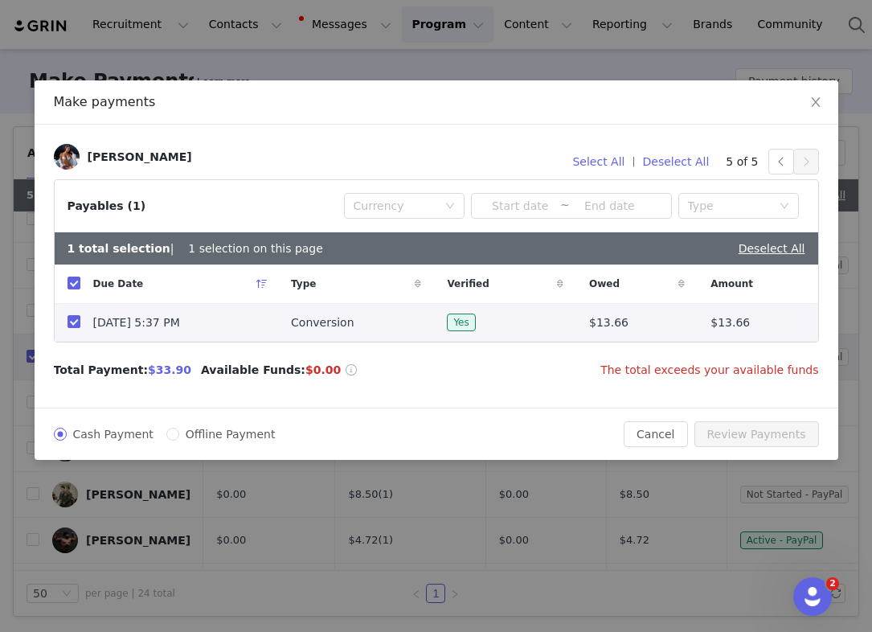
click at [182, 437] on span "Offline Payment" at bounding box center [230, 434] width 103 height 13
click at [179, 437] on input "Offline Payment" at bounding box center [172, 434] width 13 height 13
radio input "true"
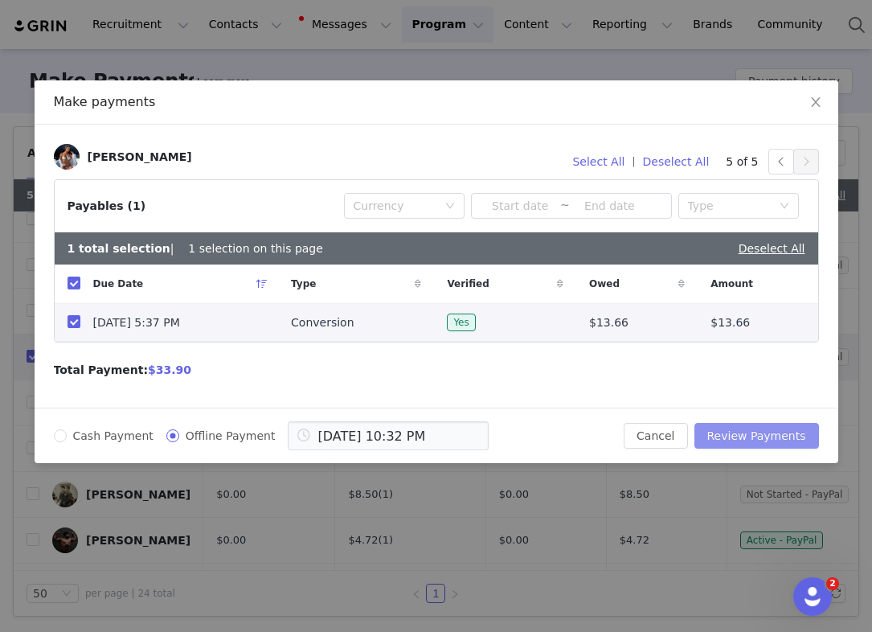
click at [781, 433] on button "Review Payments" at bounding box center [757, 436] width 125 height 26
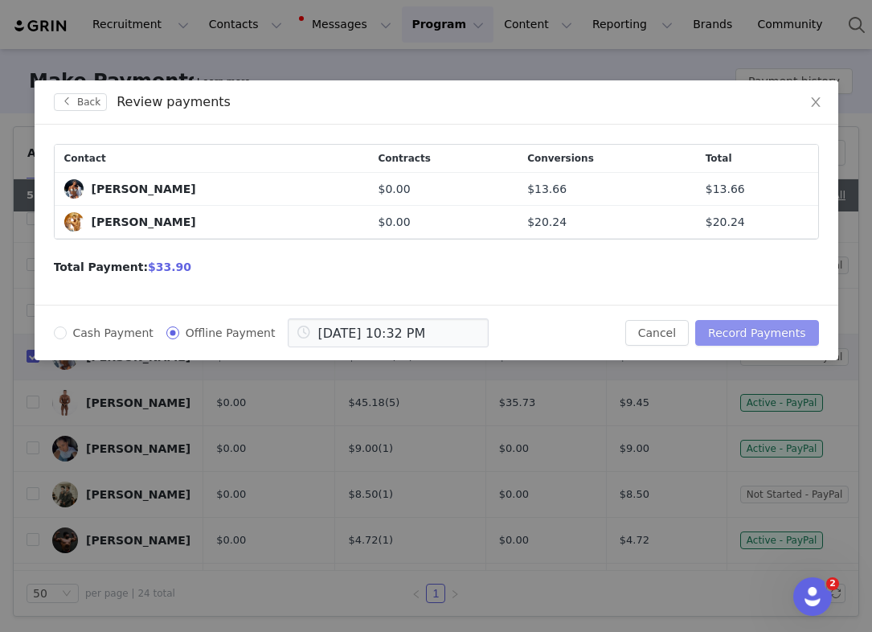
click at [736, 337] on button "Record Payments" at bounding box center [756, 333] width 123 height 26
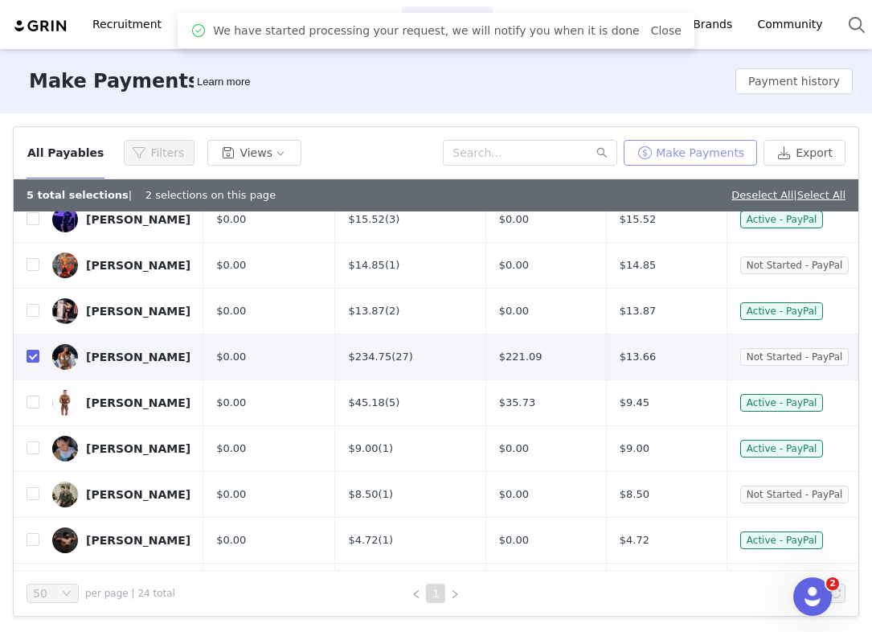
scroll to position [0, 0]
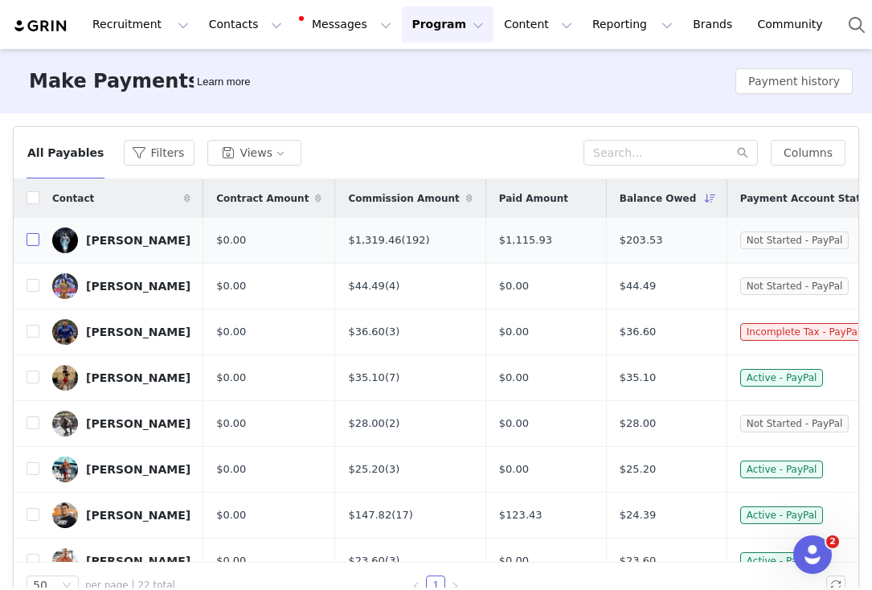
click at [30, 241] on input "checkbox" at bounding box center [33, 239] width 13 height 13
checkbox input "true"
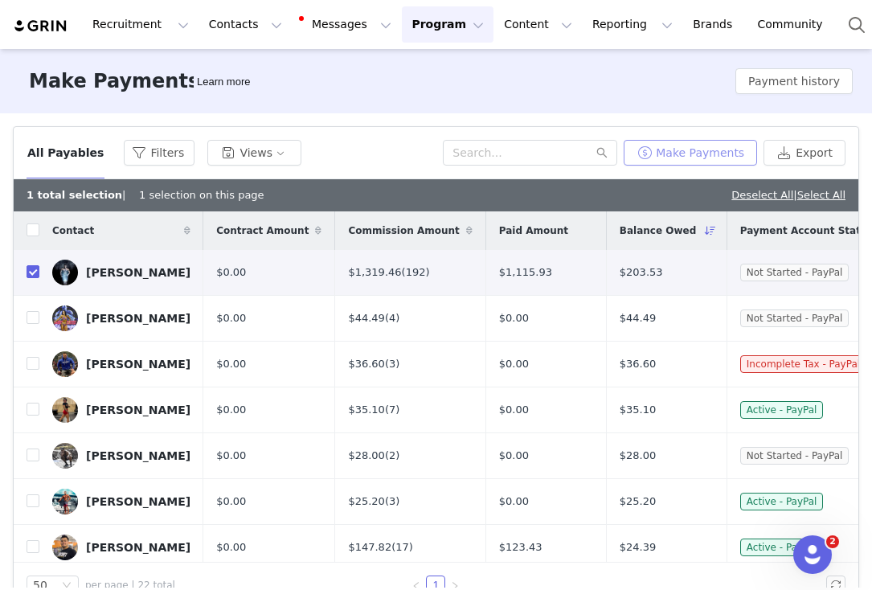
click at [723, 160] on button "Make Payments" at bounding box center [690, 153] width 133 height 26
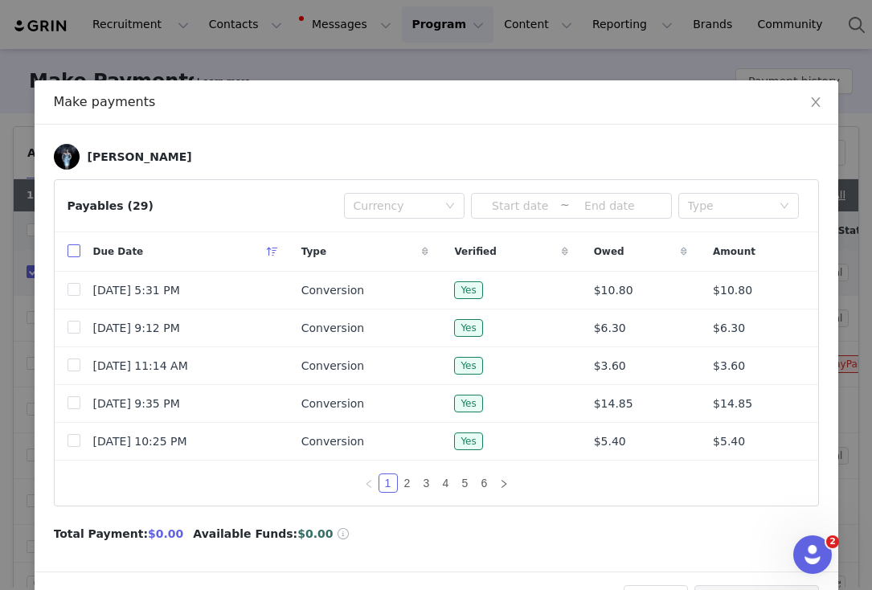
click at [72, 257] on input "checkbox" at bounding box center [74, 250] width 13 height 13
checkbox input "true"
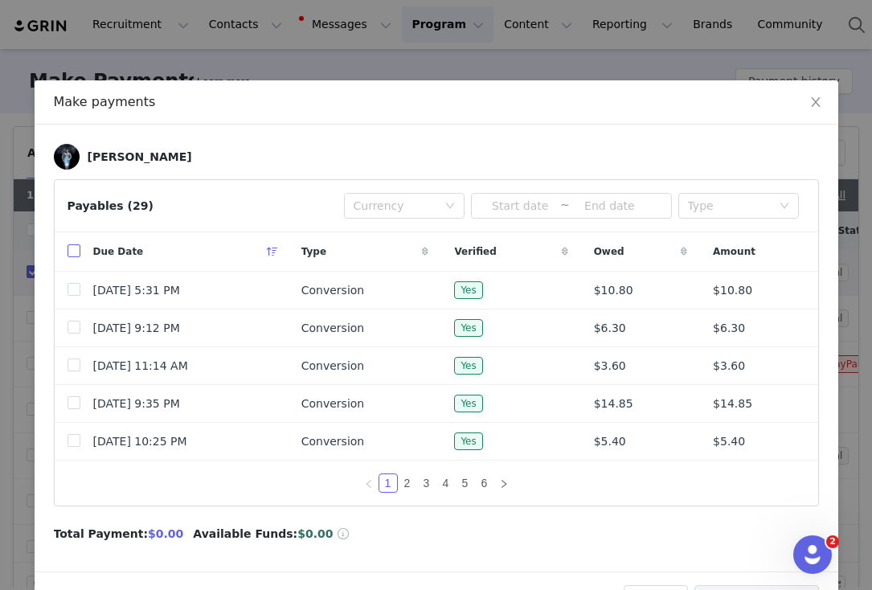
checkbox input "true"
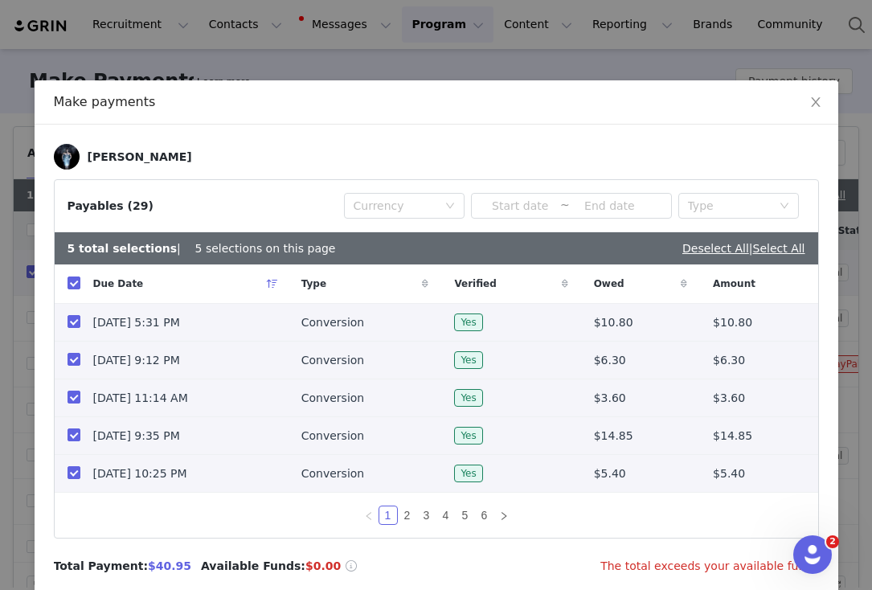
scroll to position [85, 0]
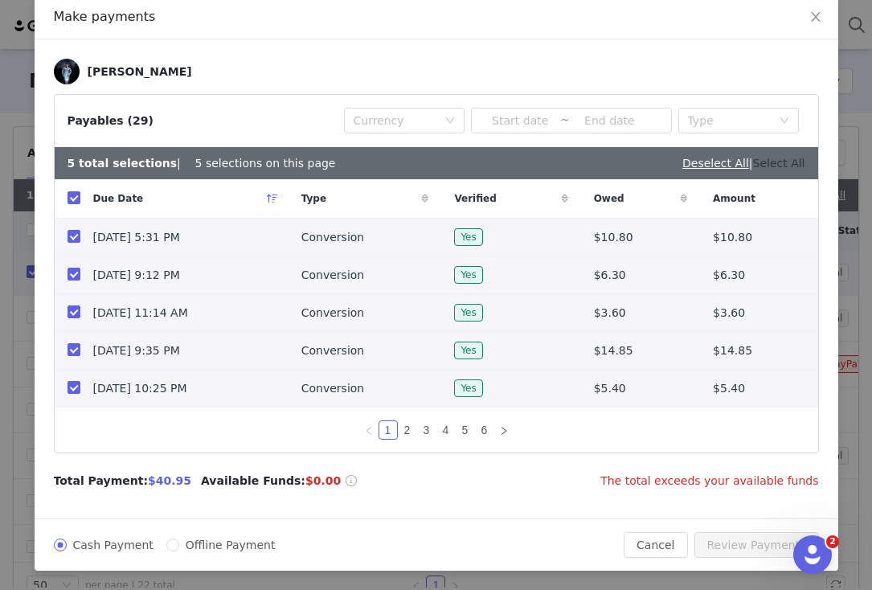
click at [785, 161] on link "Select All" at bounding box center [779, 163] width 52 height 13
click at [215, 547] on span "Offline Payment" at bounding box center [230, 545] width 103 height 13
click at [179, 547] on input "Offline Payment" at bounding box center [172, 545] width 13 height 13
radio input "true"
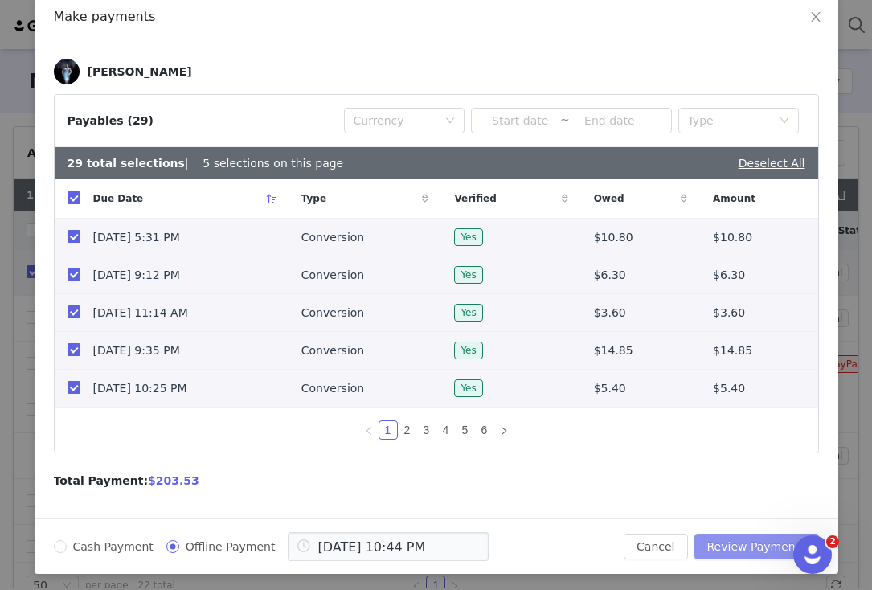
click at [719, 543] on button "Review Payments" at bounding box center [757, 547] width 125 height 26
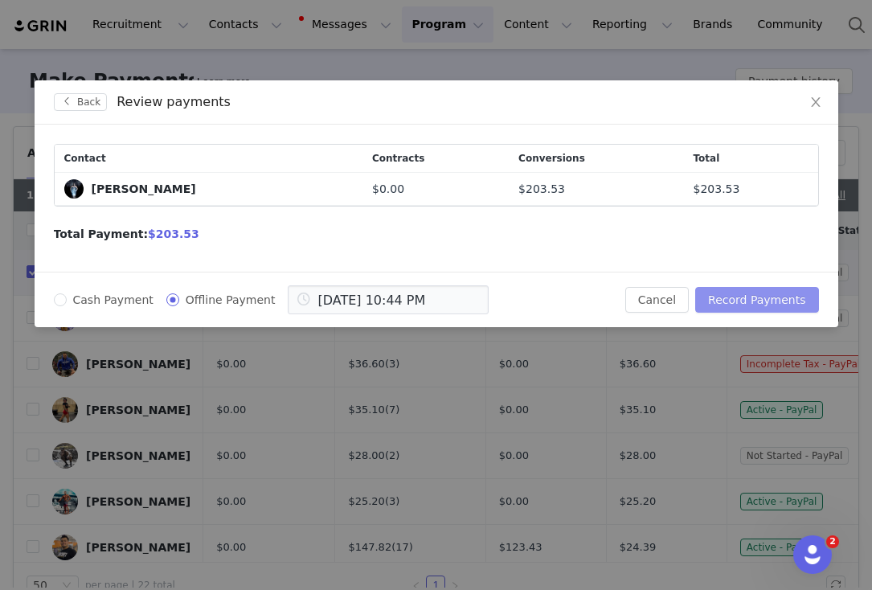
click at [775, 311] on button "Record Payments" at bounding box center [756, 300] width 123 height 26
